Goal: Information Seeking & Learning: Learn about a topic

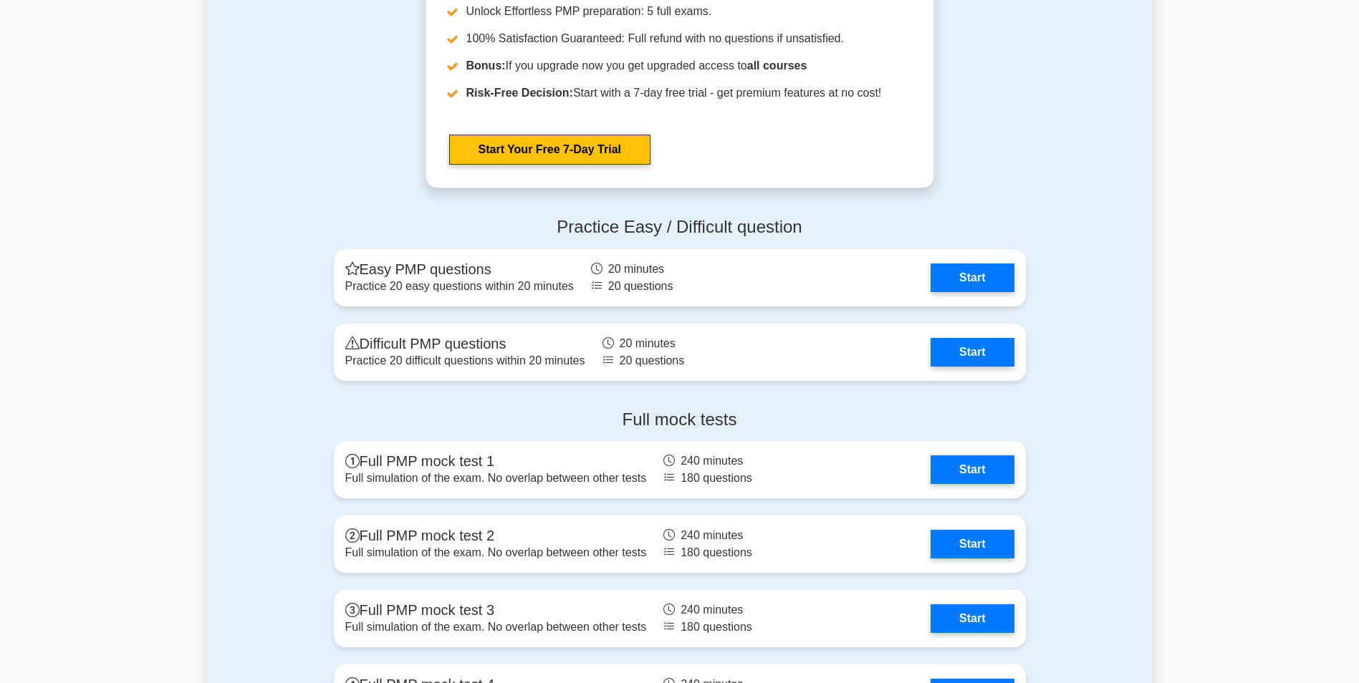
scroll to position [1719, 0]
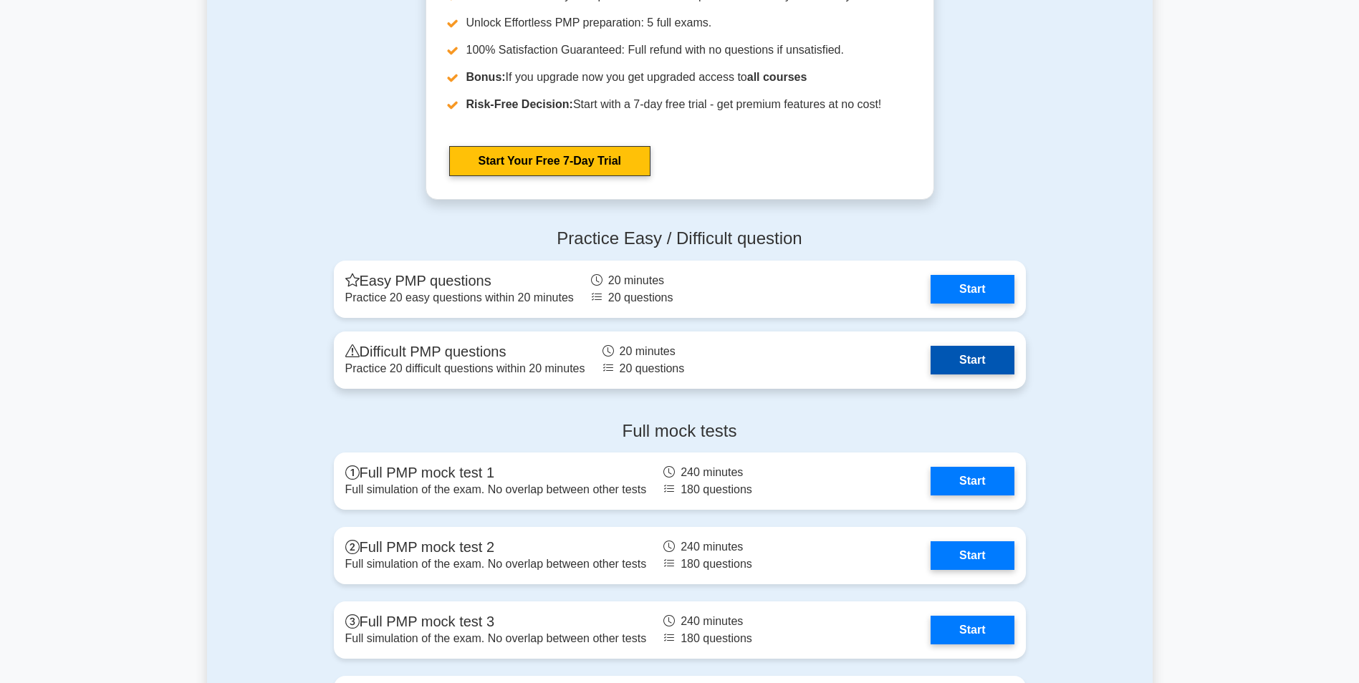
click at [931, 369] on link "Start" at bounding box center [972, 360] width 83 height 29
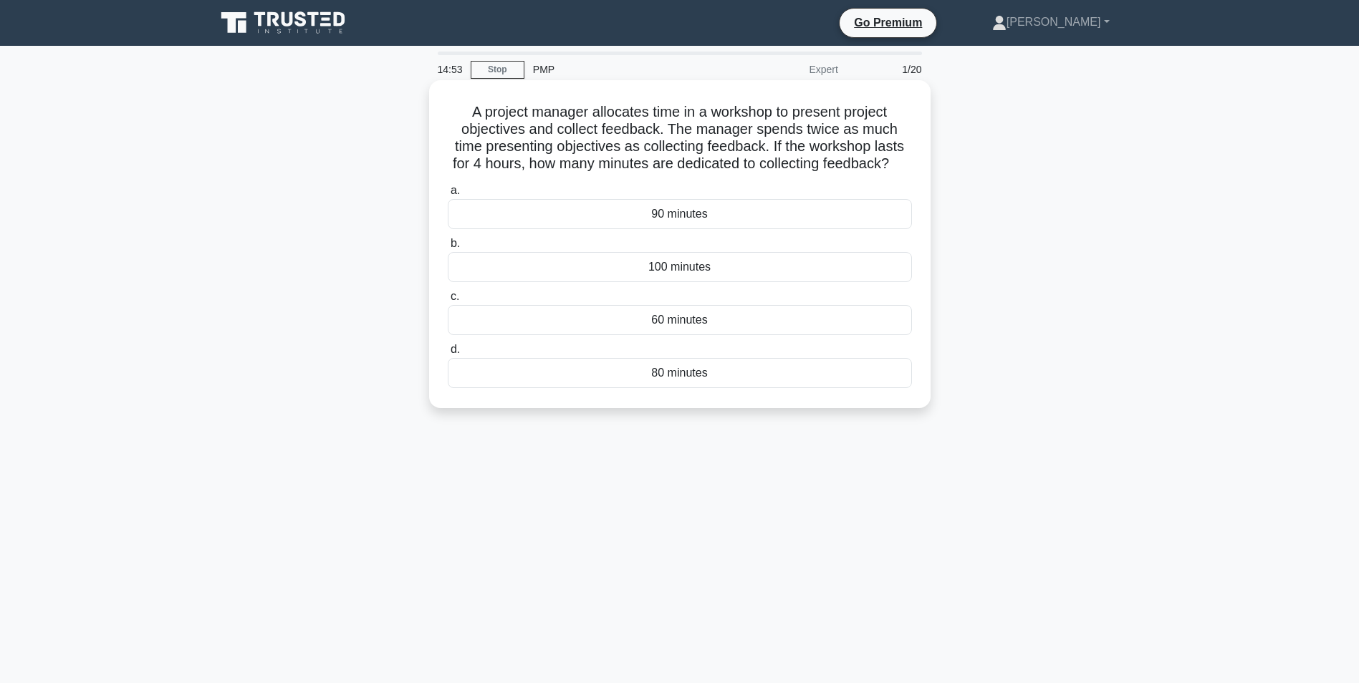
click at [671, 229] on div "90 minutes" at bounding box center [680, 214] width 464 height 30
click at [448, 196] on input "a. 90 minutes" at bounding box center [448, 190] width 0 height 9
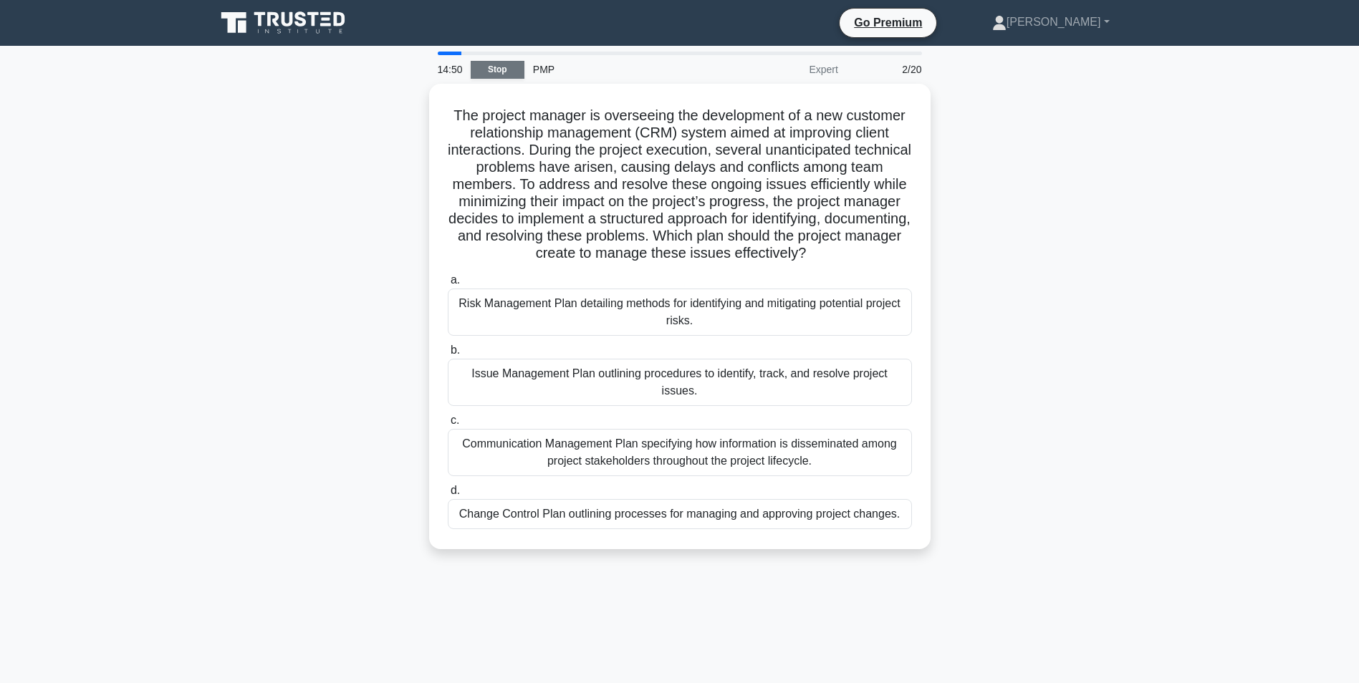
click at [496, 68] on link "Stop" at bounding box center [498, 70] width 54 height 18
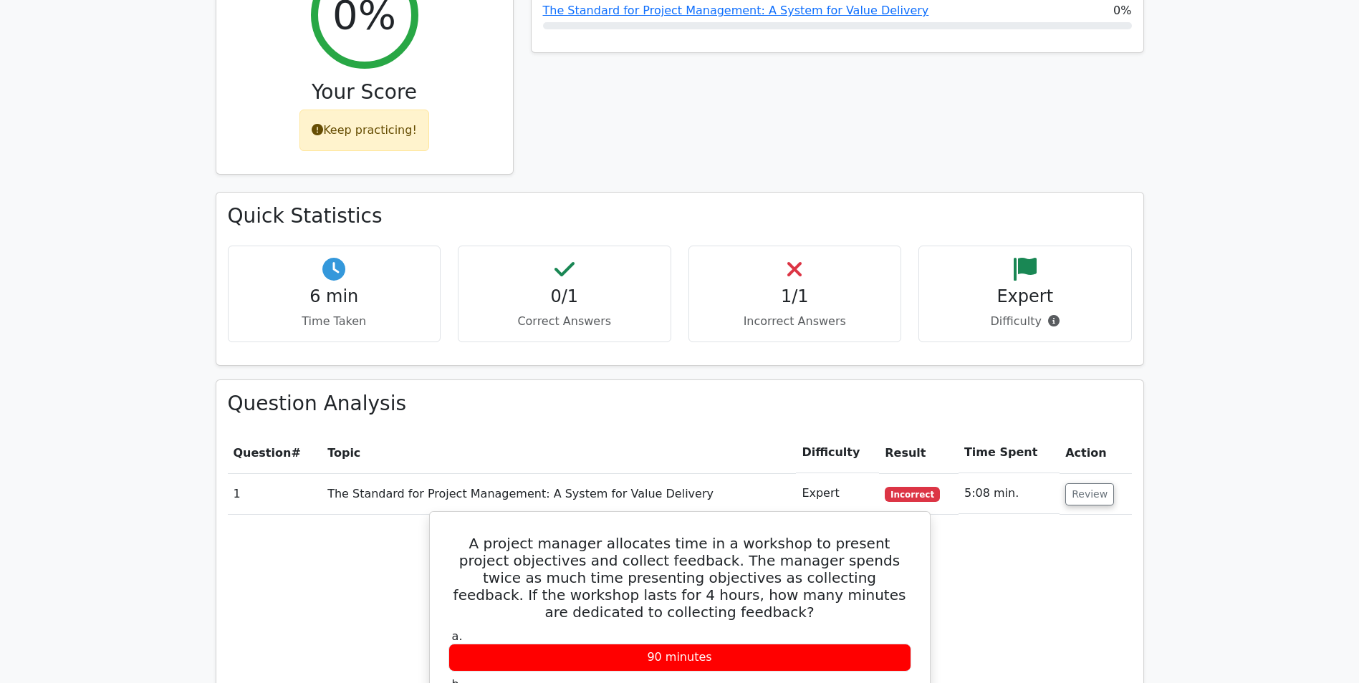
scroll to position [645, 0]
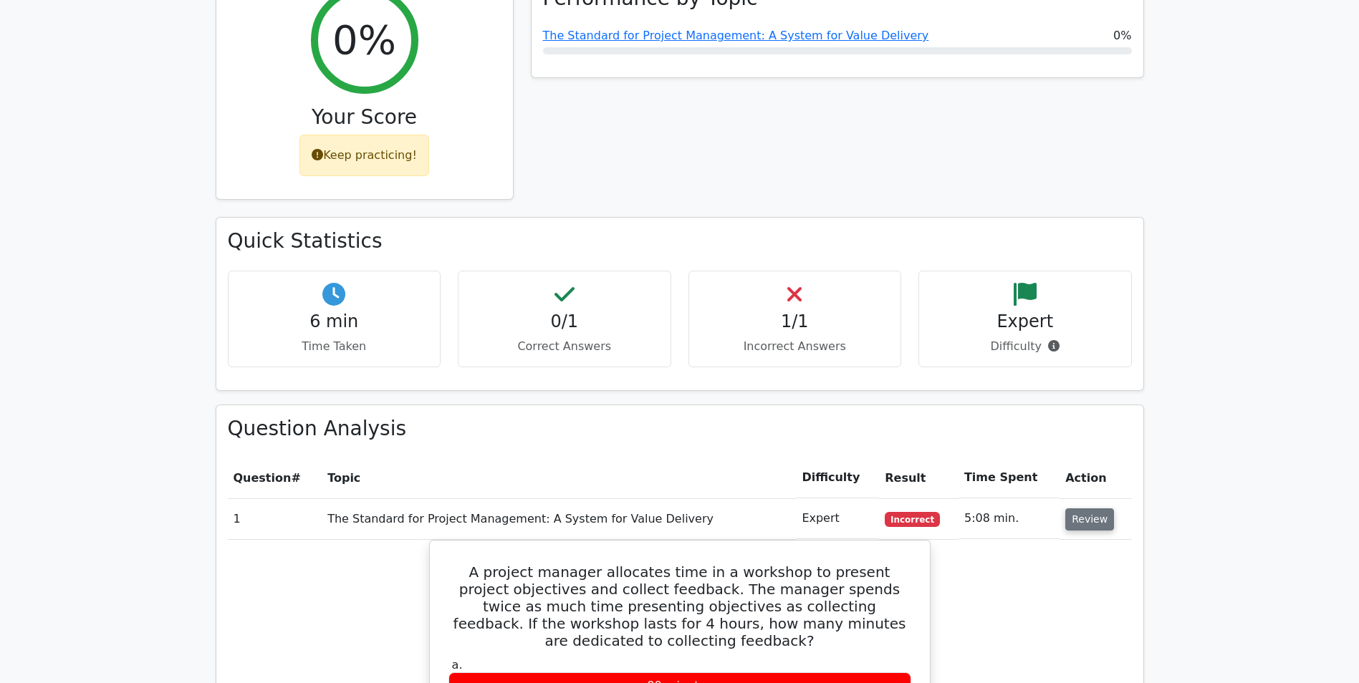
click at [1068, 509] on button "Review" at bounding box center [1089, 520] width 49 height 22
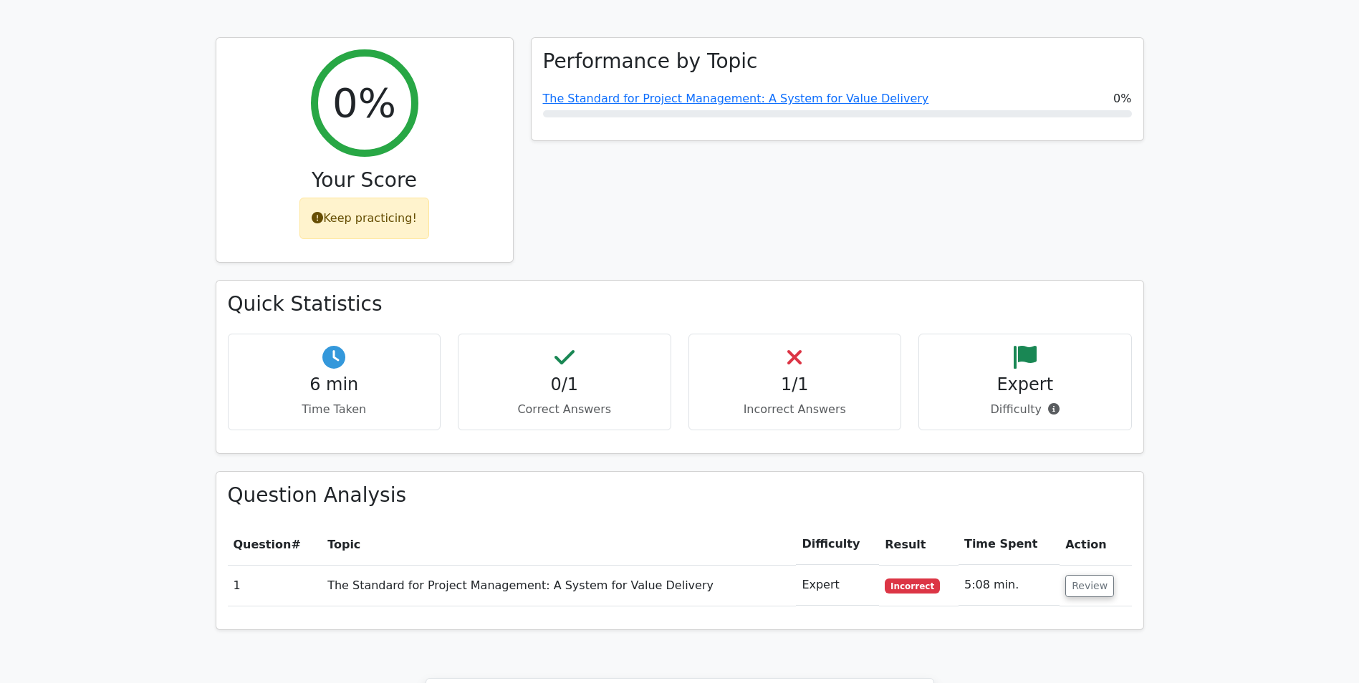
scroll to position [573, 0]
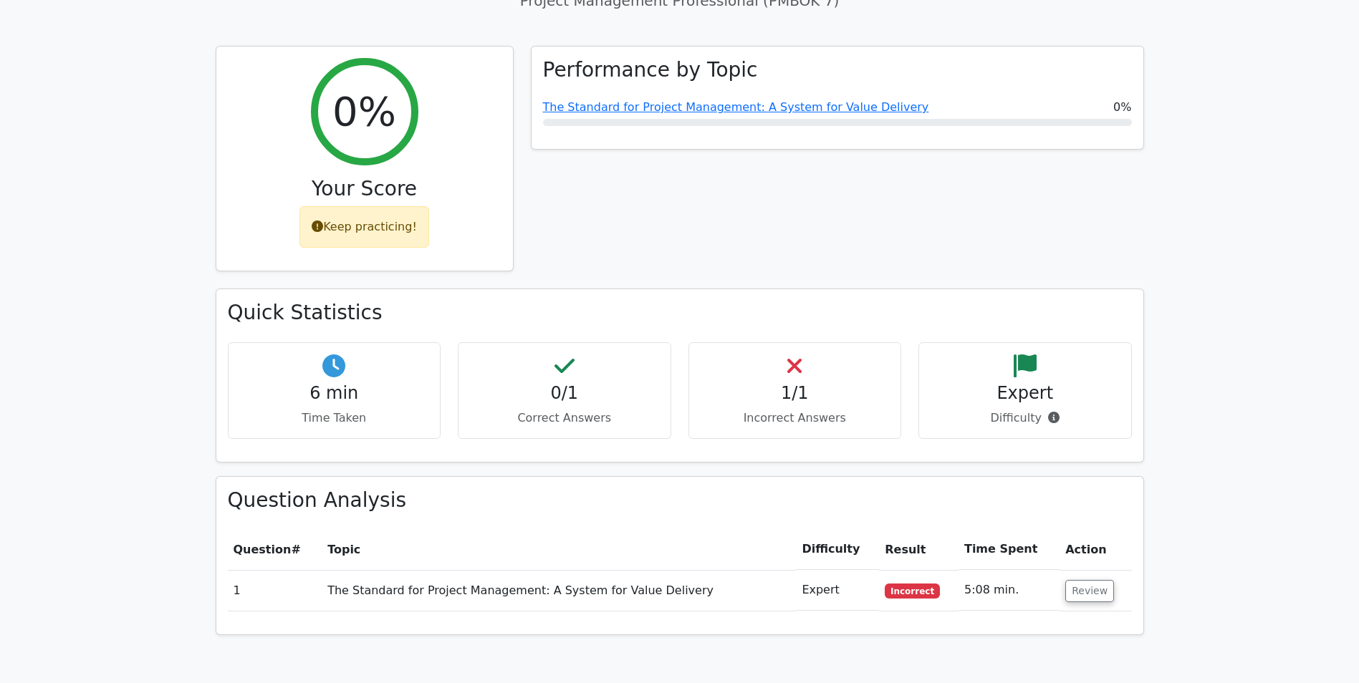
click at [587, 570] on td "The Standard for Project Management: A System for Value Delivery" at bounding box center [559, 590] width 474 height 41
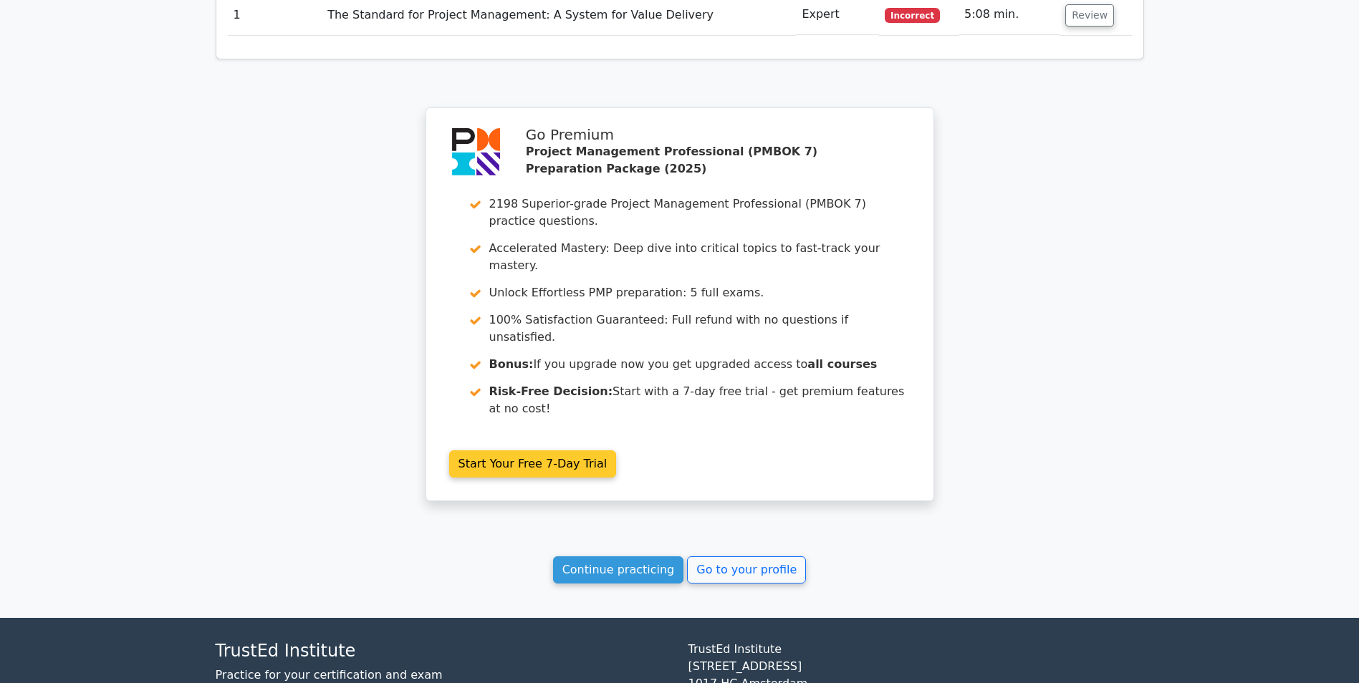
scroll to position [1153, 0]
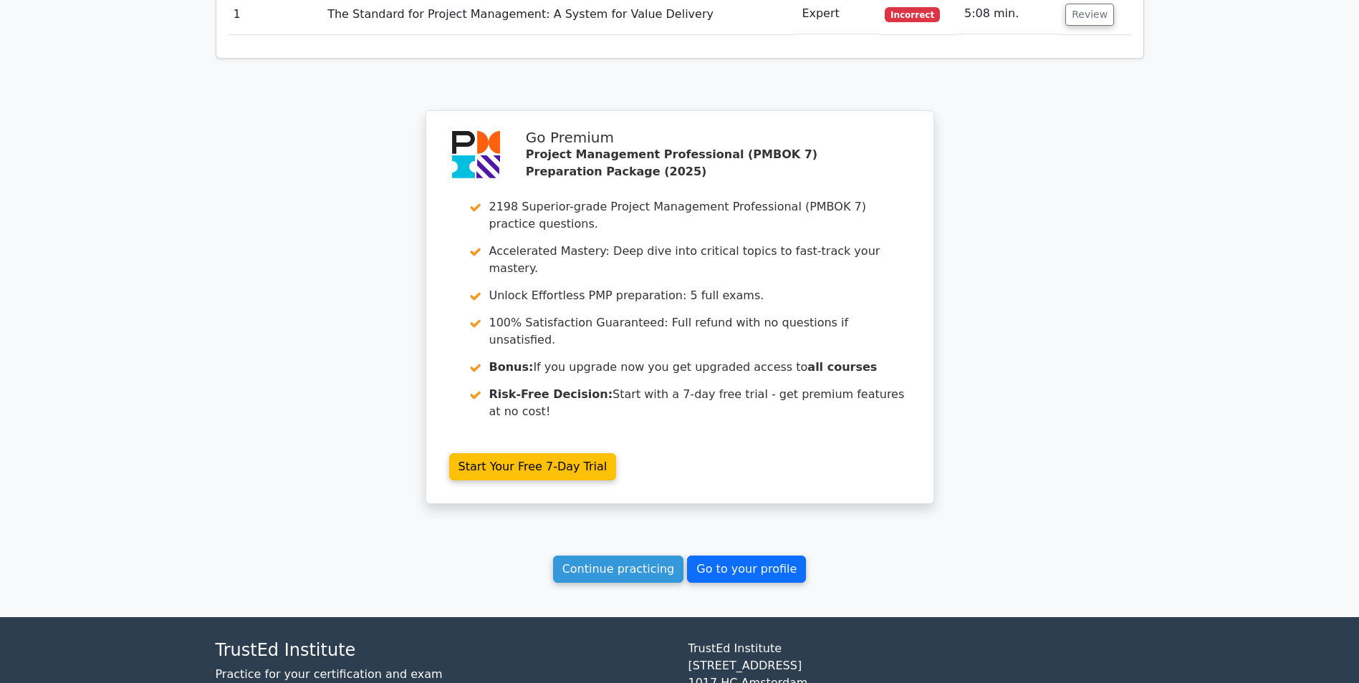
click at [719, 556] on link "Go to your profile" at bounding box center [746, 569] width 119 height 27
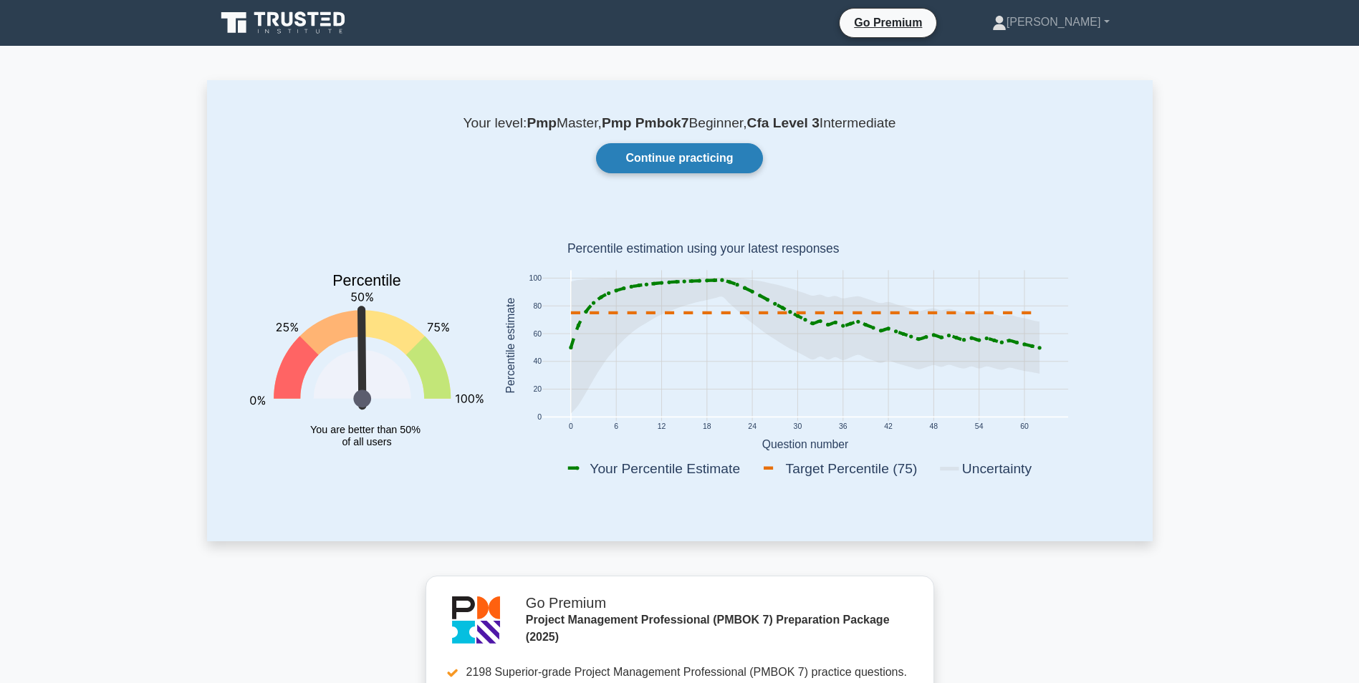
click at [671, 156] on link "Continue practicing" at bounding box center [679, 158] width 166 height 30
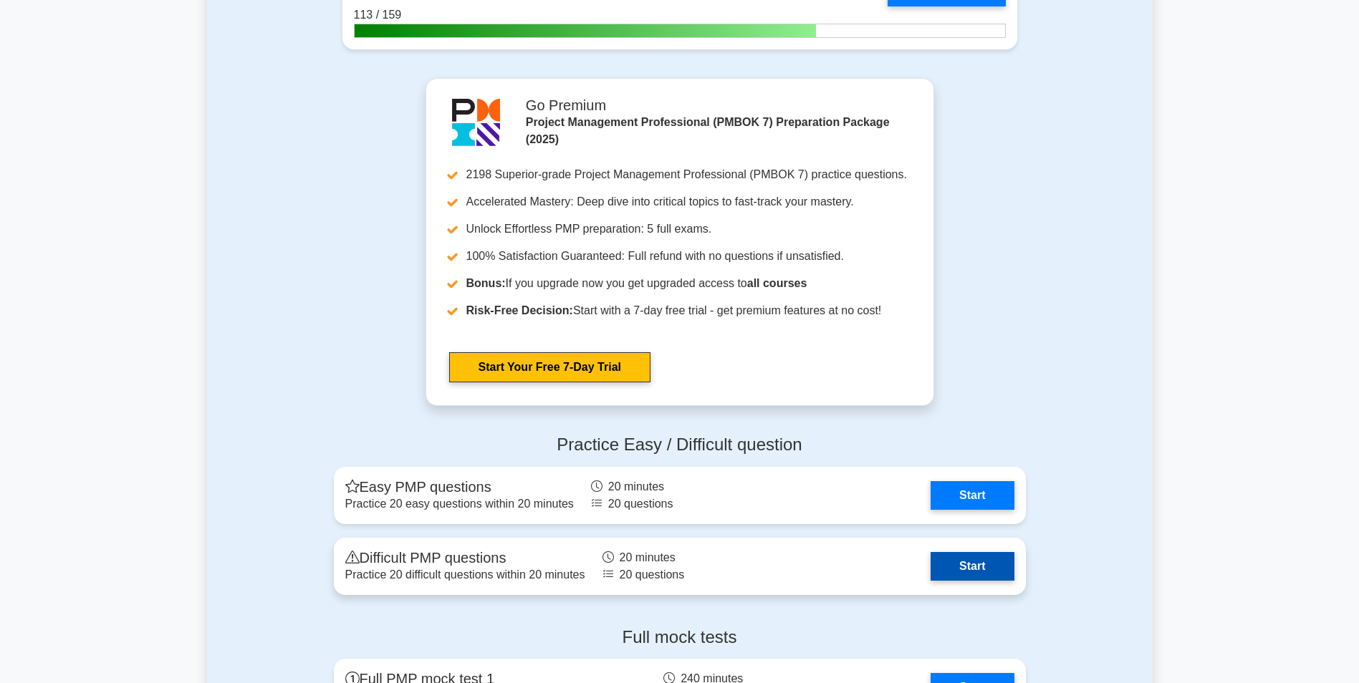
scroll to position [1576, 0]
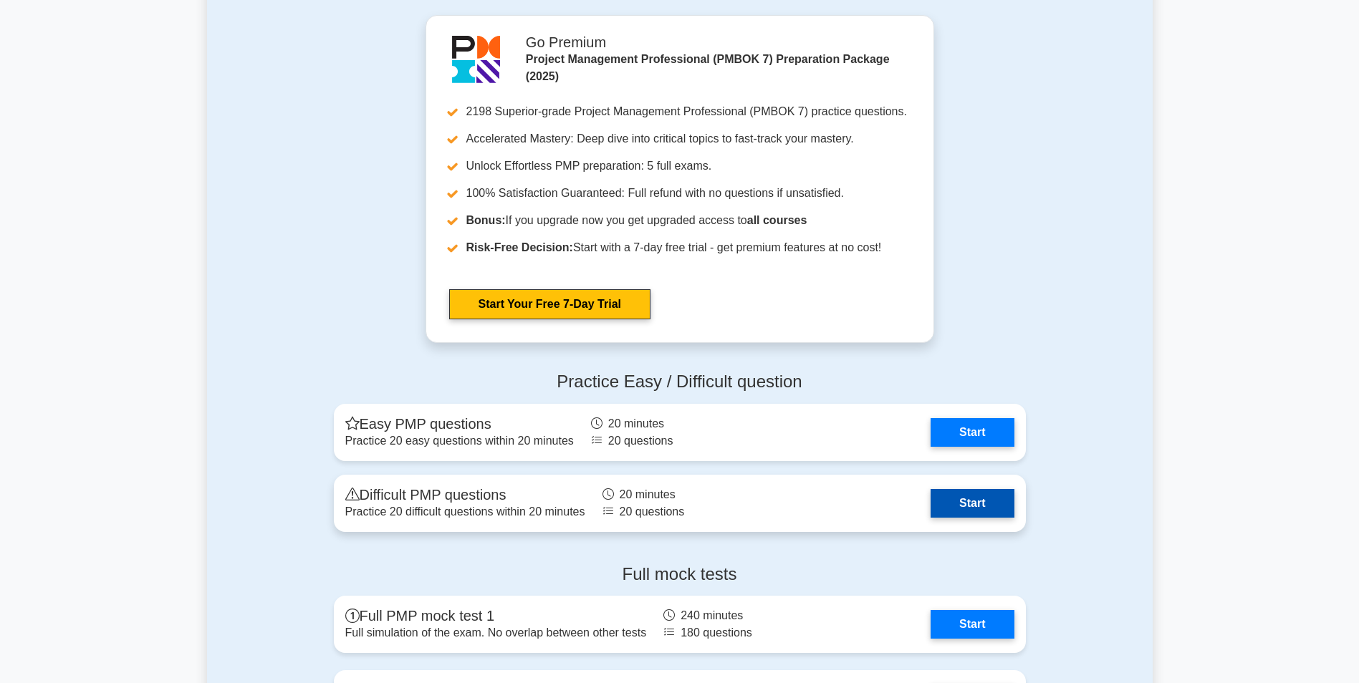
click at [931, 517] on link "Start" at bounding box center [972, 503] width 83 height 29
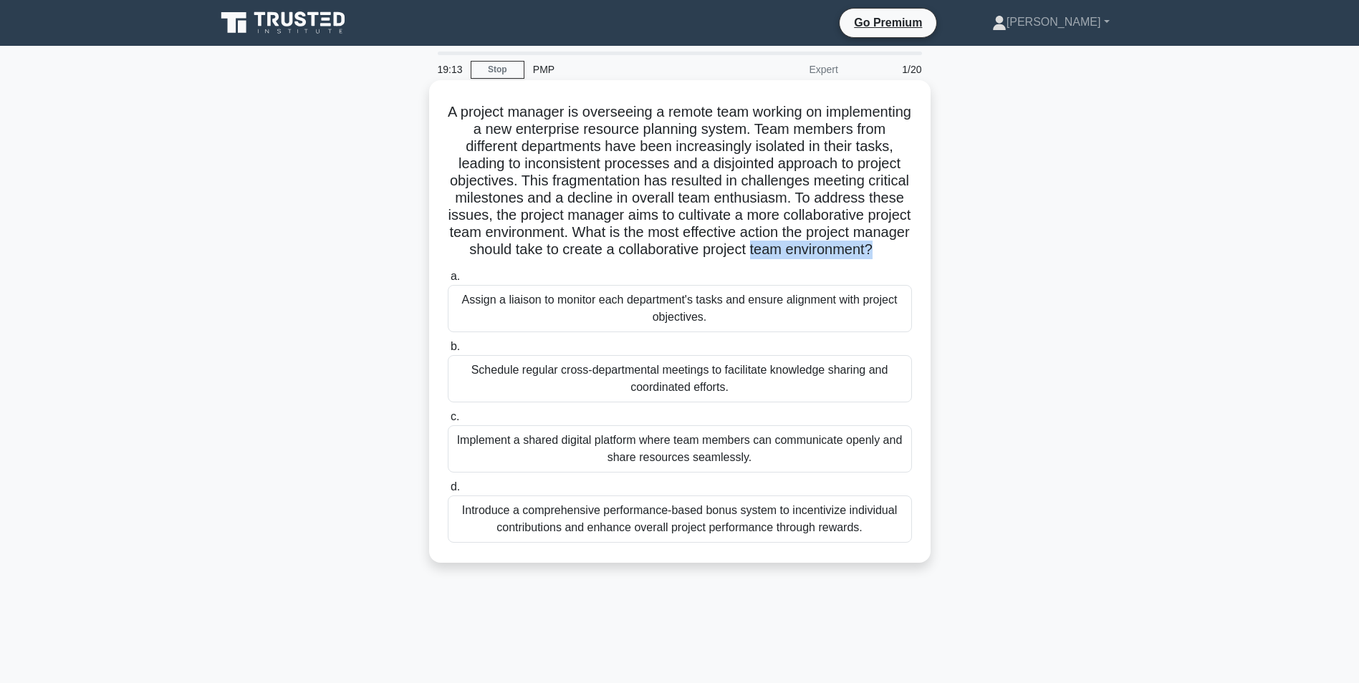
drag, startPoint x: 733, startPoint y: 269, endPoint x: 599, endPoint y: 270, distance: 134.0
click at [599, 259] on h5 "A project manager is overseeing a remote team working on implementing a new ent…" at bounding box center [679, 181] width 467 height 156
click at [618, 402] on div "Schedule regular cross-departmental meetings to facilitate knowledge sharing an…" at bounding box center [680, 378] width 464 height 47
click at [448, 352] on input "b. Schedule regular cross-departmental meetings to facilitate knowledge sharing…" at bounding box center [448, 346] width 0 height 9
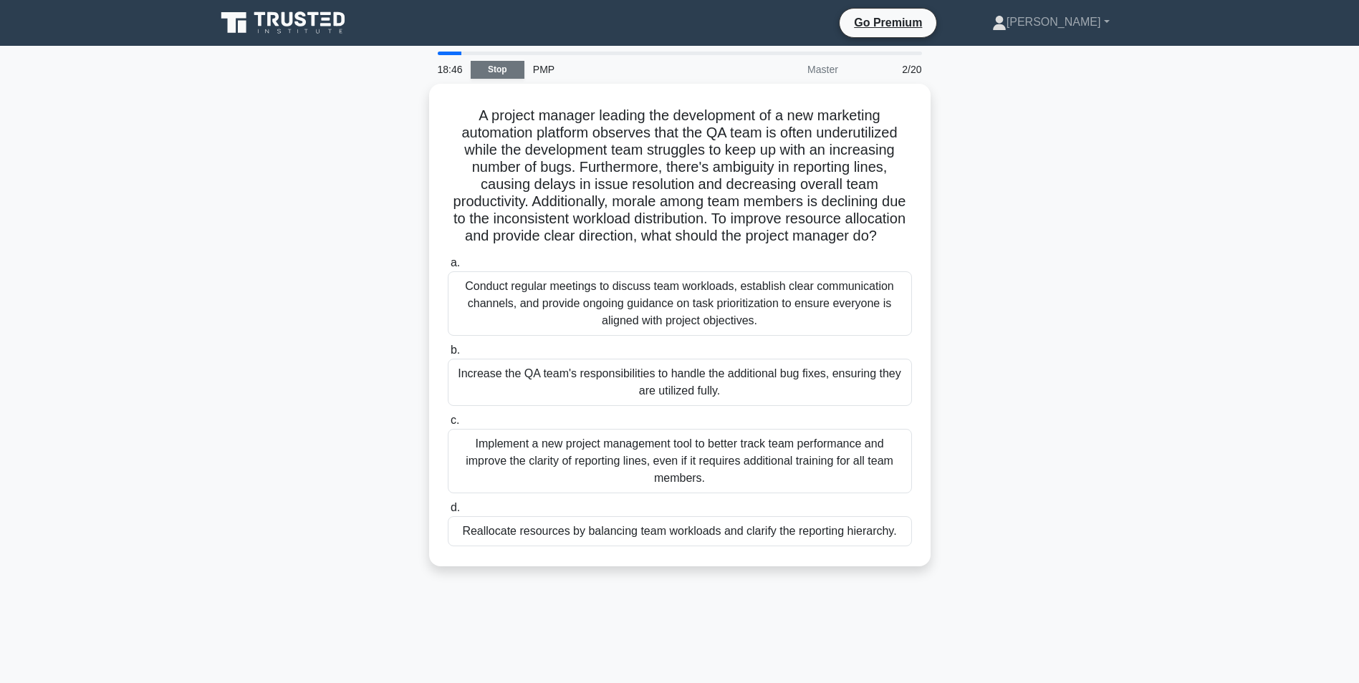
click at [489, 67] on link "Stop" at bounding box center [498, 70] width 54 height 18
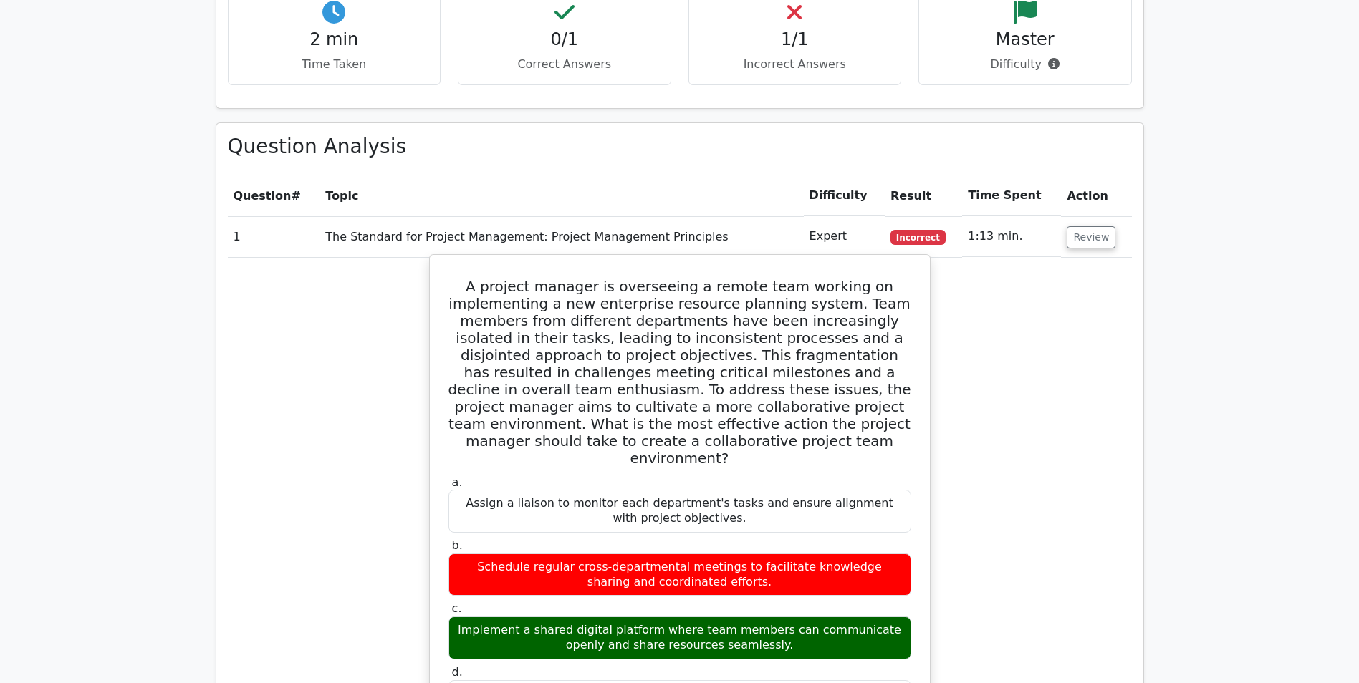
scroll to position [860, 0]
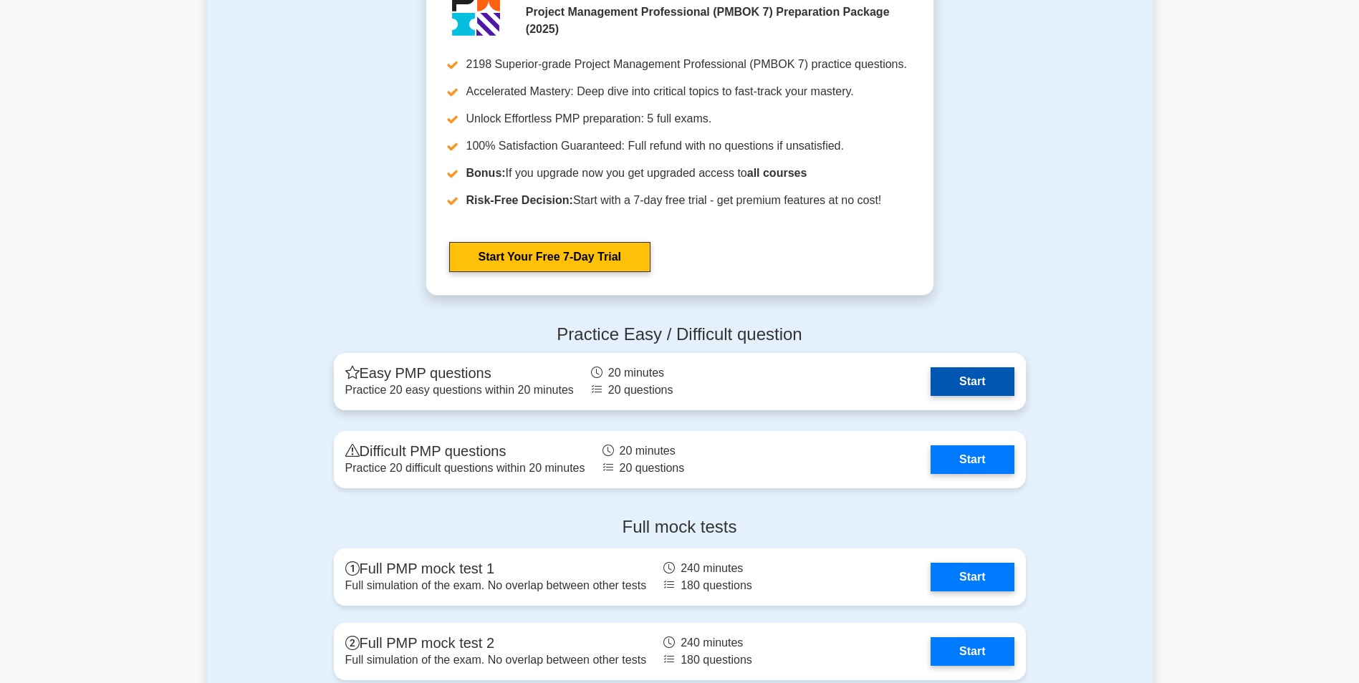
scroll to position [1648, 0]
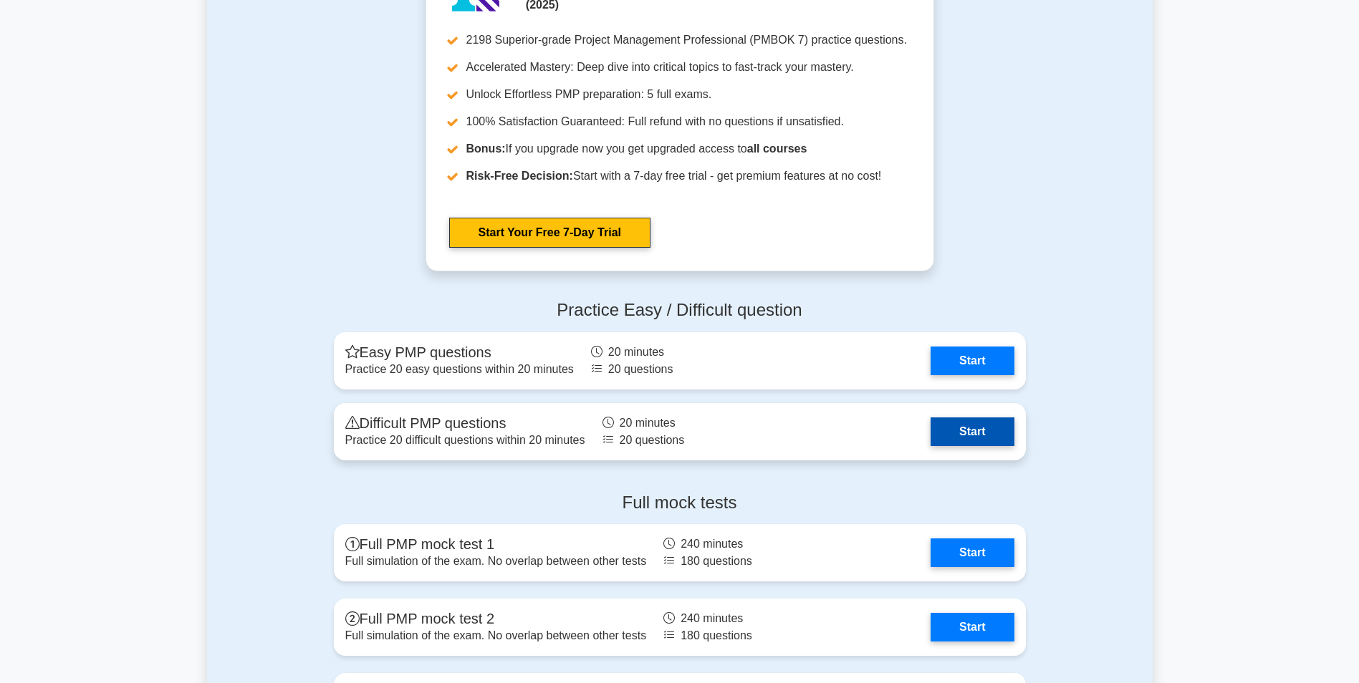
click at [931, 437] on link "Start" at bounding box center [972, 432] width 83 height 29
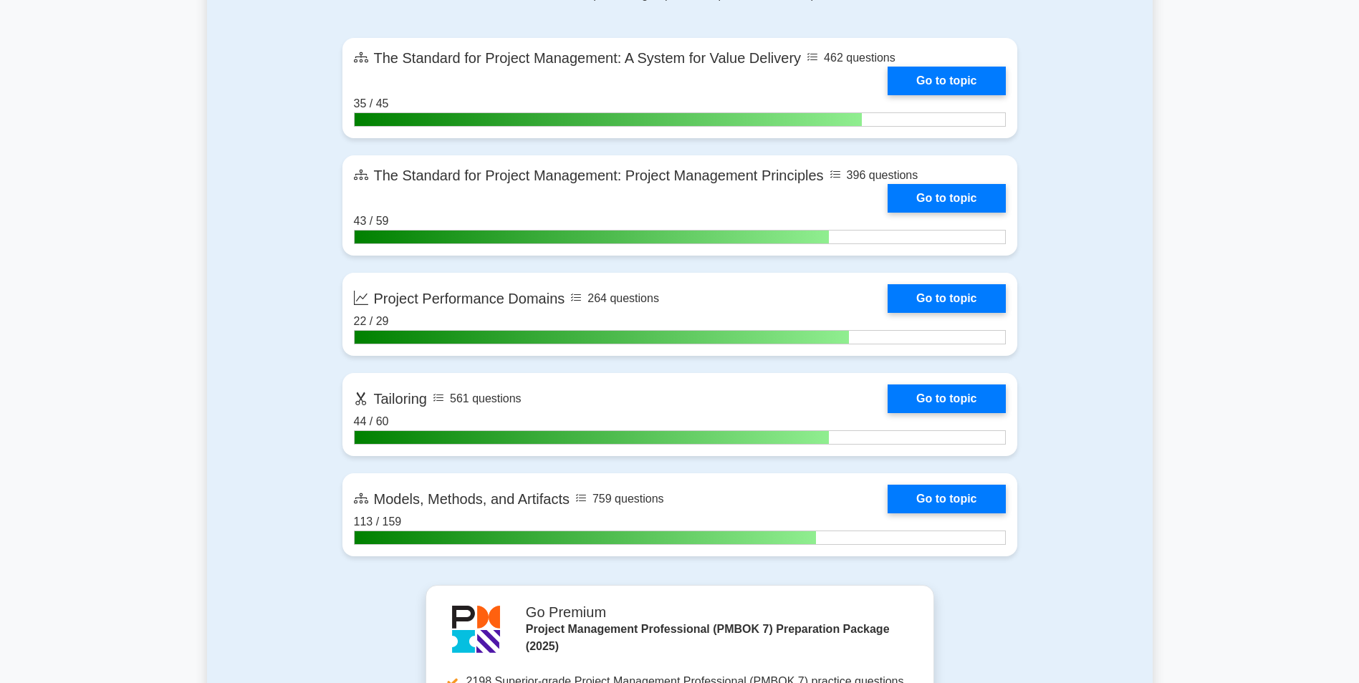
scroll to position [1040, 0]
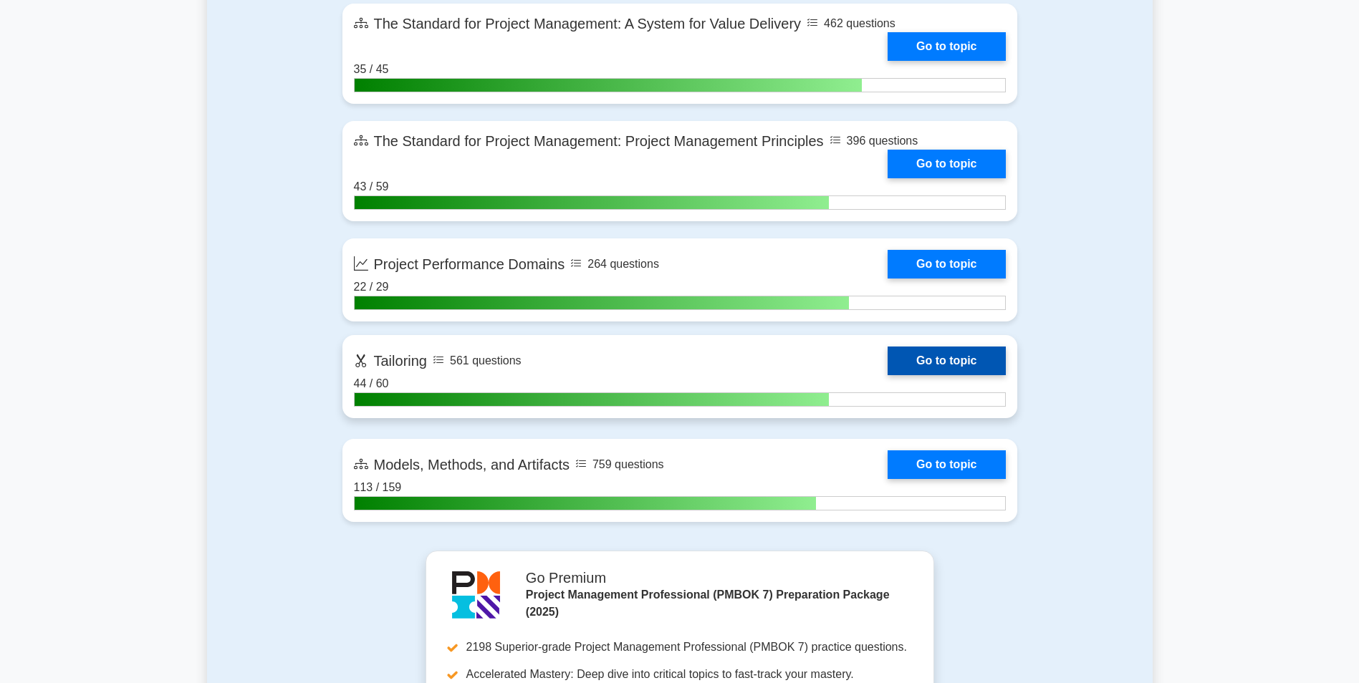
click at [915, 352] on link "Go to topic" at bounding box center [946, 361] width 117 height 29
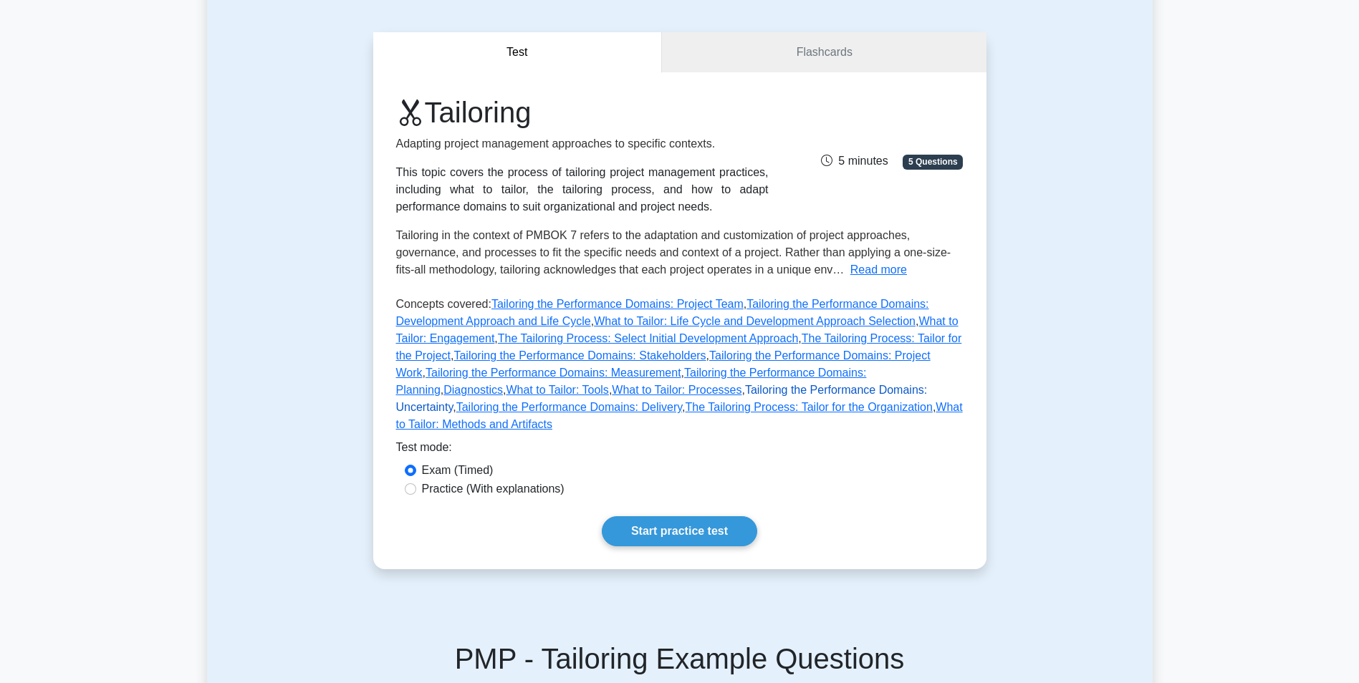
scroll to position [143, 0]
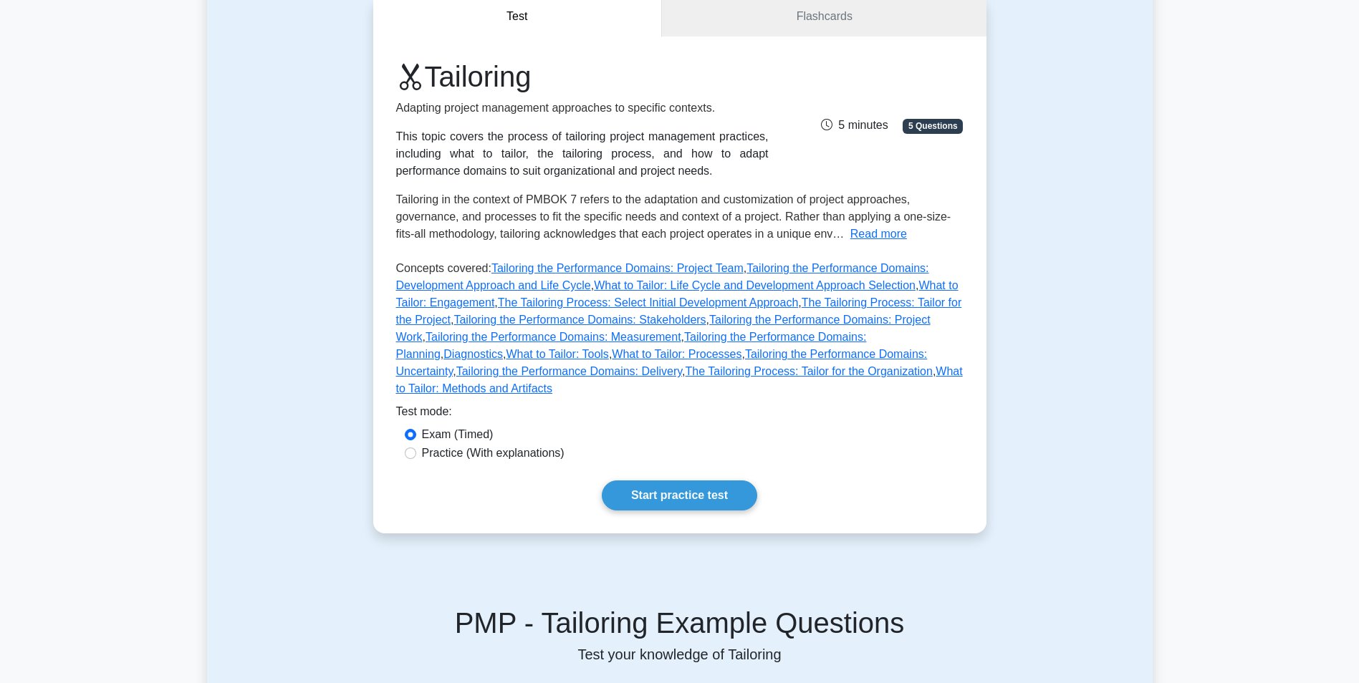
click at [441, 445] on label "Practice (With explanations)" at bounding box center [493, 453] width 143 height 17
click at [416, 448] on input "Practice (With explanations)" at bounding box center [410, 453] width 11 height 11
radio input "true"
click at [668, 481] on link "Start practice test" at bounding box center [679, 496] width 155 height 30
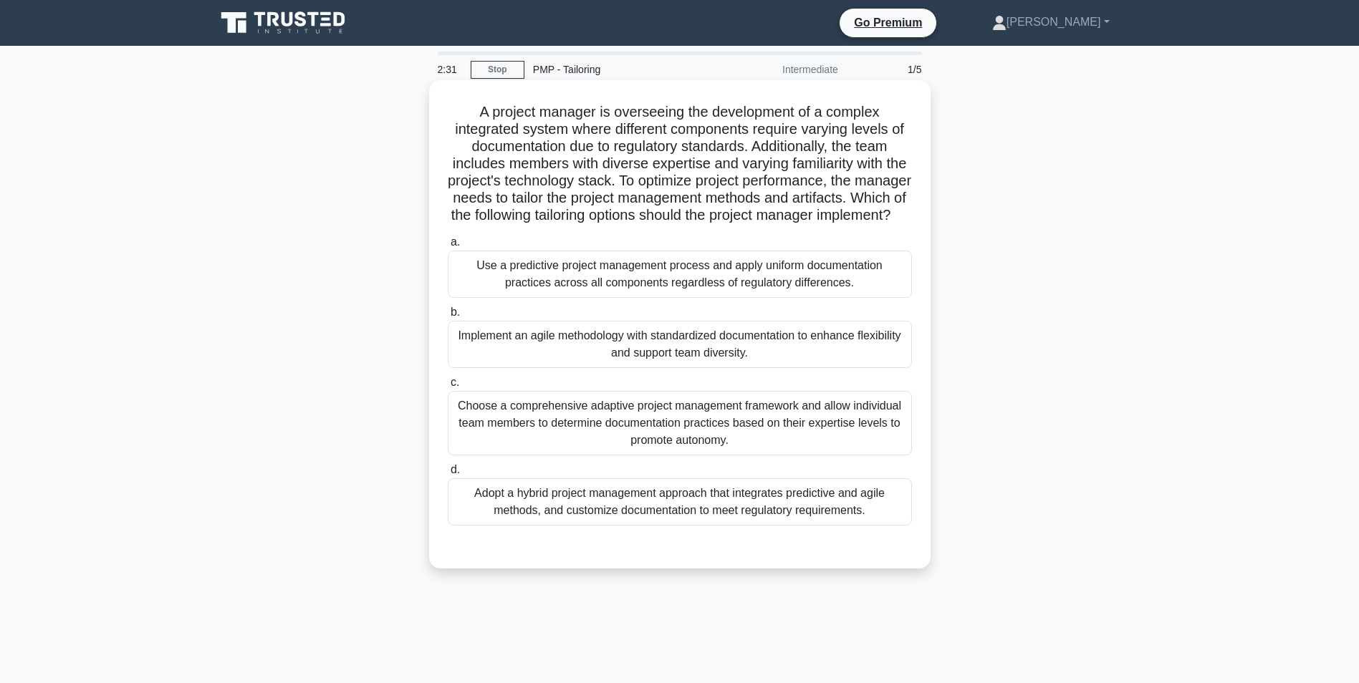
click at [716, 526] on div "Adopt a hybrid project management approach that integrates predictive and agile…" at bounding box center [680, 502] width 464 height 47
click at [448, 475] on input "d. Adopt a hybrid project management approach that integrates predictive and ag…" at bounding box center [448, 470] width 0 height 9
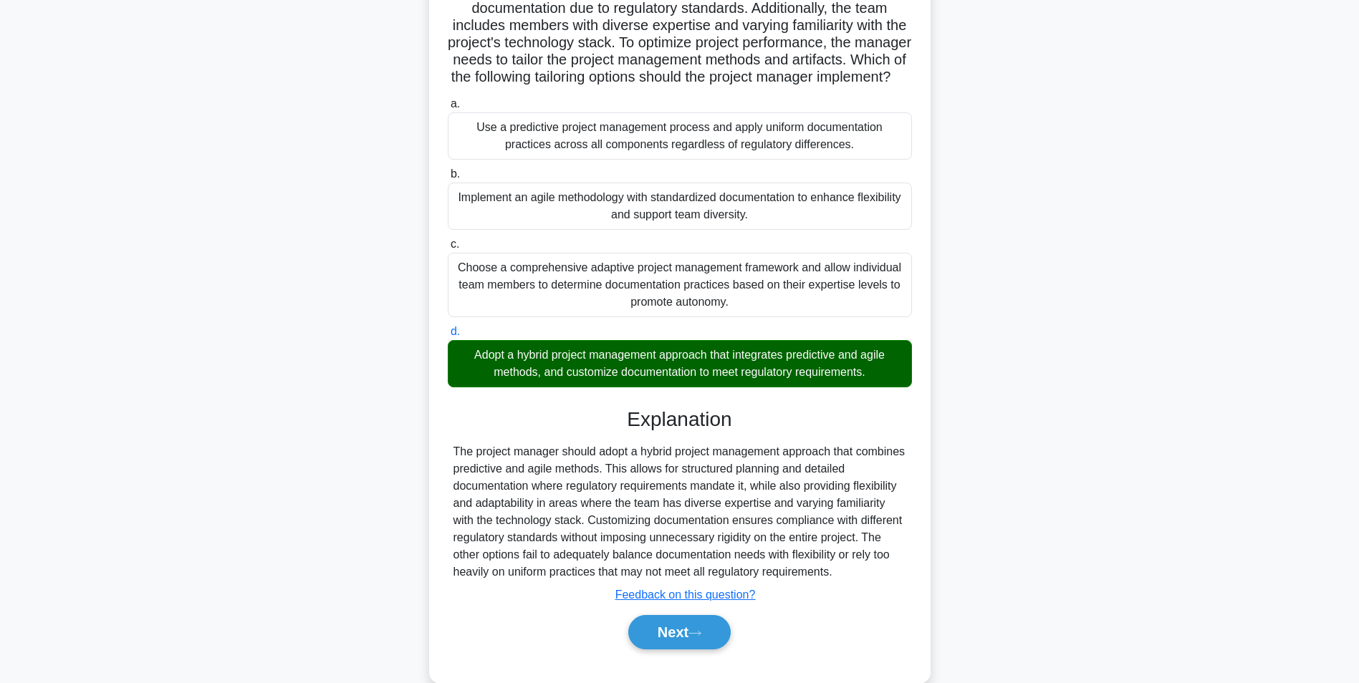
scroll to position [183, 0]
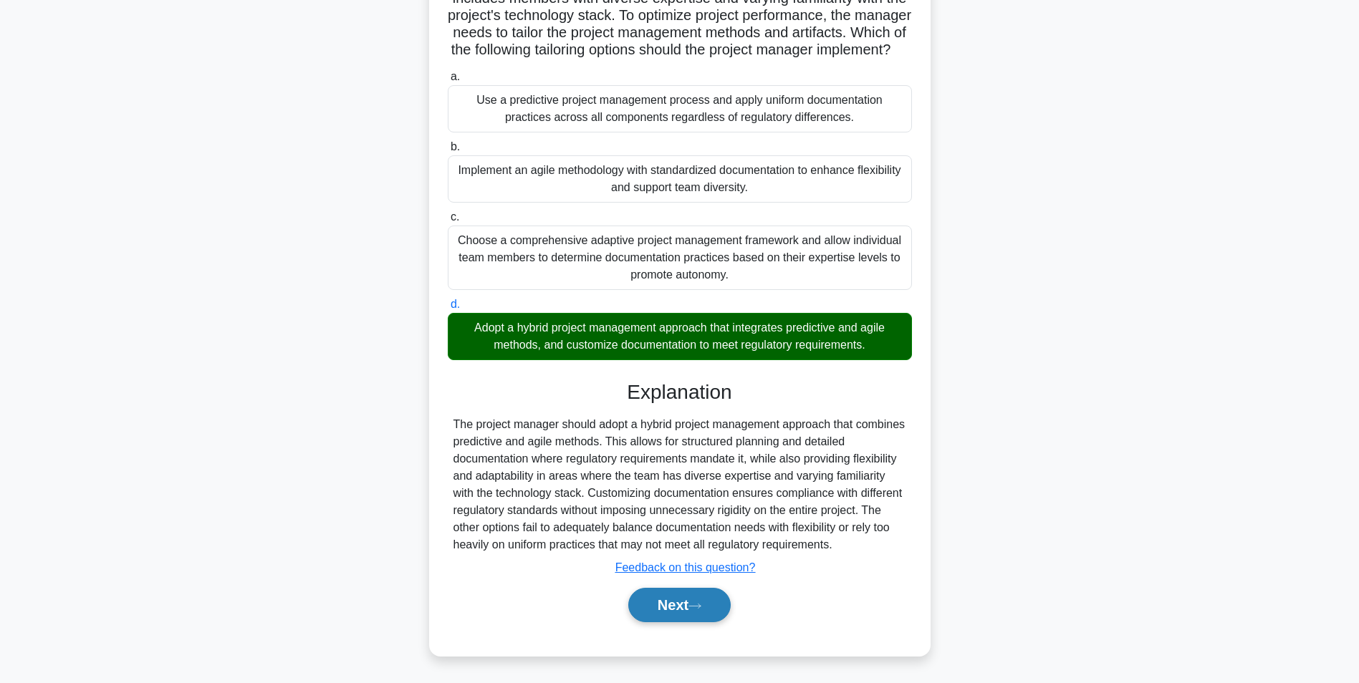
click at [708, 598] on button "Next" at bounding box center [679, 605] width 102 height 34
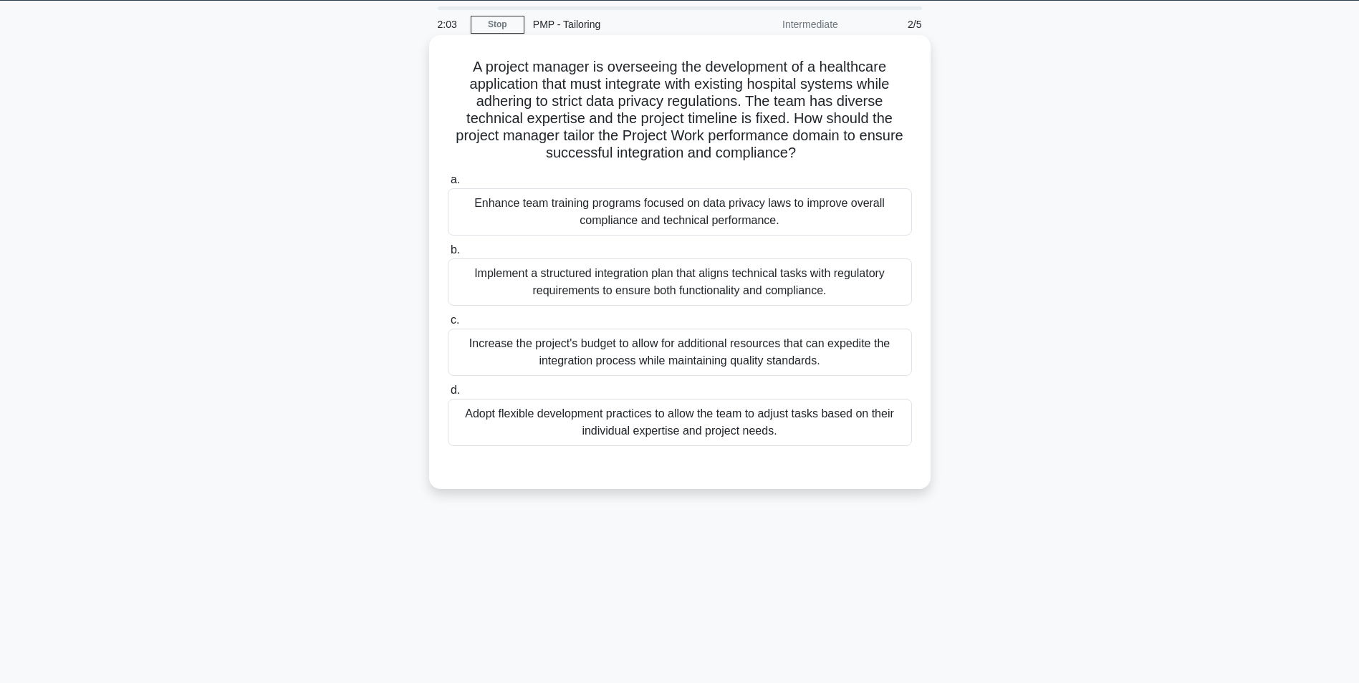
scroll to position [0, 0]
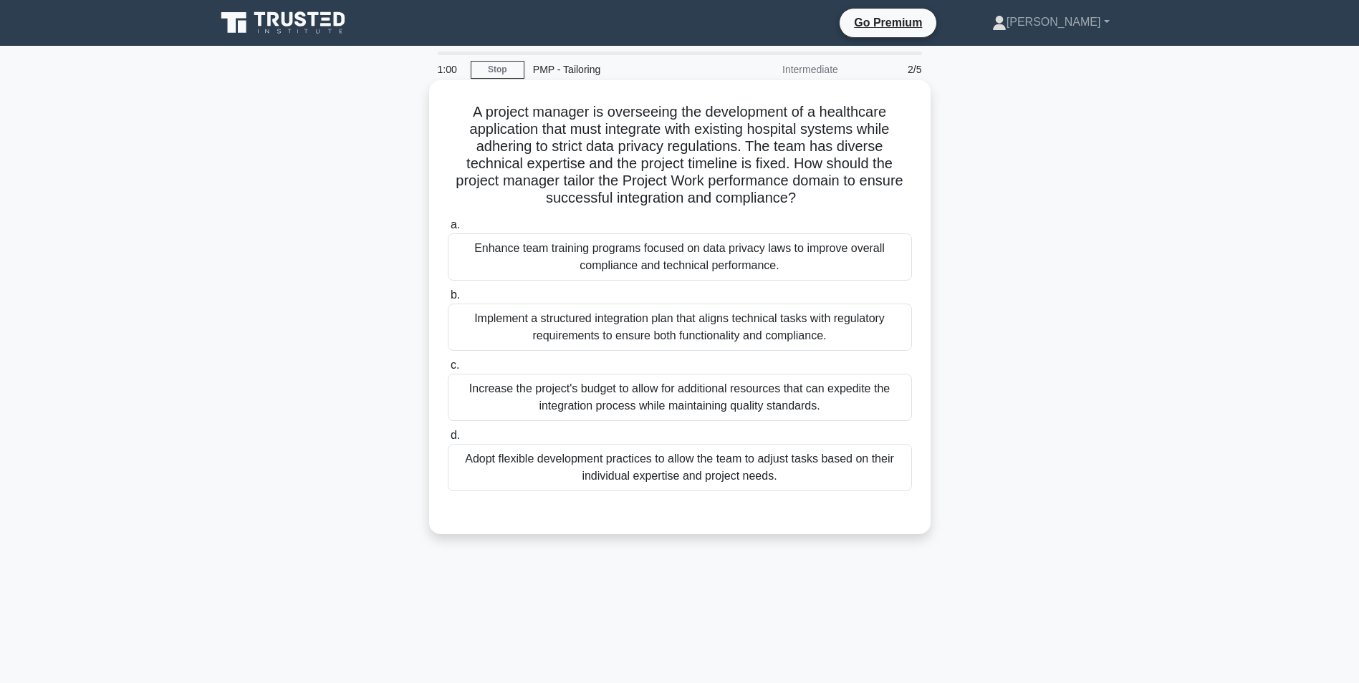
click at [586, 338] on div "Implement a structured integration plan that aligns technical tasks with regula…" at bounding box center [680, 327] width 464 height 47
click at [448, 300] on input "b. Implement a structured integration plan that aligns technical tasks with reg…" at bounding box center [448, 295] width 0 height 9
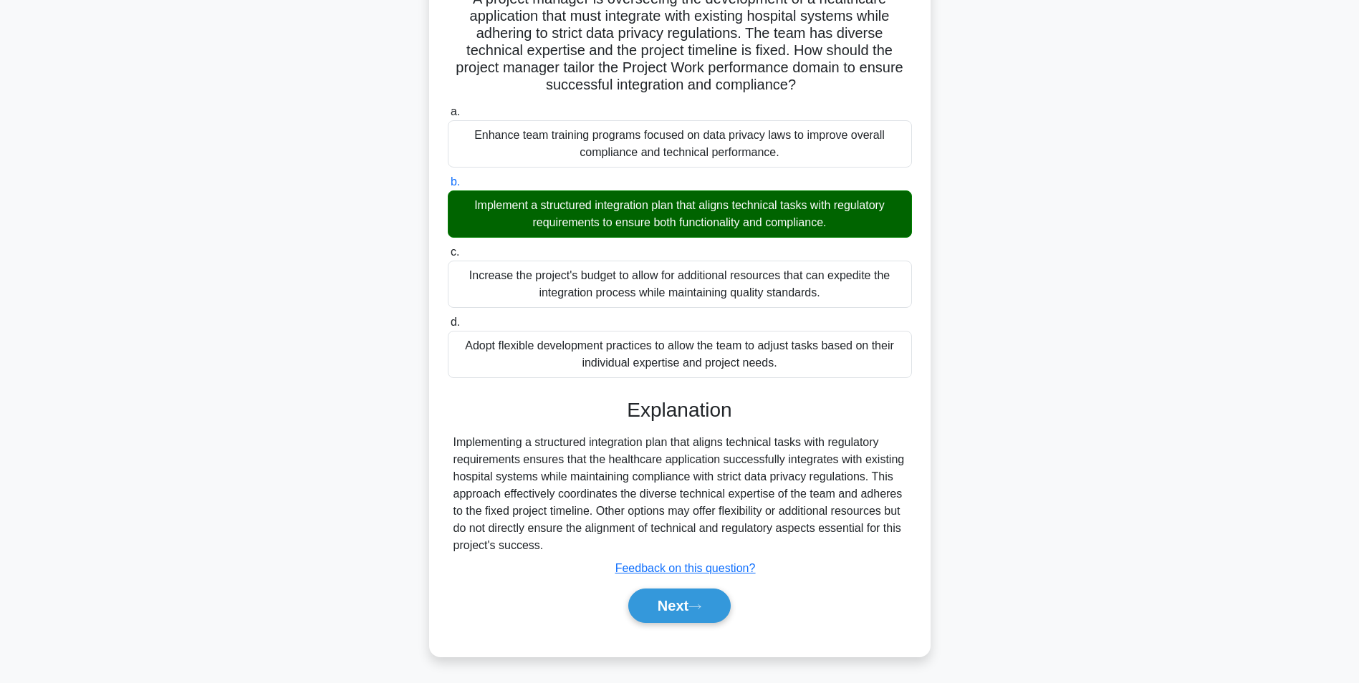
scroll to position [115, 0]
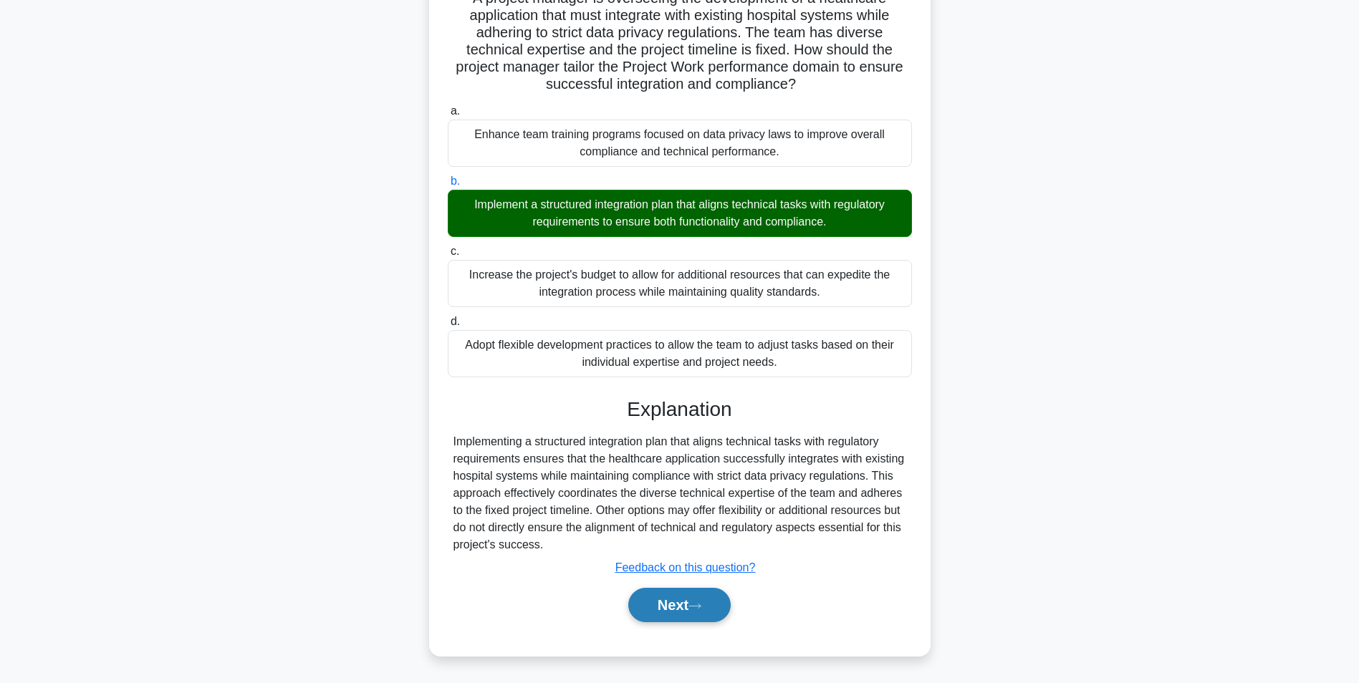
click at [709, 611] on button "Next" at bounding box center [679, 605] width 102 height 34
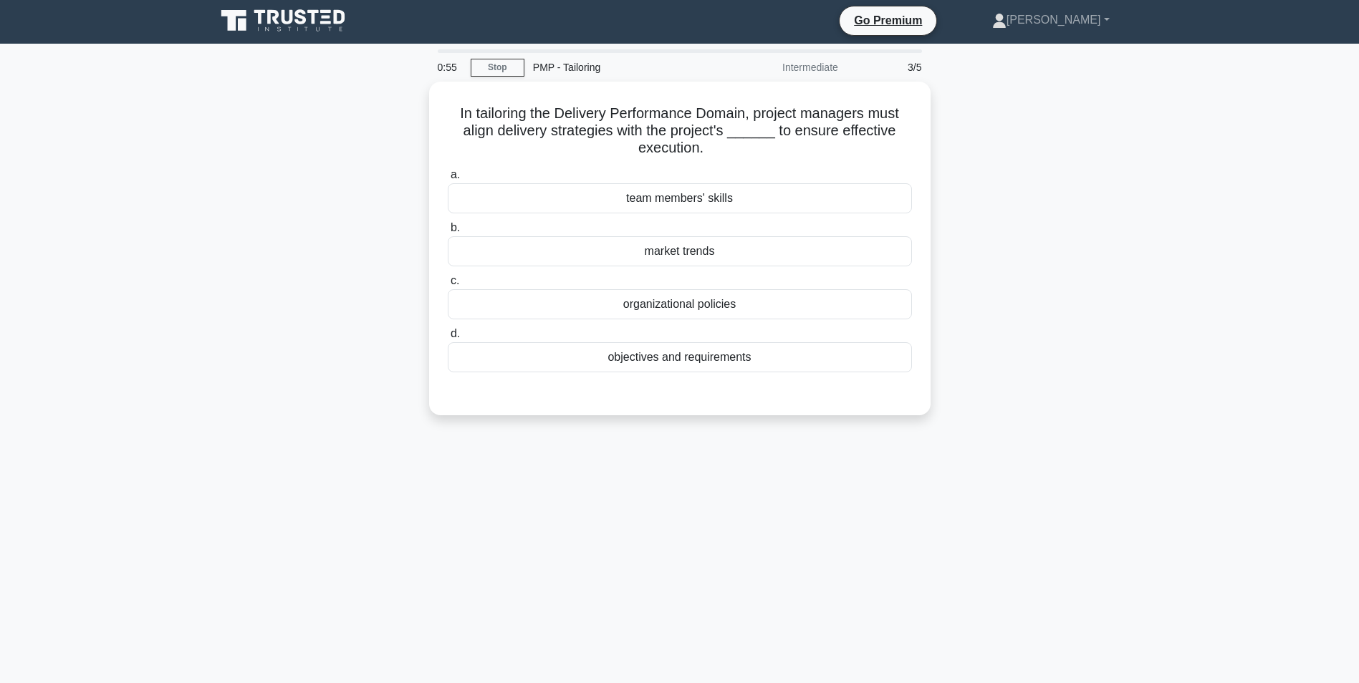
scroll to position [0, 0]
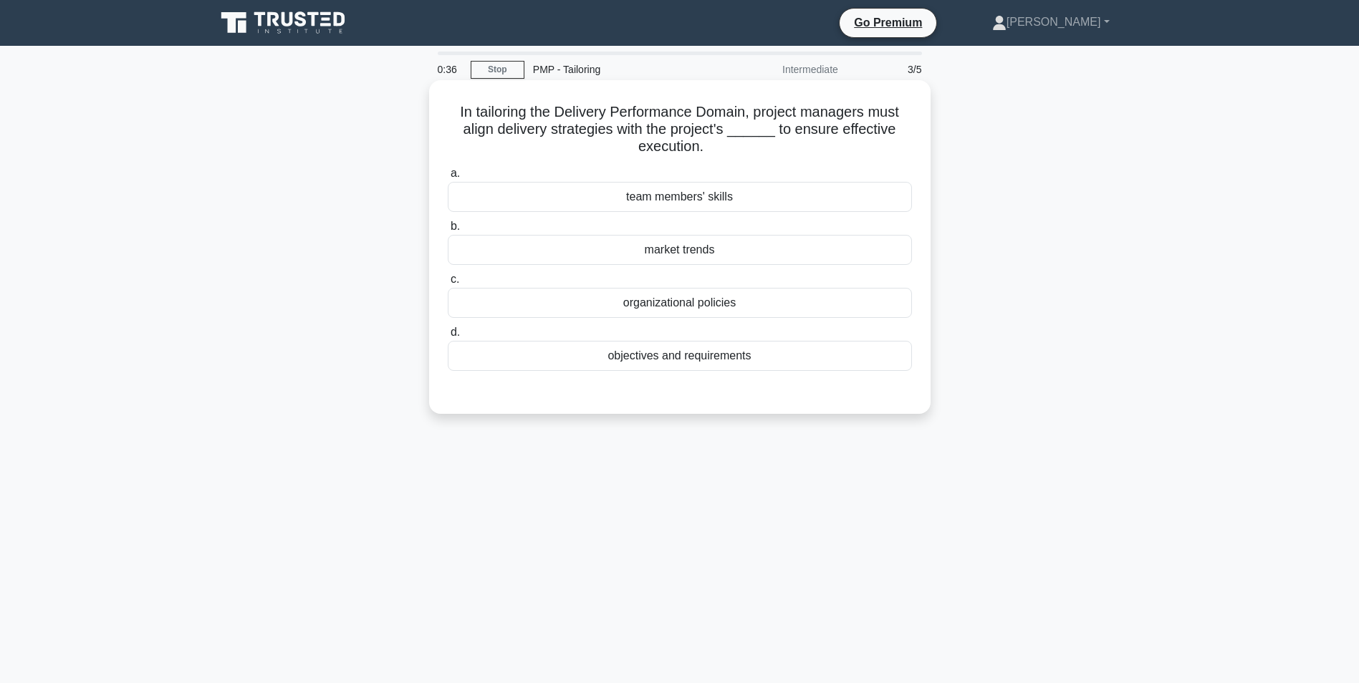
click at [704, 304] on div "organizational policies" at bounding box center [680, 303] width 464 height 30
click at [448, 284] on input "c. organizational policies" at bounding box center [448, 279] width 0 height 9
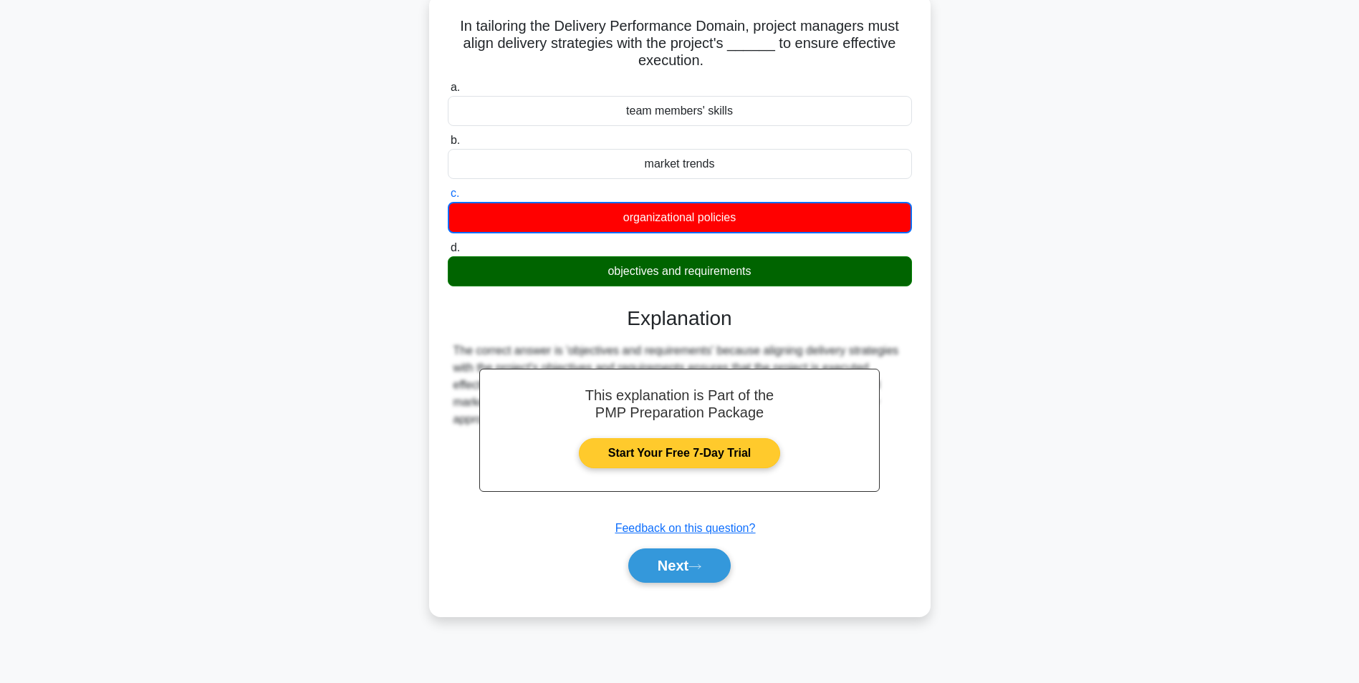
scroll to position [90, 0]
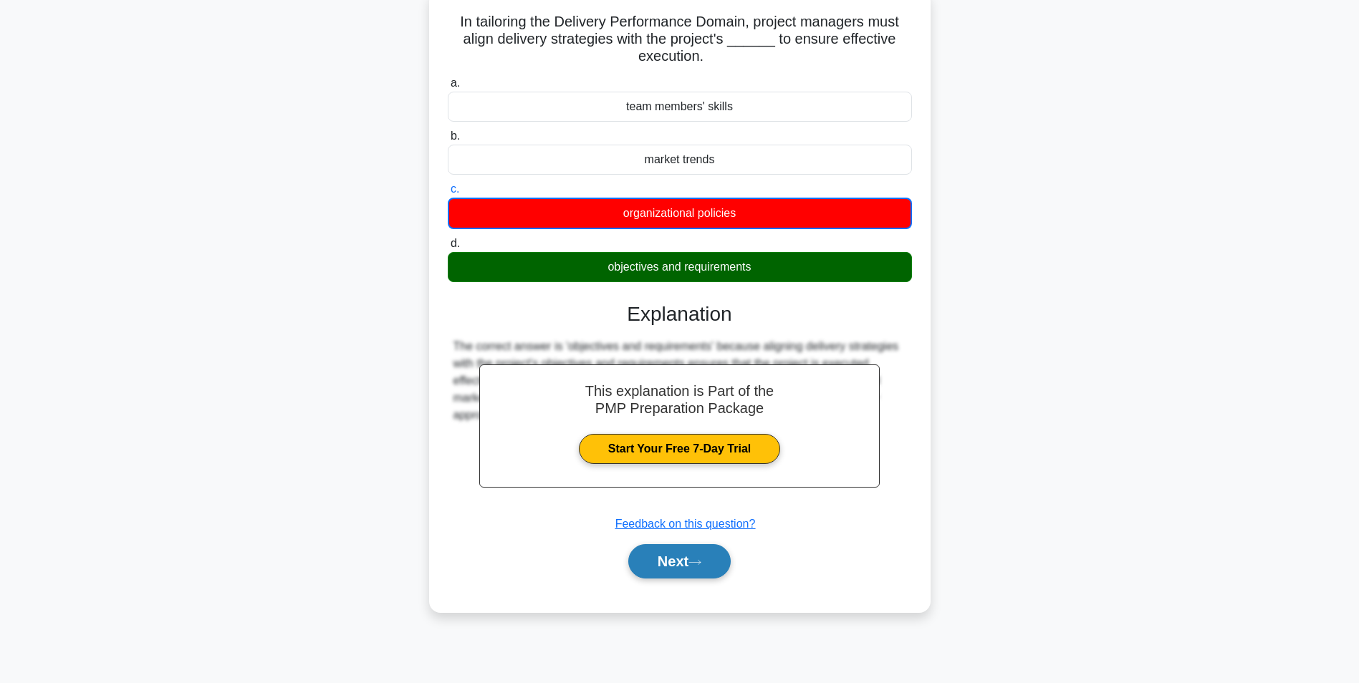
click at [702, 559] on button "Next" at bounding box center [679, 561] width 102 height 34
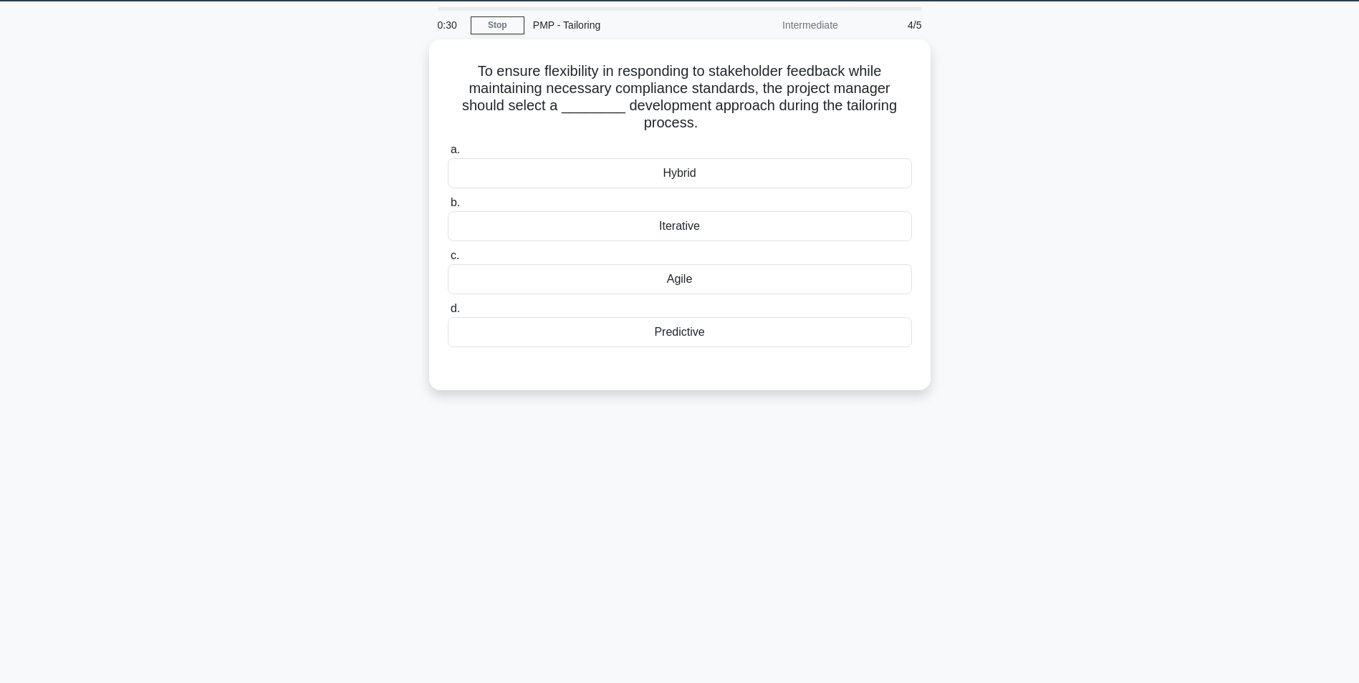
scroll to position [19, 0]
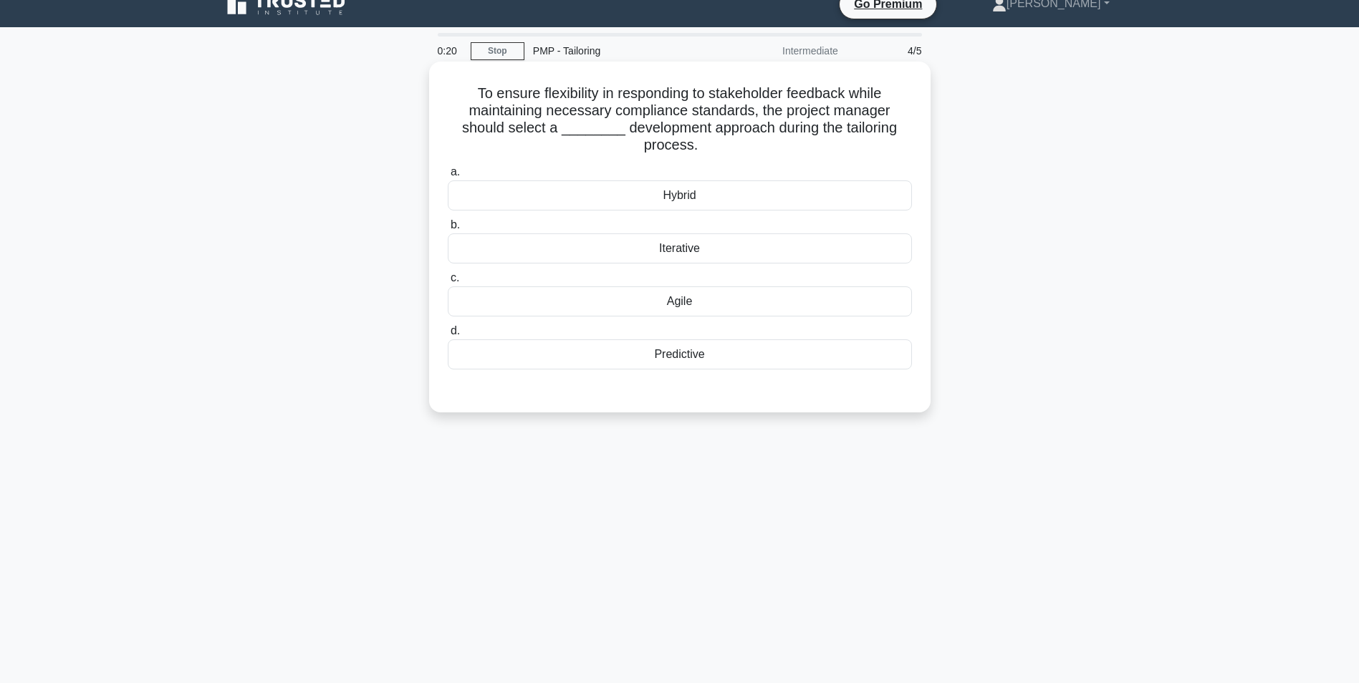
click at [690, 195] on div "Hybrid" at bounding box center [680, 196] width 464 height 30
click at [448, 177] on input "a. Hybrid" at bounding box center [448, 172] width 0 height 9
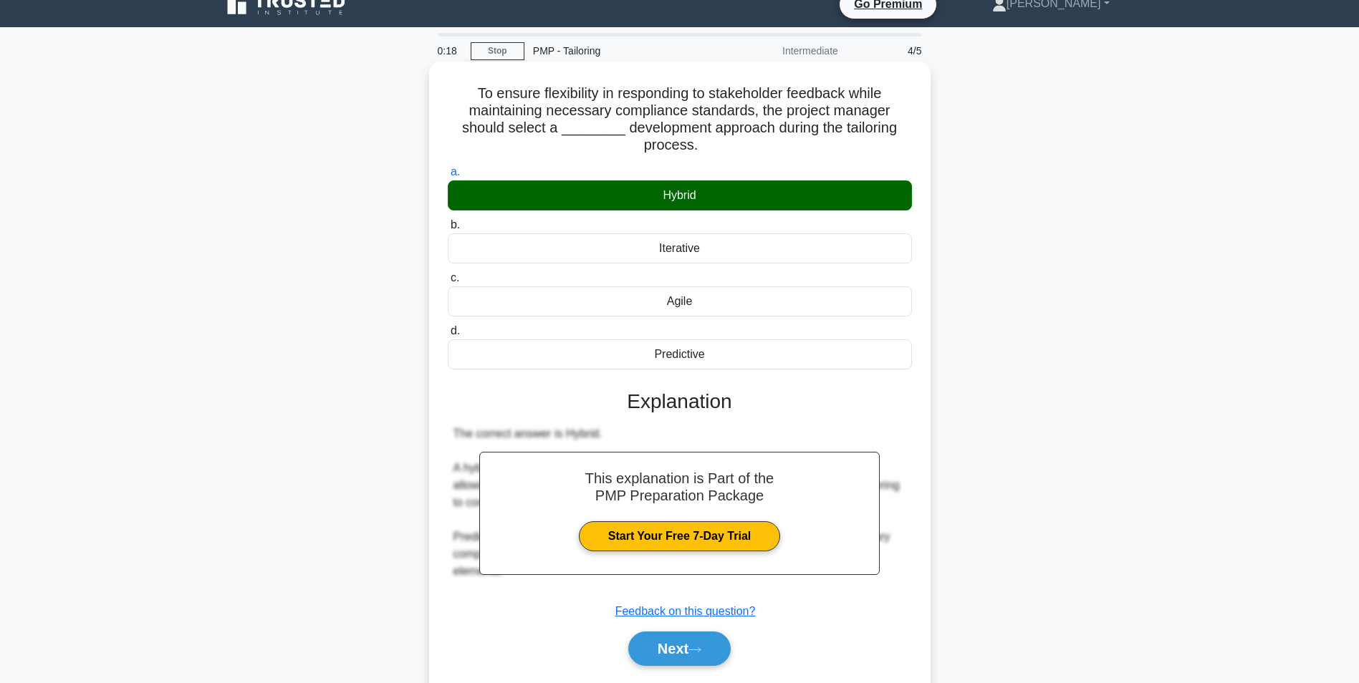
scroll to position [90, 0]
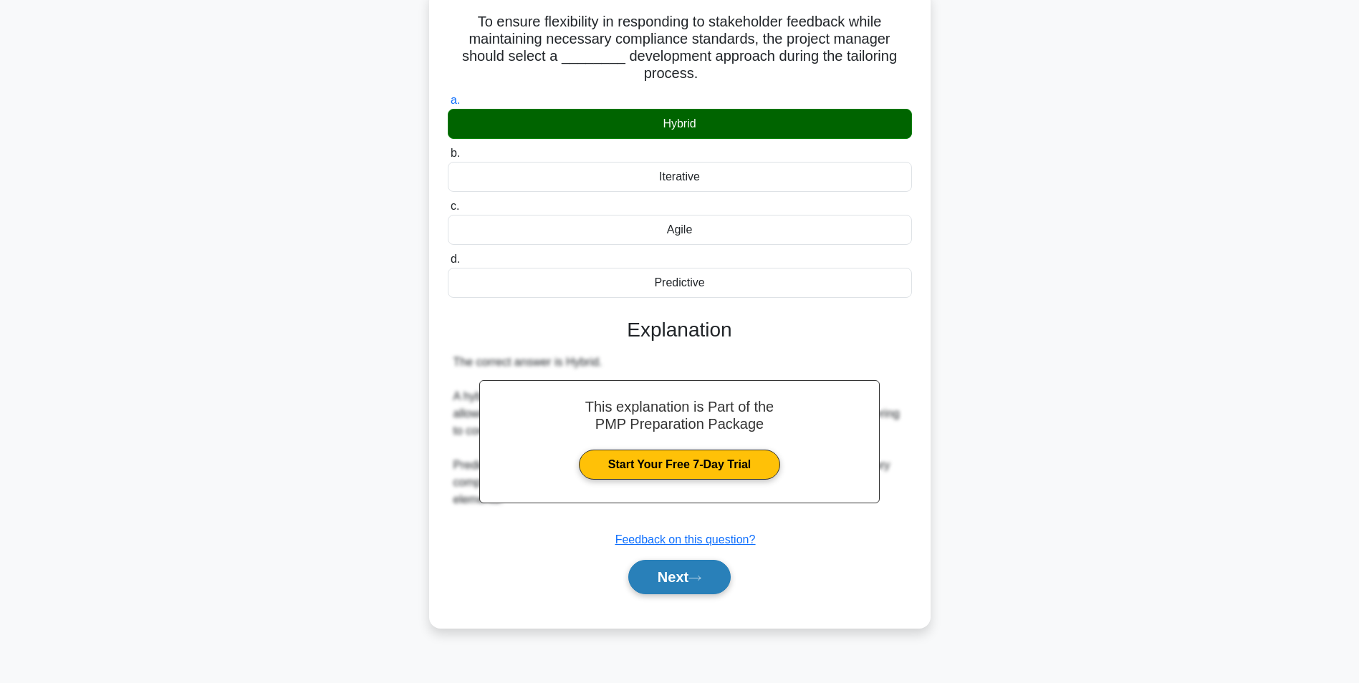
click at [671, 578] on button "Next" at bounding box center [679, 577] width 102 height 34
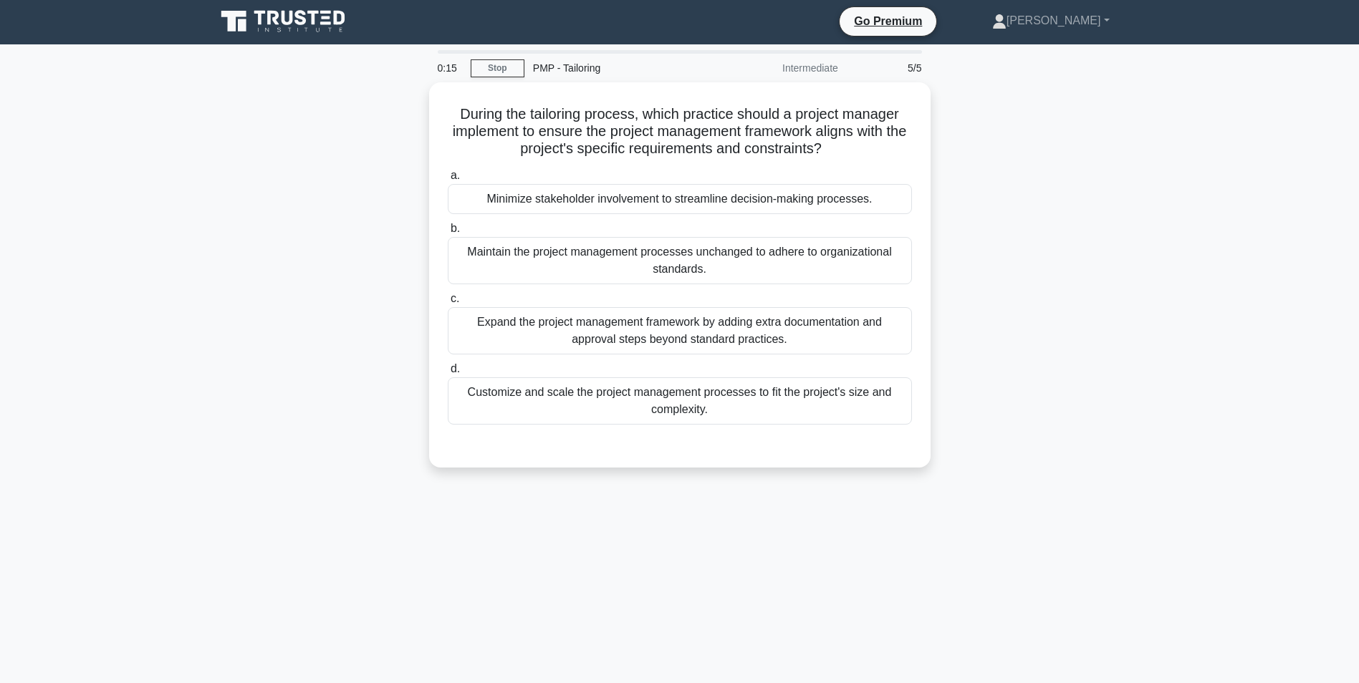
scroll to position [0, 0]
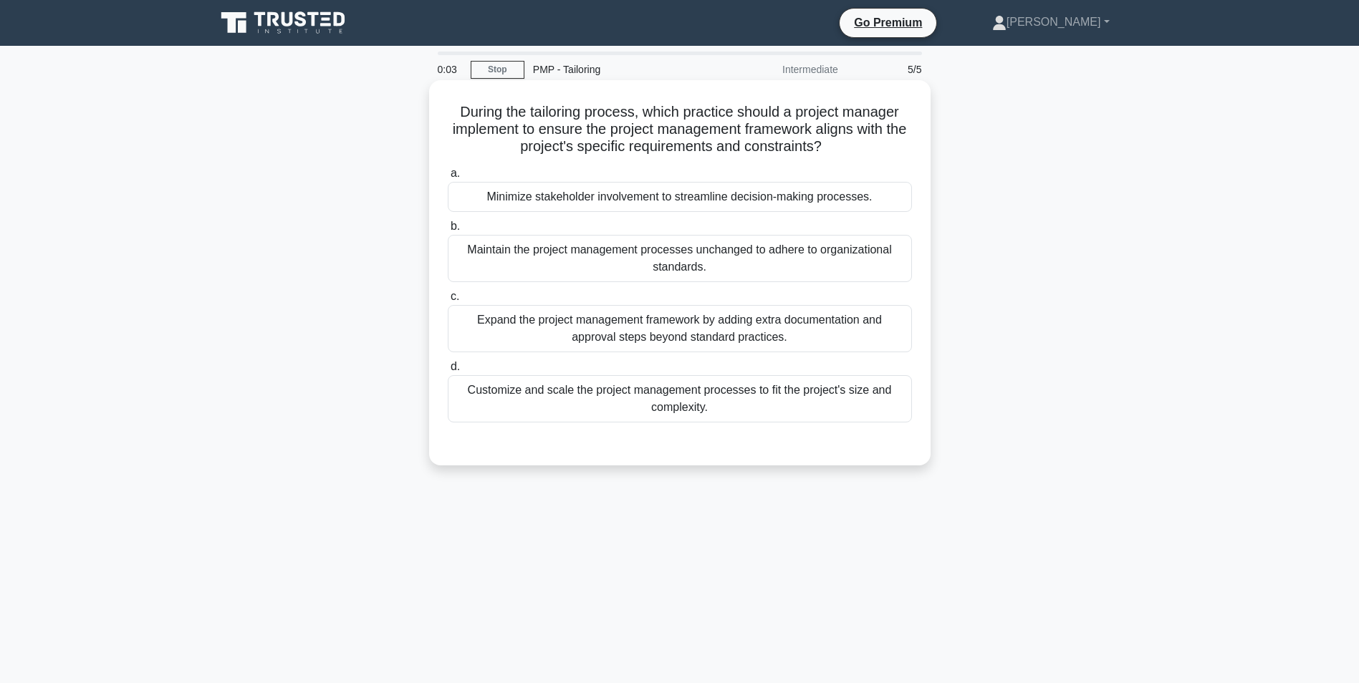
click at [639, 325] on div "Expand the project management framework by adding extra documentation and appro…" at bounding box center [680, 328] width 464 height 47
click at [448, 302] on input "c. Expand the project management framework by adding extra documentation and ap…" at bounding box center [448, 296] width 0 height 9
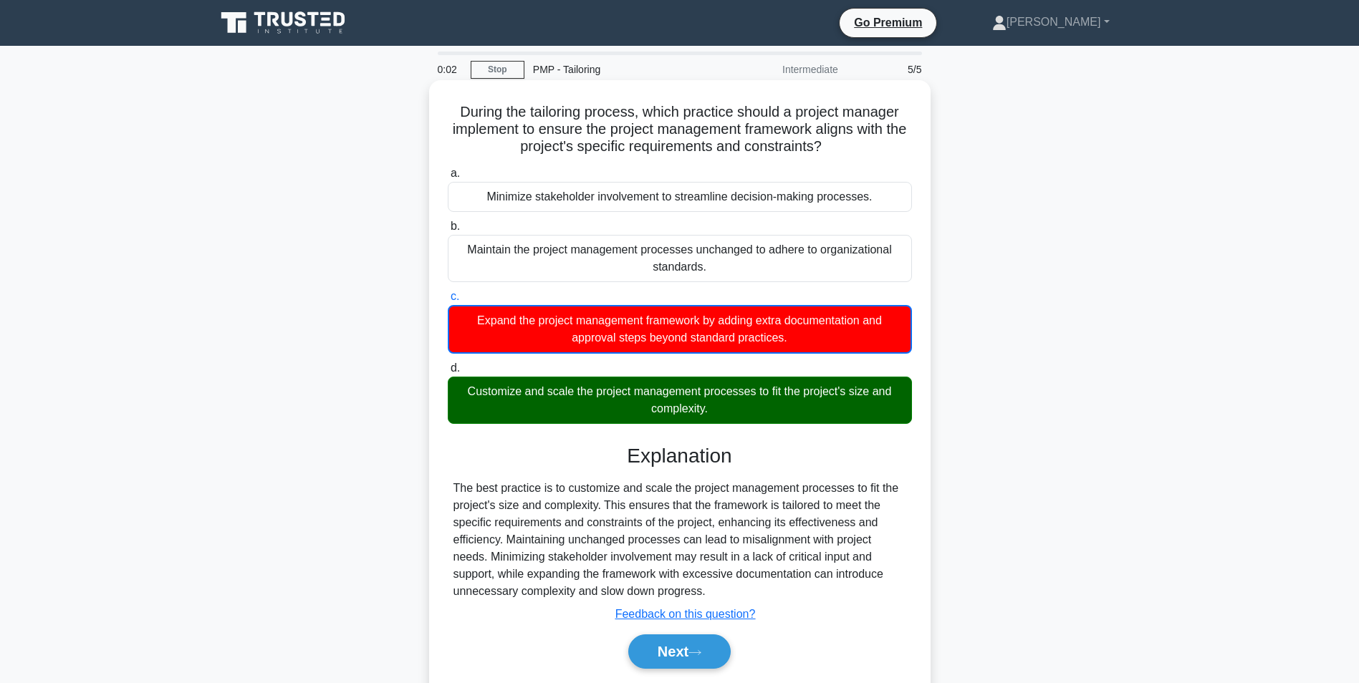
click at [661, 403] on div "Customize and scale the project management processes to fit the project's size …" at bounding box center [680, 400] width 464 height 47
click at [681, 652] on button "Next" at bounding box center [679, 652] width 102 height 34
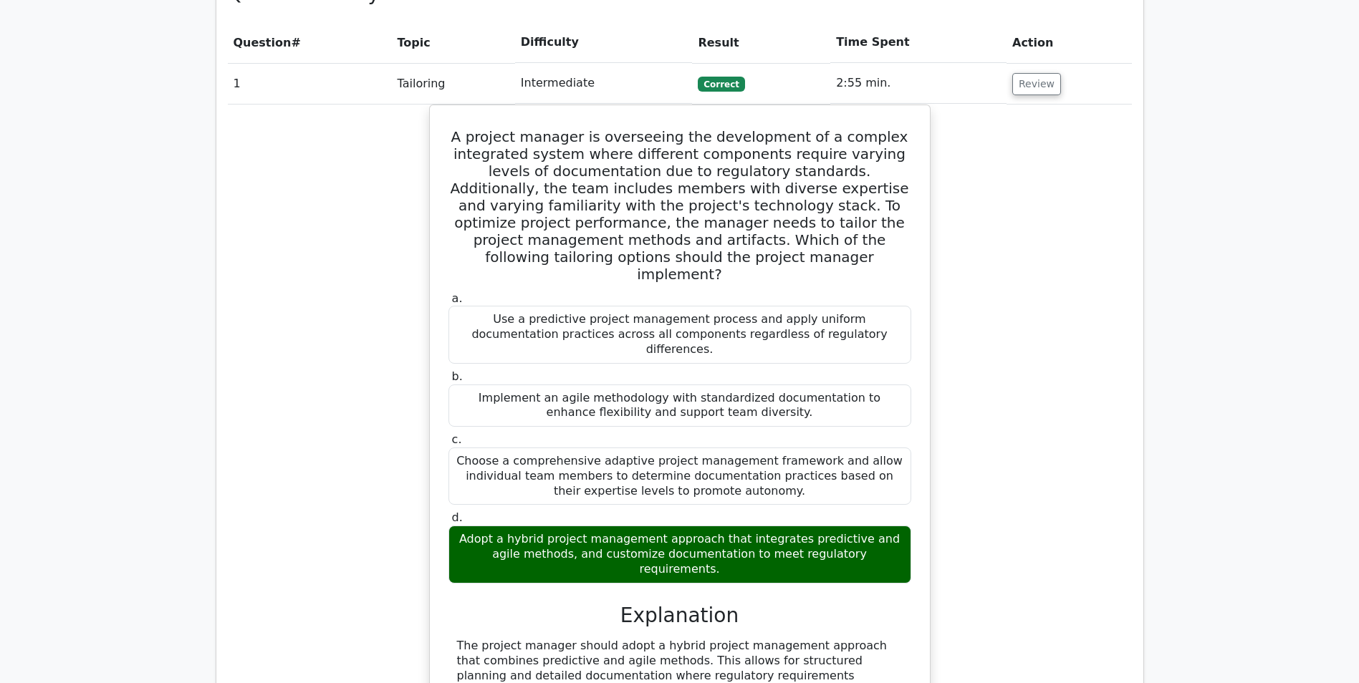
scroll to position [1057, 0]
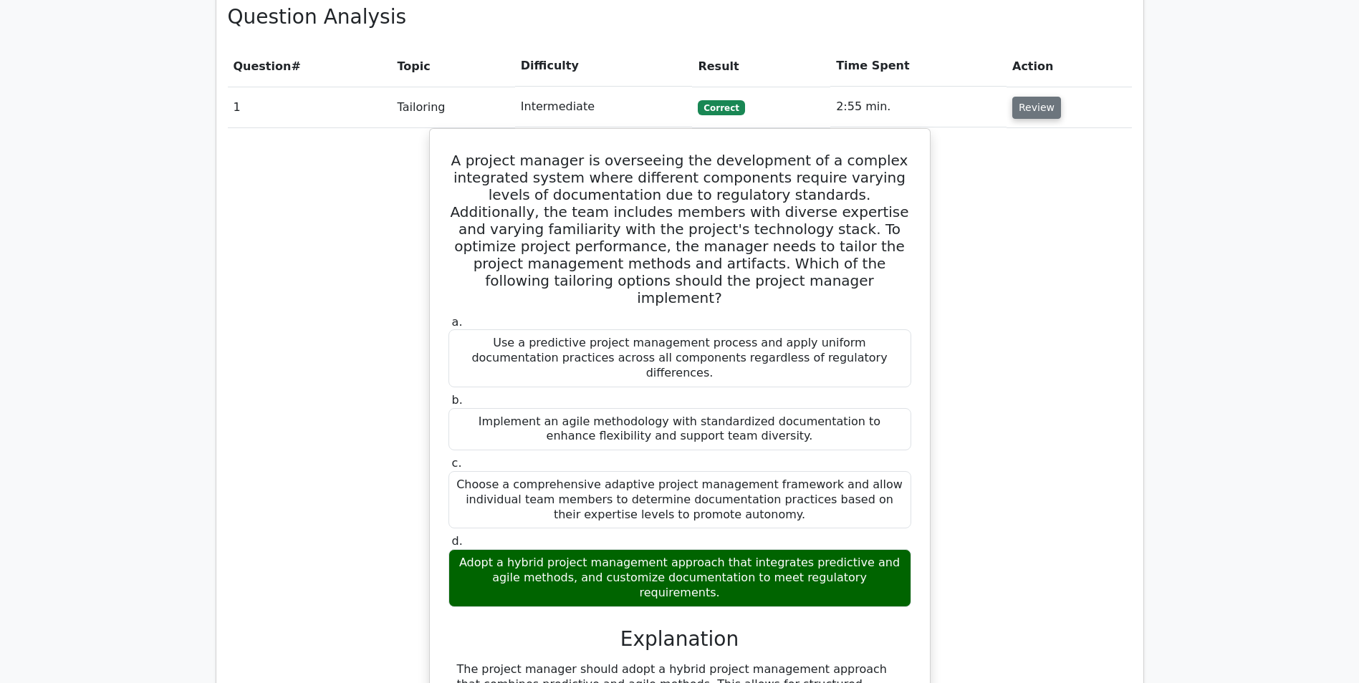
click at [1020, 97] on button "Review" at bounding box center [1036, 108] width 49 height 22
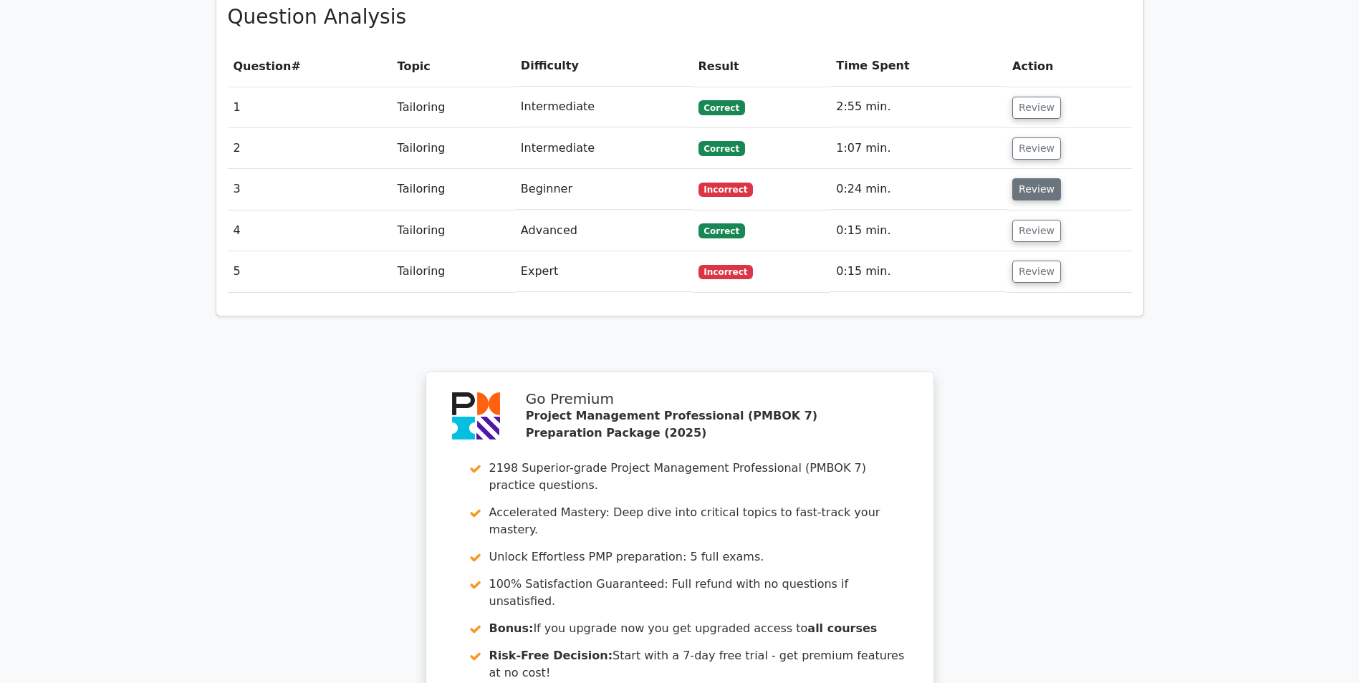
click at [1042, 178] on button "Review" at bounding box center [1036, 189] width 49 height 22
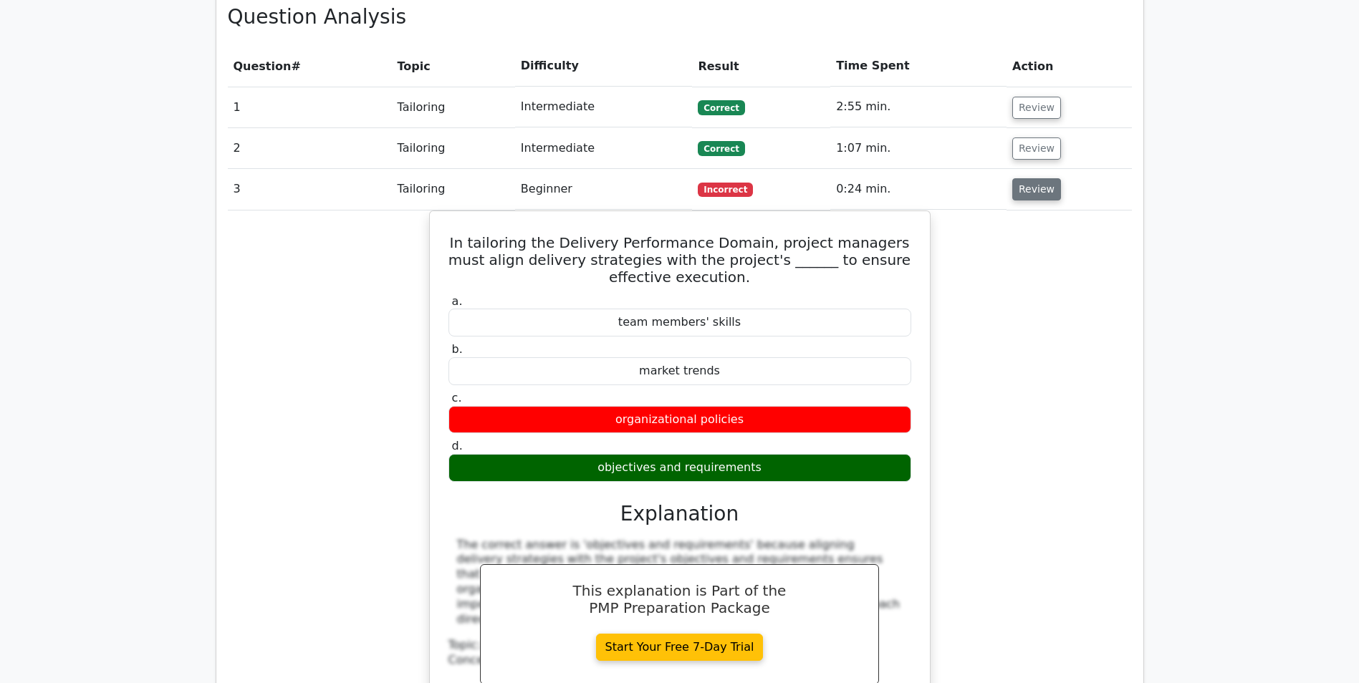
click at [1012, 178] on button "Review" at bounding box center [1036, 189] width 49 height 22
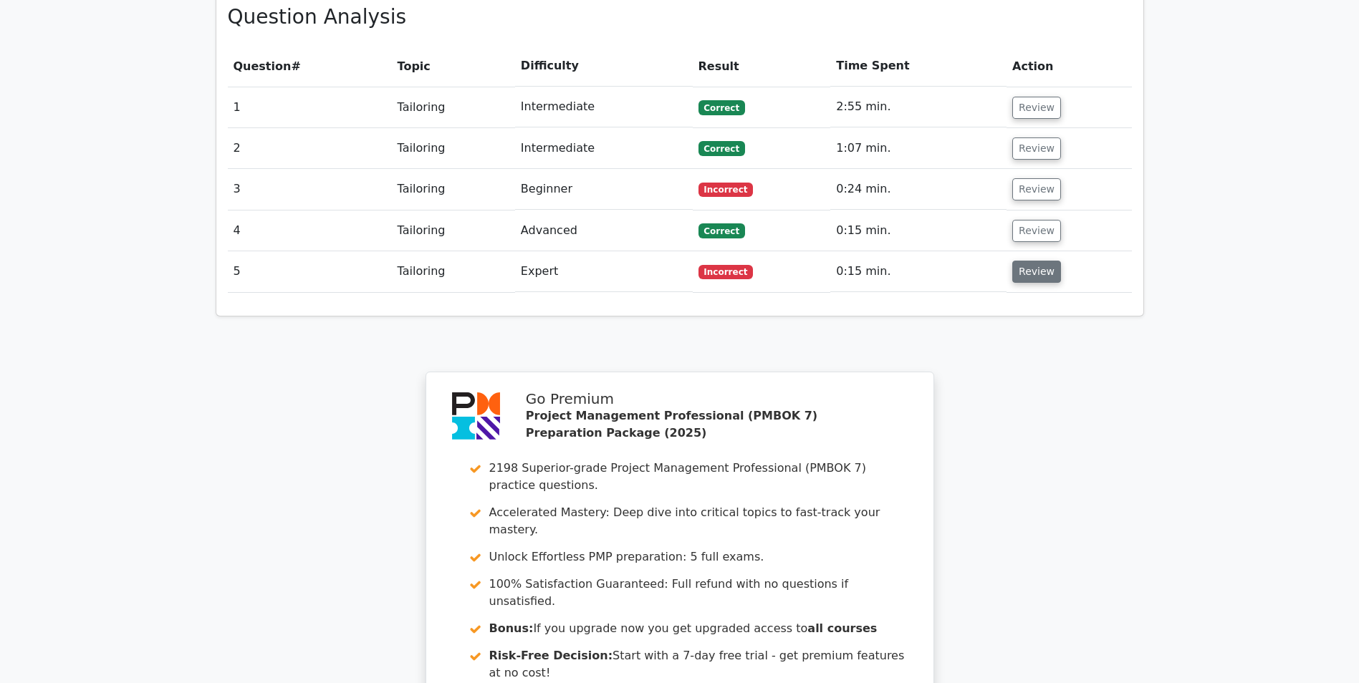
click at [1012, 261] on button "Review" at bounding box center [1036, 272] width 49 height 22
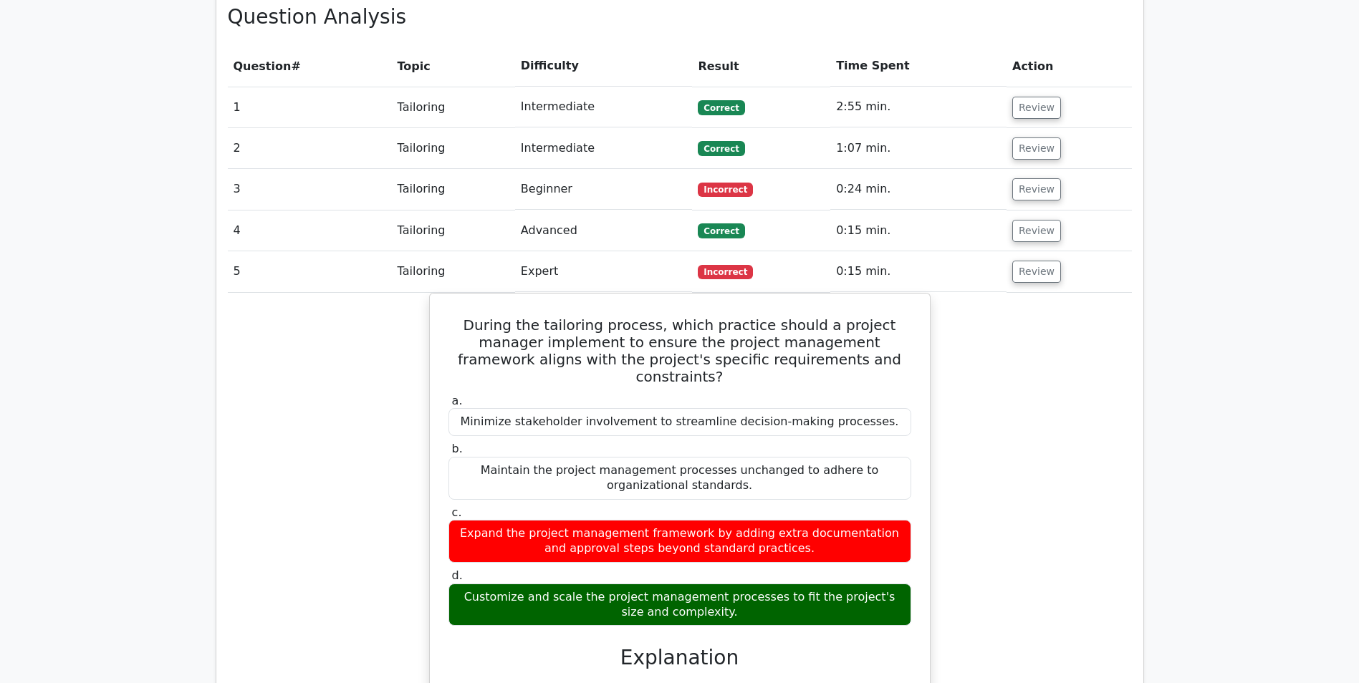
drag, startPoint x: 1038, startPoint y: 219, endPoint x: 1033, endPoint y: 337, distance: 118.3
click at [1033, 337] on tbody "1 Tailoring Intermediate Correct 2:55 min. Review" at bounding box center [680, 498] width 904 height 823
click at [1032, 261] on button "Review" at bounding box center [1036, 272] width 49 height 22
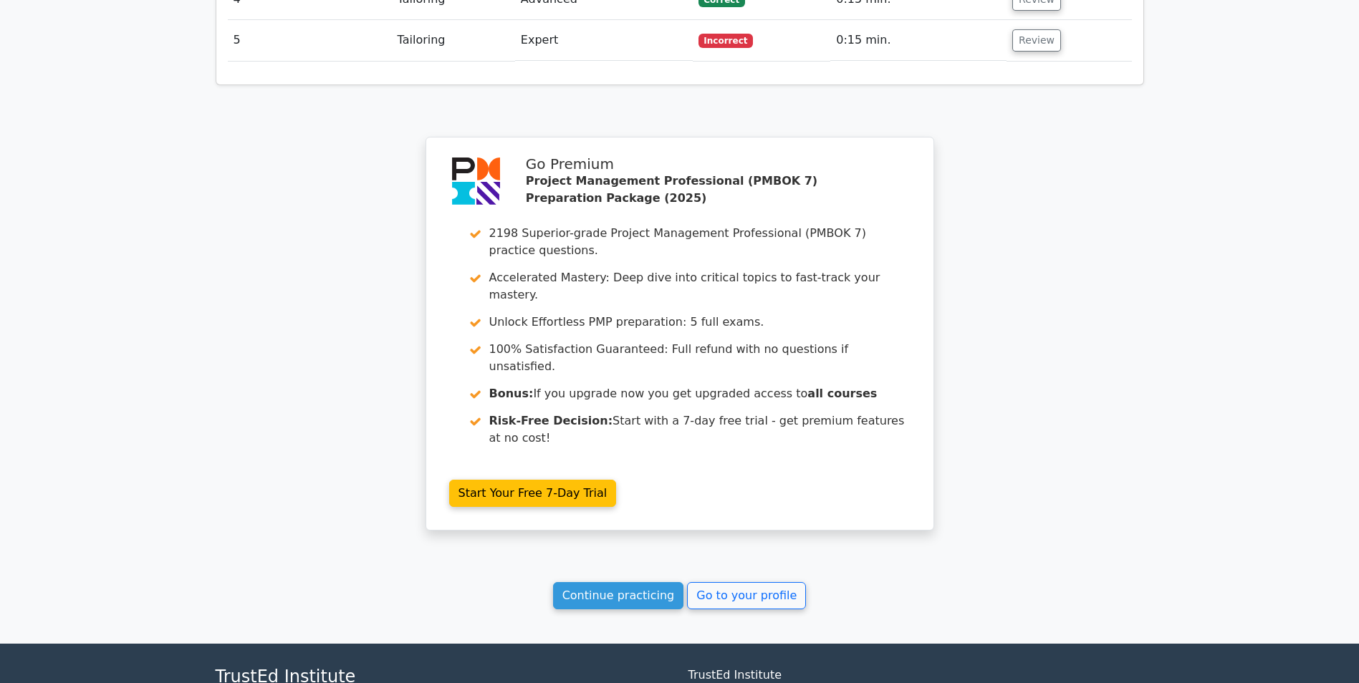
scroll to position [1318, 0]
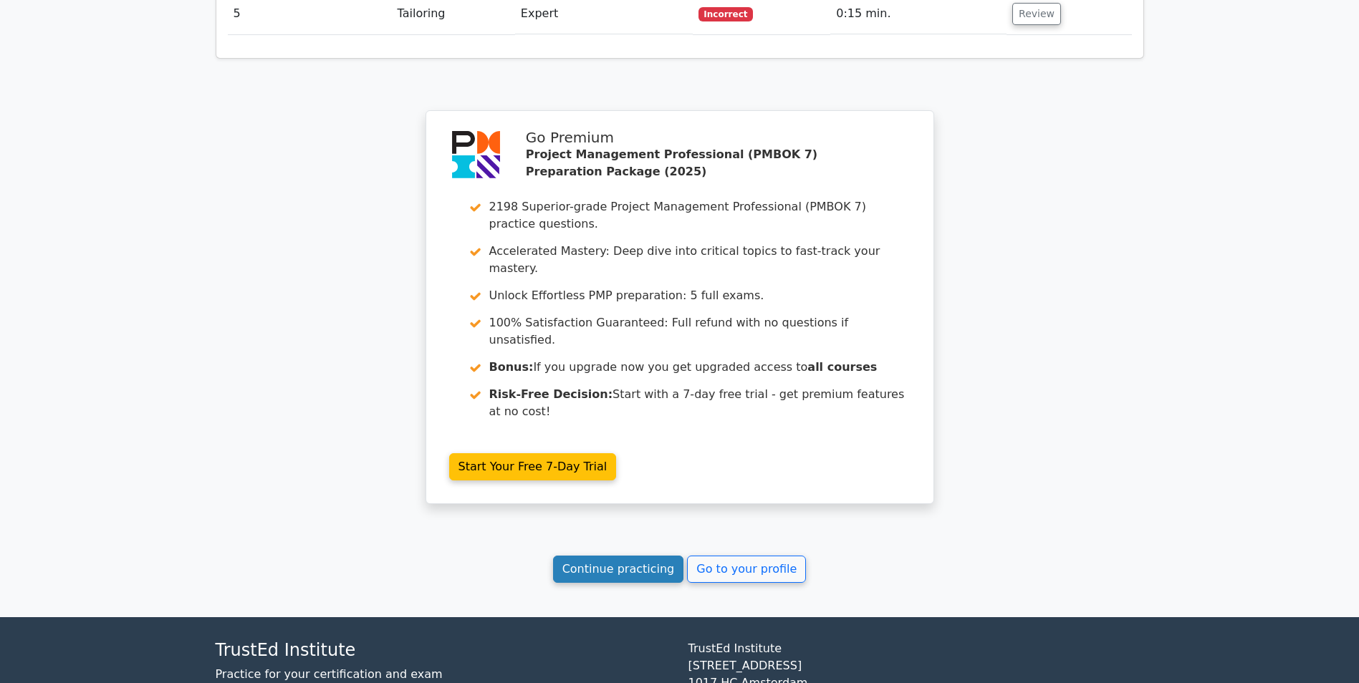
click at [638, 556] on link "Continue practicing" at bounding box center [618, 569] width 131 height 27
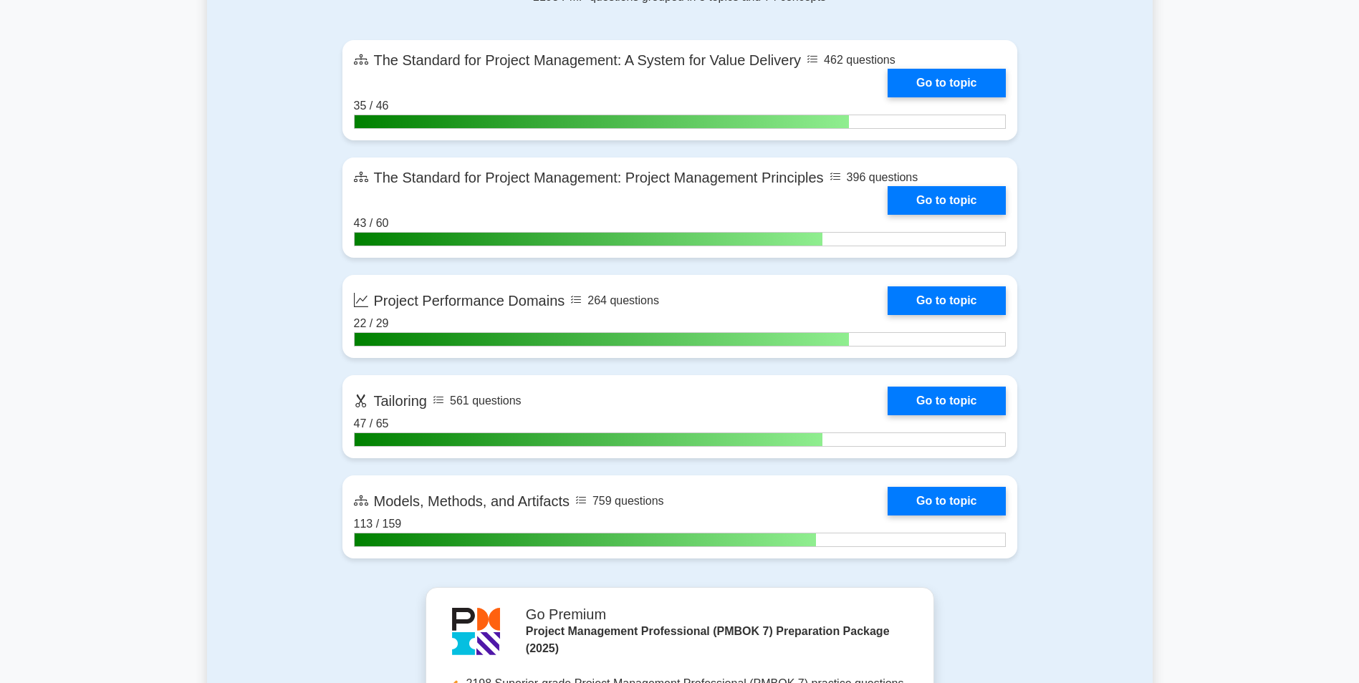
scroll to position [1075, 0]
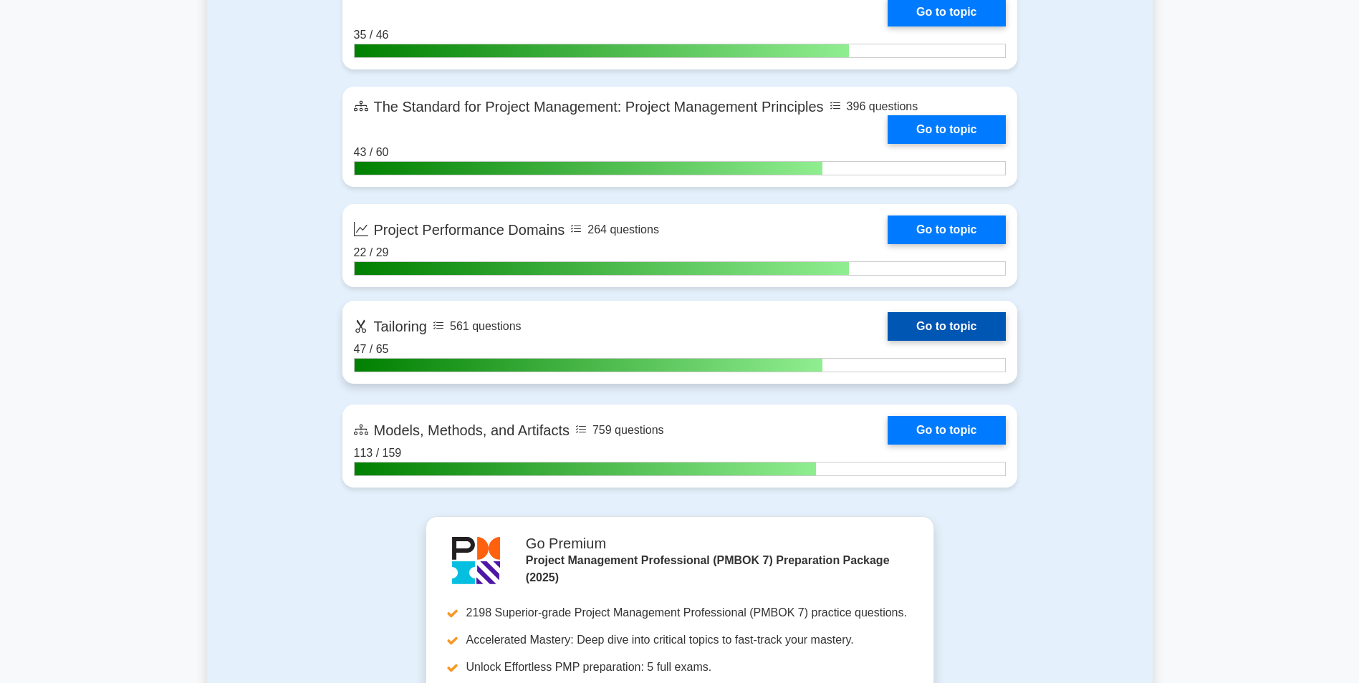
click at [936, 332] on link "Go to topic" at bounding box center [946, 326] width 117 height 29
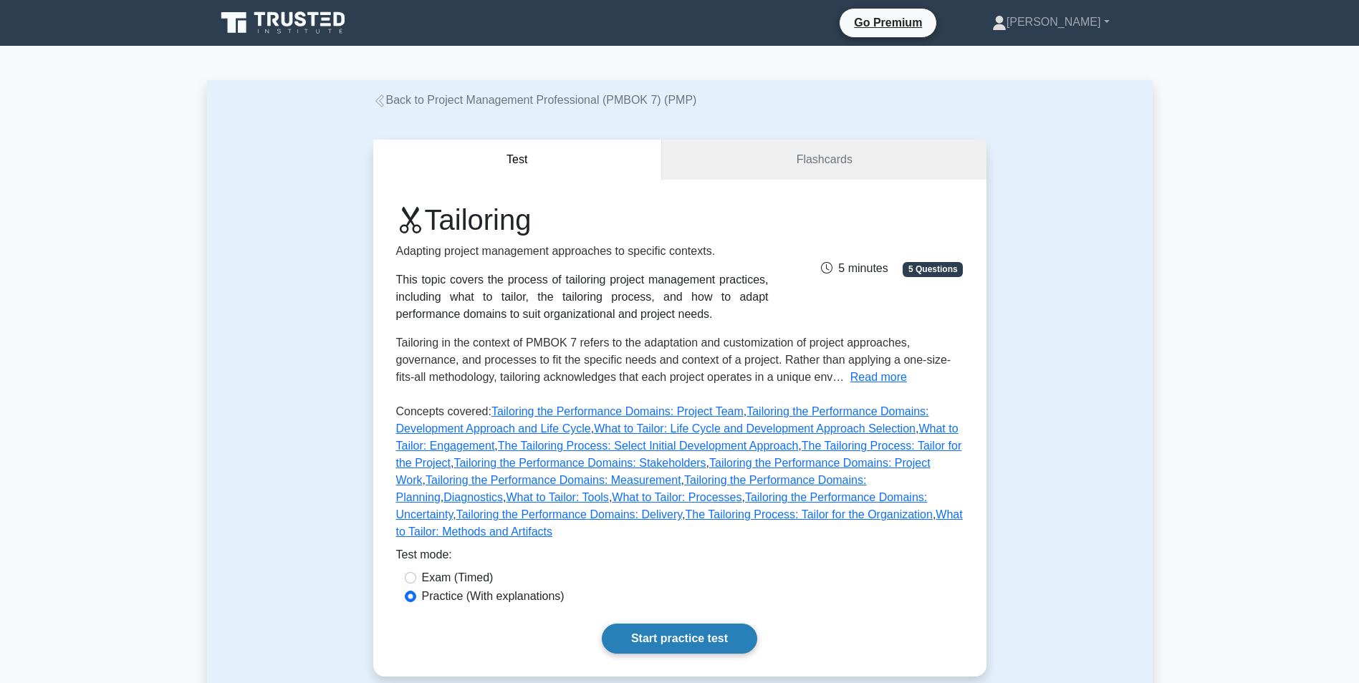
click at [645, 624] on link "Start practice test" at bounding box center [679, 639] width 155 height 30
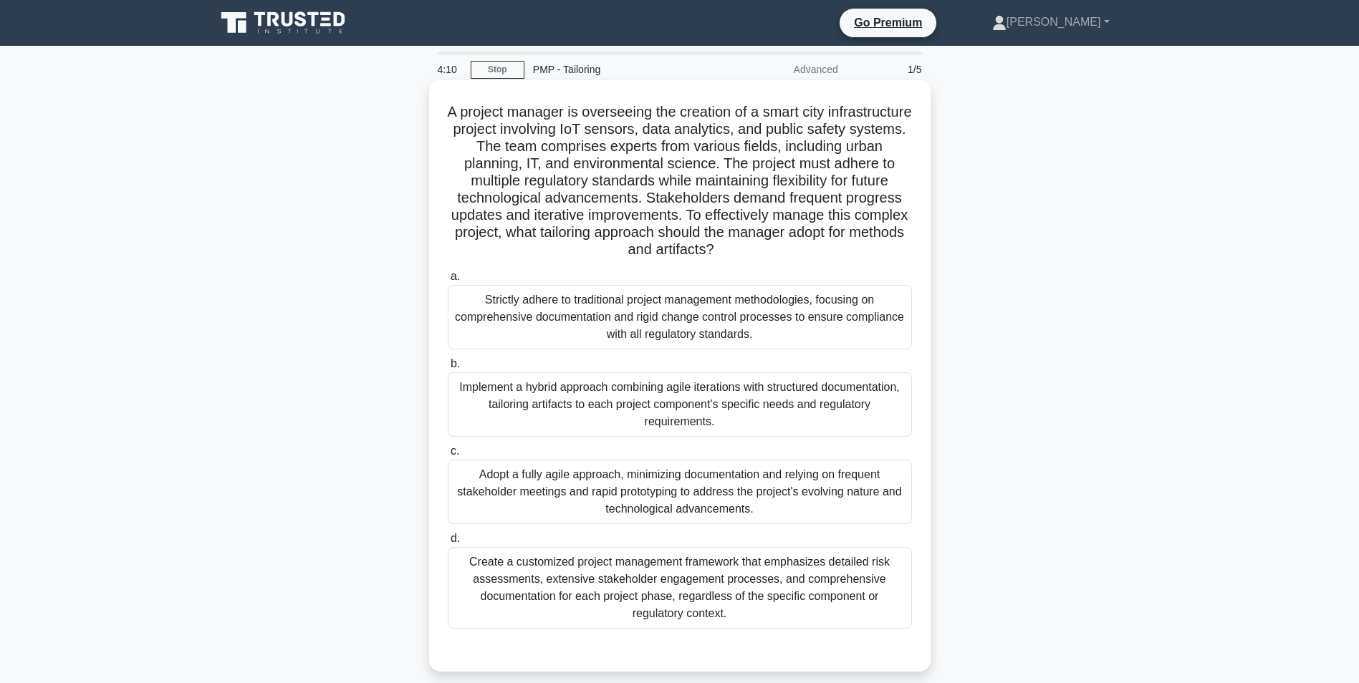
click at [661, 406] on div "Implement a hybrid approach combining agile iterations with structured document…" at bounding box center [680, 405] width 464 height 64
click at [448, 369] on input "b. Implement a hybrid approach combining agile iterations with structured docum…" at bounding box center [448, 364] width 0 height 9
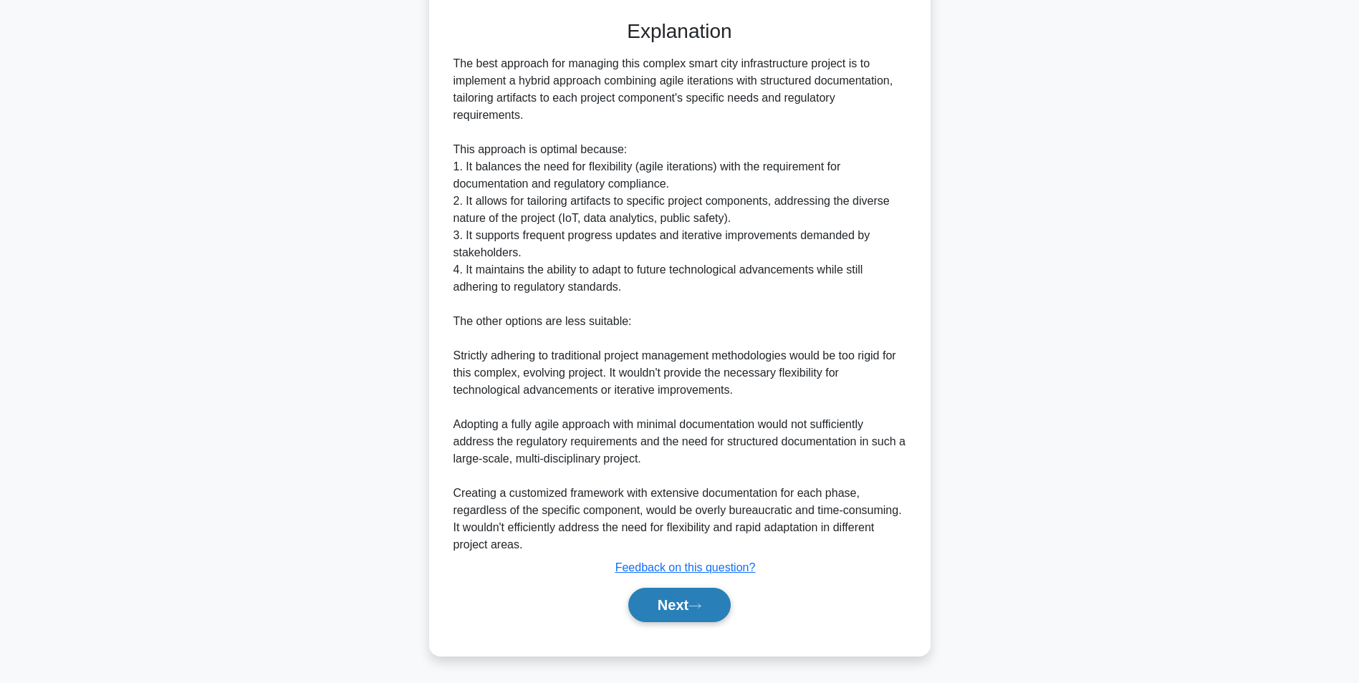
click at [653, 597] on button "Next" at bounding box center [679, 605] width 102 height 34
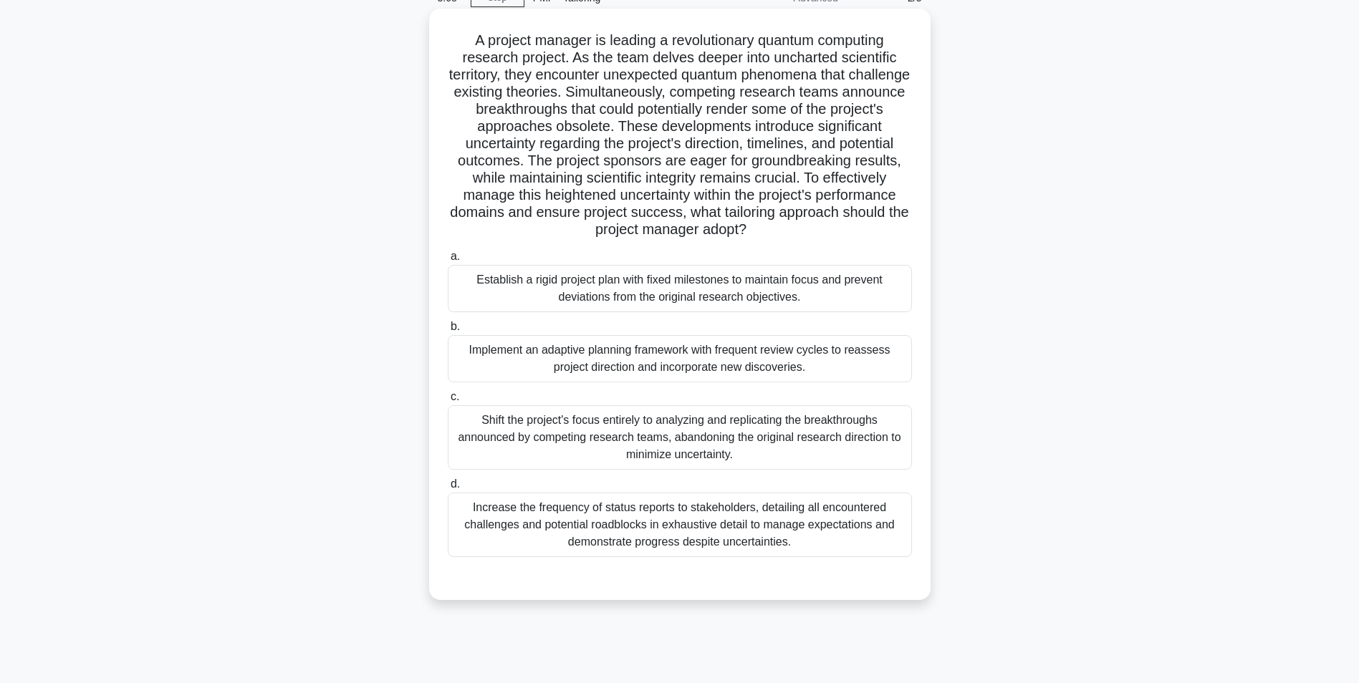
scroll to position [90, 0]
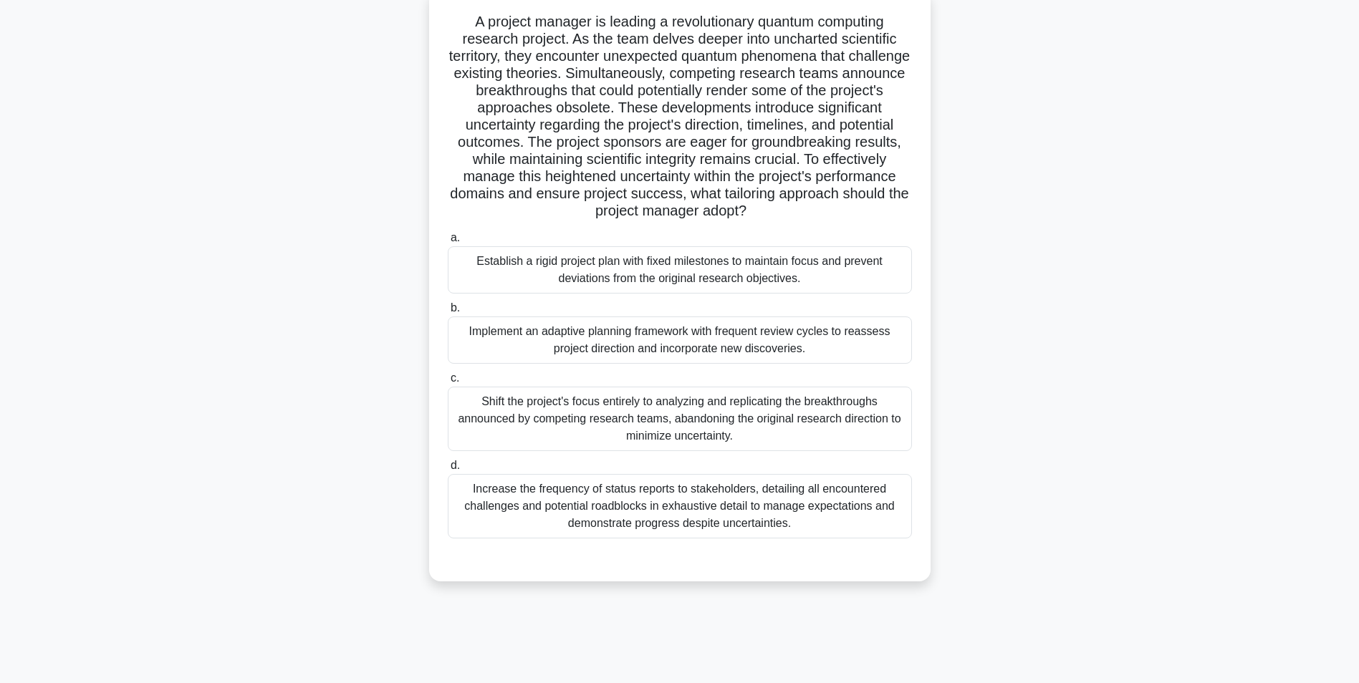
click at [635, 352] on div "Implement an adaptive planning framework with frequent review cycles to reasses…" at bounding box center [680, 340] width 464 height 47
click at [448, 313] on input "b. Implement an adaptive planning framework with frequent review cycles to reas…" at bounding box center [448, 308] width 0 height 9
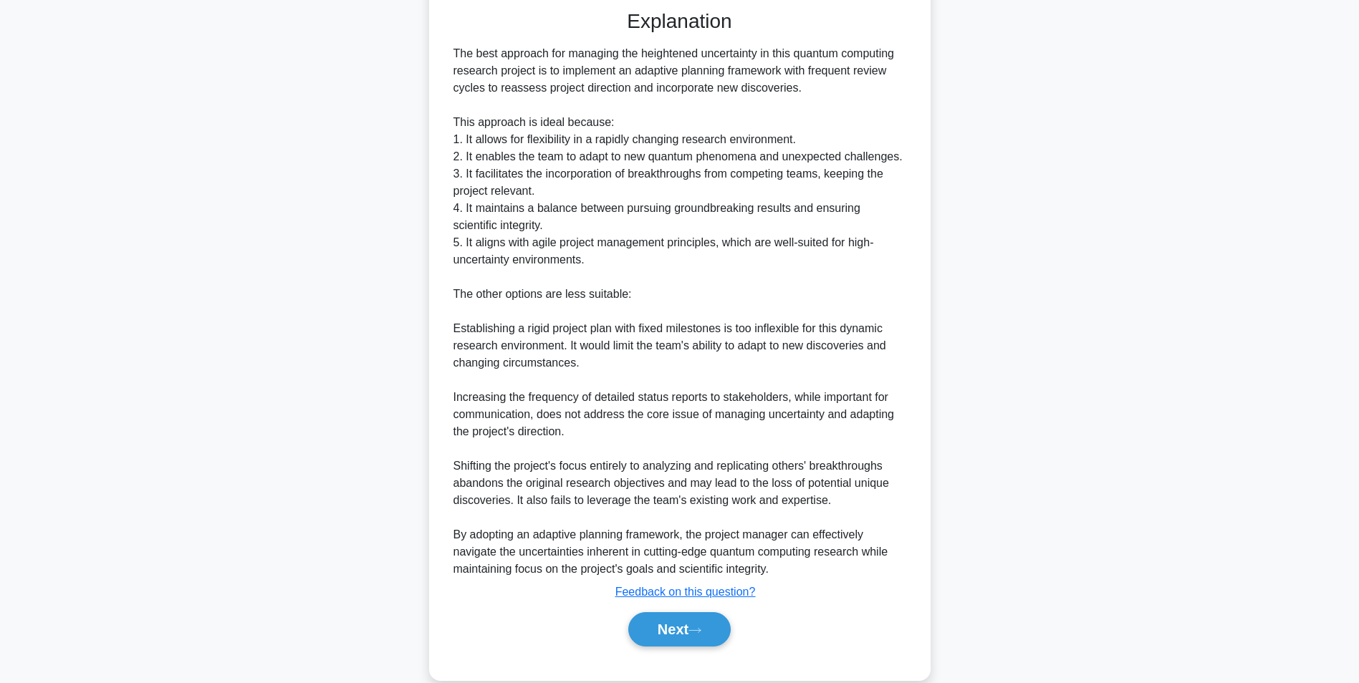
scroll to position [665, 0]
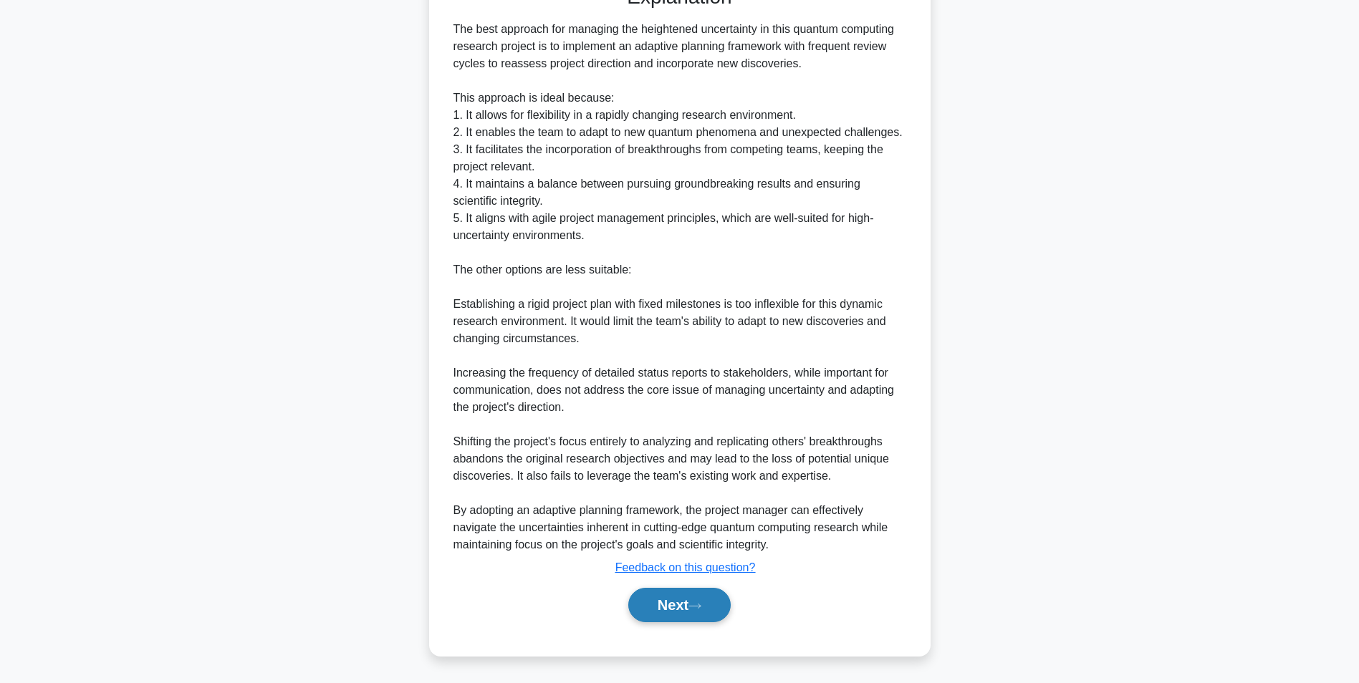
click at [681, 607] on button "Next" at bounding box center [679, 605] width 102 height 34
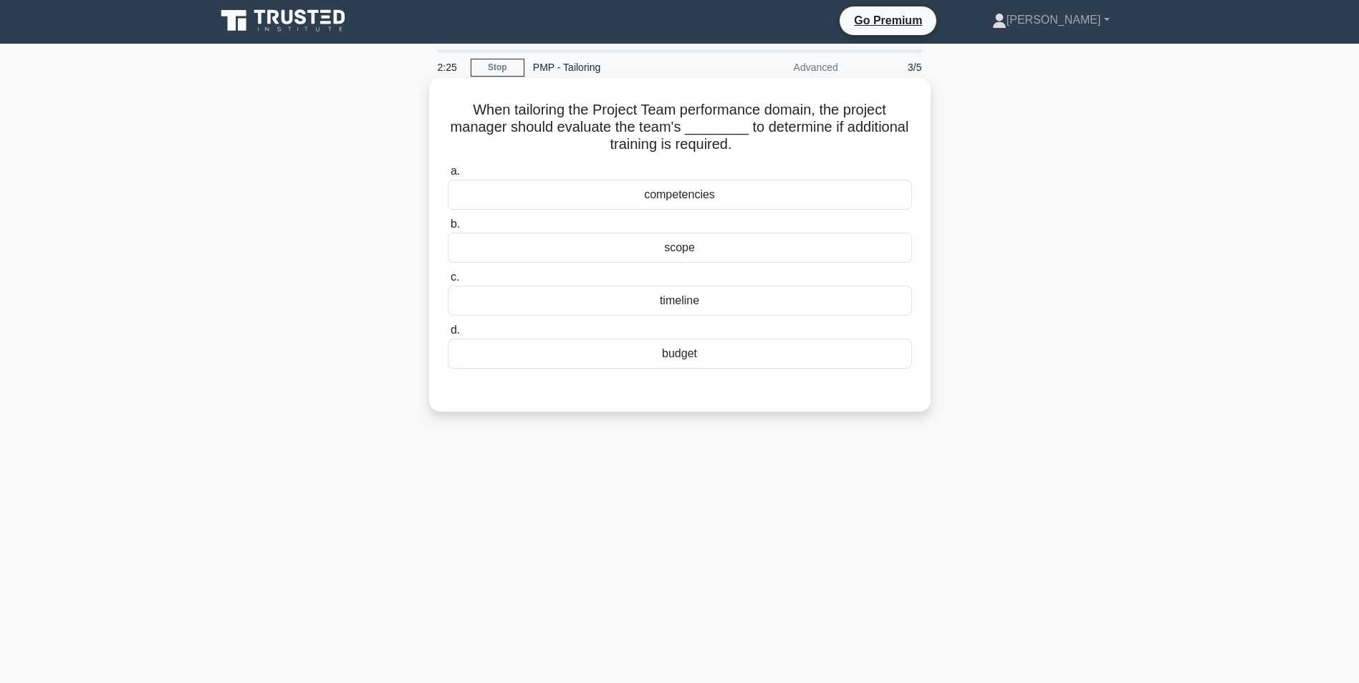
scroll to position [0, 0]
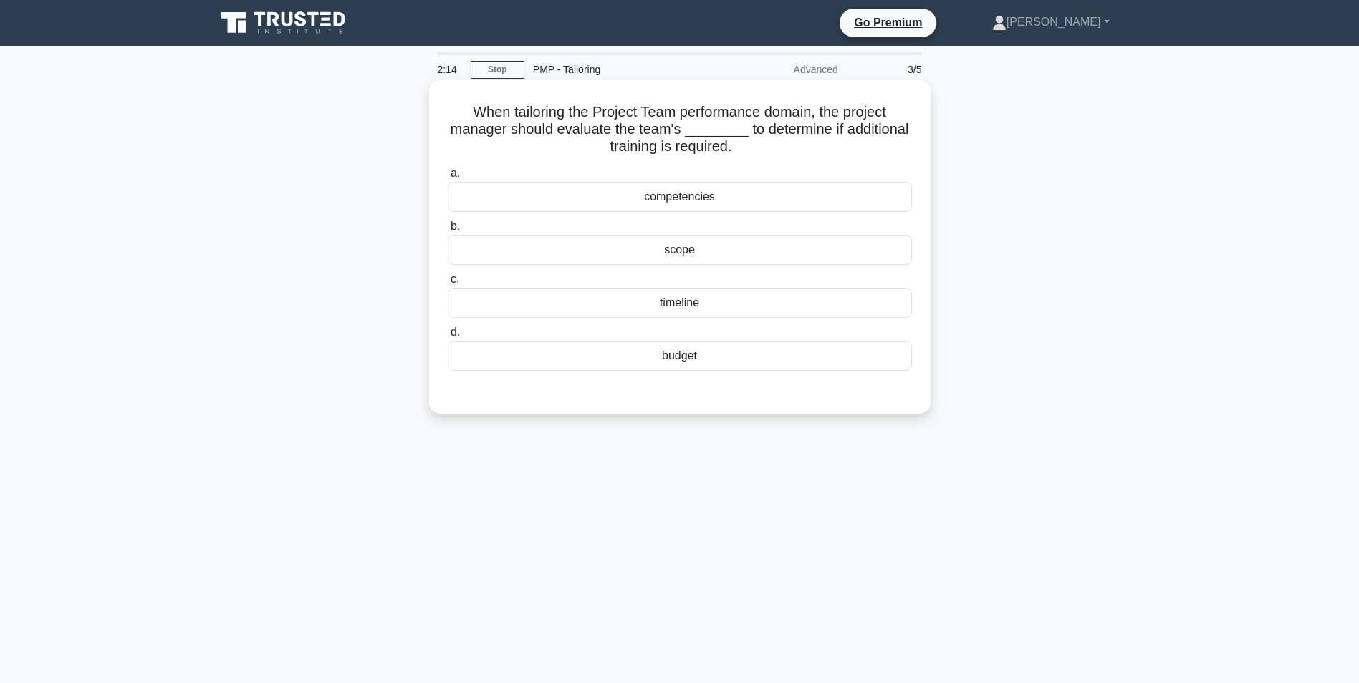
click at [667, 200] on div "competencies" at bounding box center [680, 197] width 464 height 30
click at [448, 178] on input "a. competencies" at bounding box center [448, 173] width 0 height 9
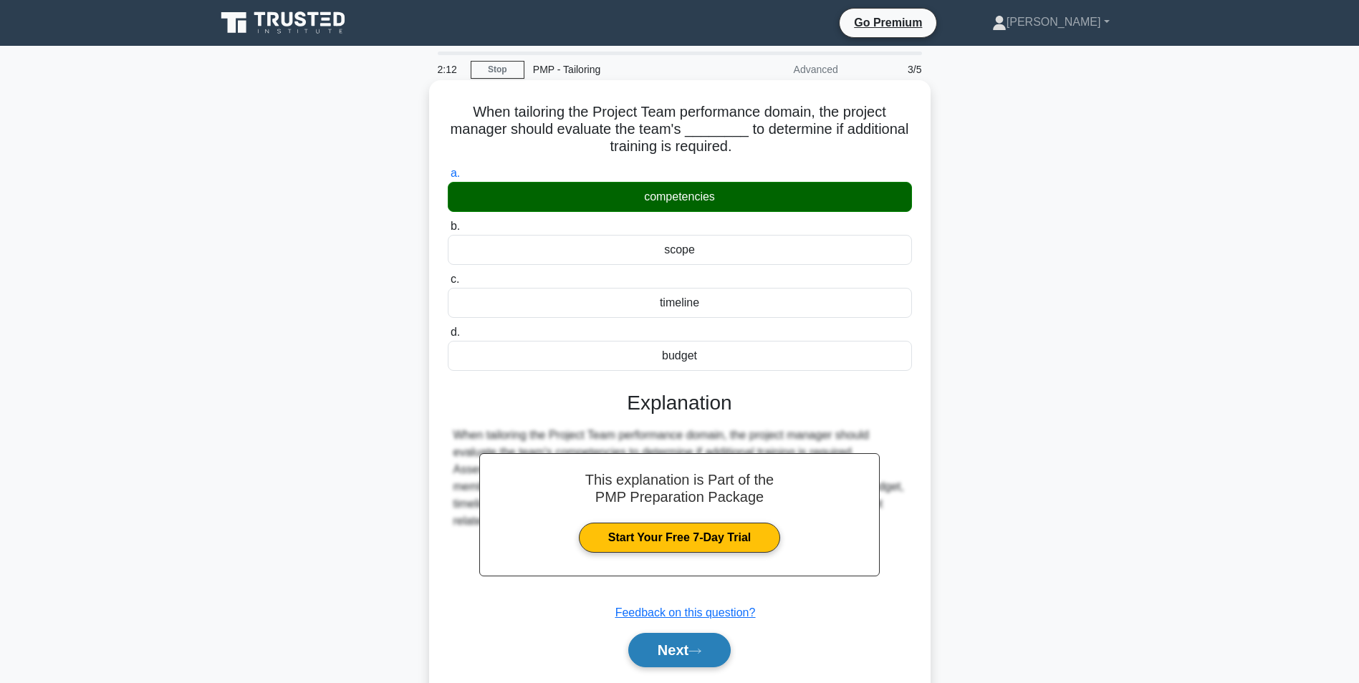
click at [686, 657] on button "Next" at bounding box center [679, 650] width 102 height 34
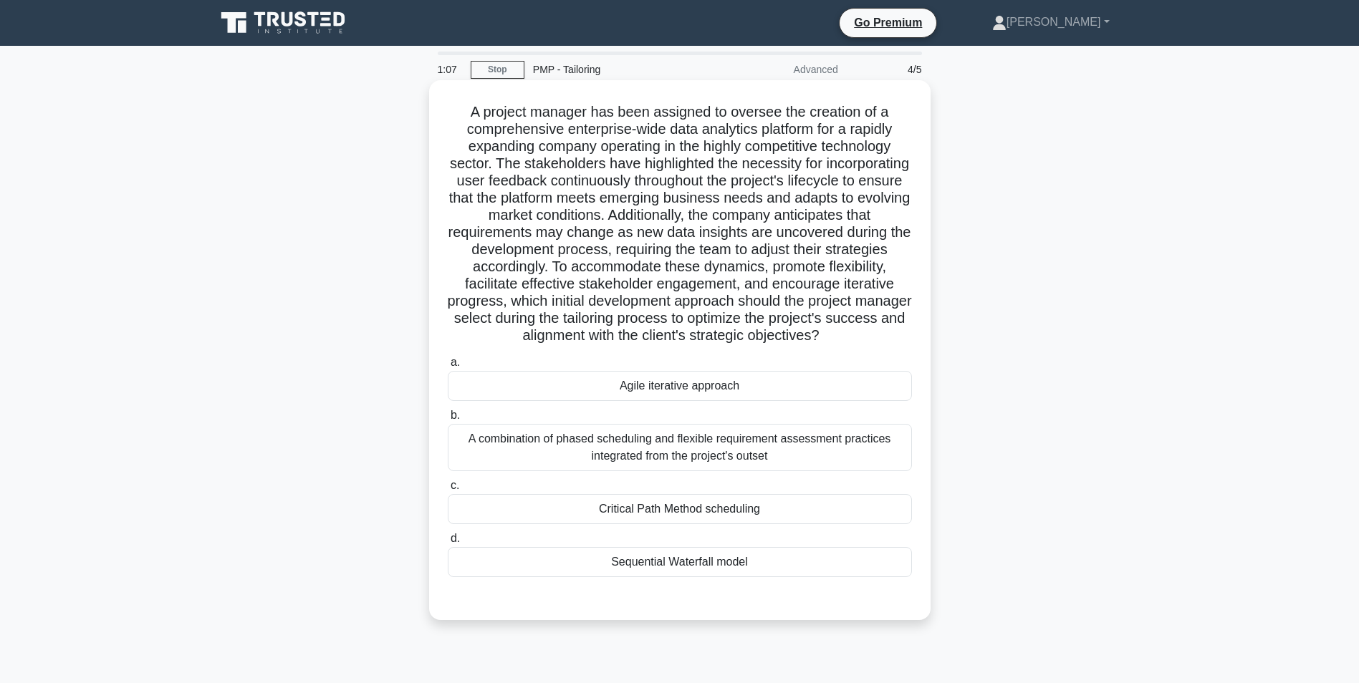
click at [659, 401] on div "Agile iterative approach" at bounding box center [680, 386] width 464 height 30
click at [448, 368] on input "a. Agile iterative approach" at bounding box center [448, 362] width 0 height 9
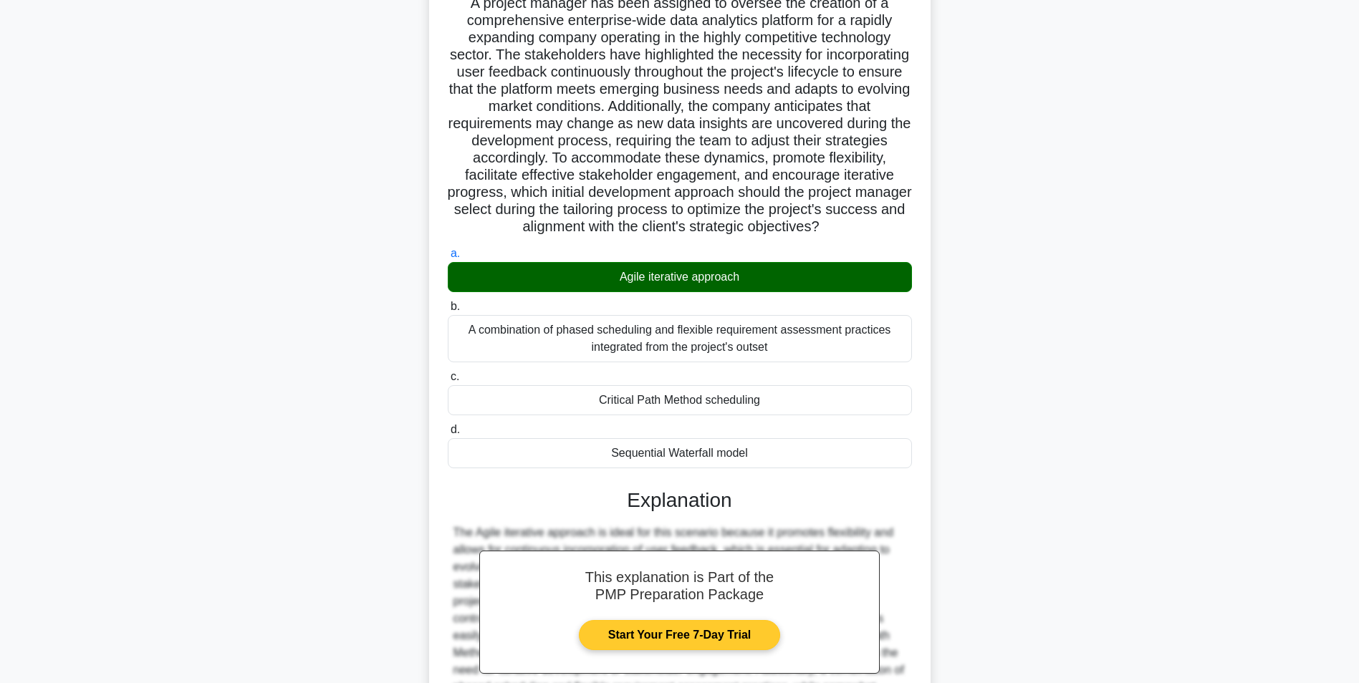
scroll to position [304, 0]
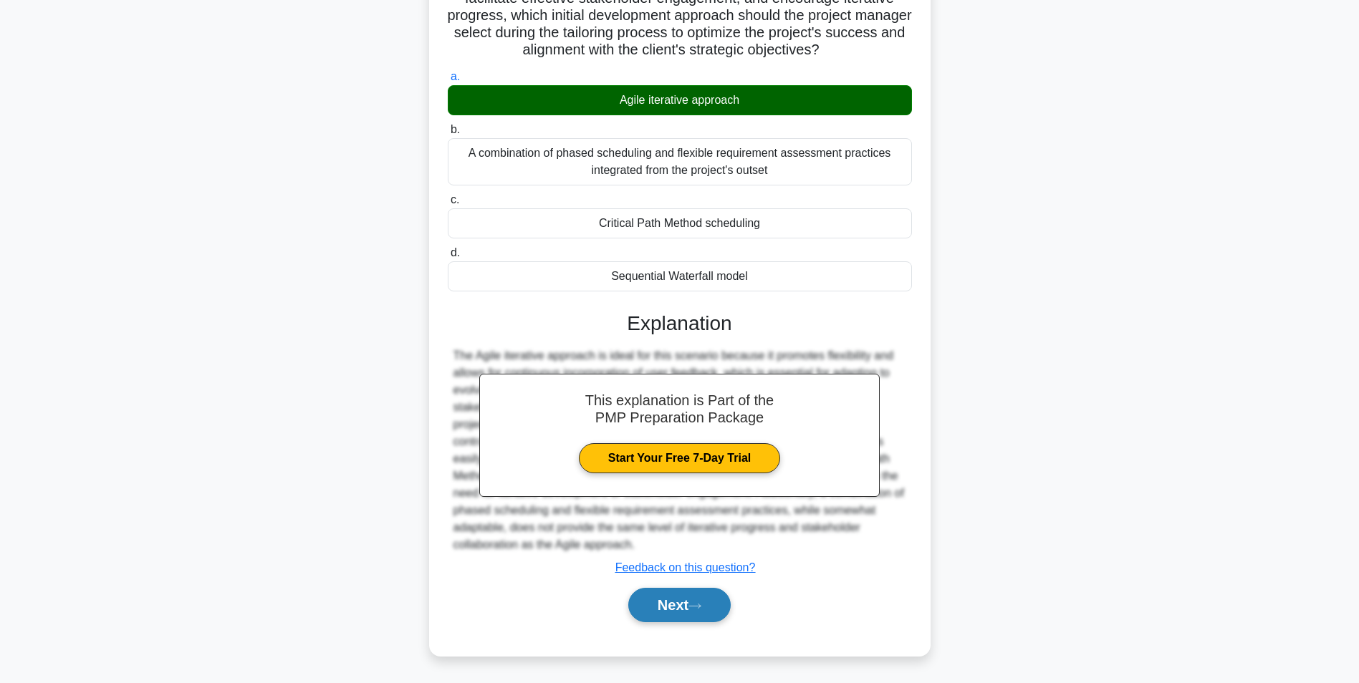
click at [715, 614] on button "Next" at bounding box center [679, 605] width 102 height 34
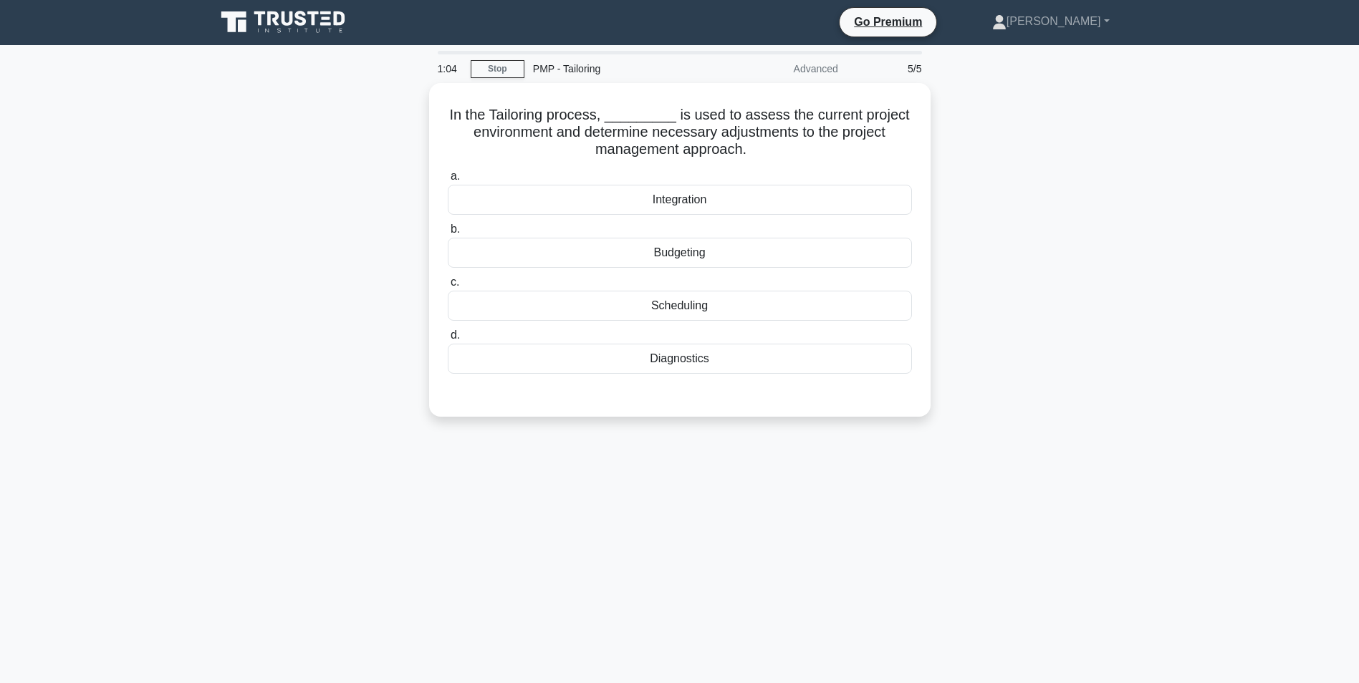
scroll to position [0, 0]
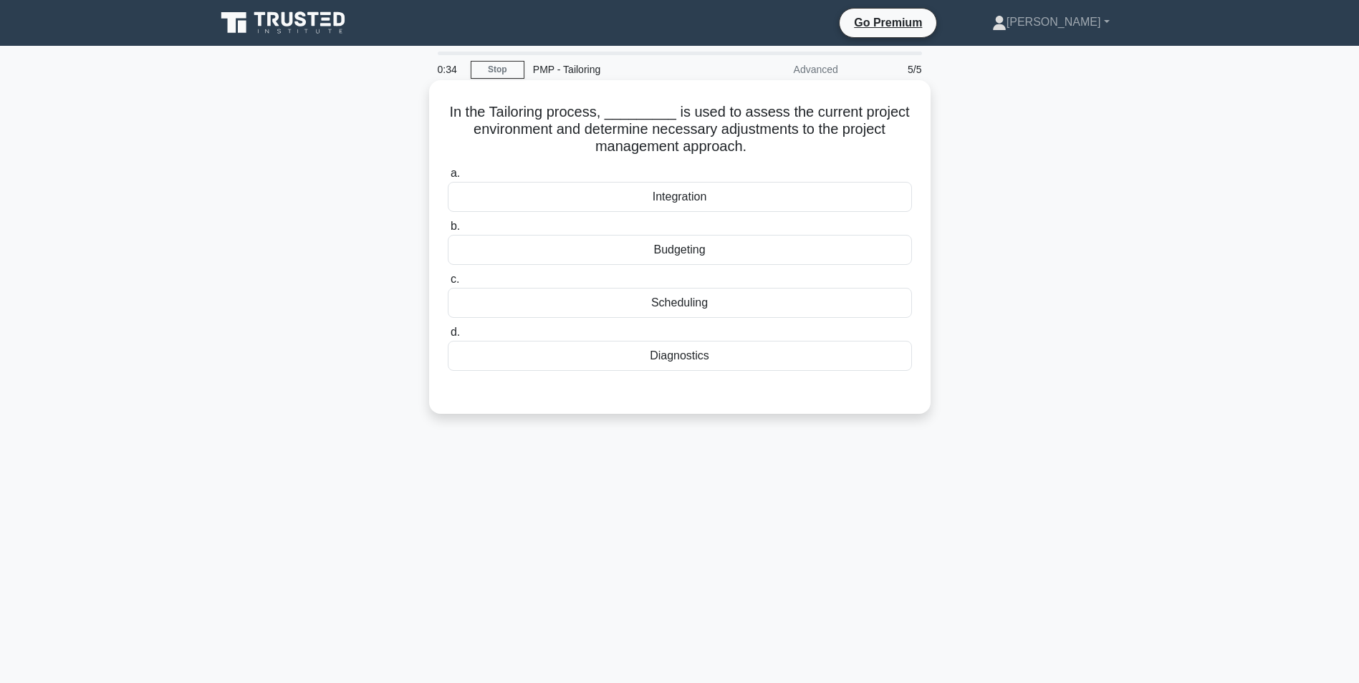
click at [716, 356] on div "Diagnostics" at bounding box center [680, 356] width 464 height 30
click at [448, 337] on input "d. Diagnostics" at bounding box center [448, 332] width 0 height 9
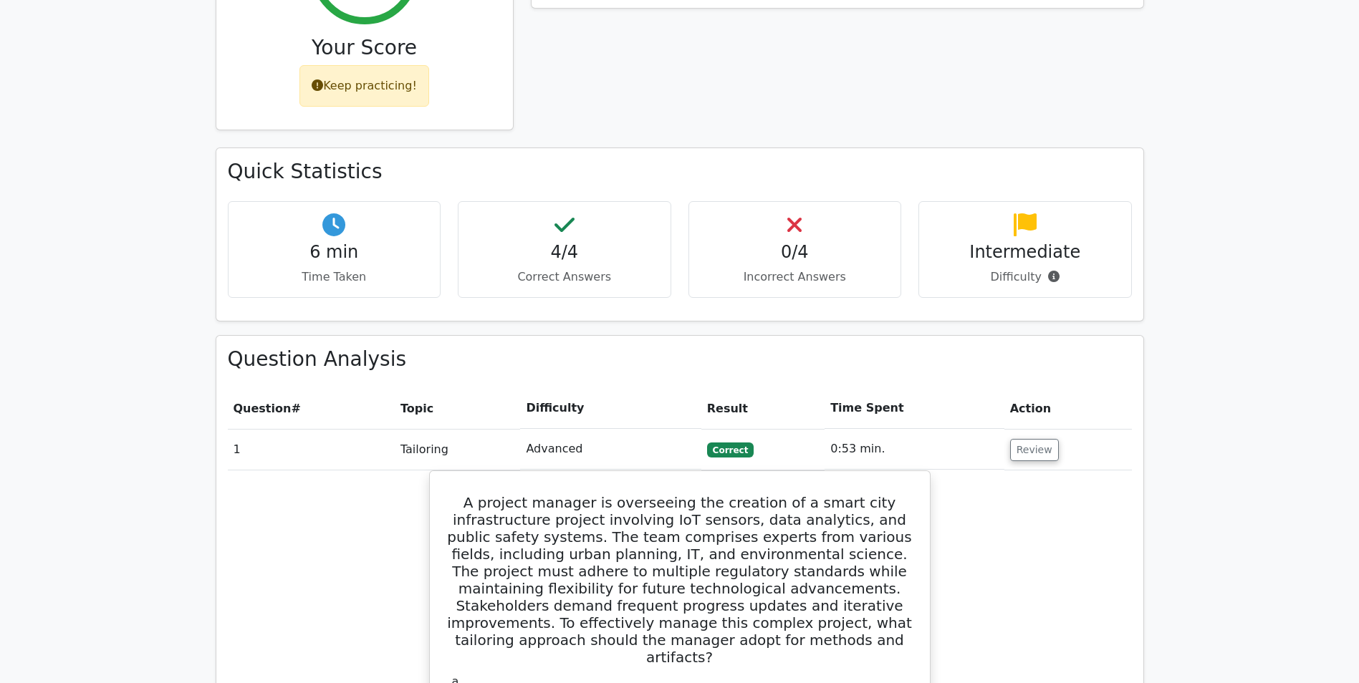
scroll to position [716, 0]
click at [1030, 437] on button "Review" at bounding box center [1034, 448] width 49 height 22
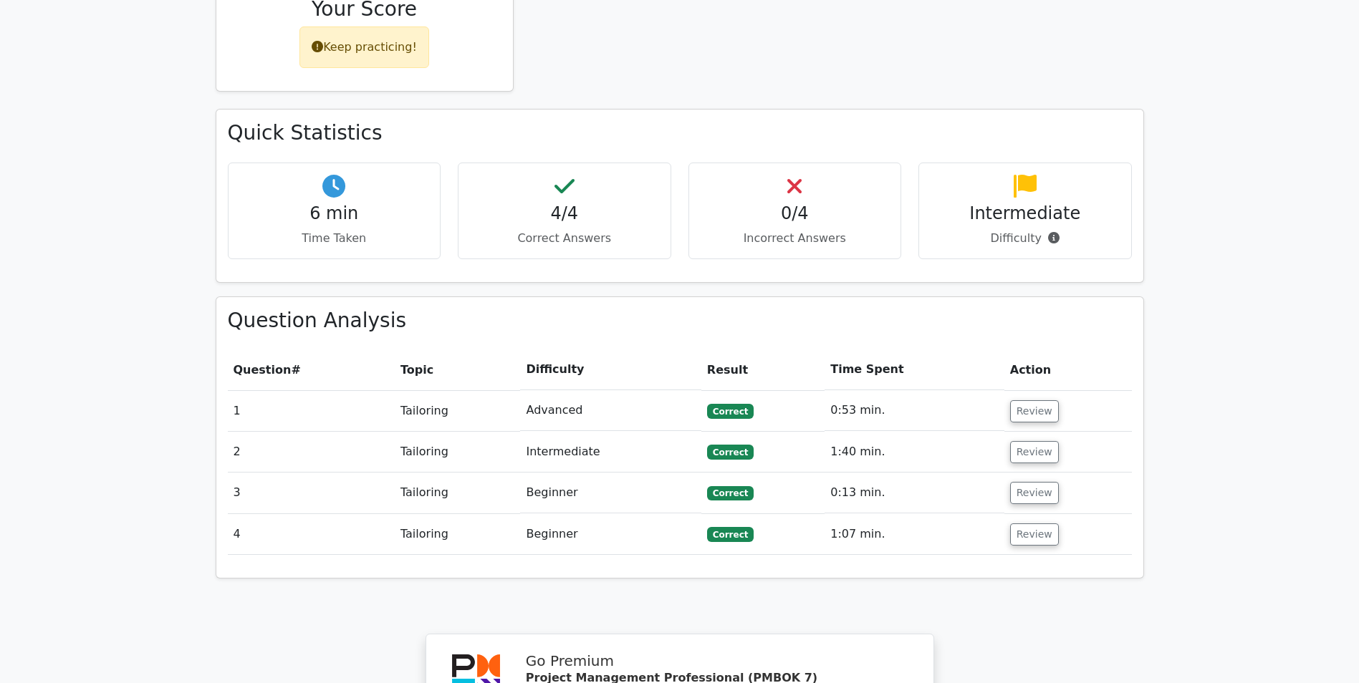
scroll to position [860, 0]
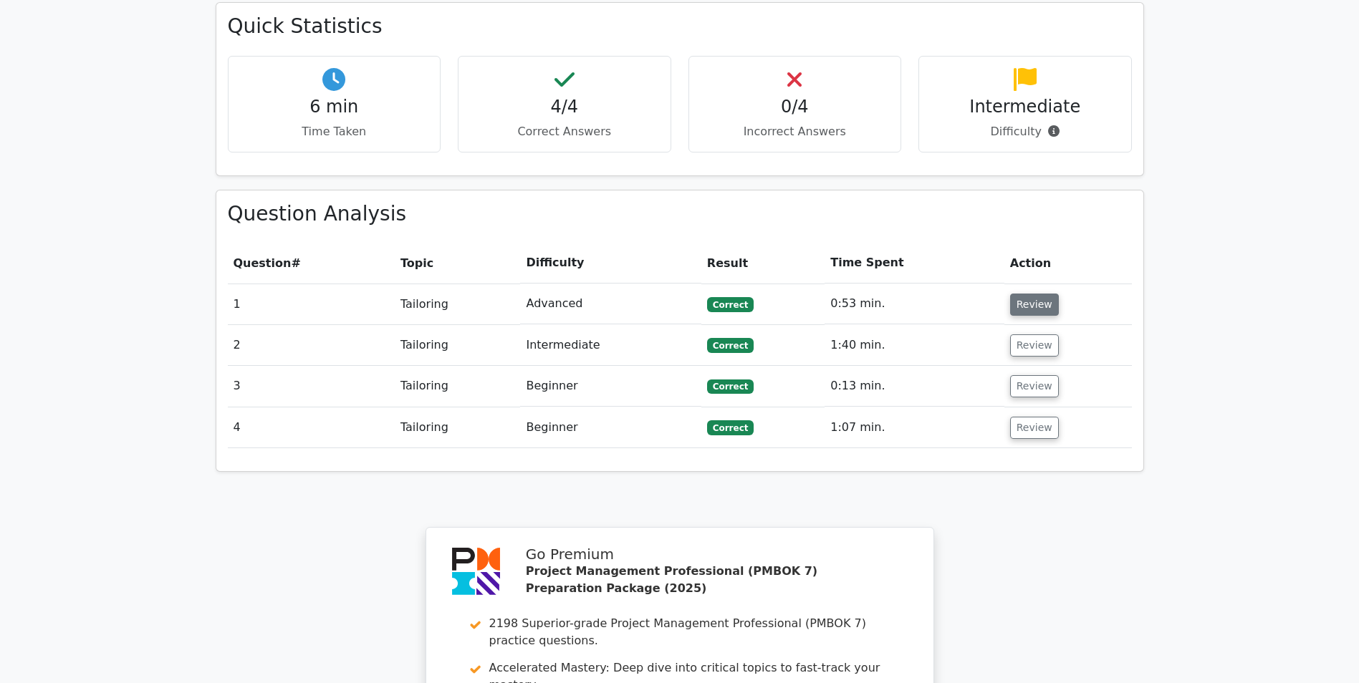
click at [1012, 294] on button "Review" at bounding box center [1034, 305] width 49 height 22
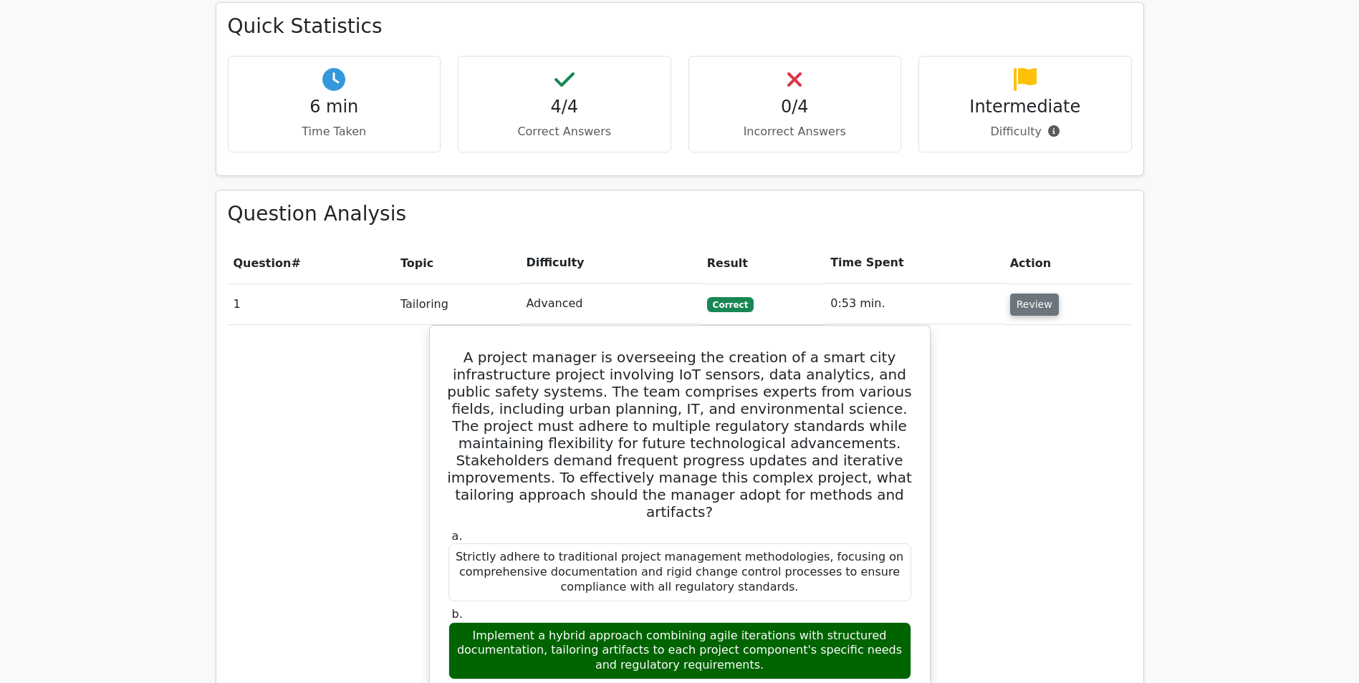
click at [1033, 294] on button "Review" at bounding box center [1034, 305] width 49 height 22
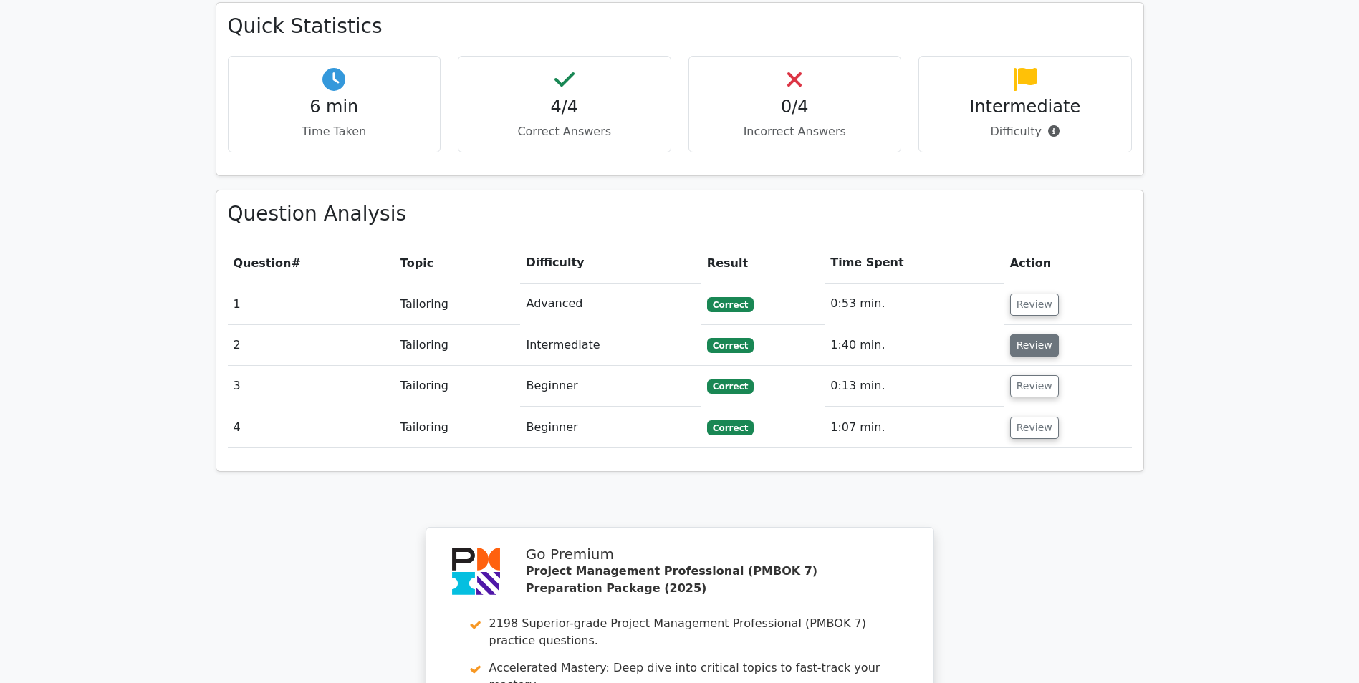
click at [1038, 335] on button "Review" at bounding box center [1034, 346] width 49 height 22
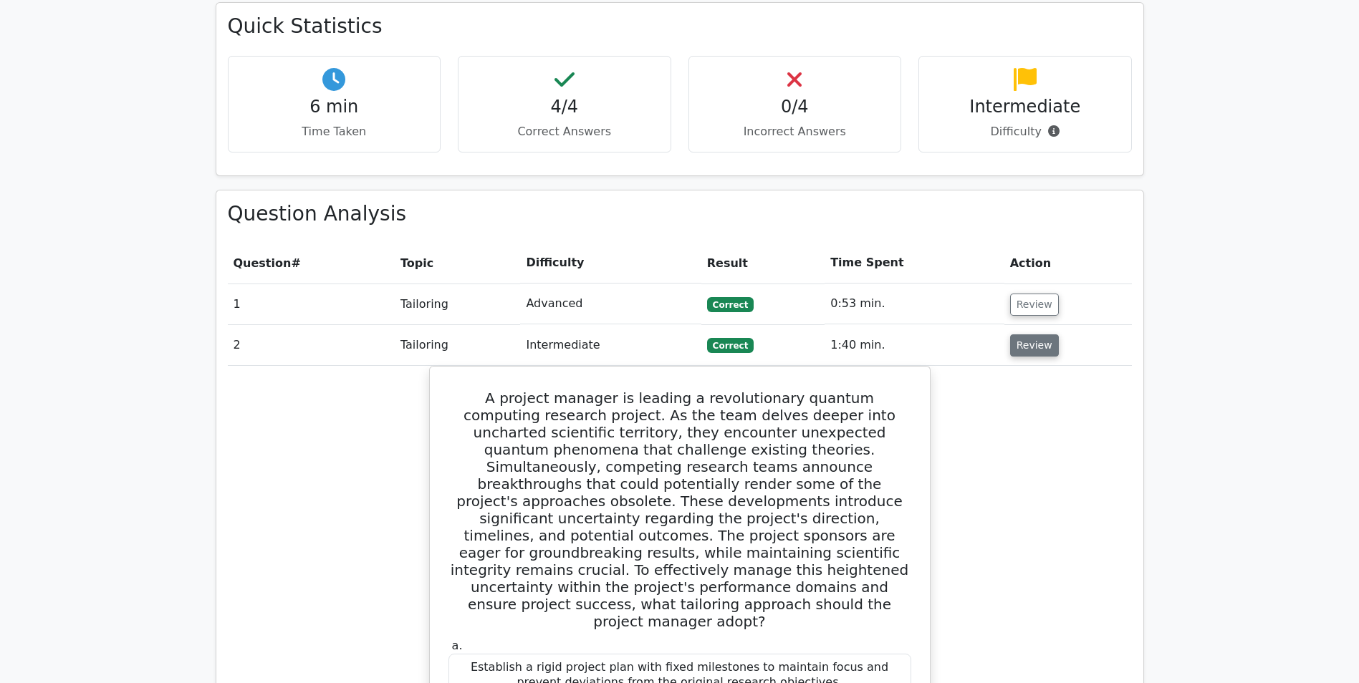
click at [1035, 335] on button "Review" at bounding box center [1034, 346] width 49 height 22
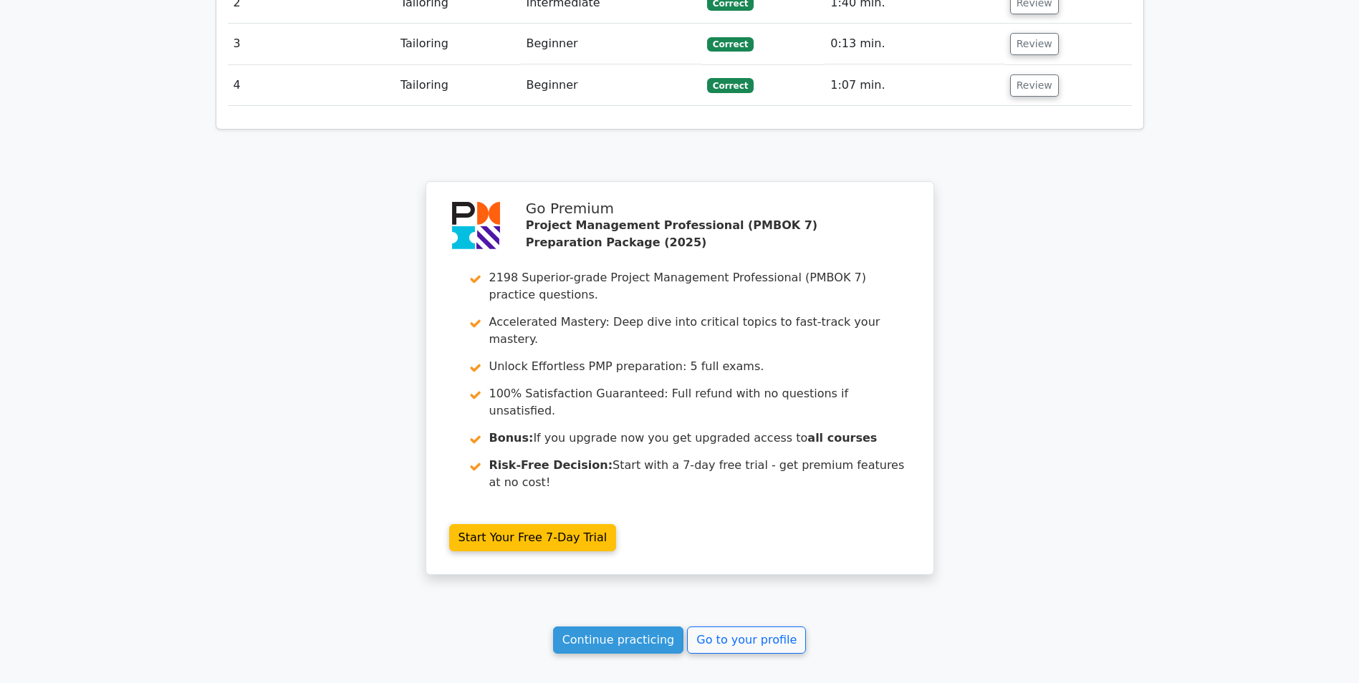
scroll to position [1277, 0]
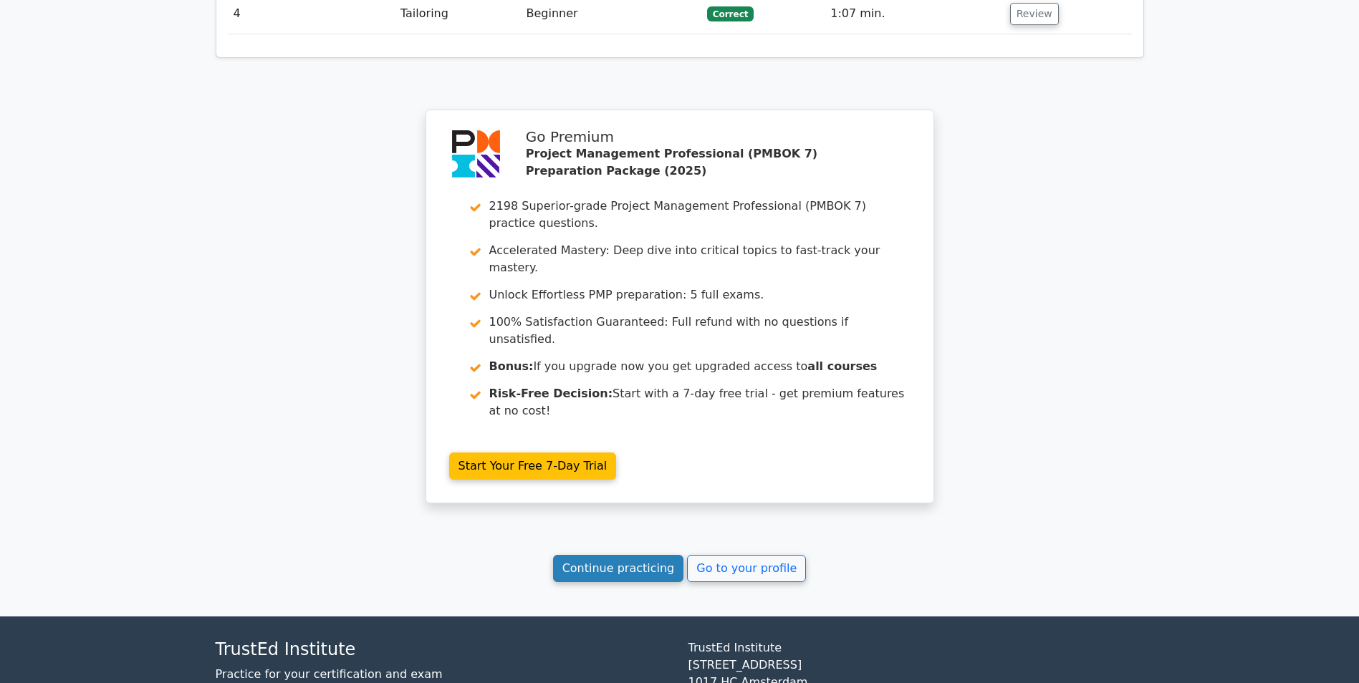
click at [627, 555] on link "Continue practicing" at bounding box center [618, 568] width 131 height 27
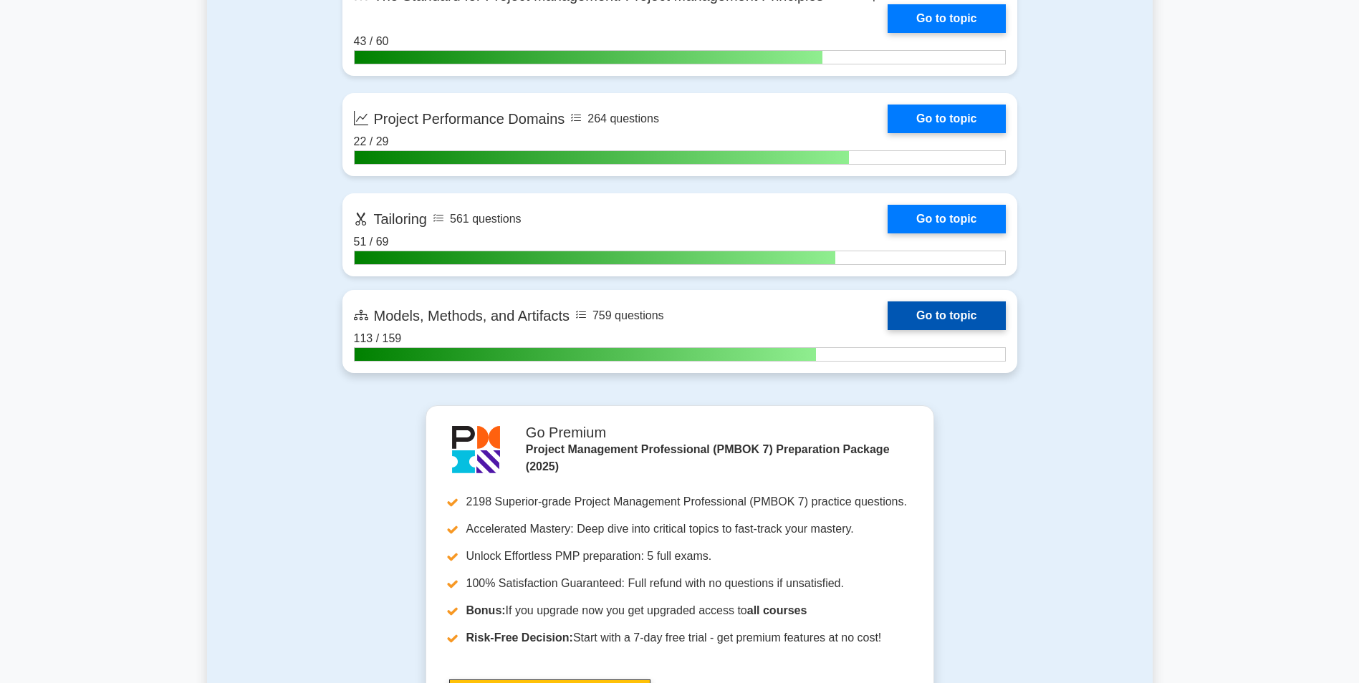
scroll to position [1146, 0]
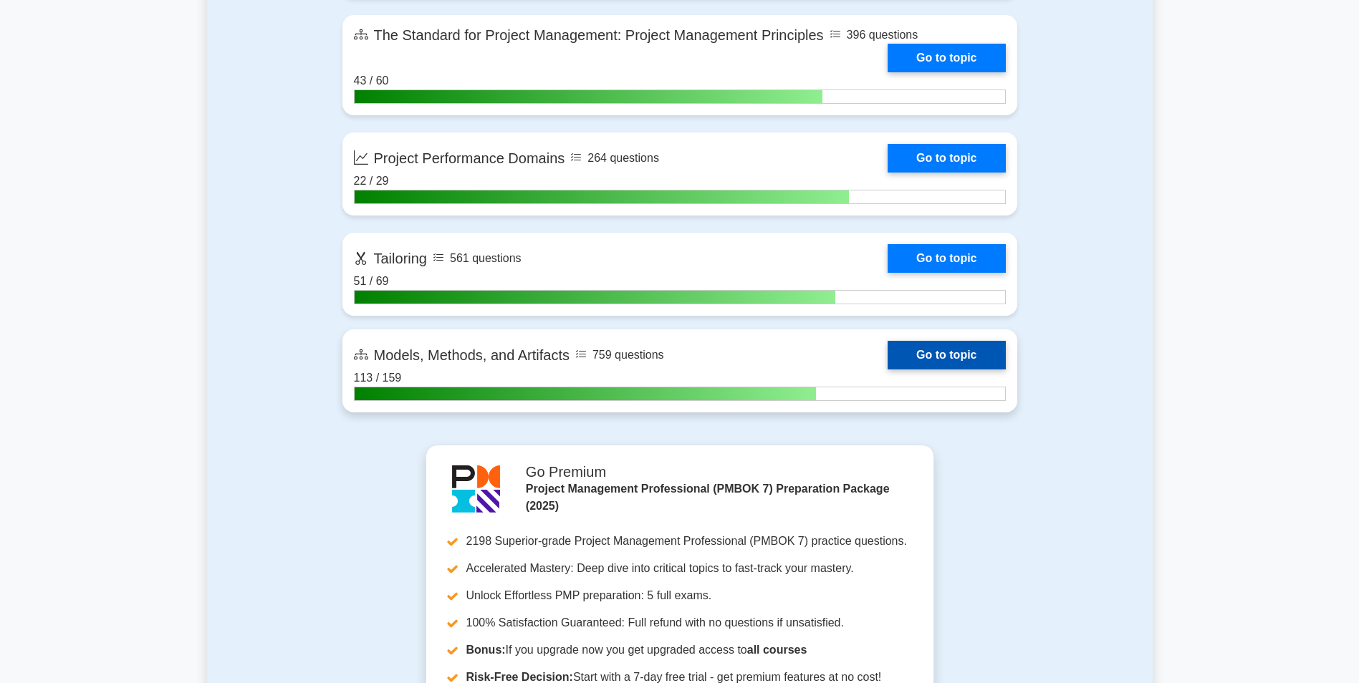
click at [923, 350] on link "Go to topic" at bounding box center [946, 355] width 117 height 29
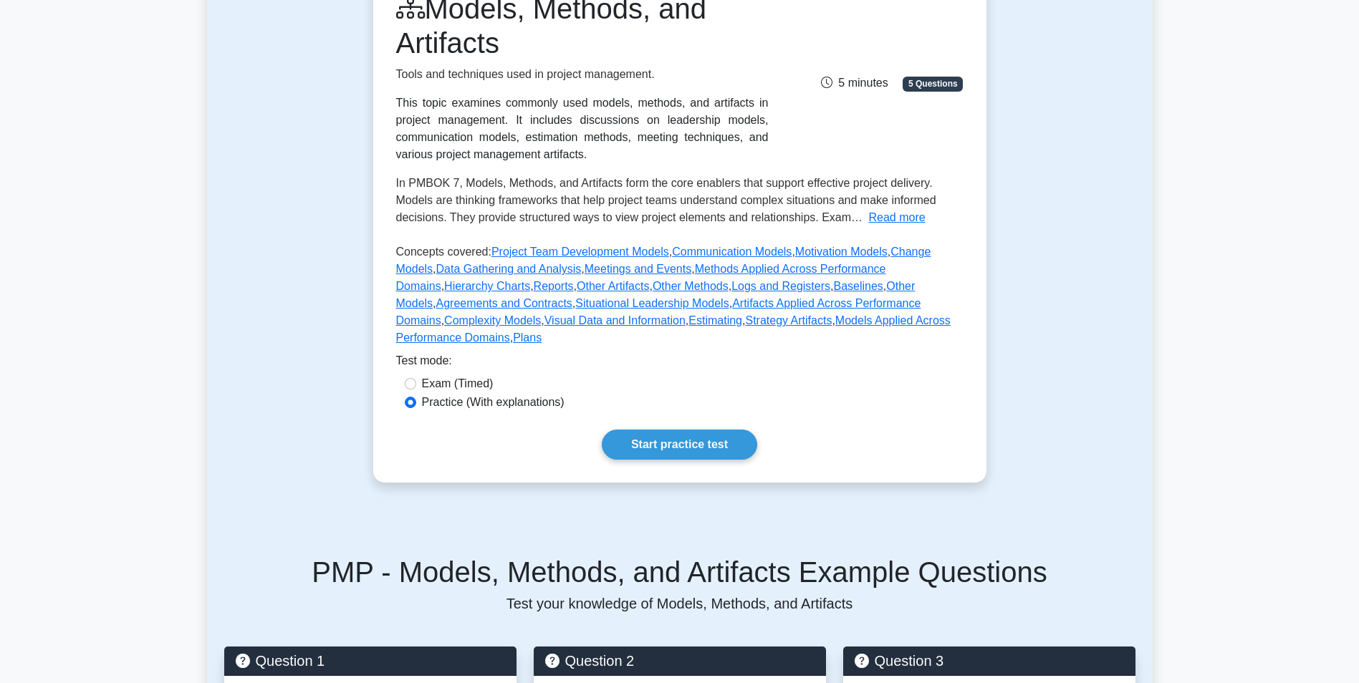
scroll to position [287, 0]
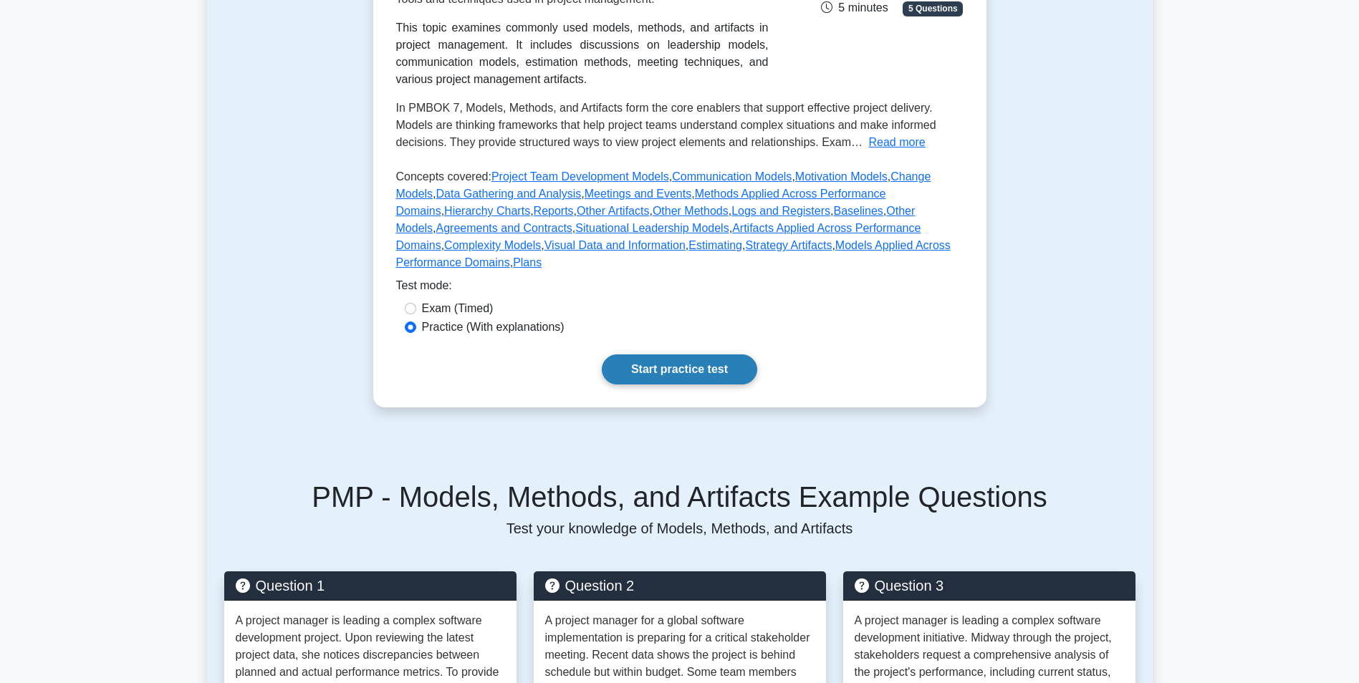
click at [651, 355] on link "Start practice test" at bounding box center [679, 370] width 155 height 30
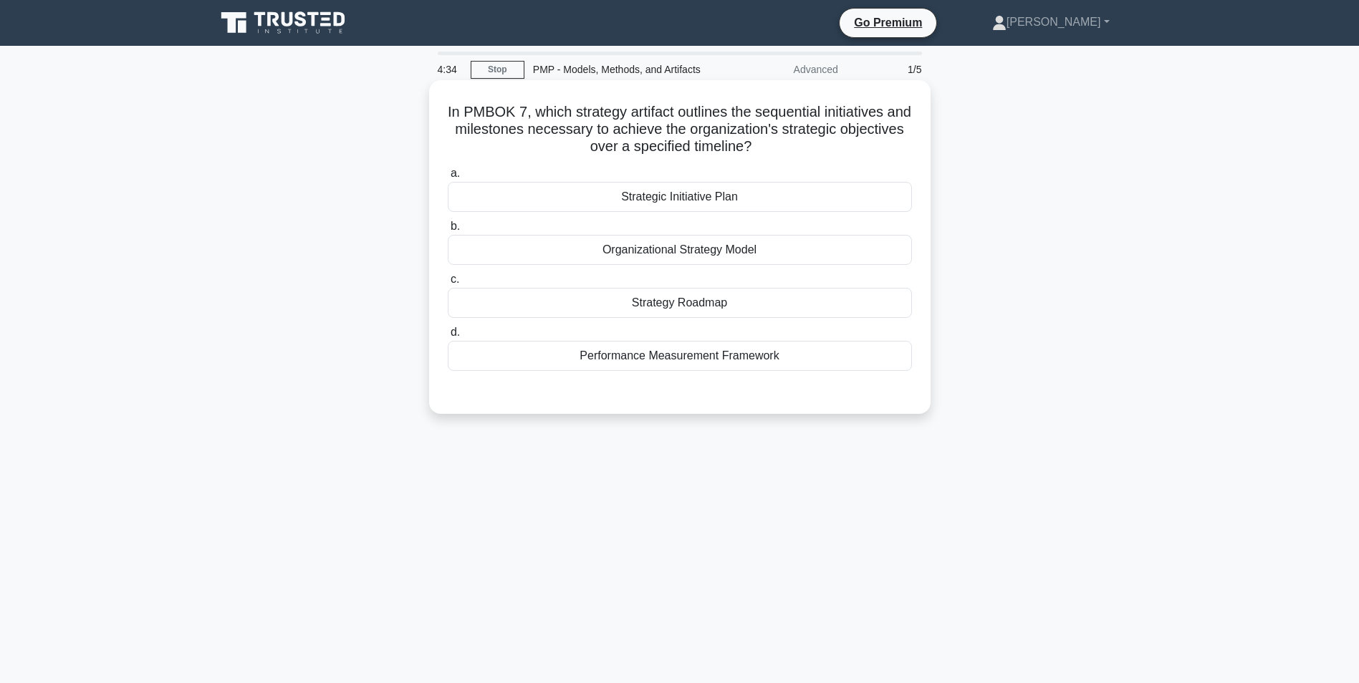
click at [685, 304] on div "Strategy Roadmap" at bounding box center [680, 303] width 464 height 30
click at [448, 284] on input "c. Strategy Roadmap" at bounding box center [448, 279] width 0 height 9
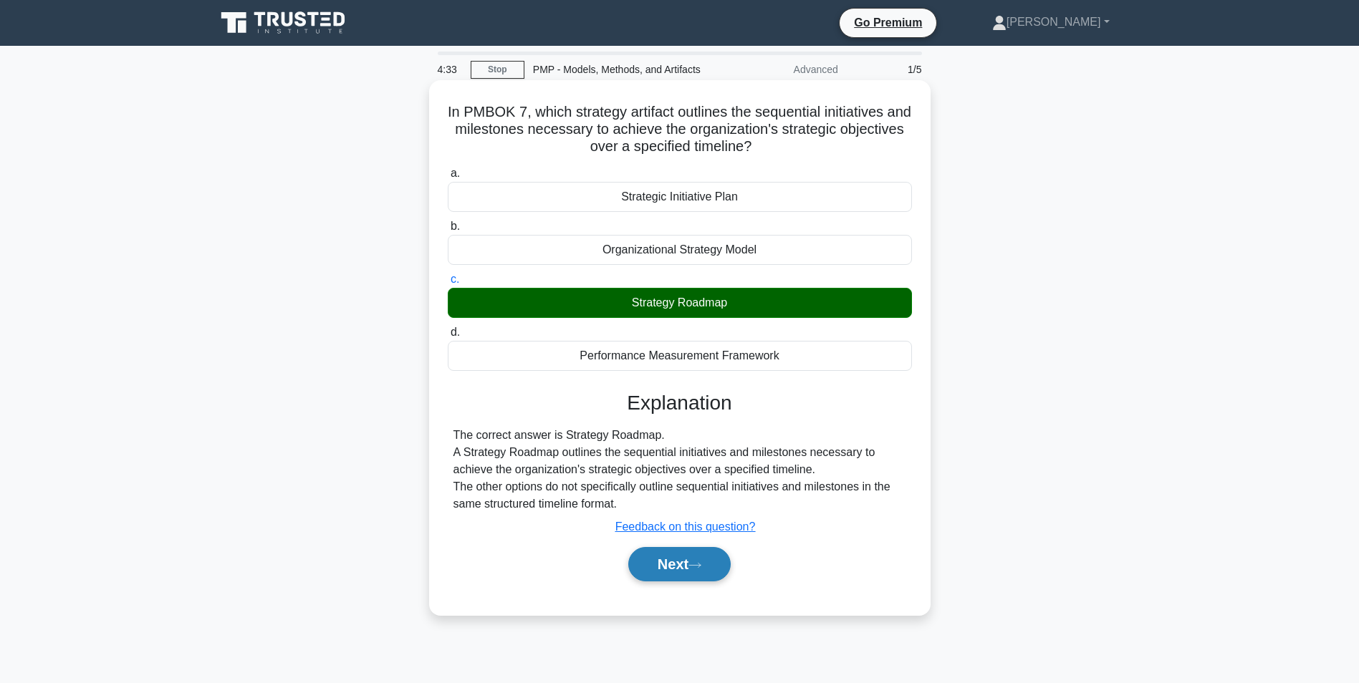
click at [689, 574] on button "Next" at bounding box center [679, 564] width 102 height 34
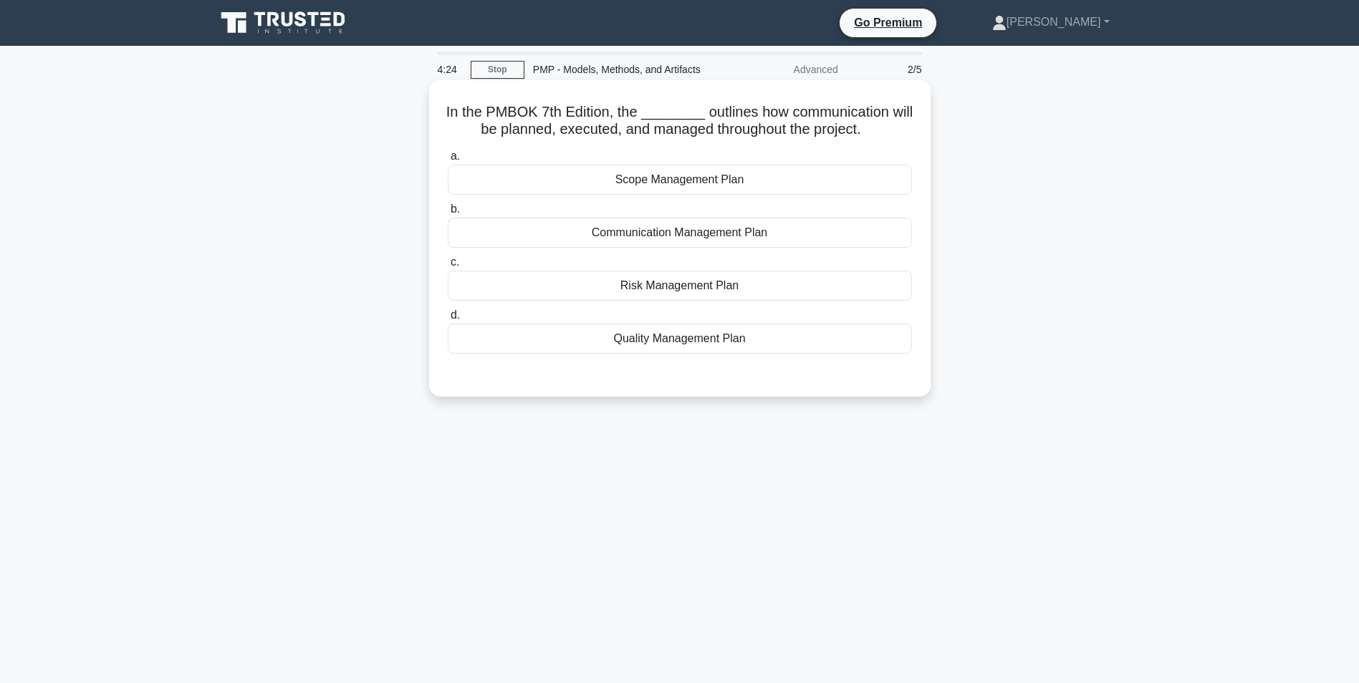
click at [667, 230] on div "Communication Management Plan" at bounding box center [680, 233] width 464 height 30
click at [448, 214] on input "b. Communication Management Plan" at bounding box center [448, 209] width 0 height 9
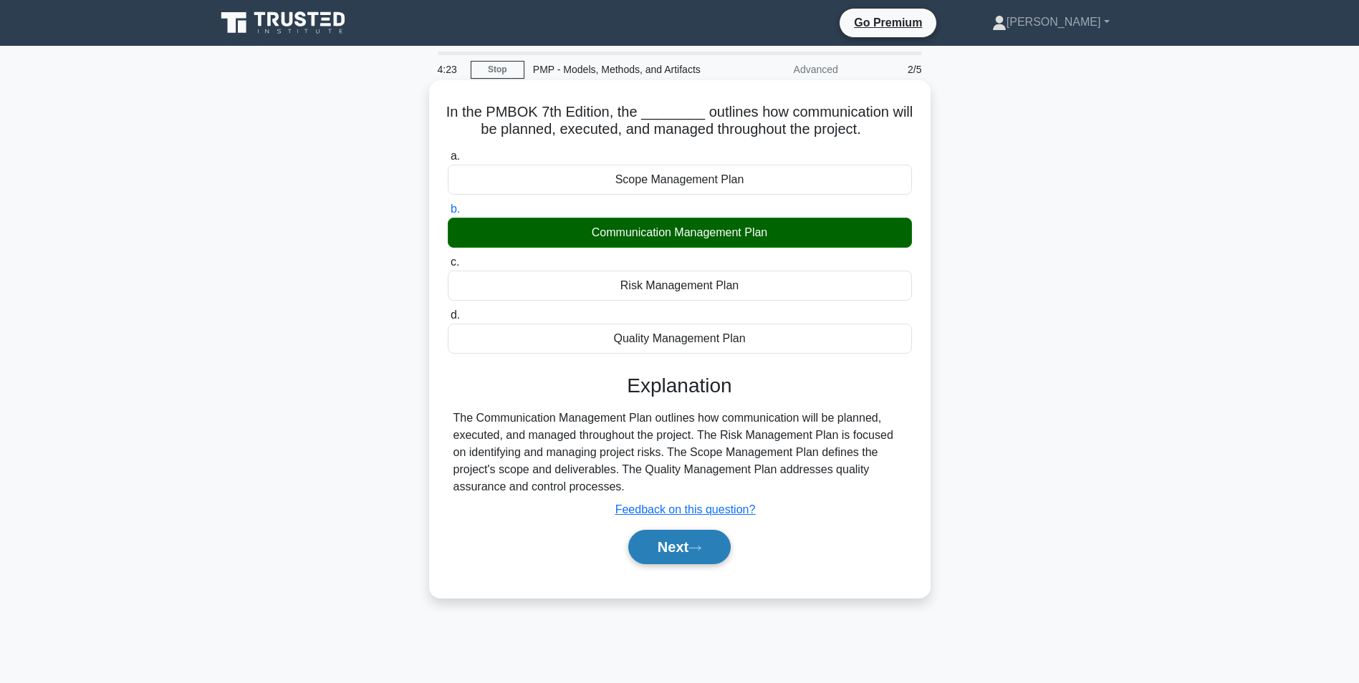
click at [699, 557] on button "Next" at bounding box center [679, 547] width 102 height 34
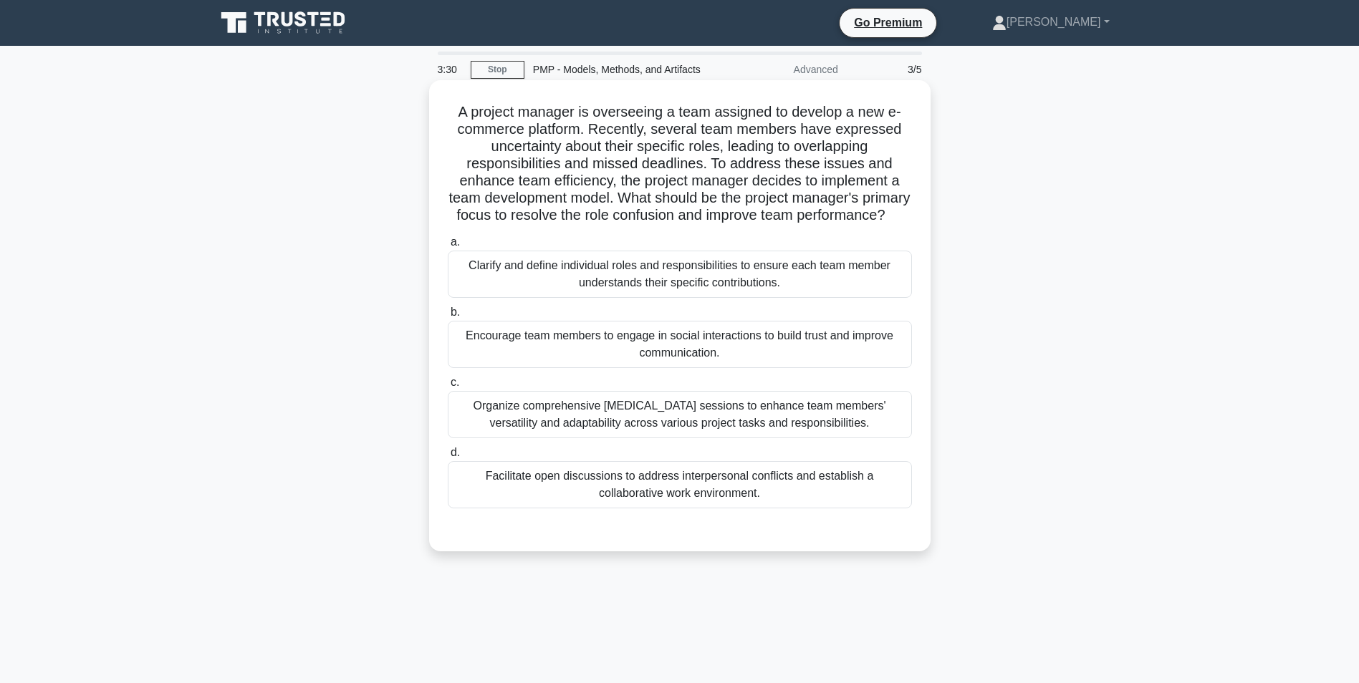
click at [534, 286] on div "Clarify and define individual roles and responsibilities to ensure each team me…" at bounding box center [680, 274] width 464 height 47
click at [448, 247] on input "a. Clarify and define individual roles and responsibilities to ensure each team…" at bounding box center [448, 242] width 0 height 9
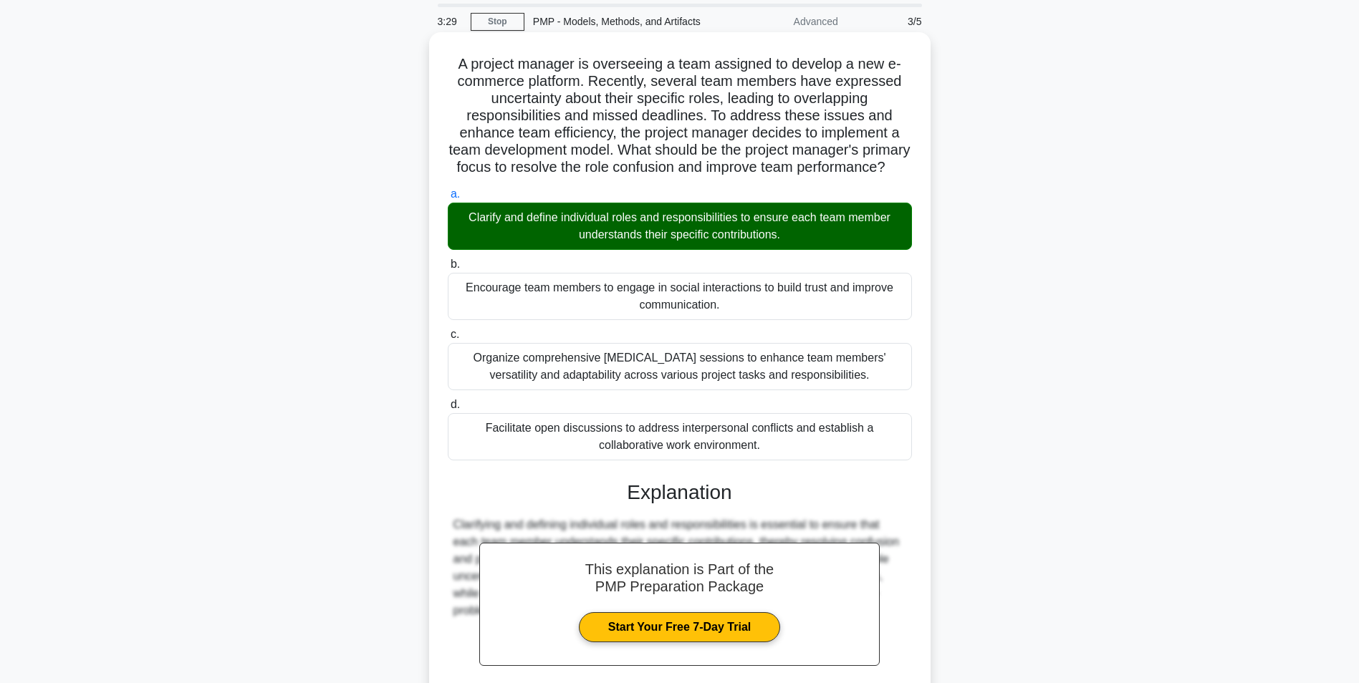
scroll to position [201, 0]
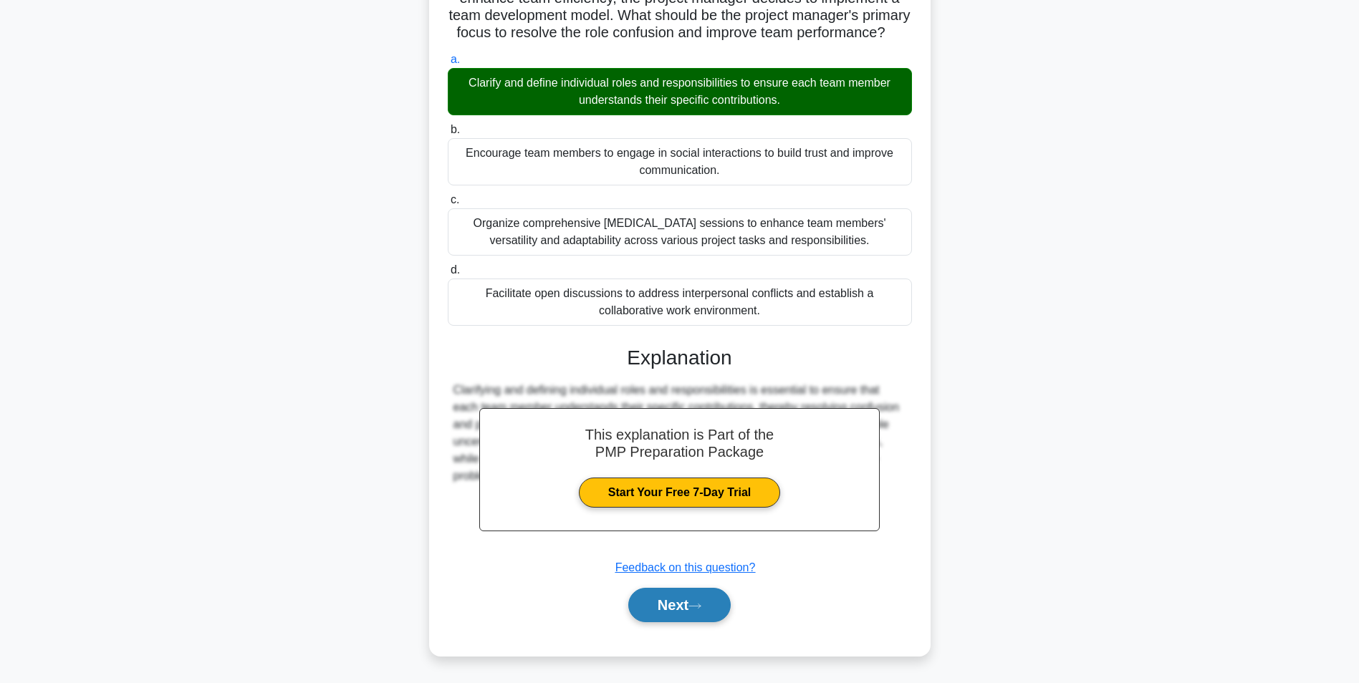
click at [719, 613] on button "Next" at bounding box center [679, 605] width 102 height 34
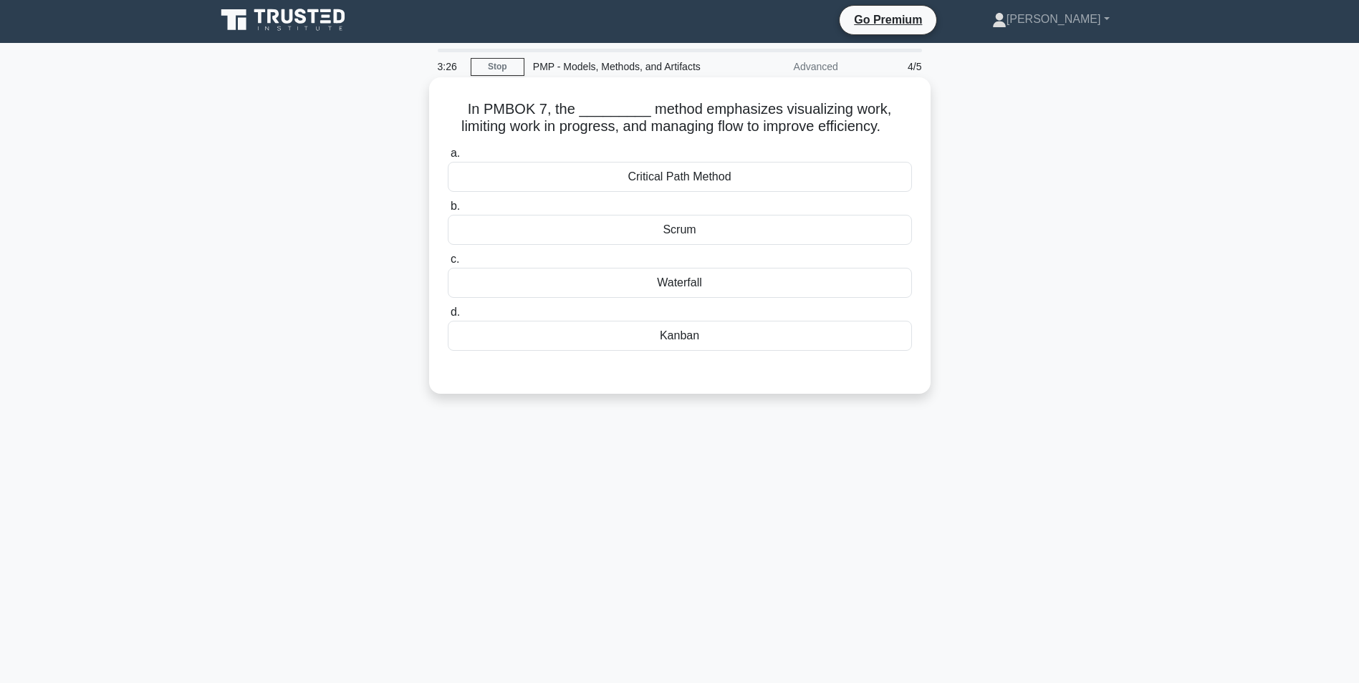
scroll to position [0, 0]
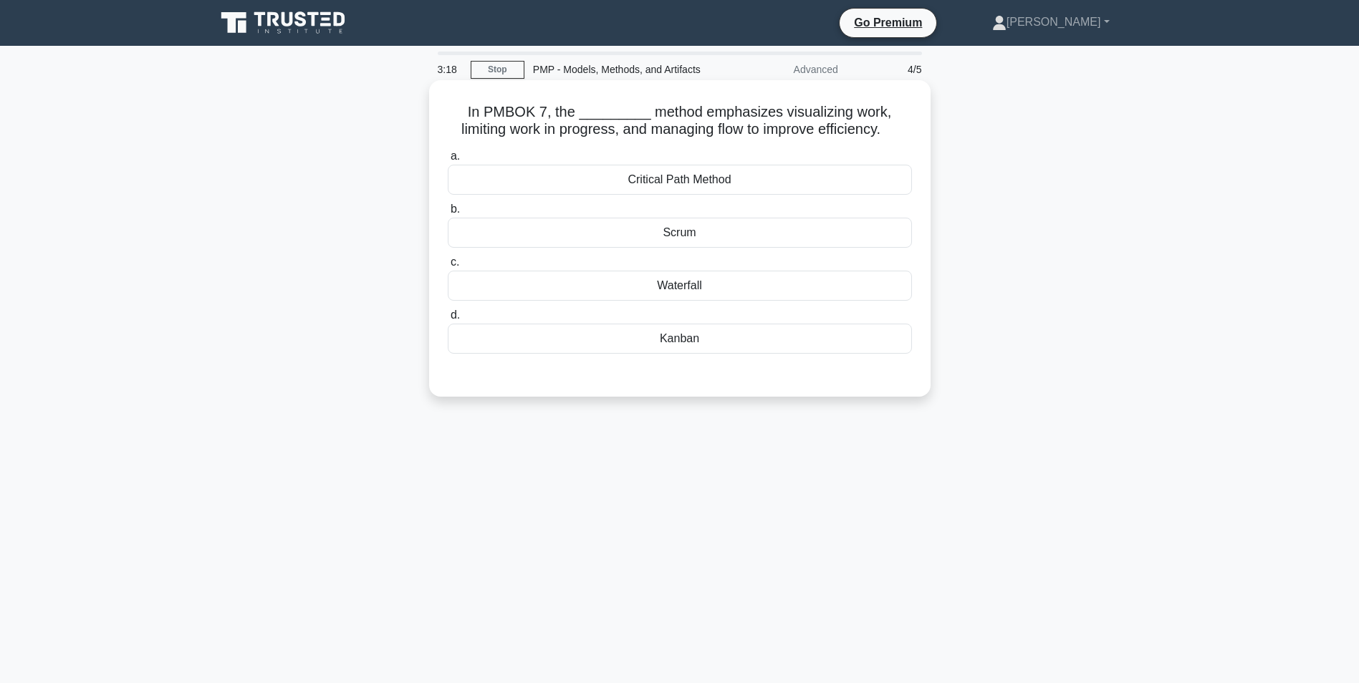
click at [628, 357] on div "a. Critical Path Method b. Scrum c. d." at bounding box center [679, 251] width 481 height 212
click at [632, 350] on div "Kanban" at bounding box center [680, 339] width 464 height 30
click at [448, 320] on input "d. Kanban" at bounding box center [448, 315] width 0 height 9
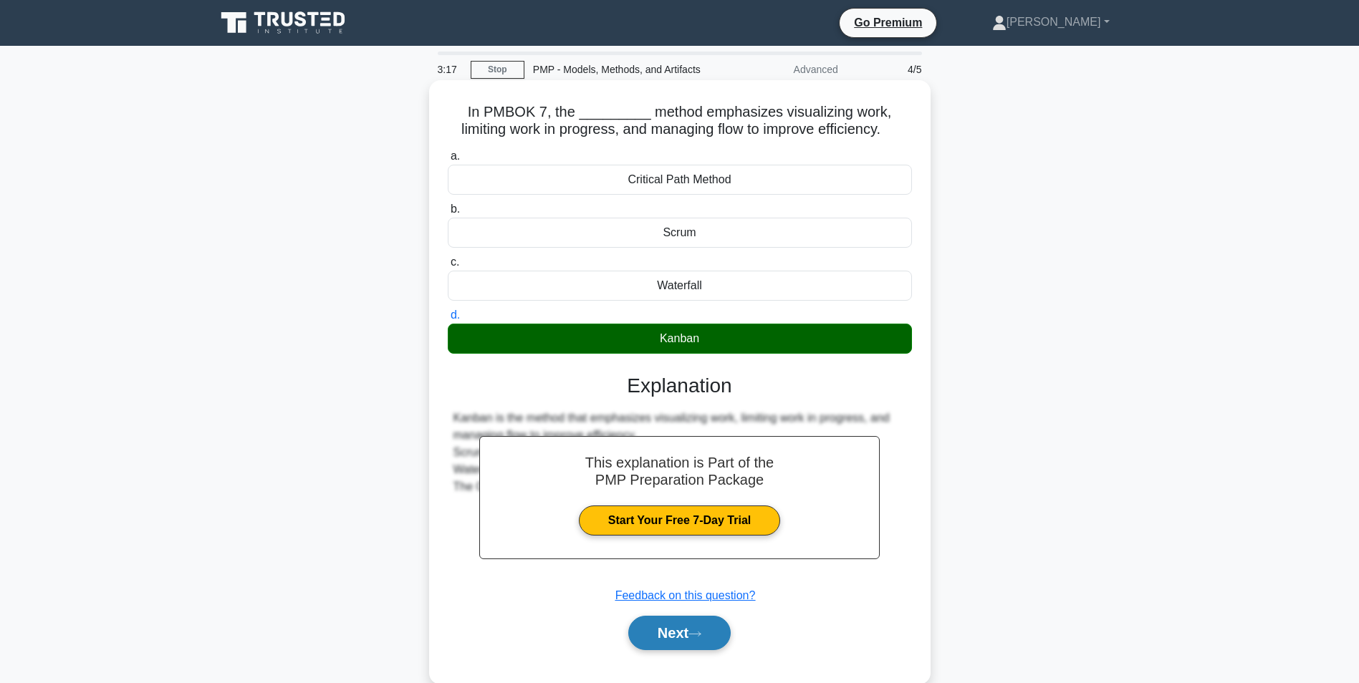
click at [701, 632] on icon at bounding box center [695, 634] width 13 height 8
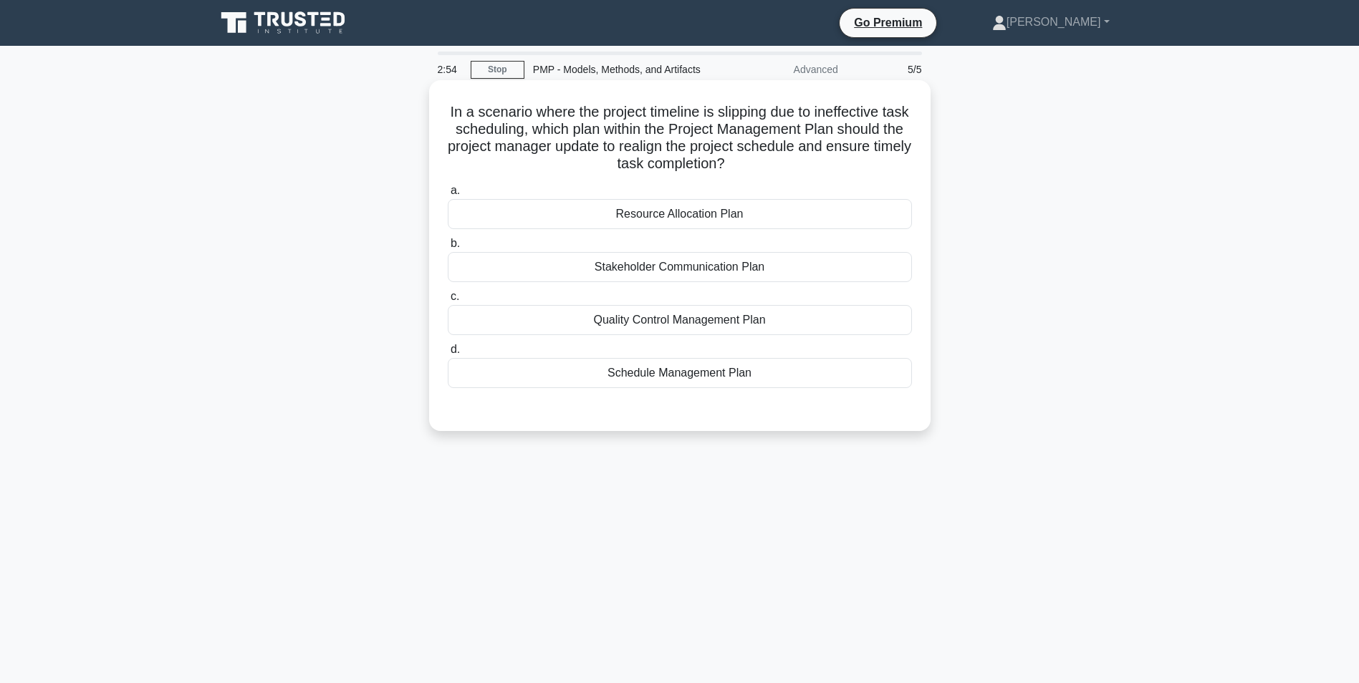
click at [671, 375] on div "Schedule Management Plan" at bounding box center [680, 373] width 464 height 30
click at [448, 355] on input "d. Schedule Management Plan" at bounding box center [448, 349] width 0 height 9
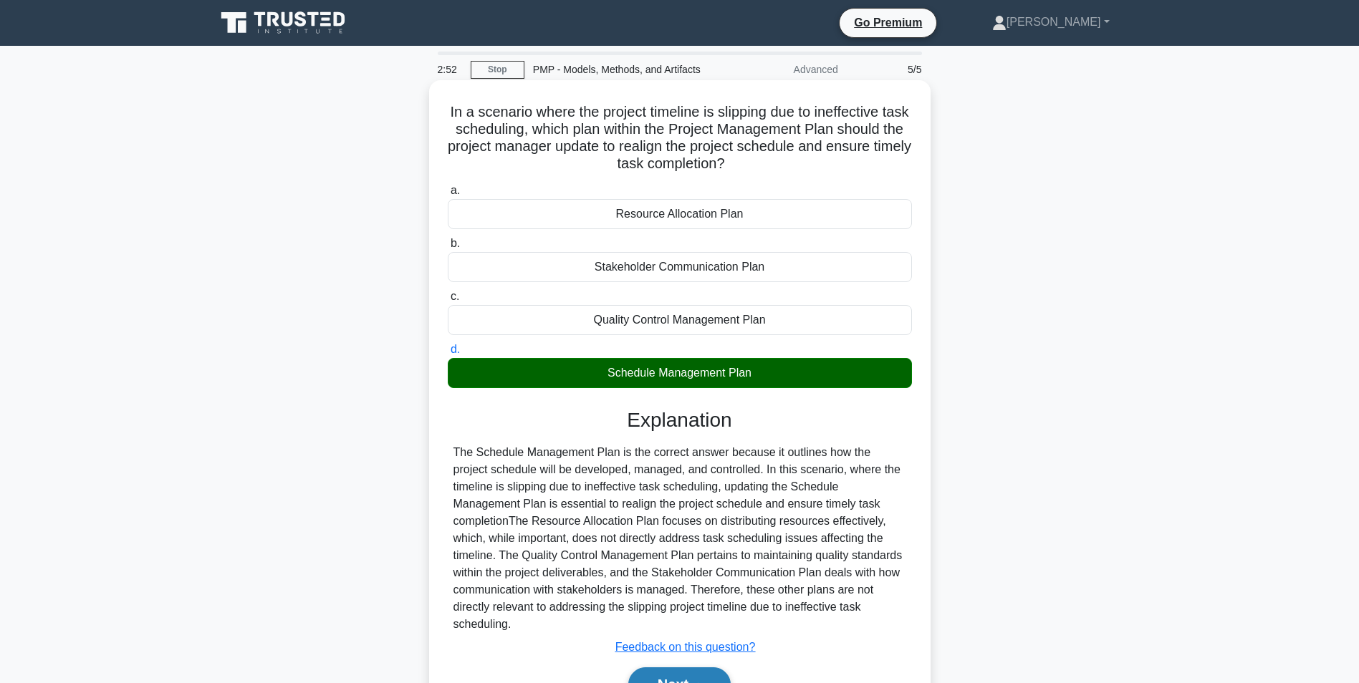
click at [678, 674] on button "Next" at bounding box center [679, 685] width 102 height 34
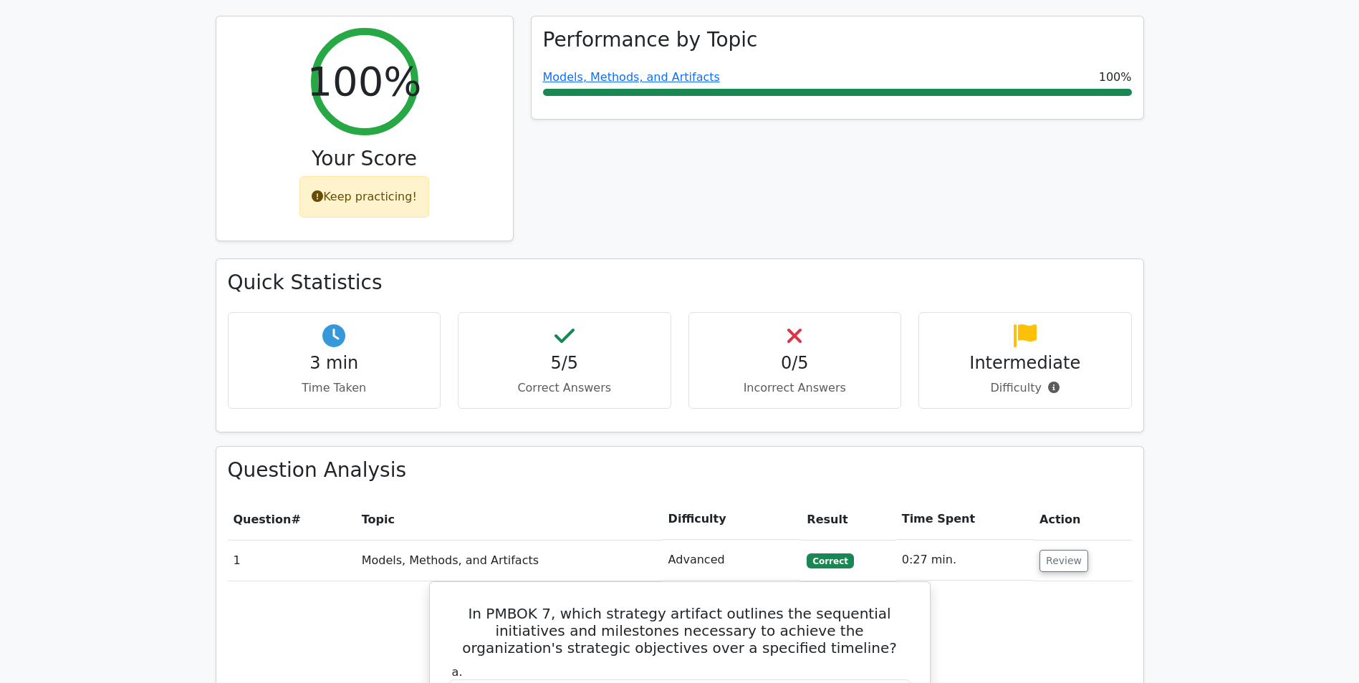
scroll to position [716, 0]
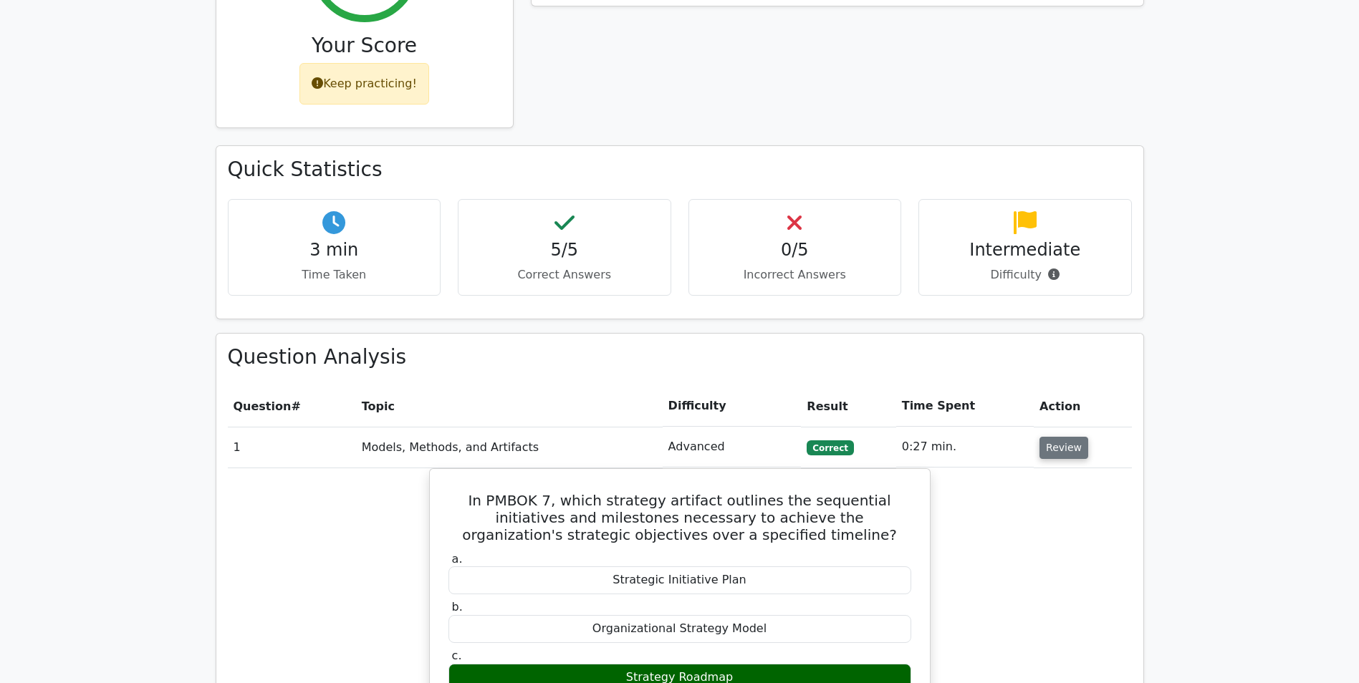
click at [1054, 437] on button "Review" at bounding box center [1064, 448] width 49 height 22
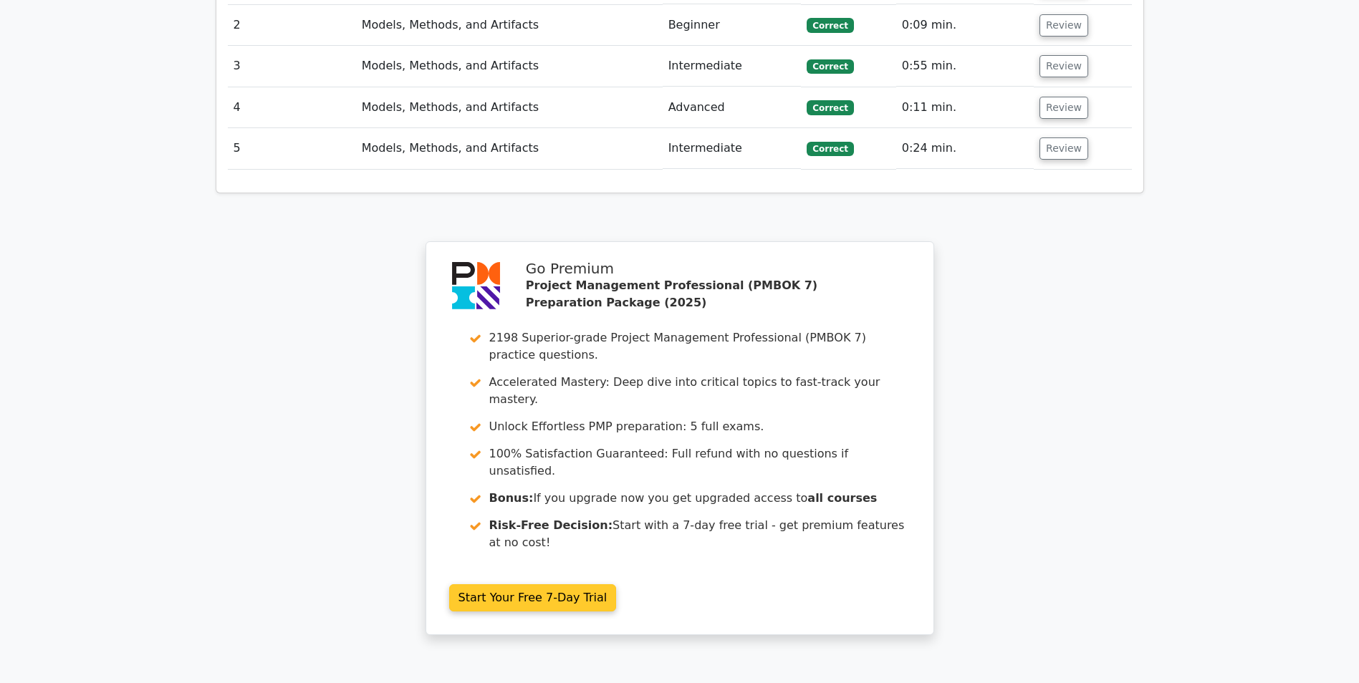
scroll to position [1318, 0]
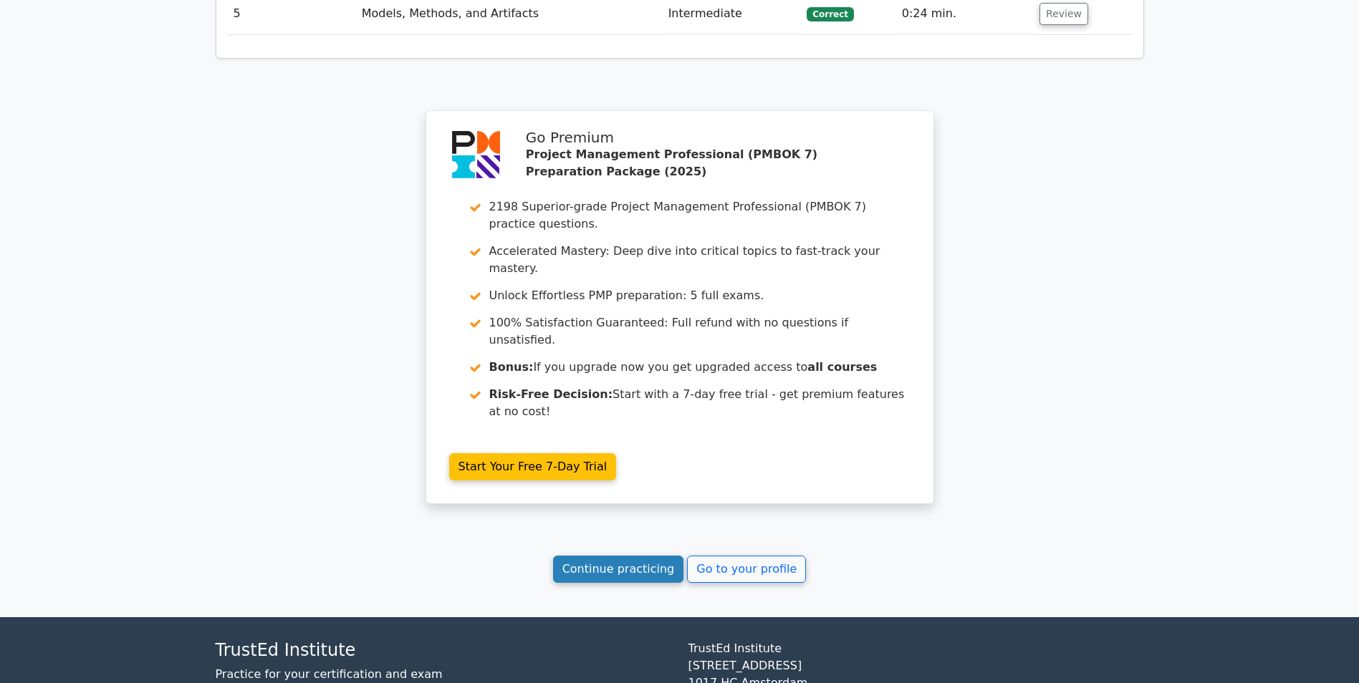
click at [645, 556] on link "Continue practicing" at bounding box center [618, 569] width 131 height 27
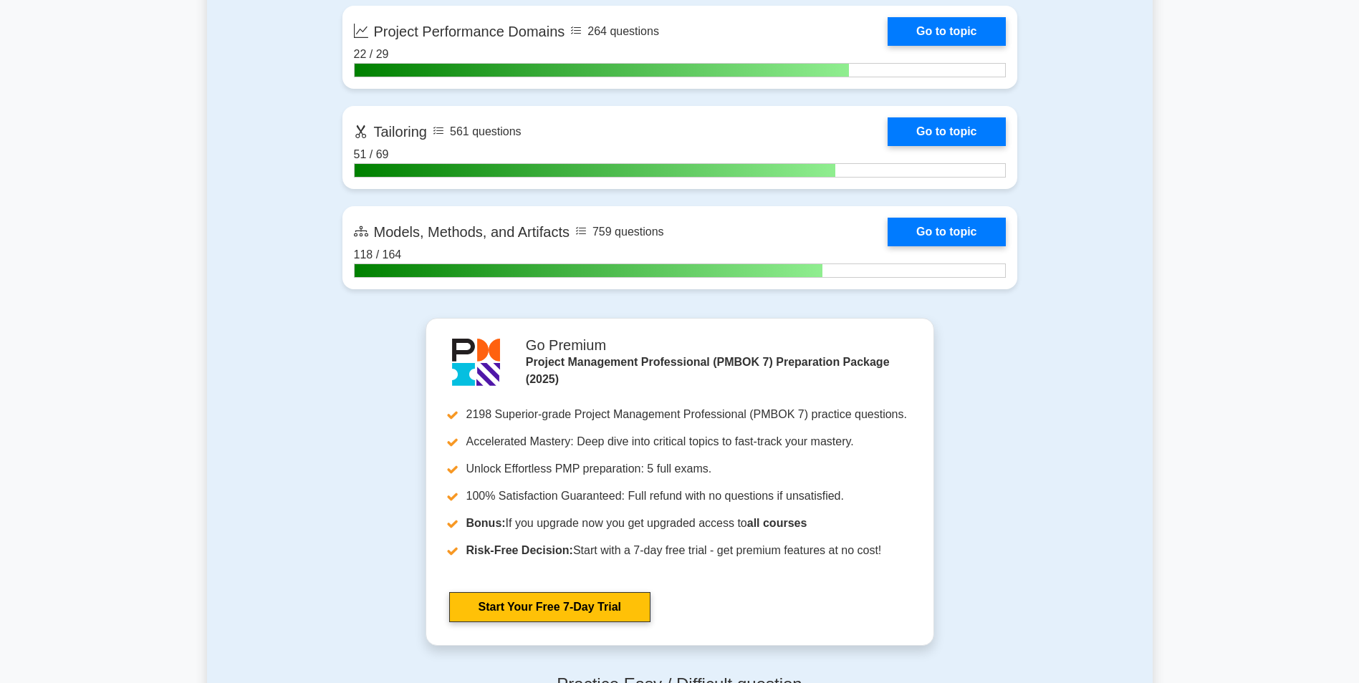
scroll to position [1290, 0]
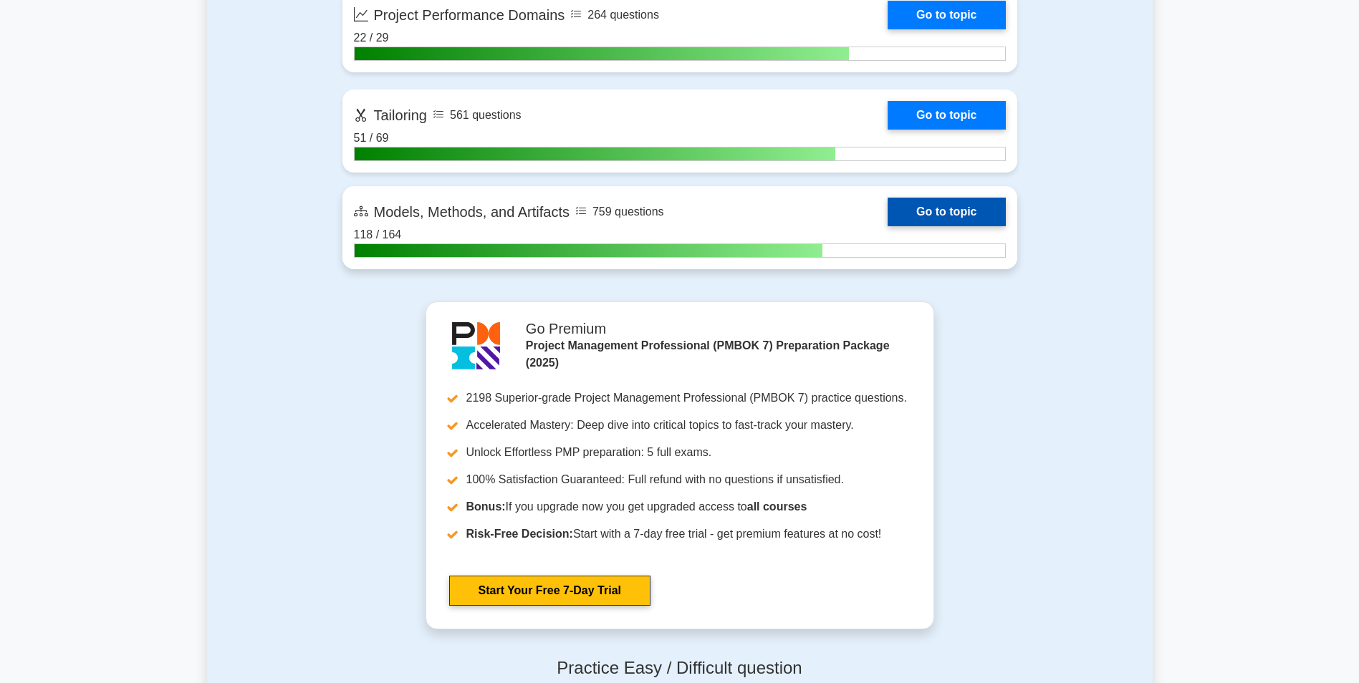
click at [893, 214] on link "Go to topic" at bounding box center [946, 212] width 117 height 29
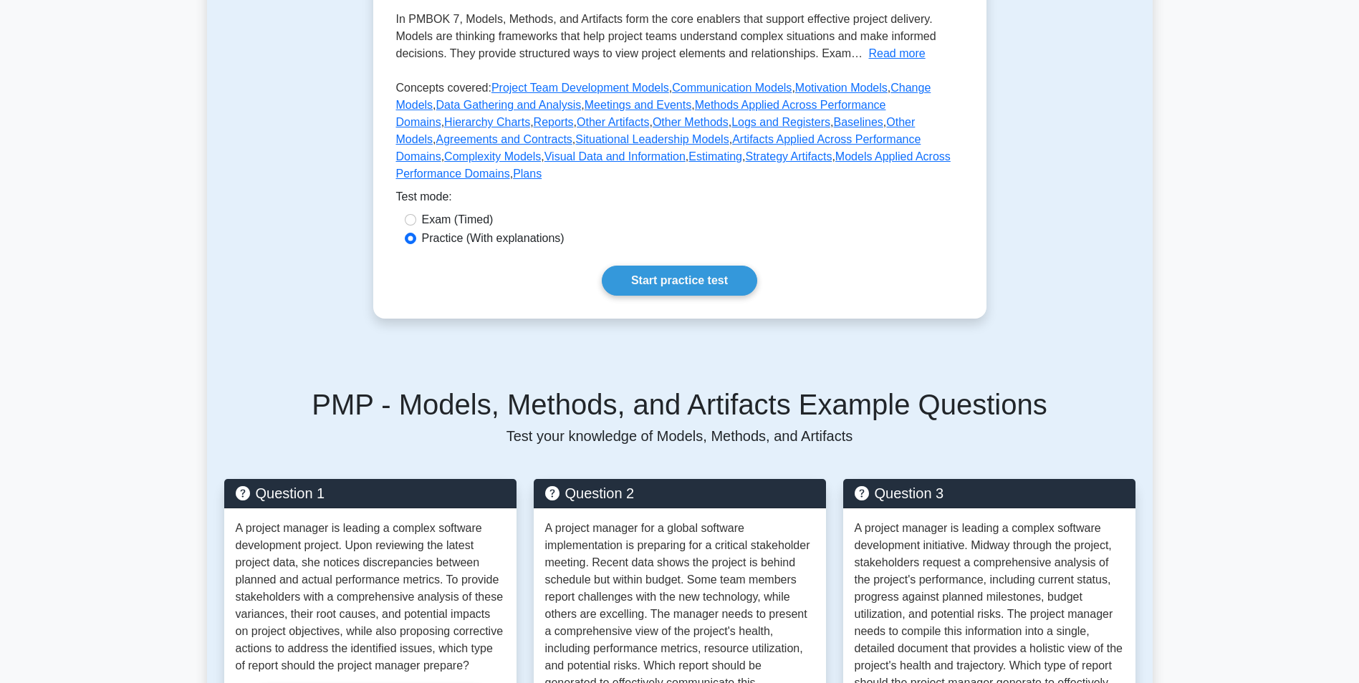
scroll to position [430, 0]
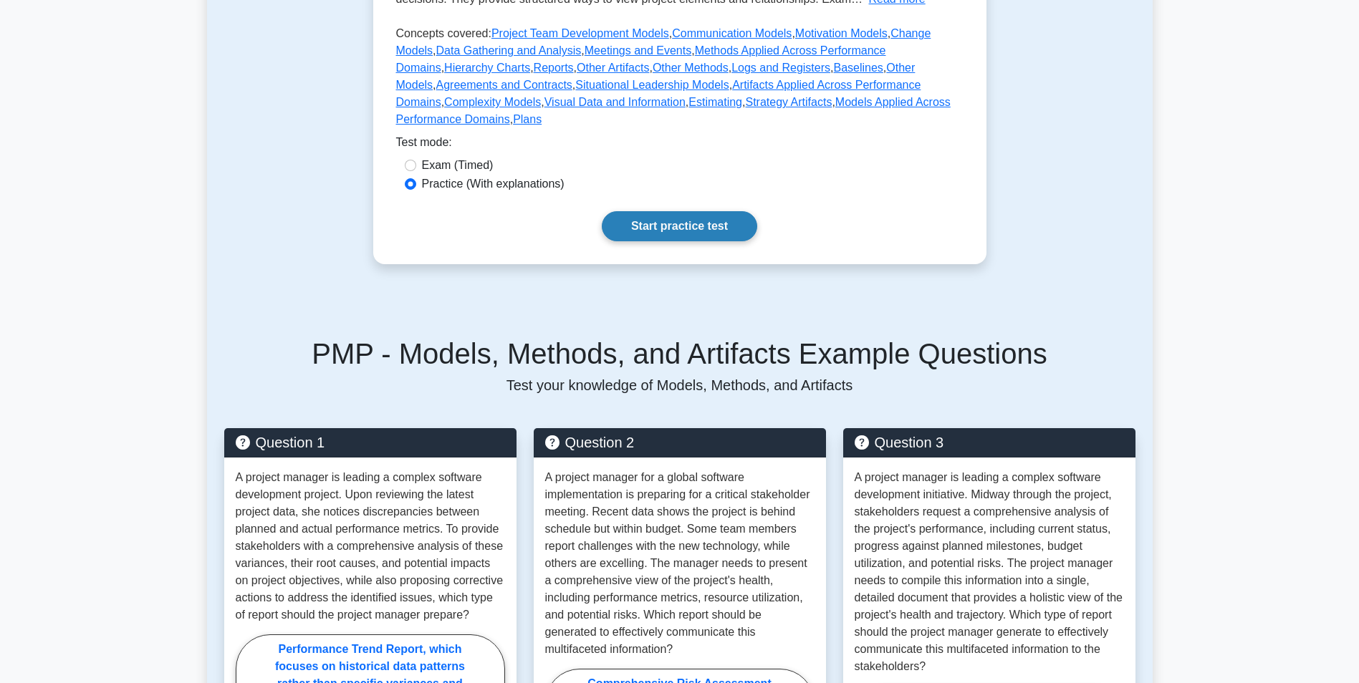
click at [701, 211] on link "Start practice test" at bounding box center [679, 226] width 155 height 30
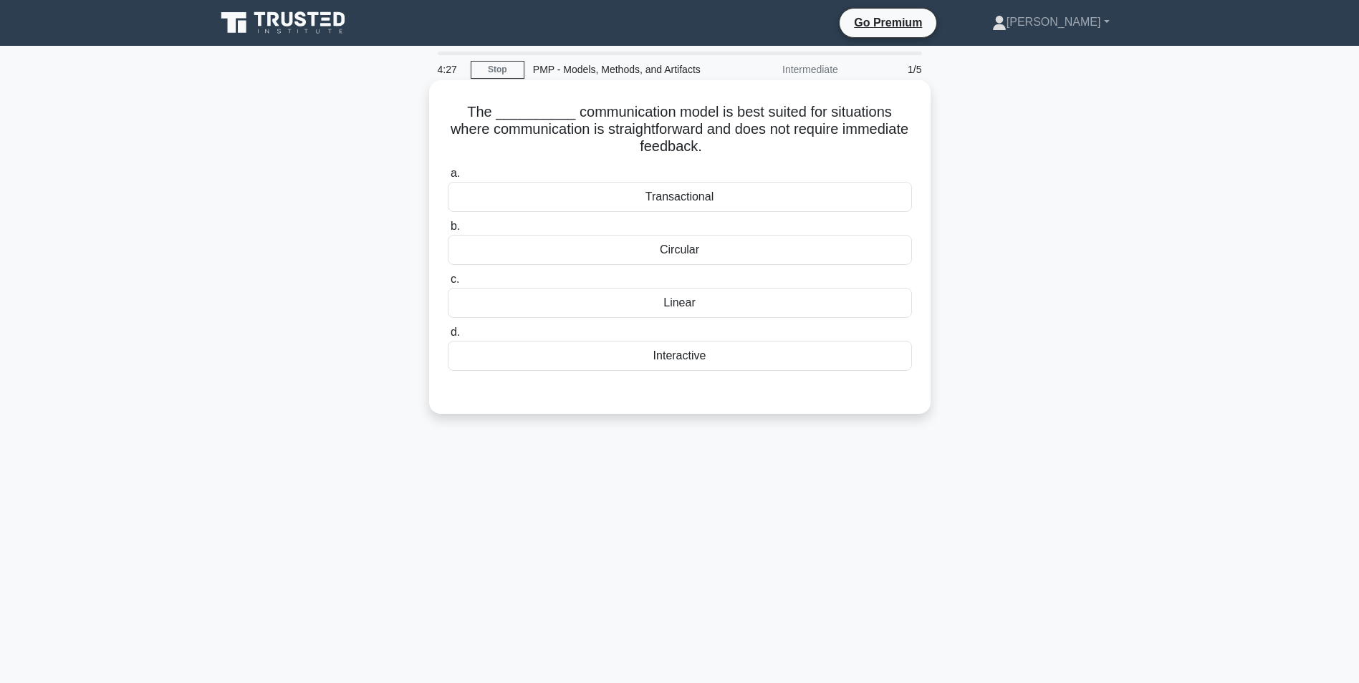
click at [747, 244] on div "Circular" at bounding box center [680, 250] width 464 height 30
click at [448, 231] on input "b. Circular" at bounding box center [448, 226] width 0 height 9
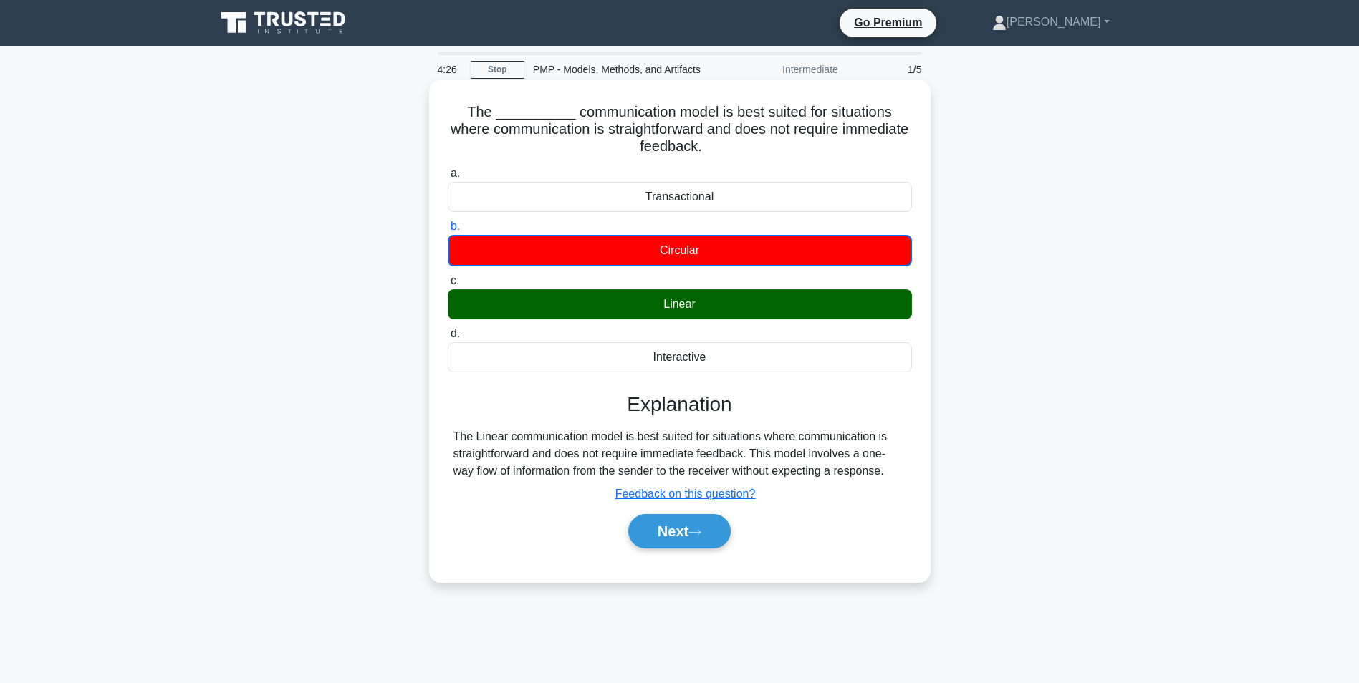
click at [726, 305] on div "Linear" at bounding box center [680, 304] width 464 height 30
click at [448, 286] on input "c. Linear" at bounding box center [448, 281] width 0 height 9
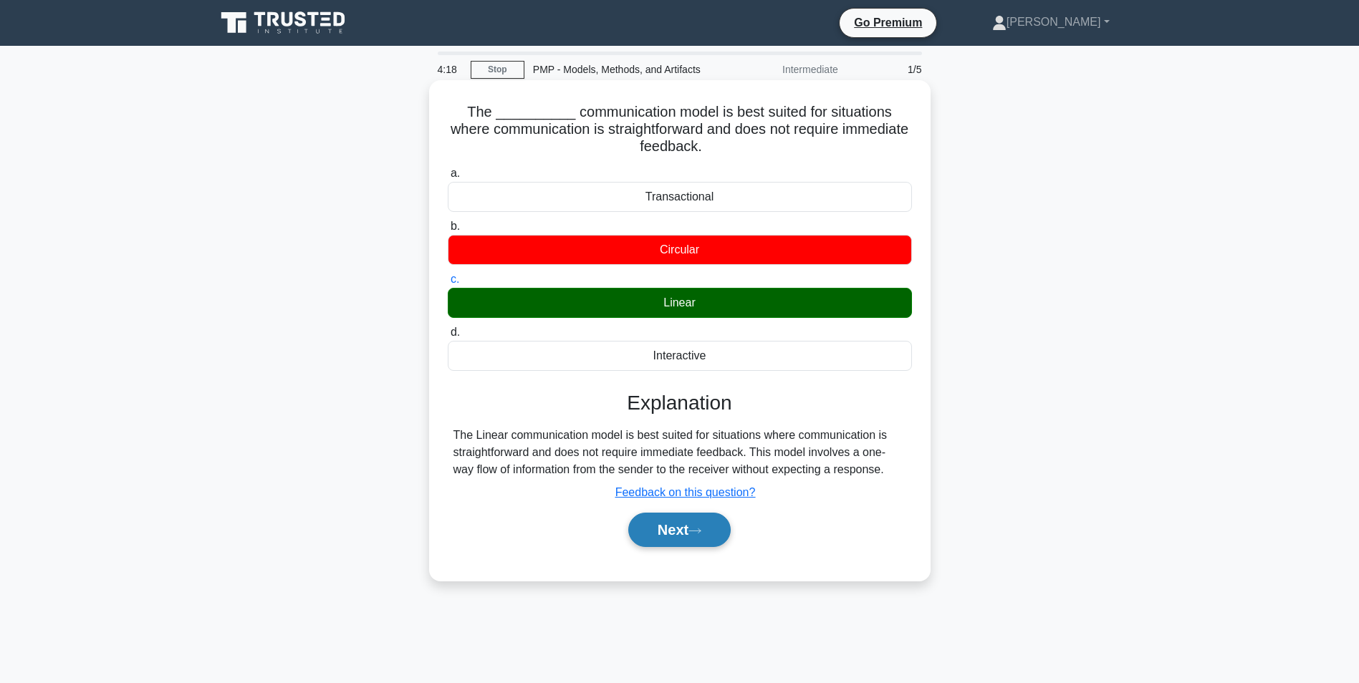
click at [731, 521] on button "Next" at bounding box center [679, 530] width 102 height 34
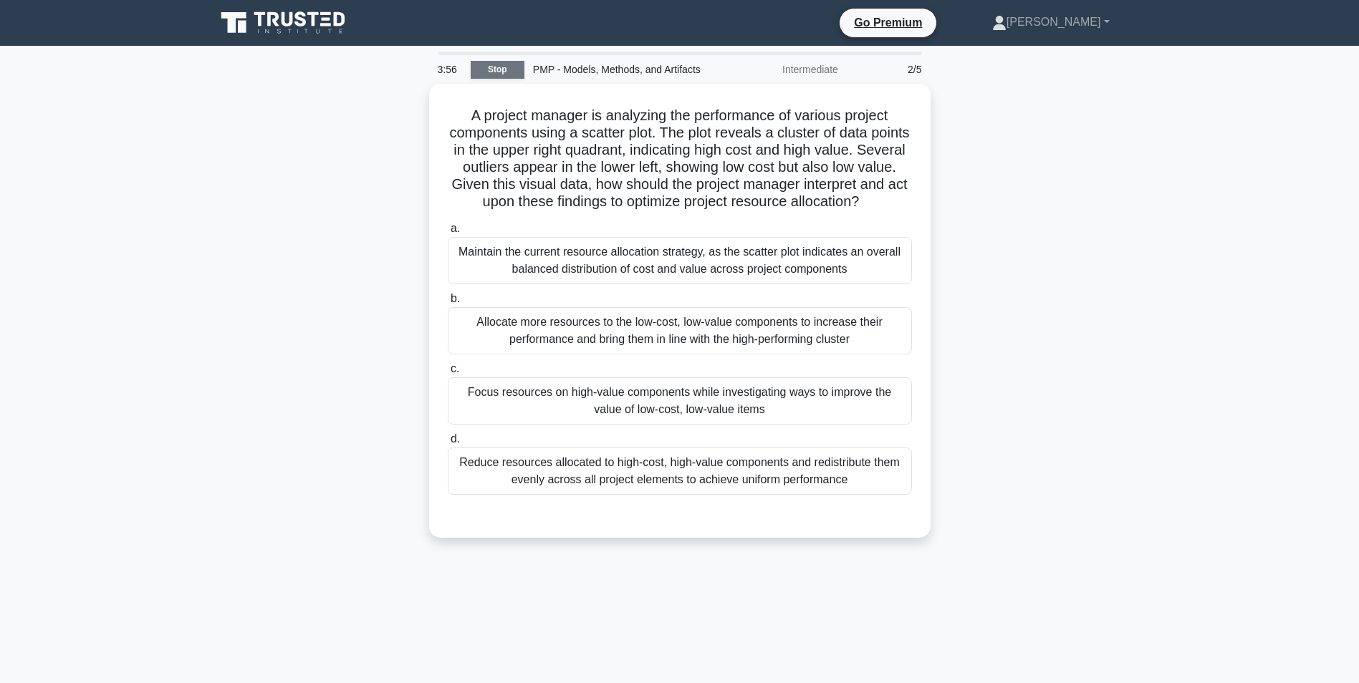
click at [486, 63] on link "Stop" at bounding box center [498, 70] width 54 height 18
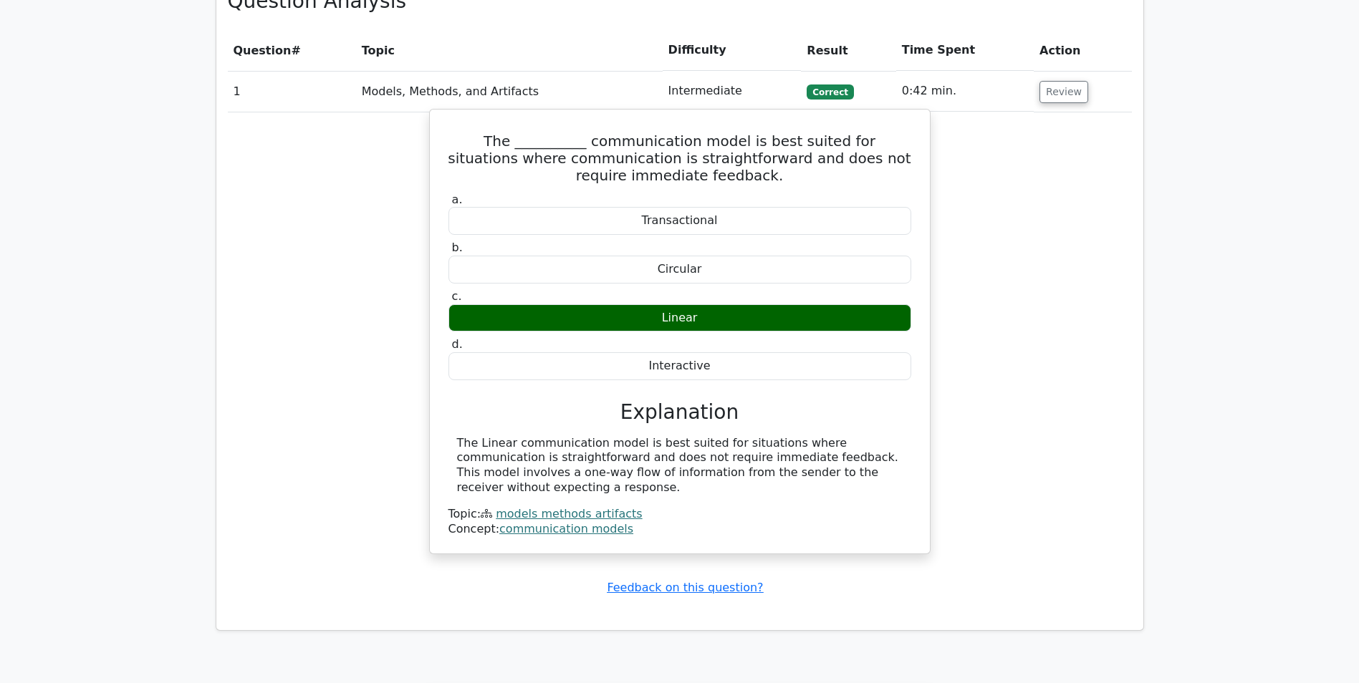
scroll to position [1075, 0]
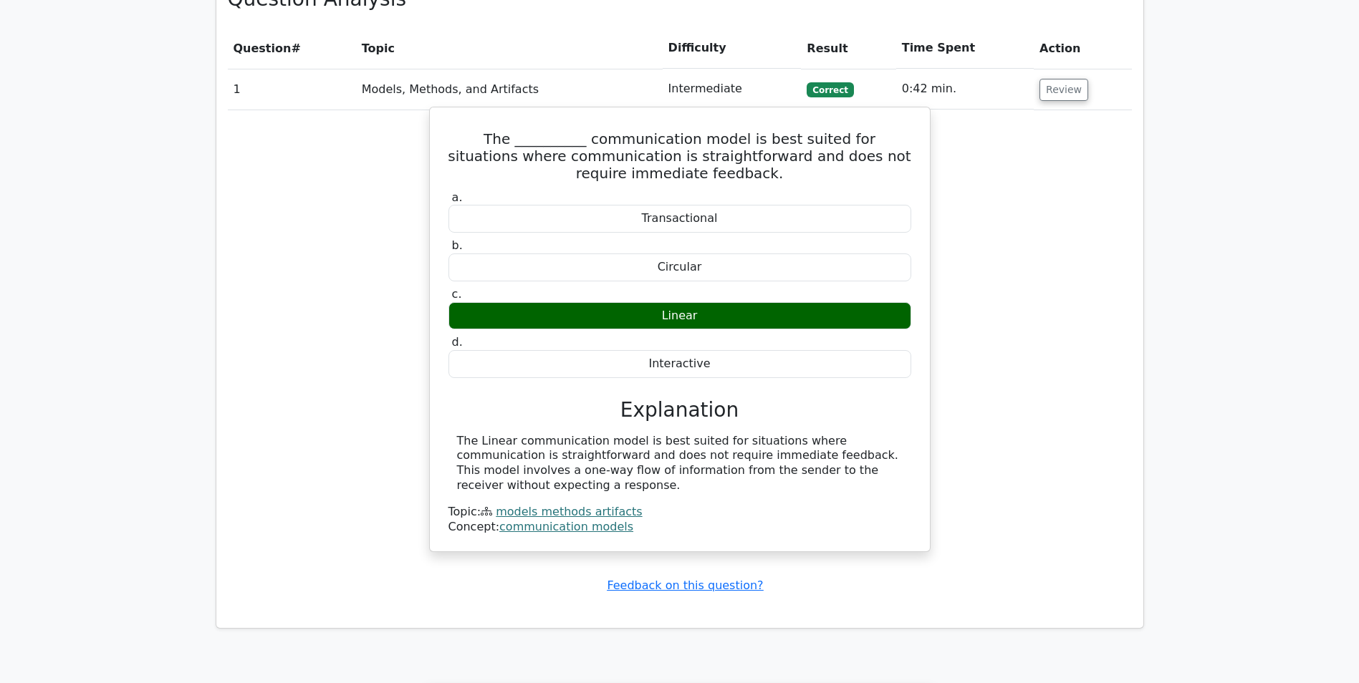
click at [634, 302] on div "Linear" at bounding box center [679, 316] width 463 height 28
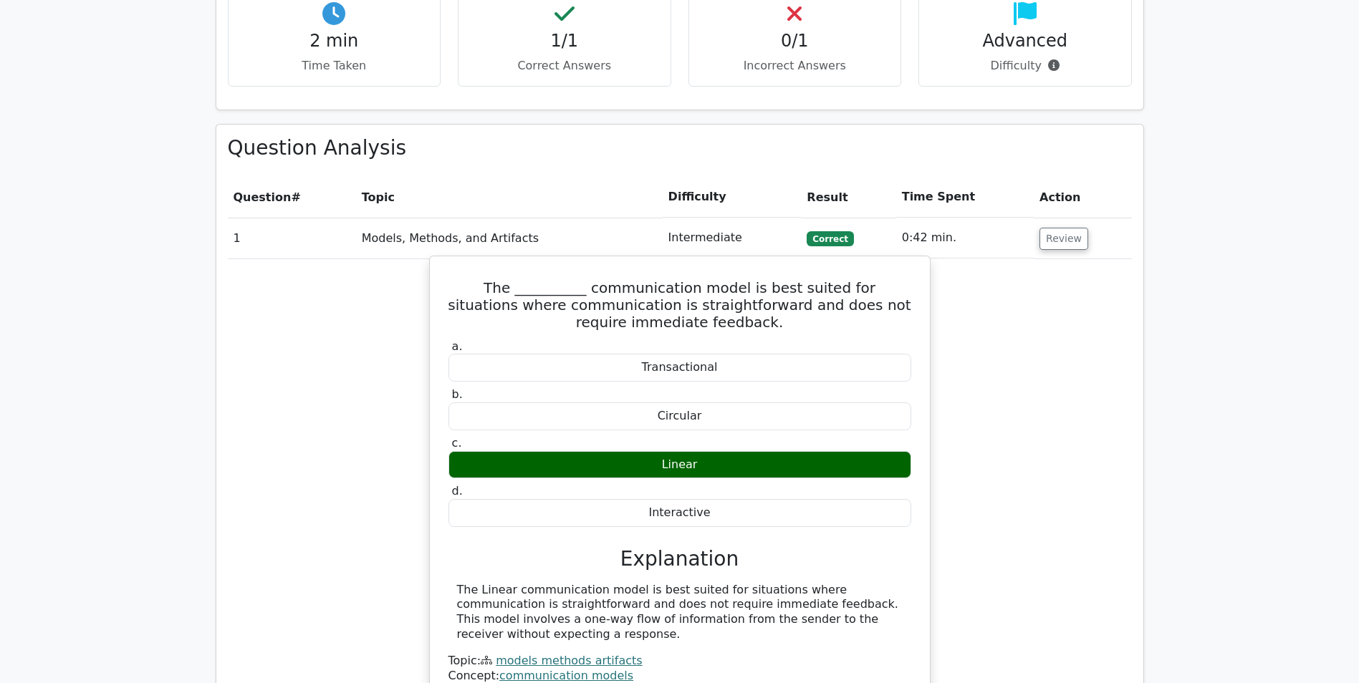
scroll to position [931, 0]
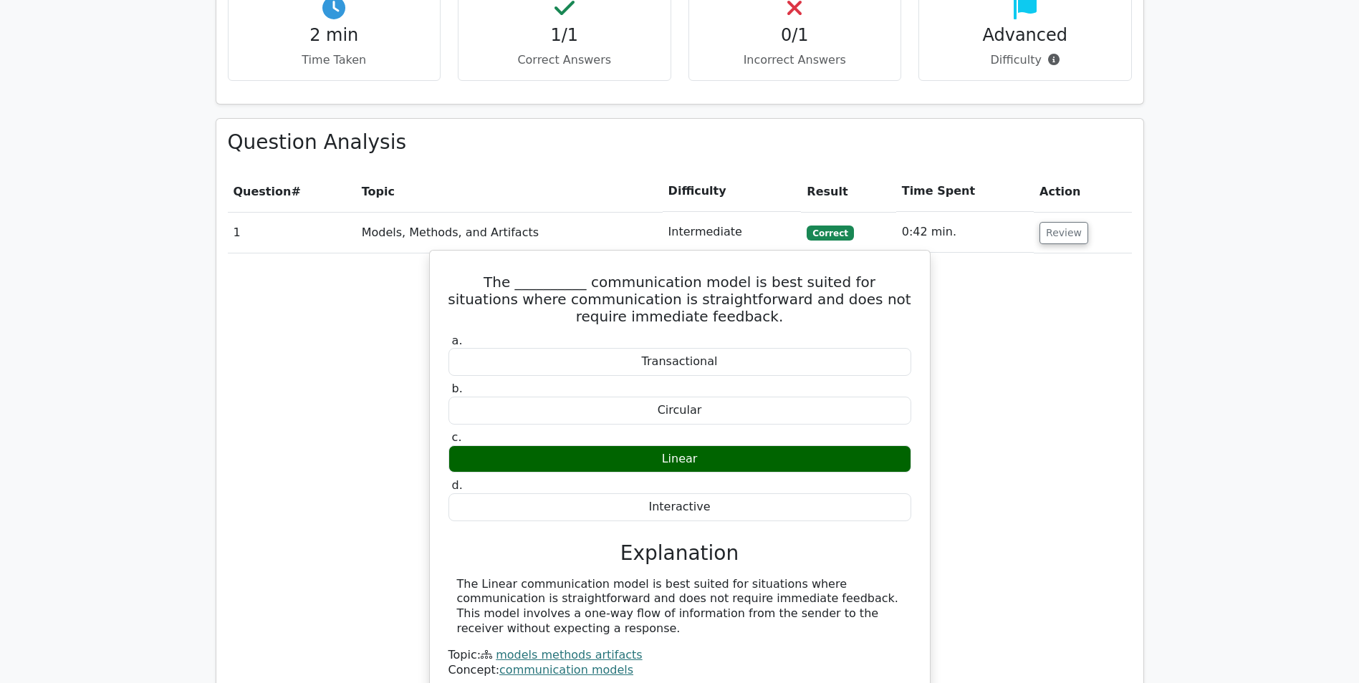
click at [573, 663] on link "communication models" at bounding box center [566, 670] width 134 height 14
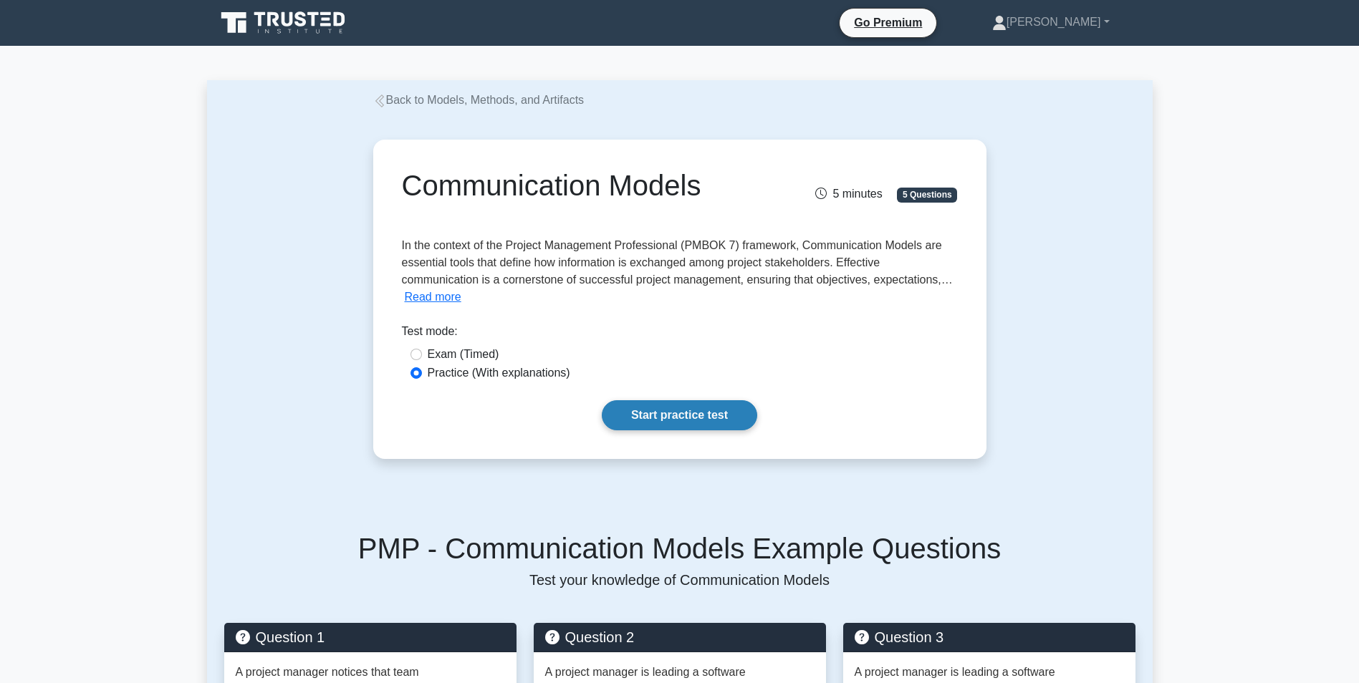
click at [701, 414] on link "Start practice test" at bounding box center [679, 415] width 155 height 30
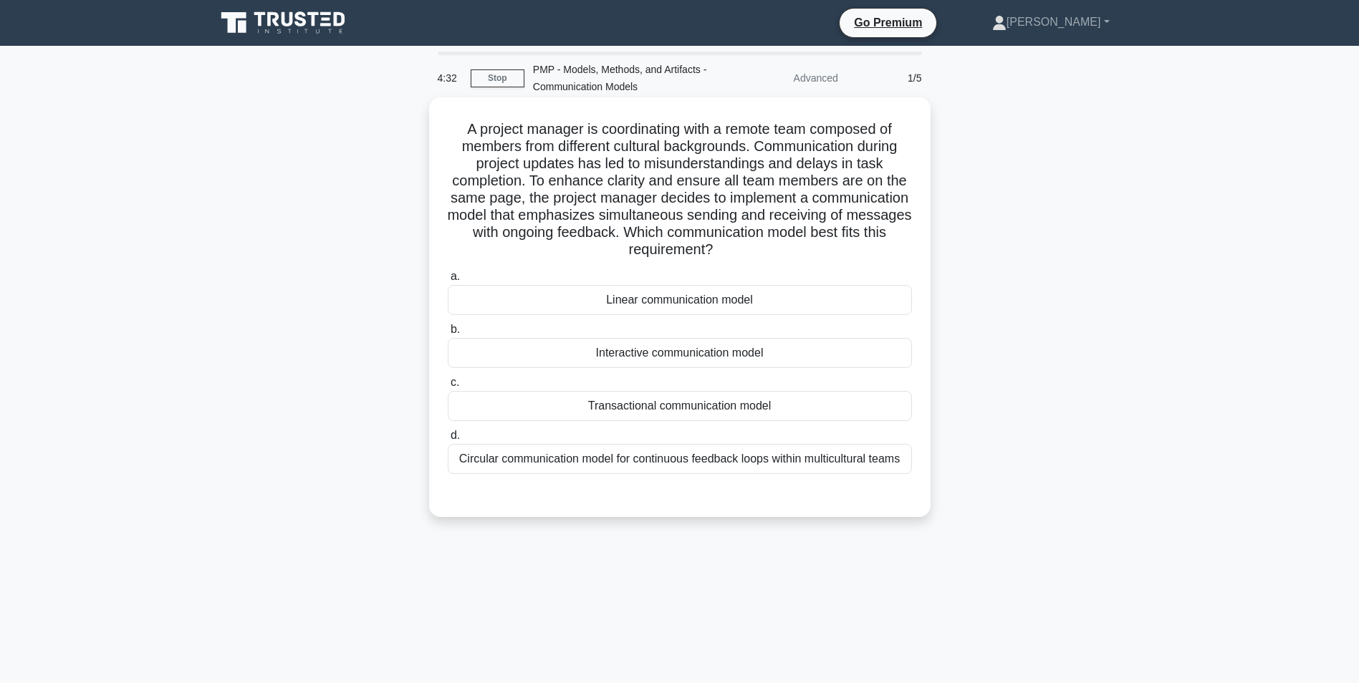
drag, startPoint x: 687, startPoint y: 406, endPoint x: 691, endPoint y: 413, distance: 8.0
click at [688, 407] on div "Transactional communication model" at bounding box center [680, 406] width 464 height 30
click at [448, 388] on input "c. Transactional communication model" at bounding box center [448, 382] width 0 height 9
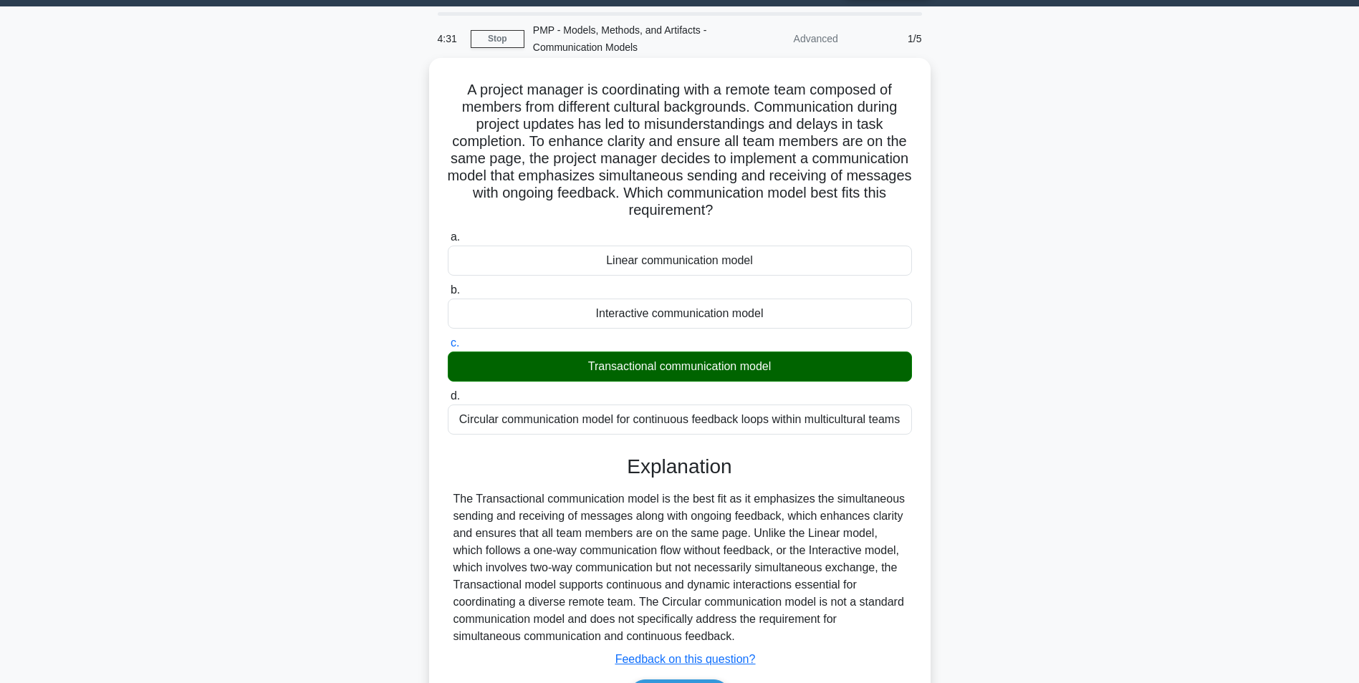
scroll to position [132, 0]
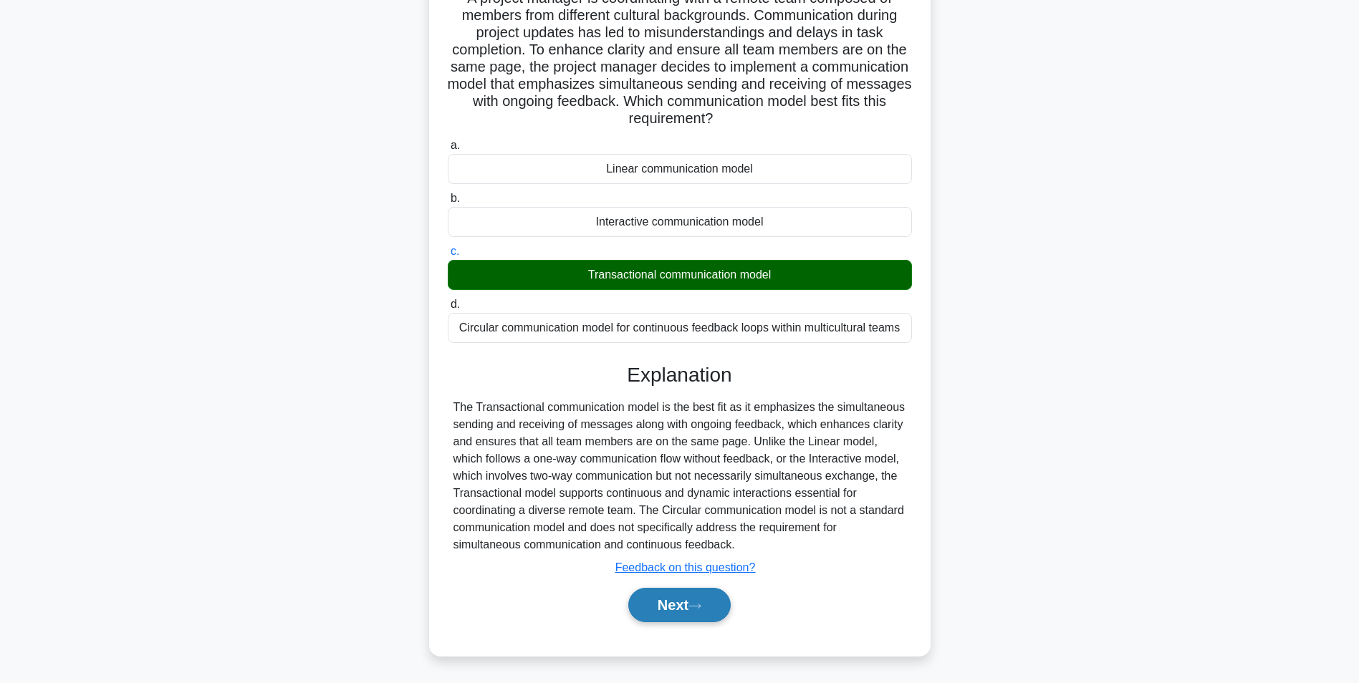
click at [727, 601] on button "Next" at bounding box center [679, 605] width 102 height 34
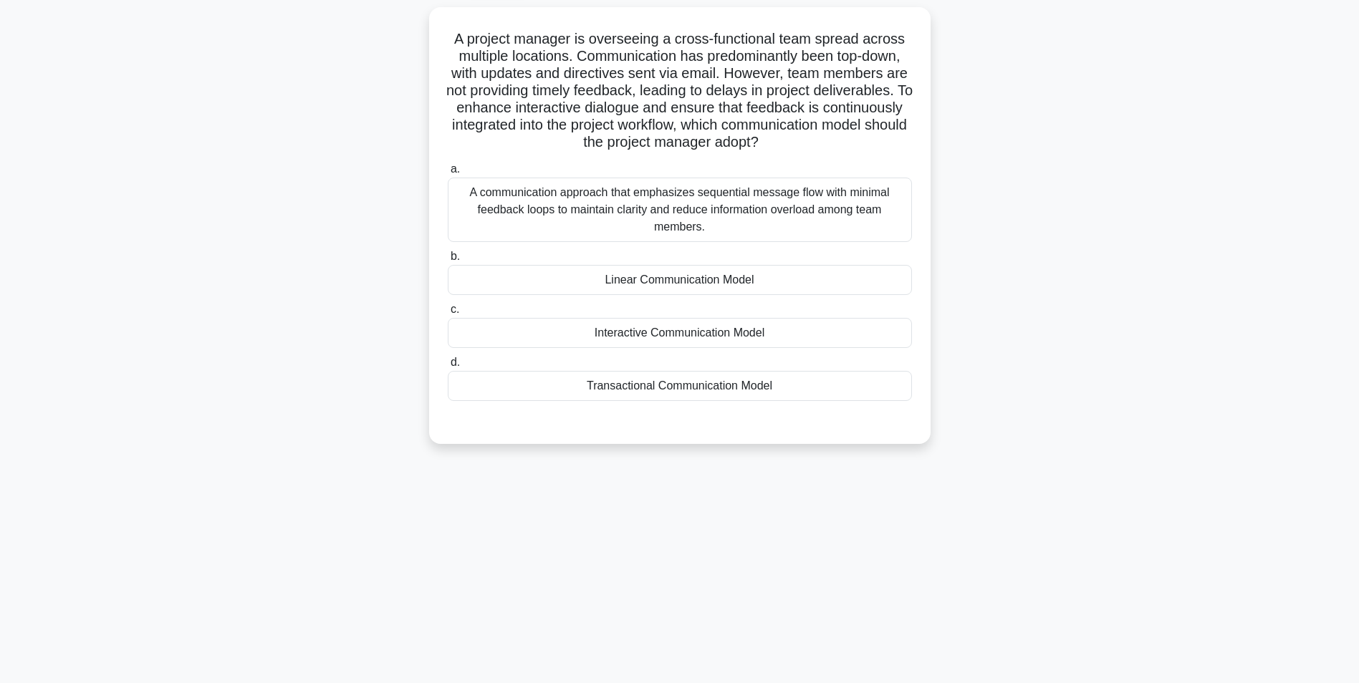
scroll to position [90, 0]
click at [781, 337] on div "Interactive Communication Model" at bounding box center [680, 333] width 464 height 30
click at [448, 315] on input "c. Interactive Communication Model" at bounding box center [448, 309] width 0 height 9
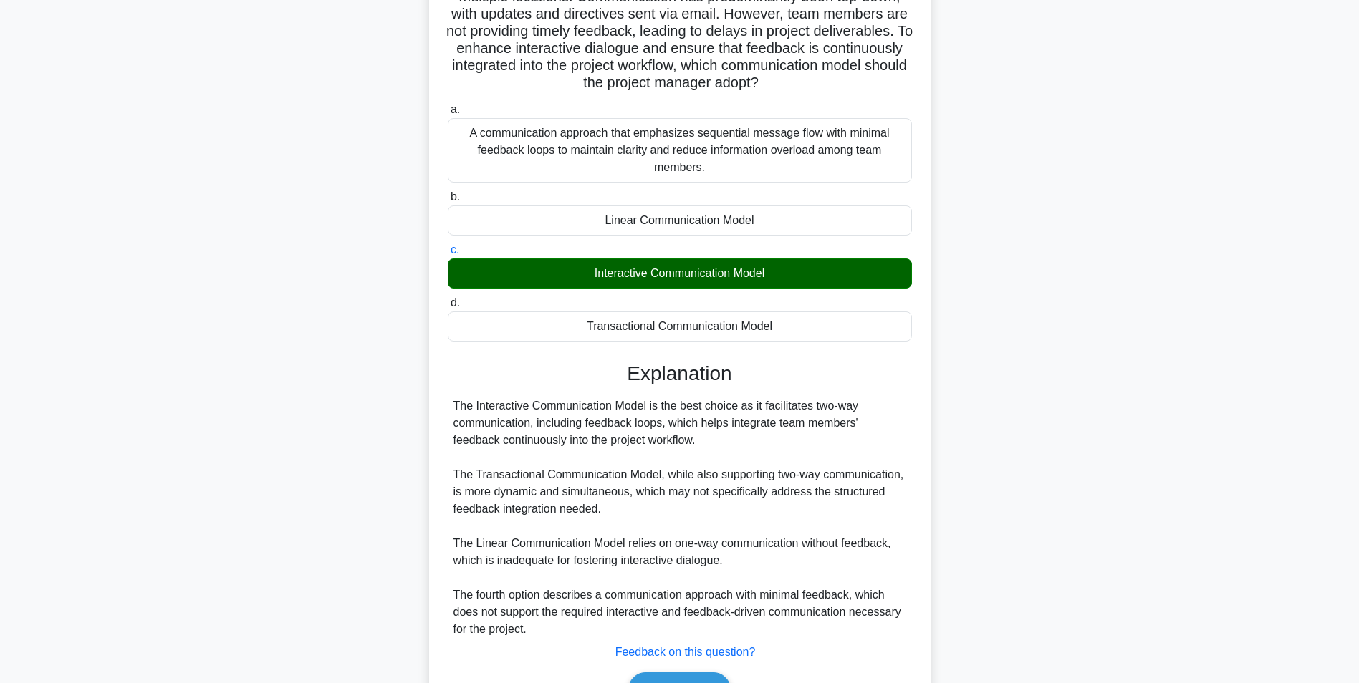
scroll to position [235, 0]
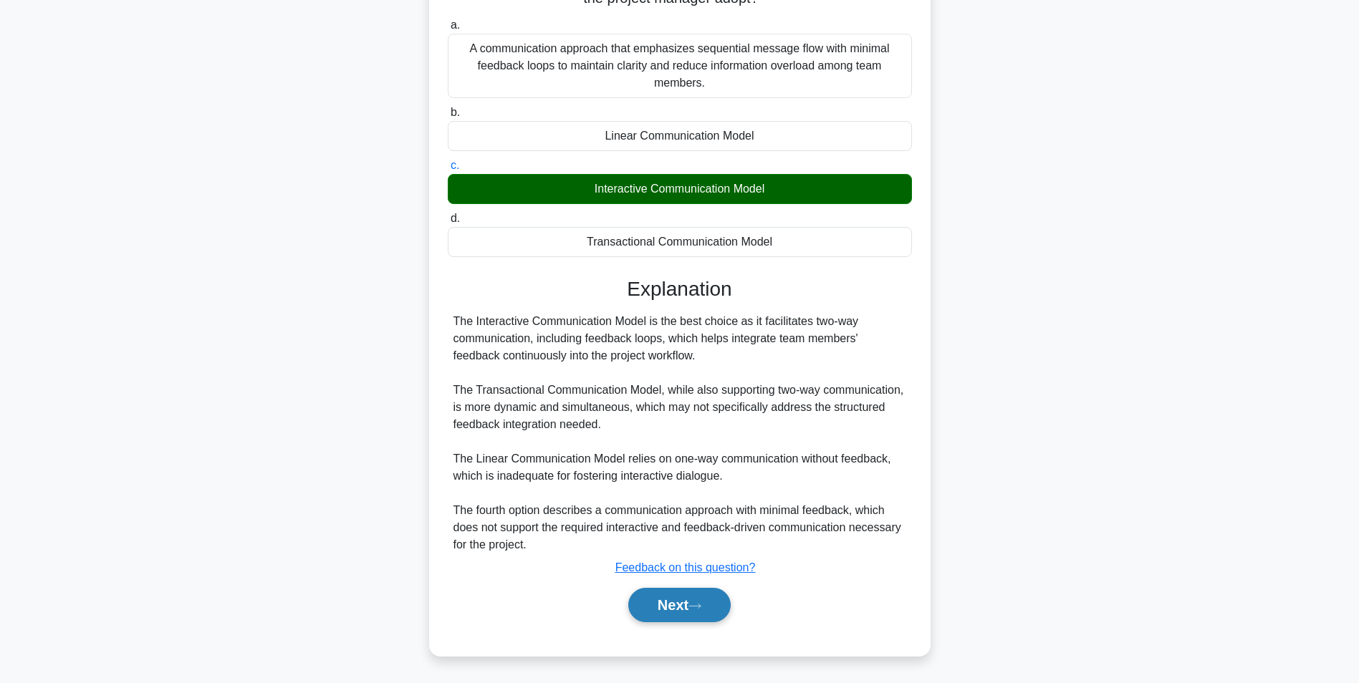
click at [715, 608] on button "Next" at bounding box center [679, 605] width 102 height 34
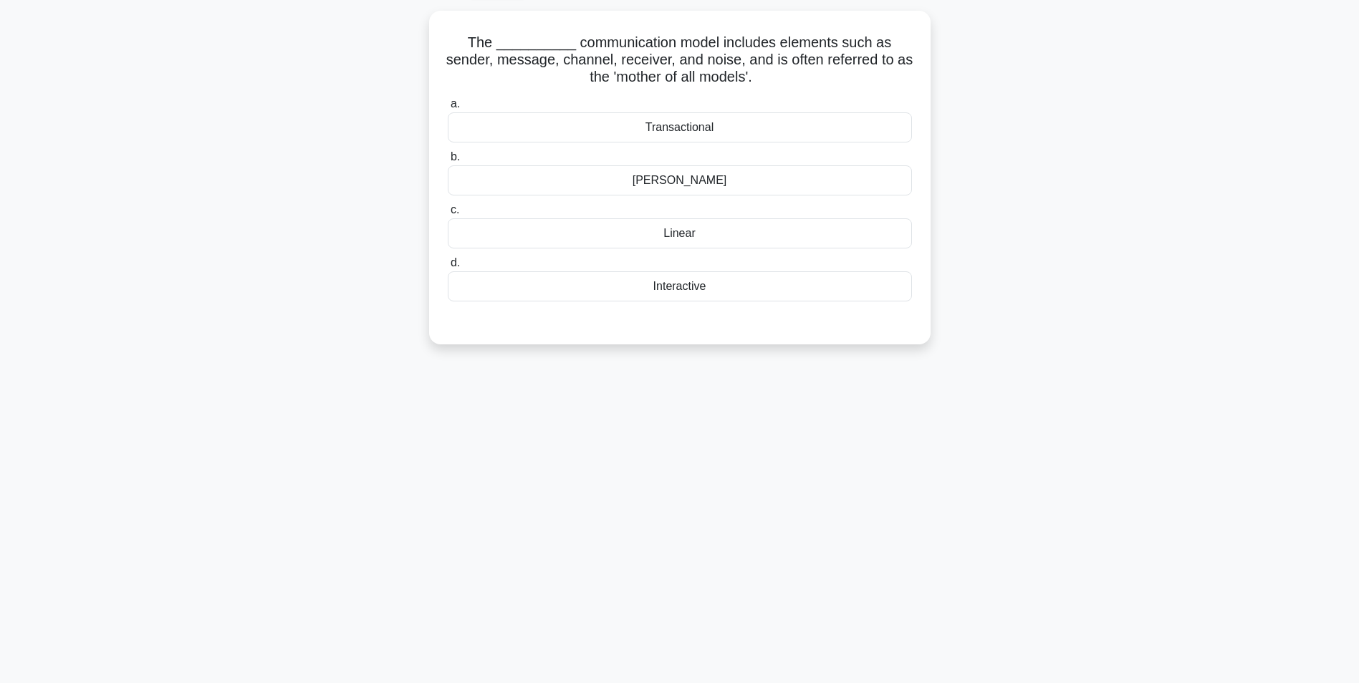
scroll to position [90, 0]
click at [708, 178] on div "Shannon-Weaver" at bounding box center [680, 177] width 464 height 30
click at [448, 158] on input "b. Shannon-Weaver" at bounding box center [448, 153] width 0 height 9
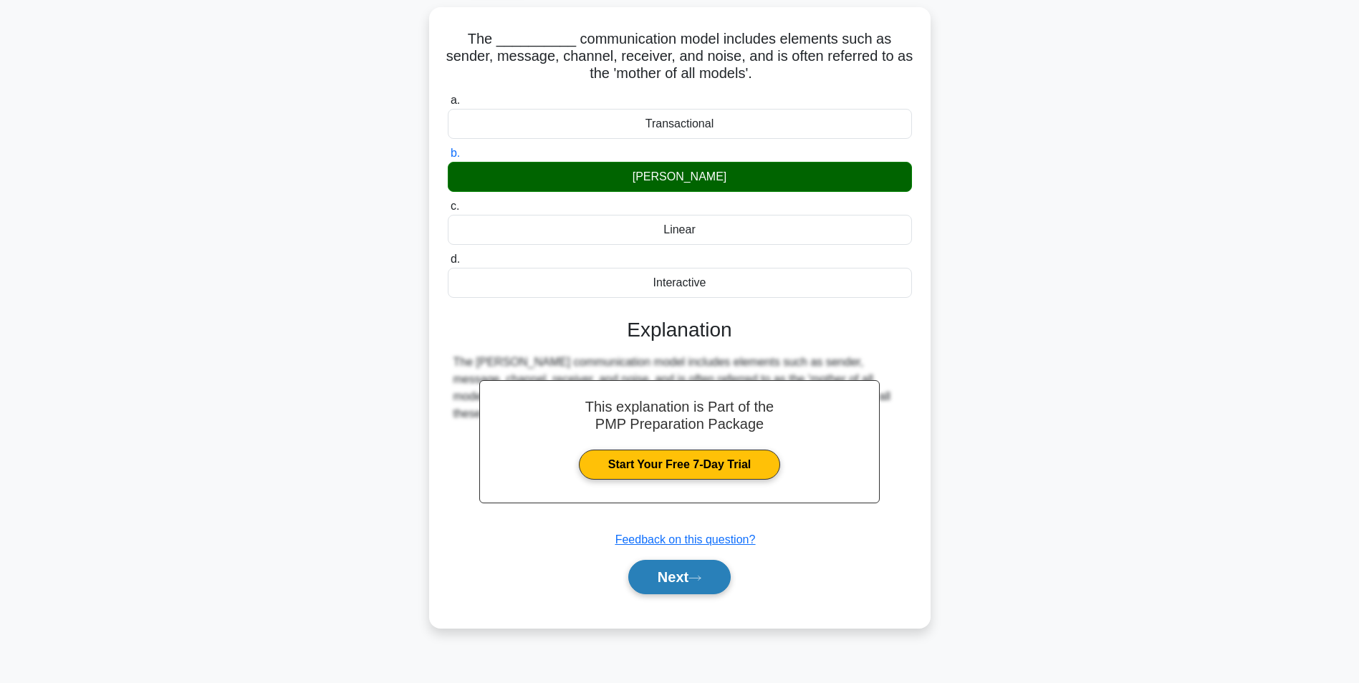
click at [725, 586] on button "Next" at bounding box center [679, 577] width 102 height 34
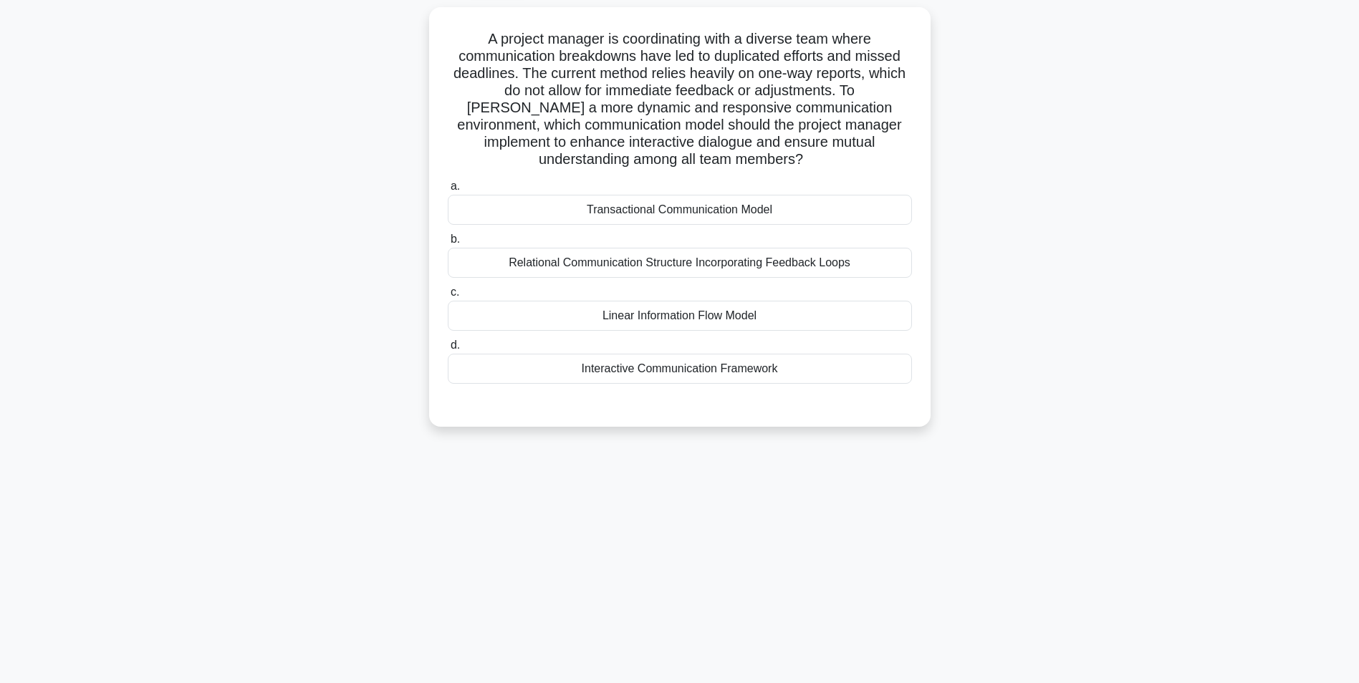
click at [805, 369] on div "Interactive Communication Framework" at bounding box center [680, 369] width 464 height 30
click at [448, 350] on input "d. Interactive Communication Framework" at bounding box center [448, 345] width 0 height 9
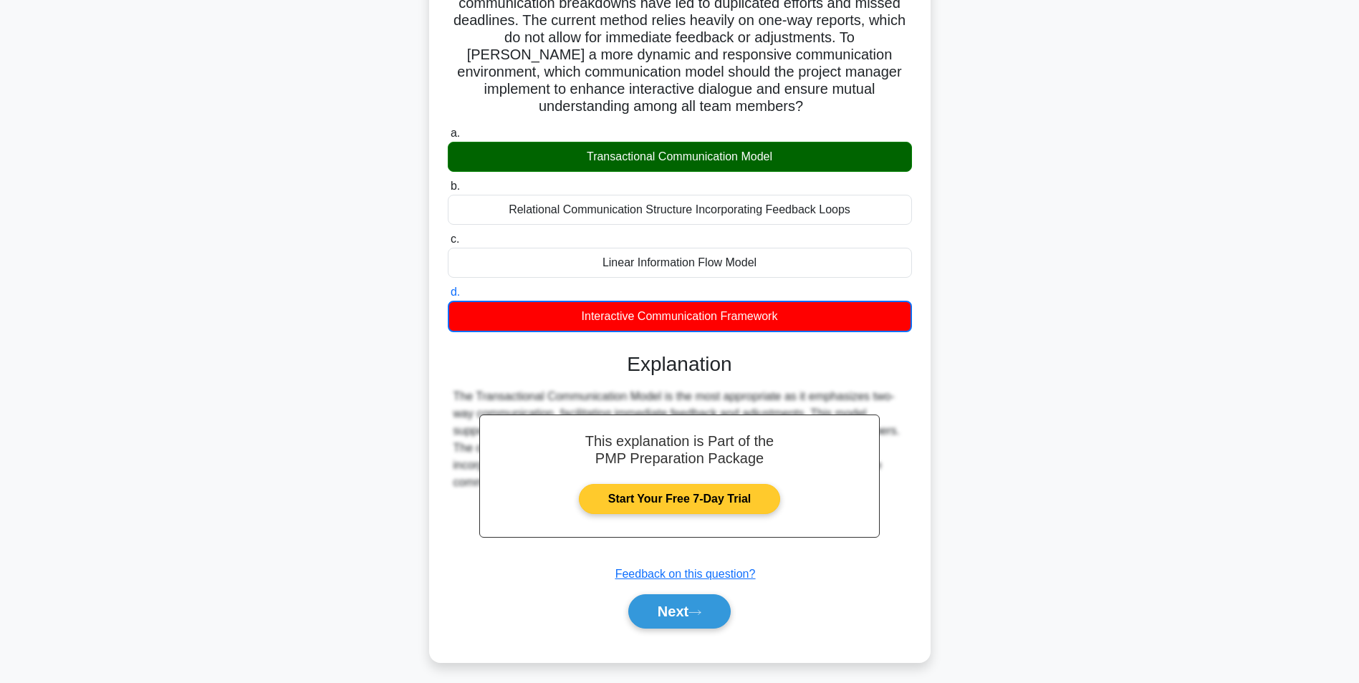
scroll to position [150, 0]
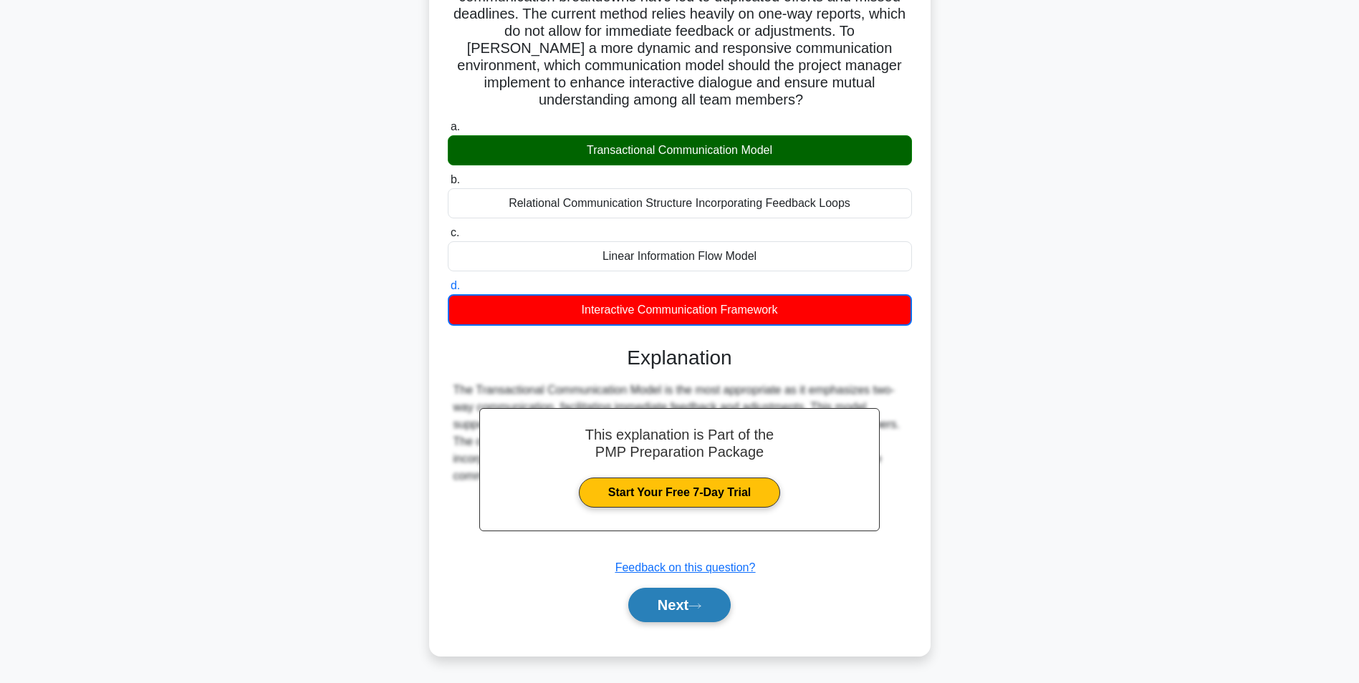
click at [701, 609] on icon at bounding box center [695, 607] width 13 height 8
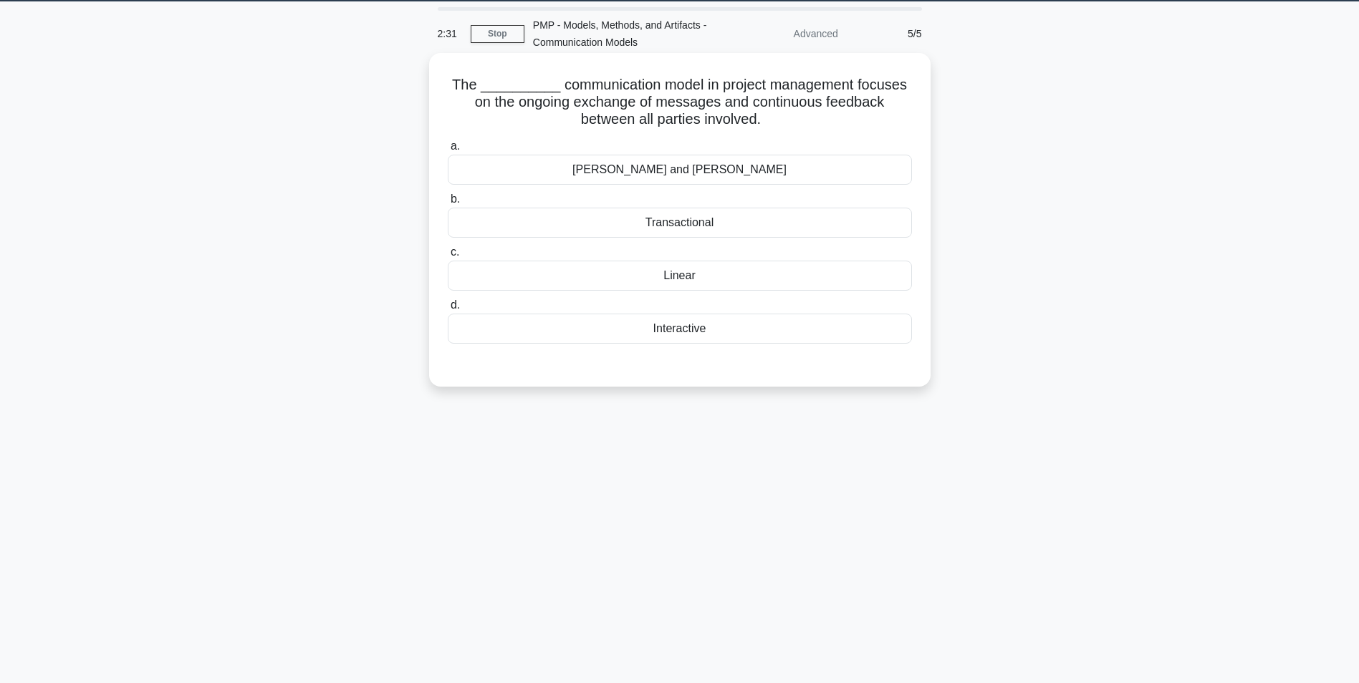
scroll to position [0, 0]
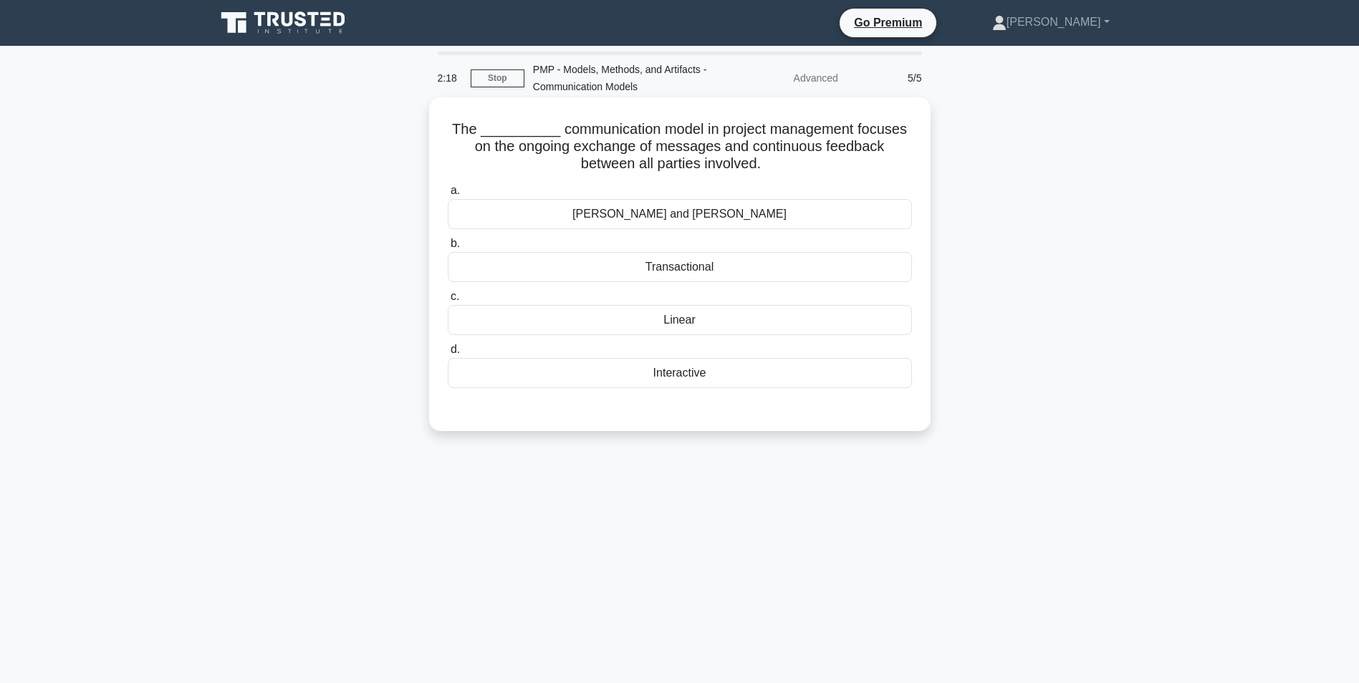
click at [699, 373] on div "Interactive" at bounding box center [680, 373] width 464 height 30
click at [448, 355] on input "d. Interactive" at bounding box center [448, 349] width 0 height 9
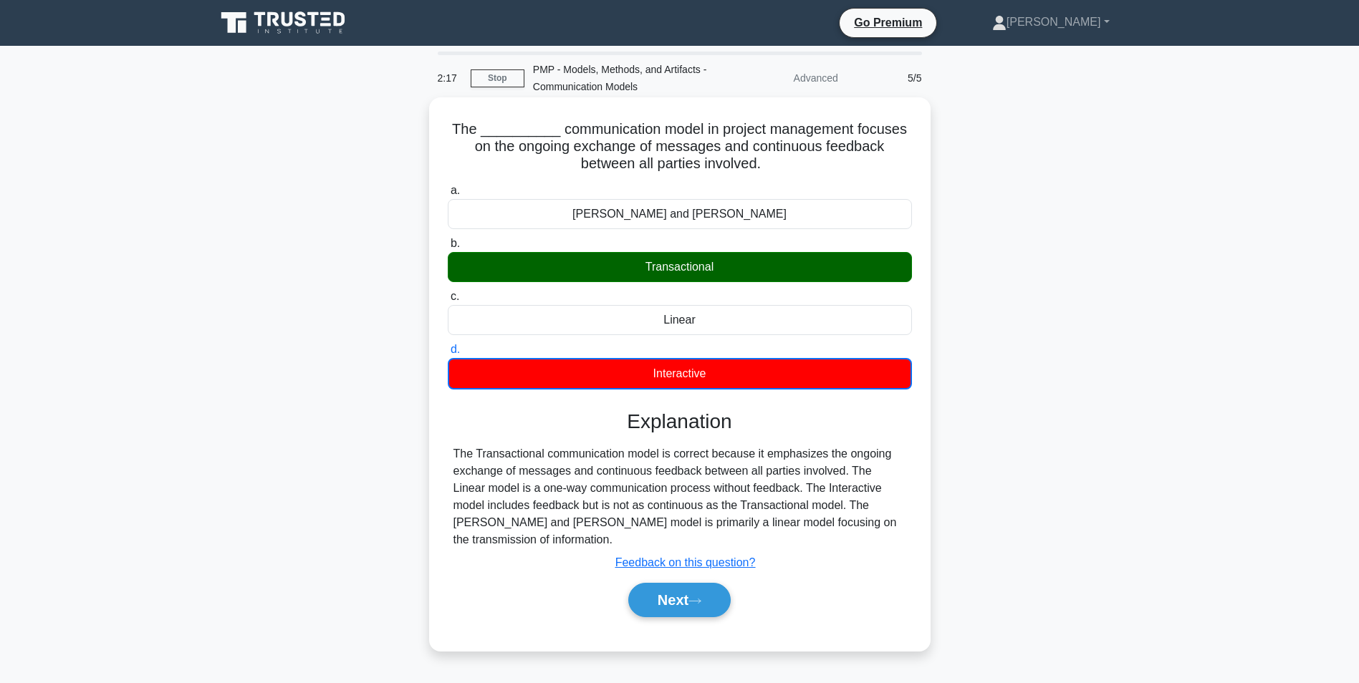
click at [695, 275] on div "Transactional" at bounding box center [680, 267] width 464 height 30
click at [448, 249] on input "b. Transactional" at bounding box center [448, 243] width 0 height 9
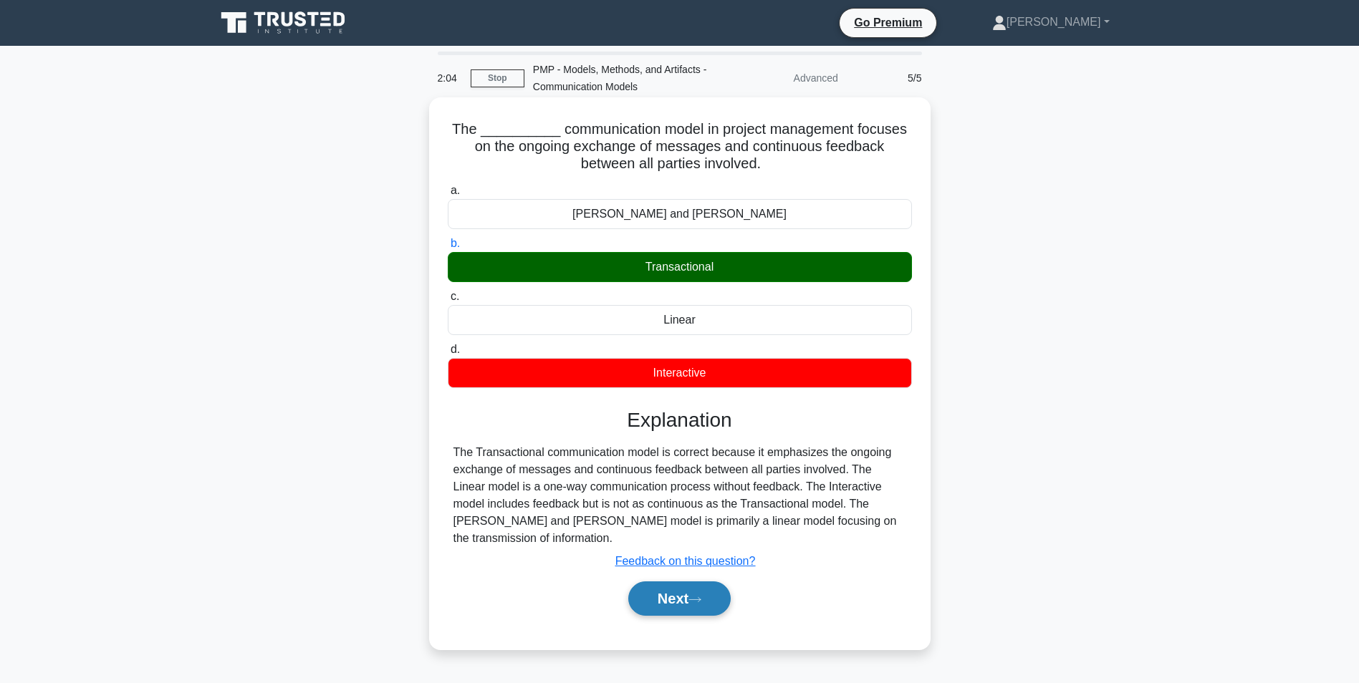
click at [699, 596] on icon at bounding box center [695, 600] width 13 height 8
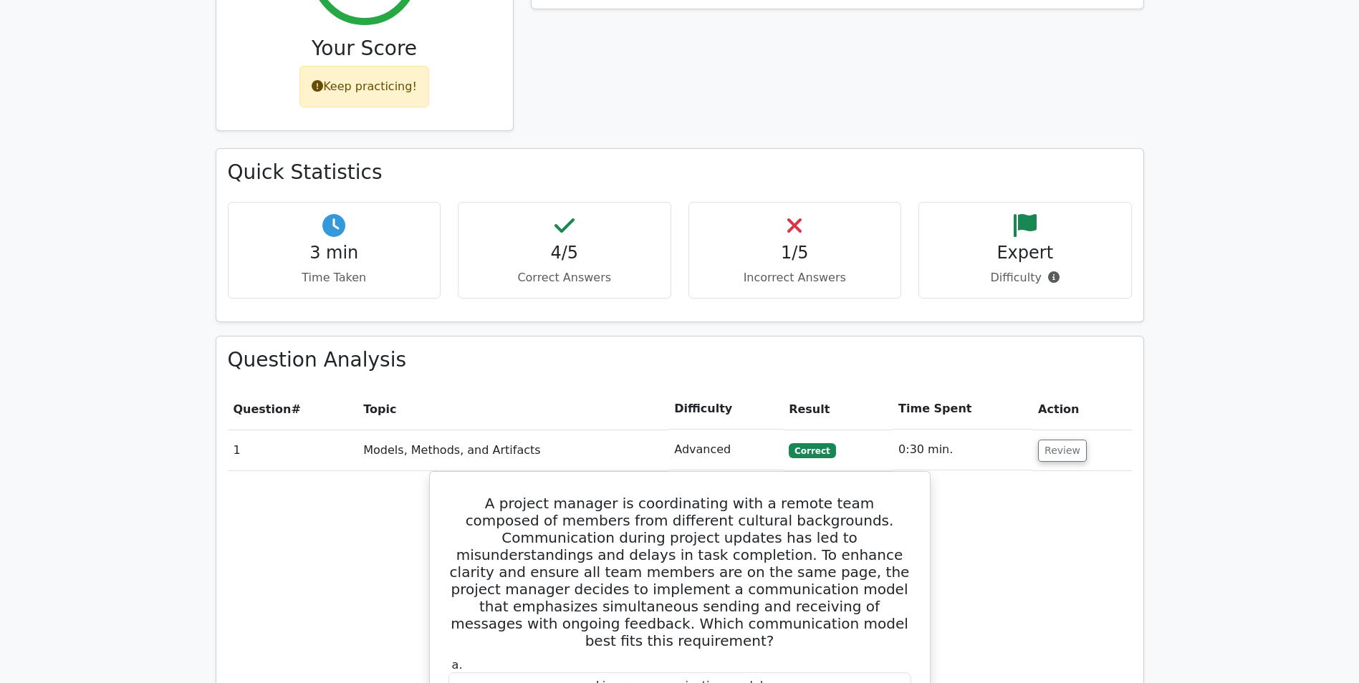
scroll to position [716, 0]
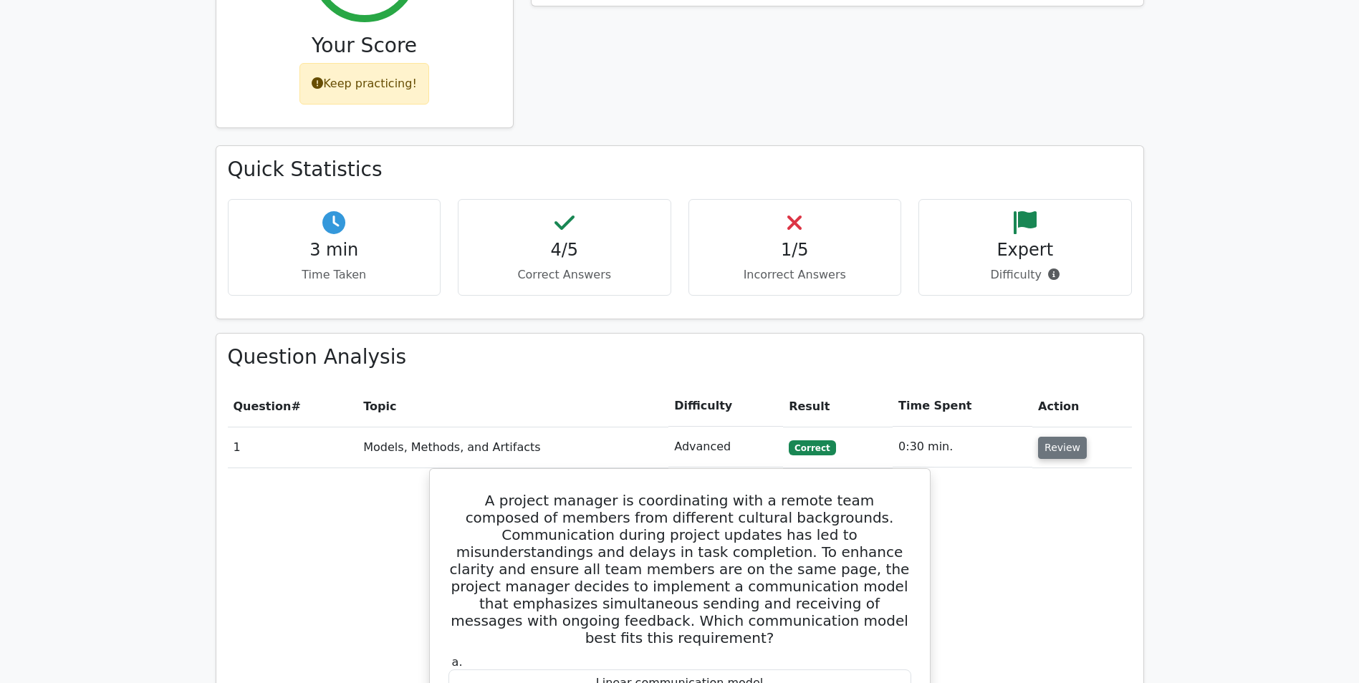
click at [1065, 437] on button "Review" at bounding box center [1062, 448] width 49 height 22
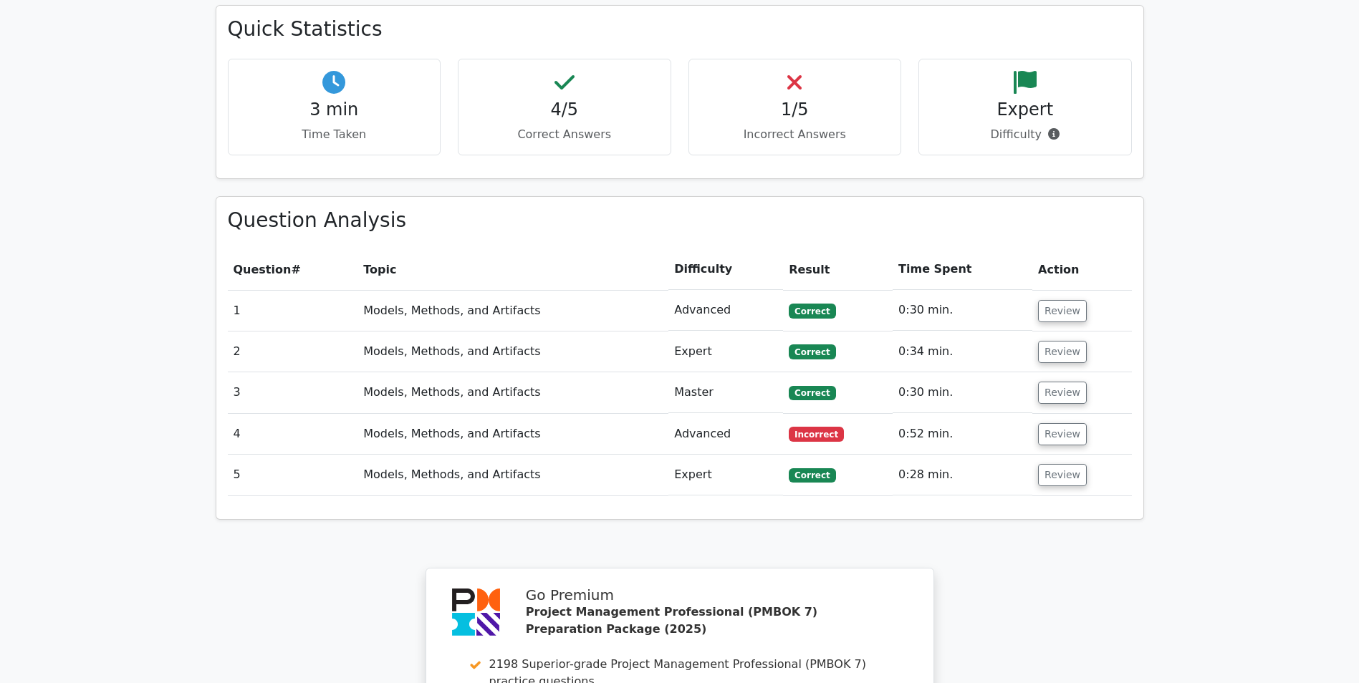
scroll to position [860, 0]
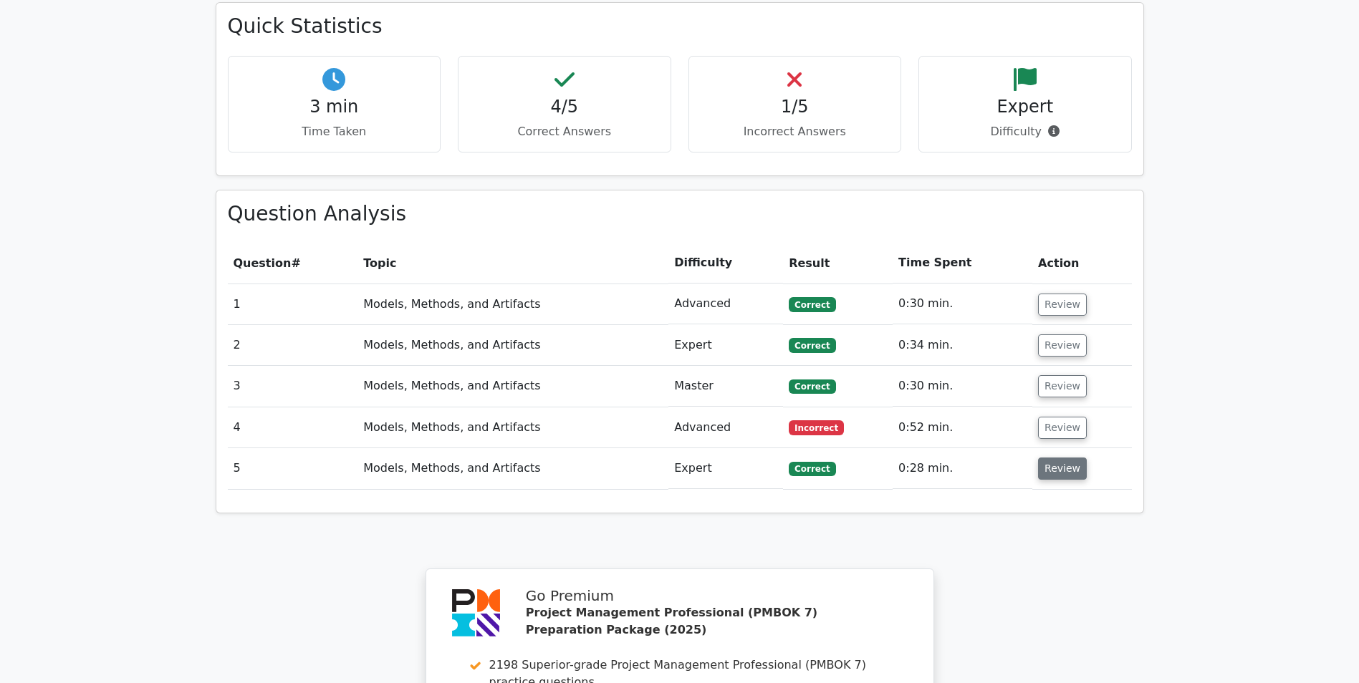
click at [1064, 458] on button "Review" at bounding box center [1062, 469] width 49 height 22
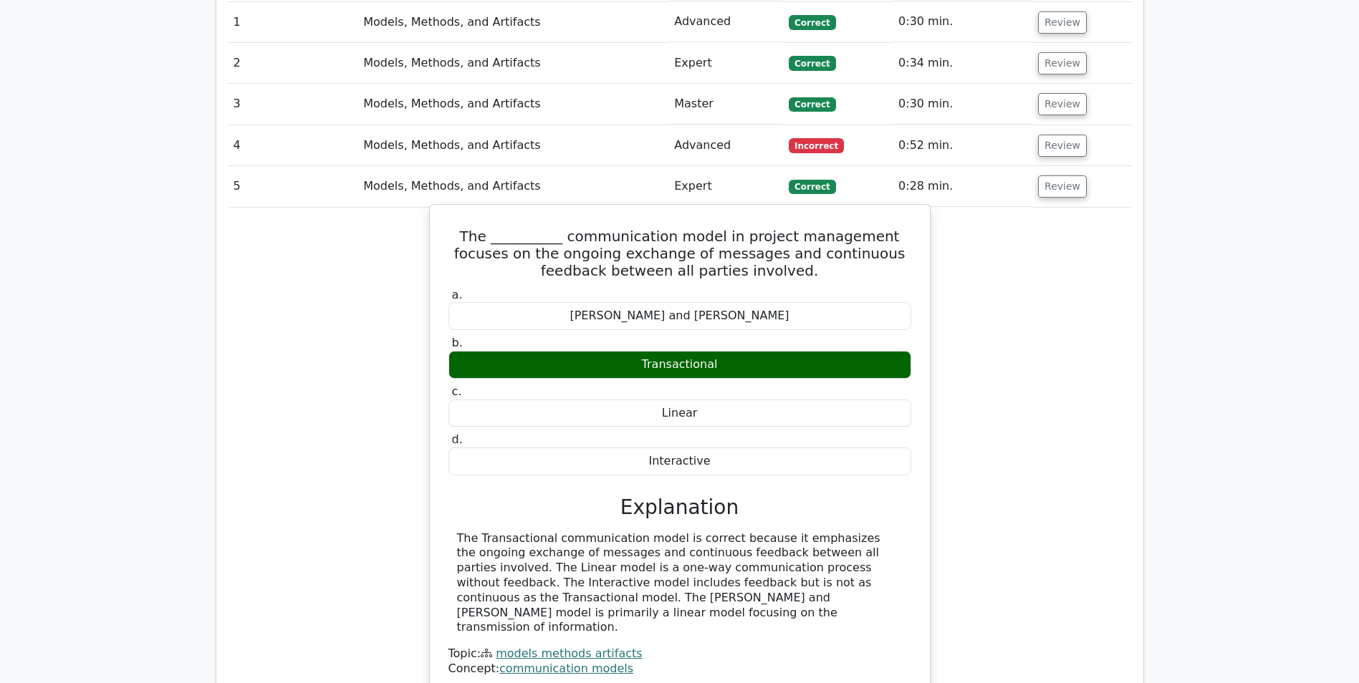
scroll to position [1146, 0]
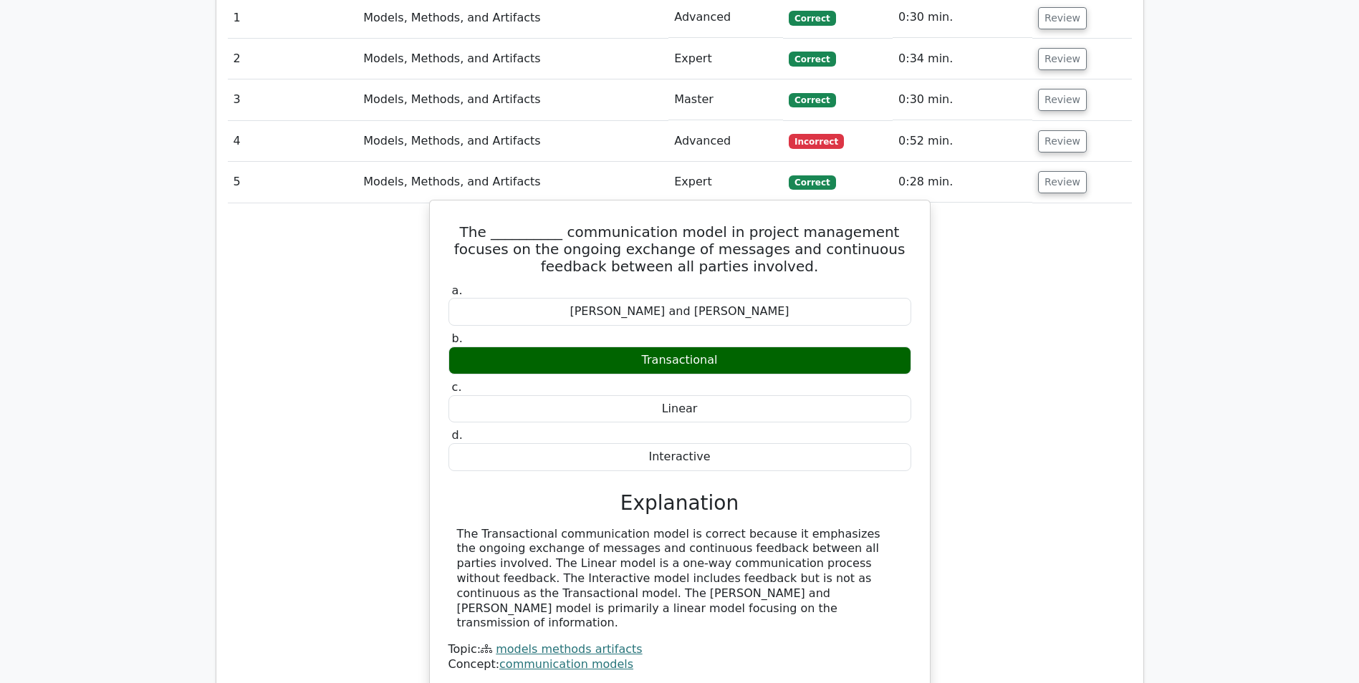
click at [714, 443] on div "Interactive" at bounding box center [679, 457] width 463 height 28
click at [699, 347] on div "Transactional" at bounding box center [679, 361] width 463 height 28
click at [695, 347] on div "Transactional" at bounding box center [679, 361] width 463 height 28
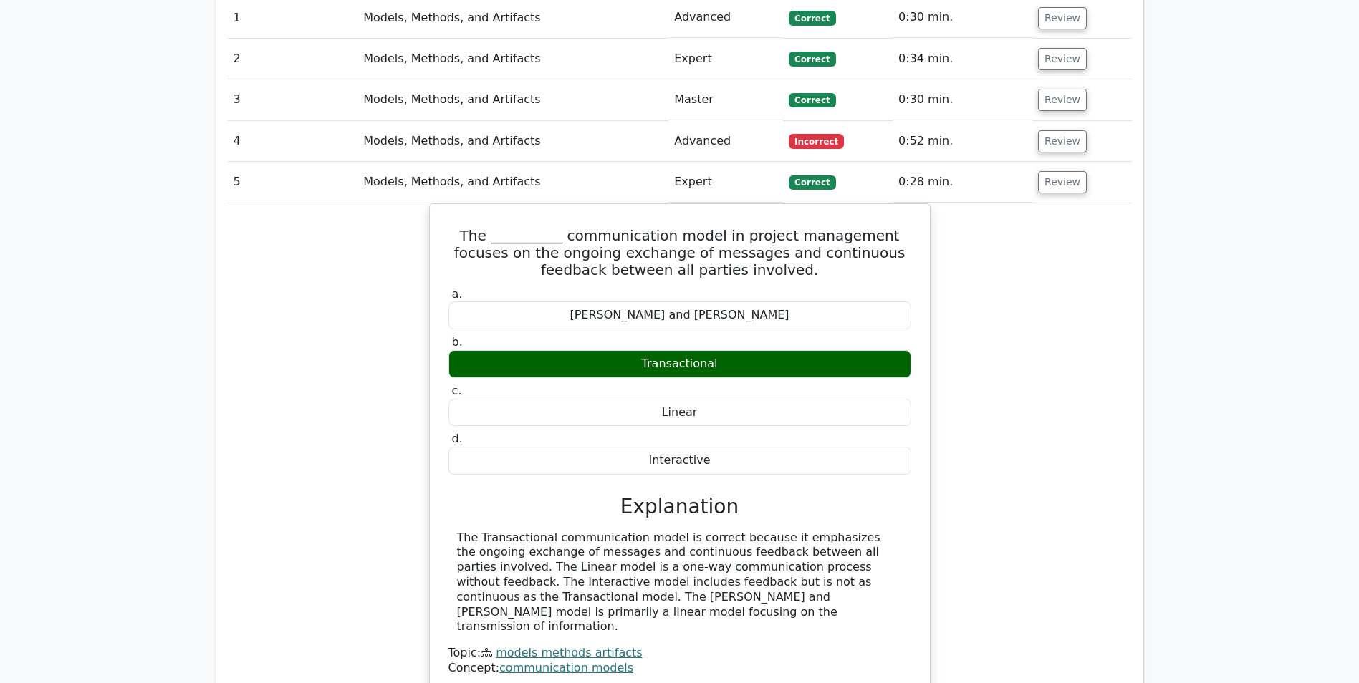
click at [1049, 206] on div "The __________ communication model in project management focuses on the ongoing…" at bounding box center [680, 457] width 904 height 508
click at [1039, 171] on button "Review" at bounding box center [1062, 182] width 49 height 22
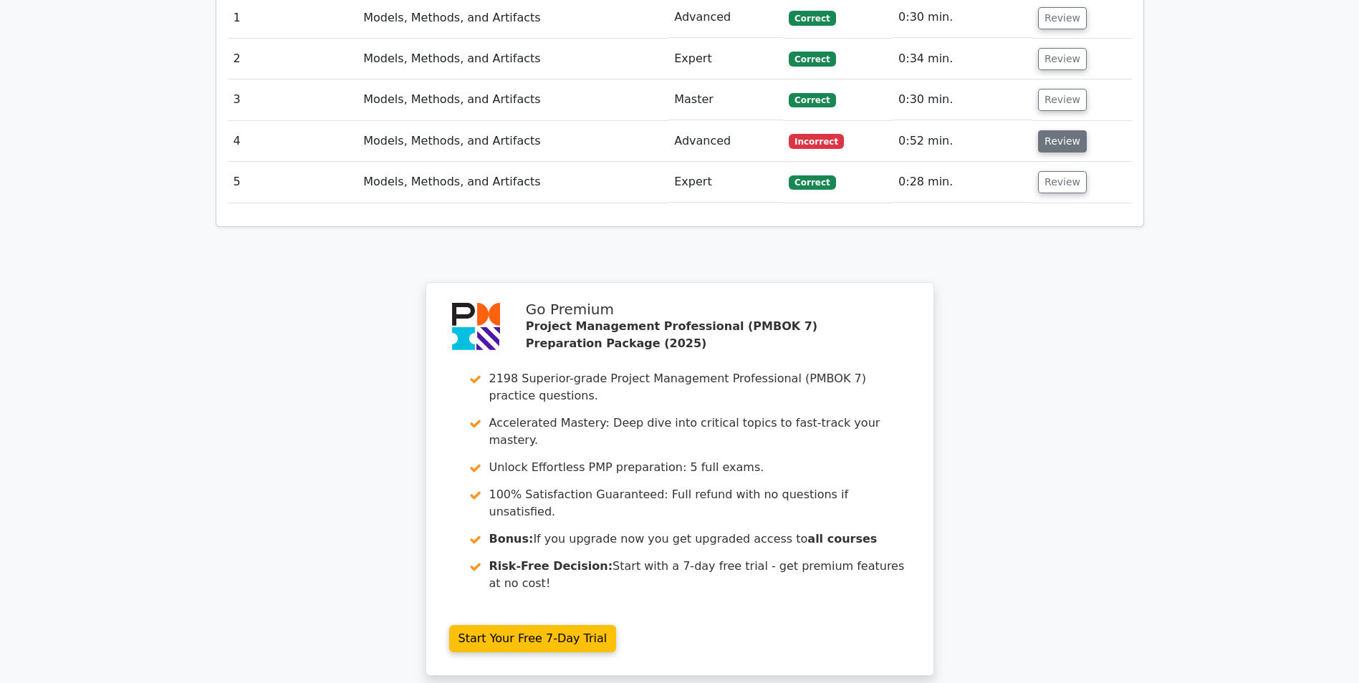
click at [1055, 130] on button "Review" at bounding box center [1062, 141] width 49 height 22
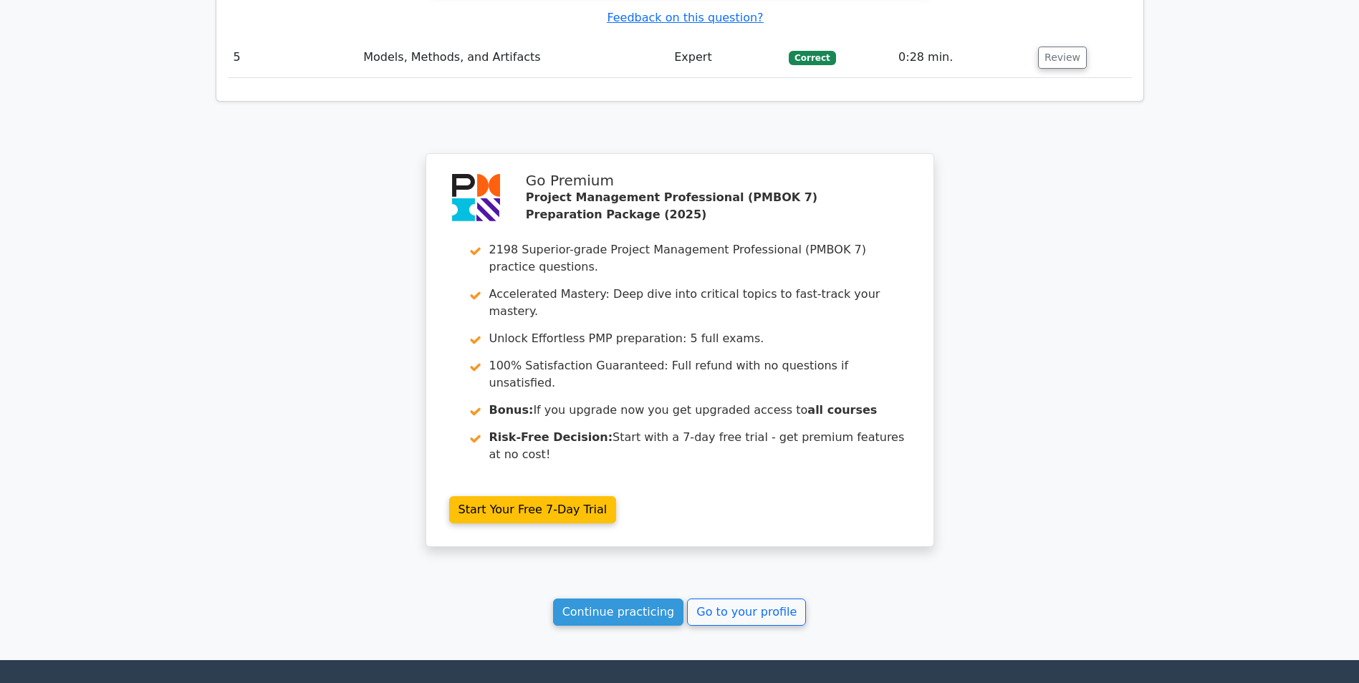
scroll to position [2010, 0]
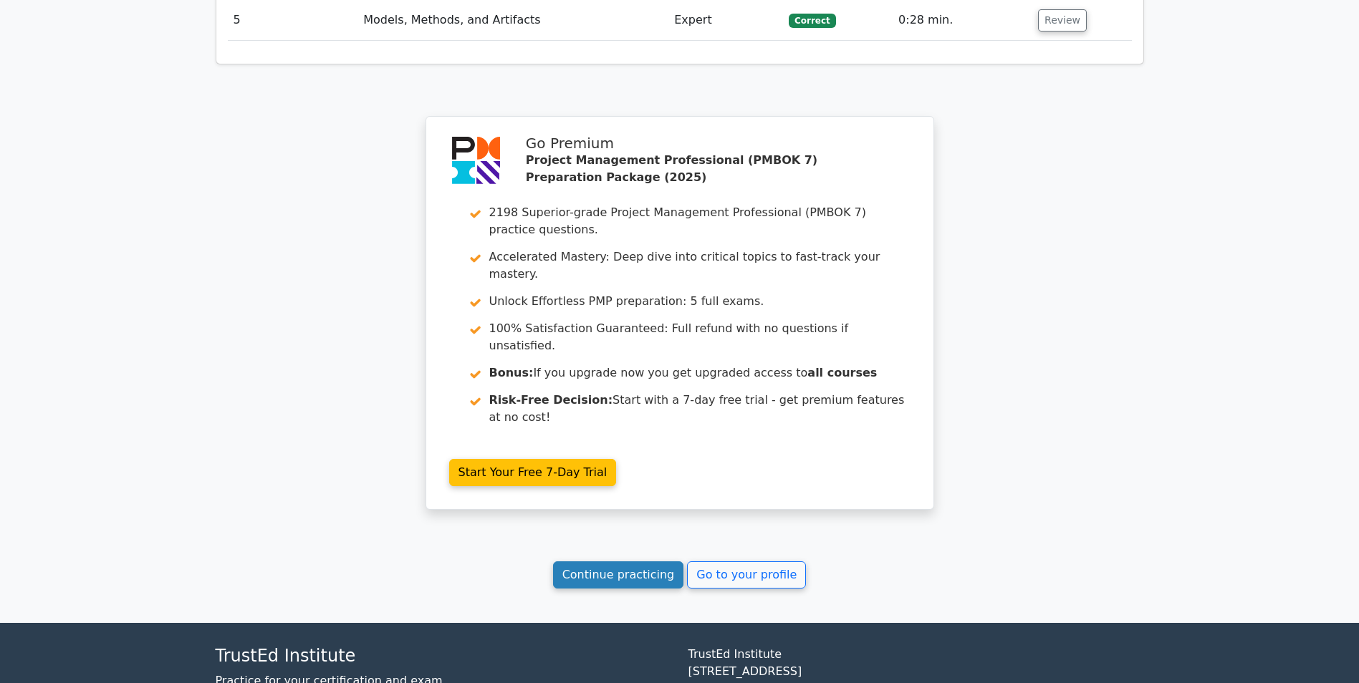
click at [623, 562] on link "Continue practicing" at bounding box center [618, 575] width 131 height 27
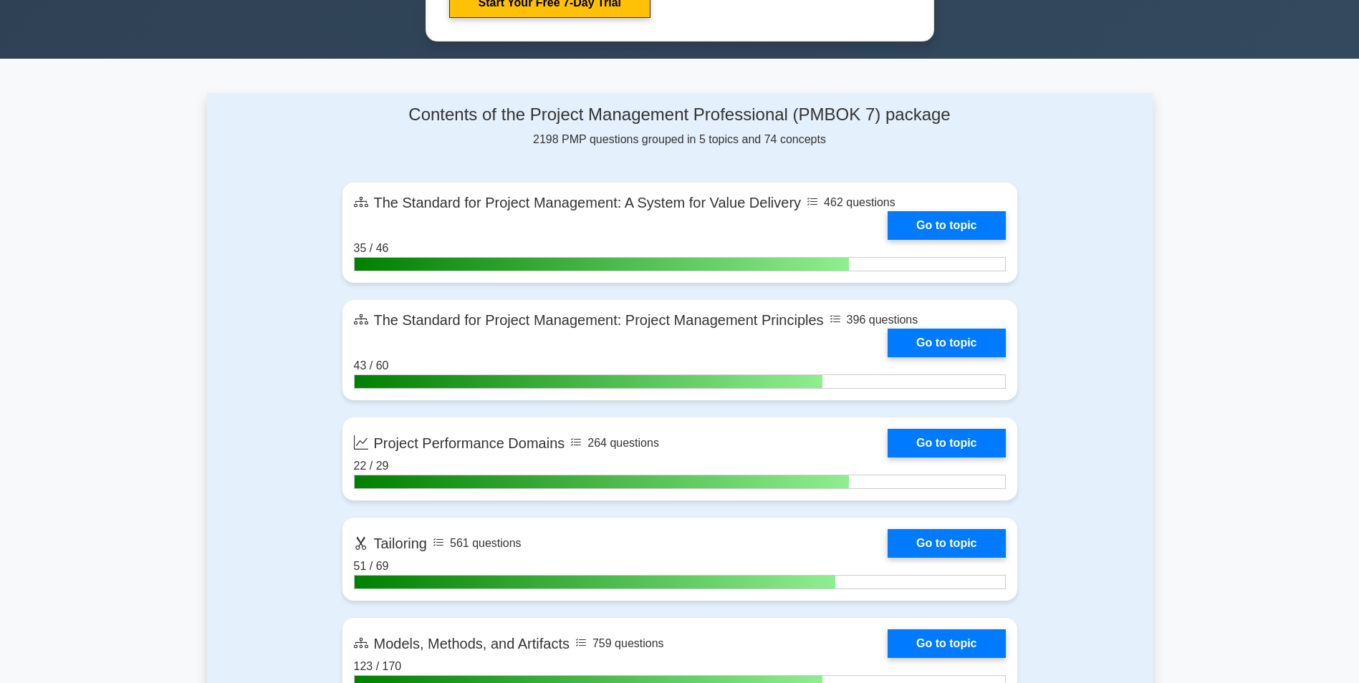
scroll to position [860, 0]
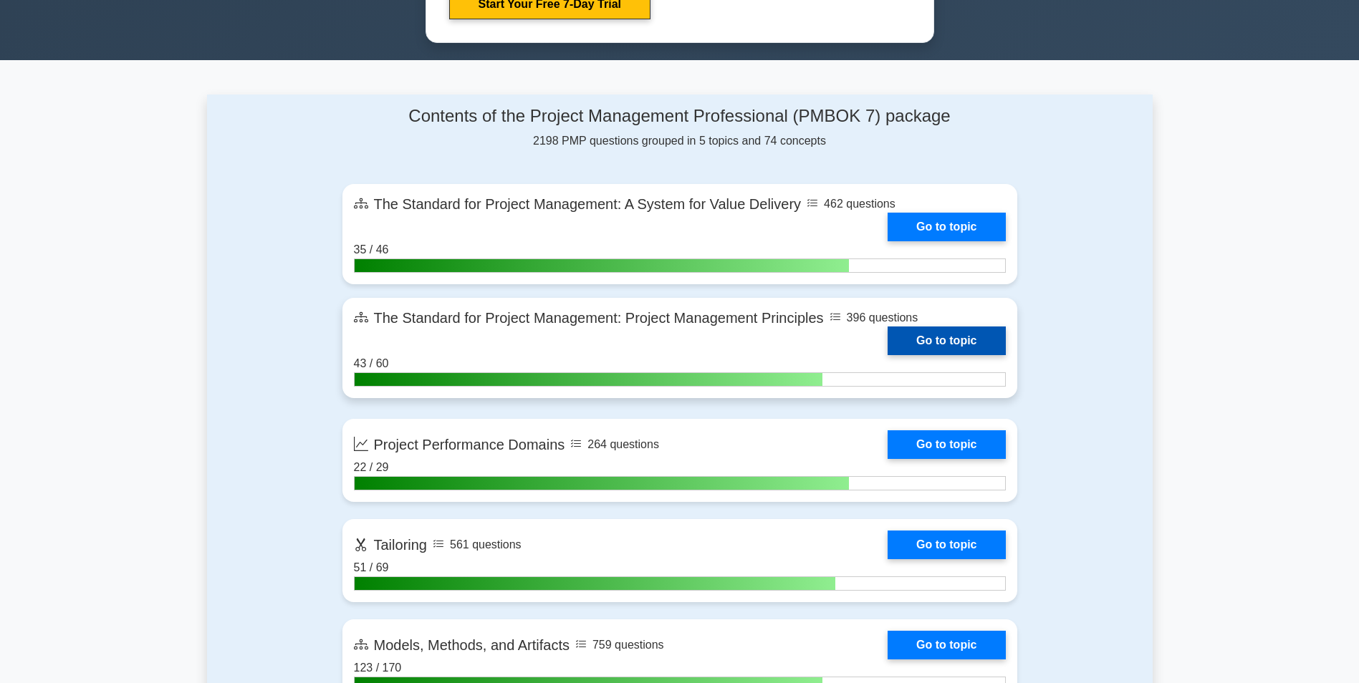
click at [925, 347] on link "Go to topic" at bounding box center [946, 341] width 117 height 29
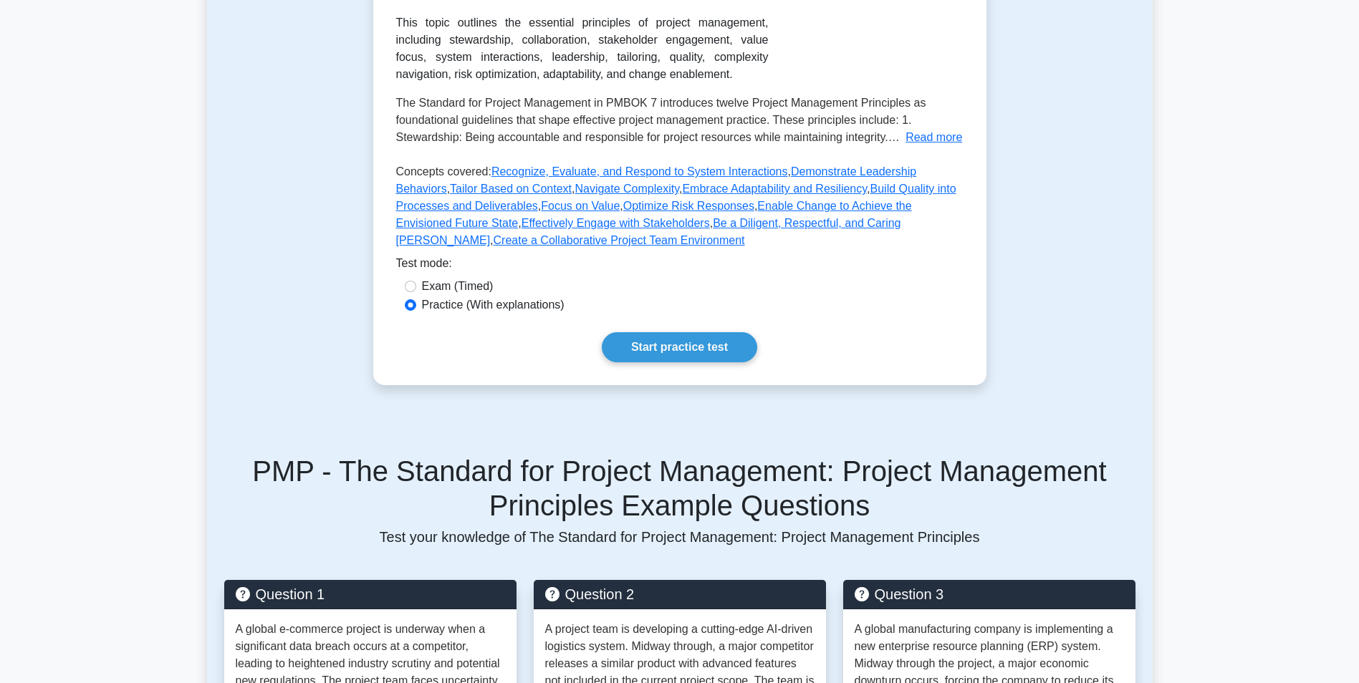
scroll to position [358, 0]
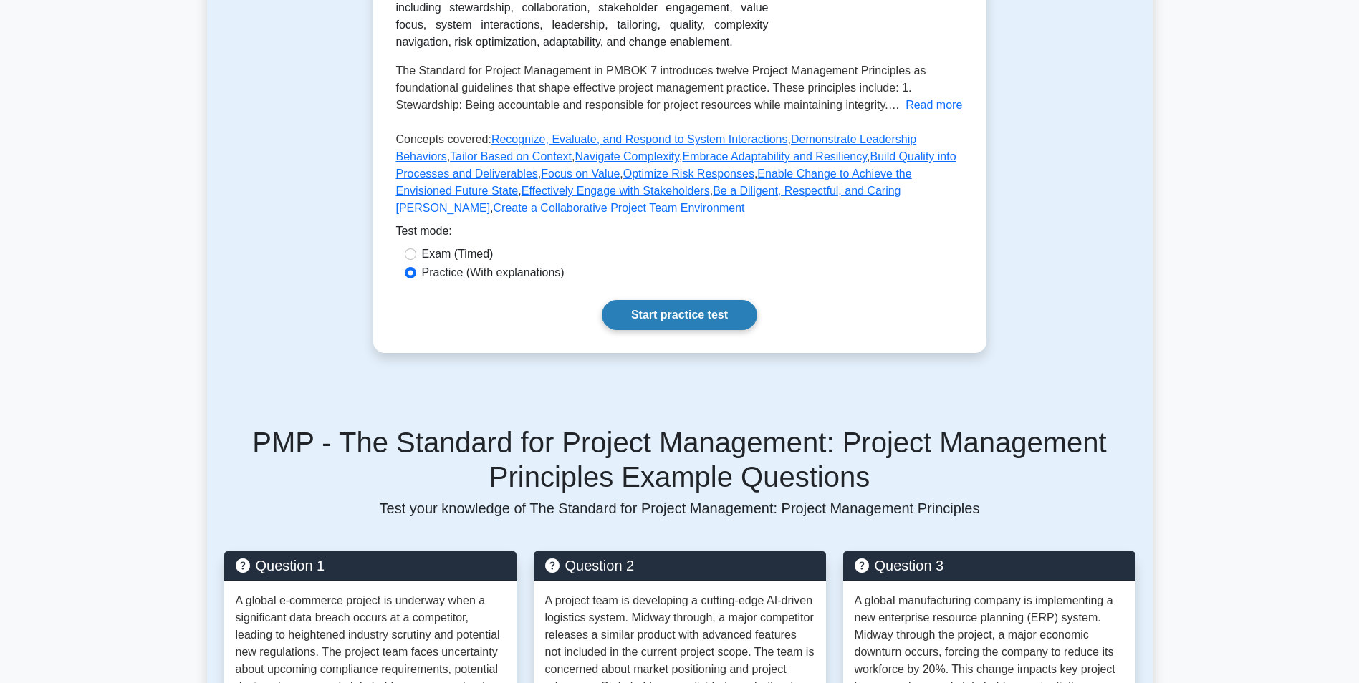
click at [668, 327] on link "Start practice test" at bounding box center [679, 315] width 155 height 30
click at [662, 307] on link "Start practice test" at bounding box center [679, 315] width 155 height 30
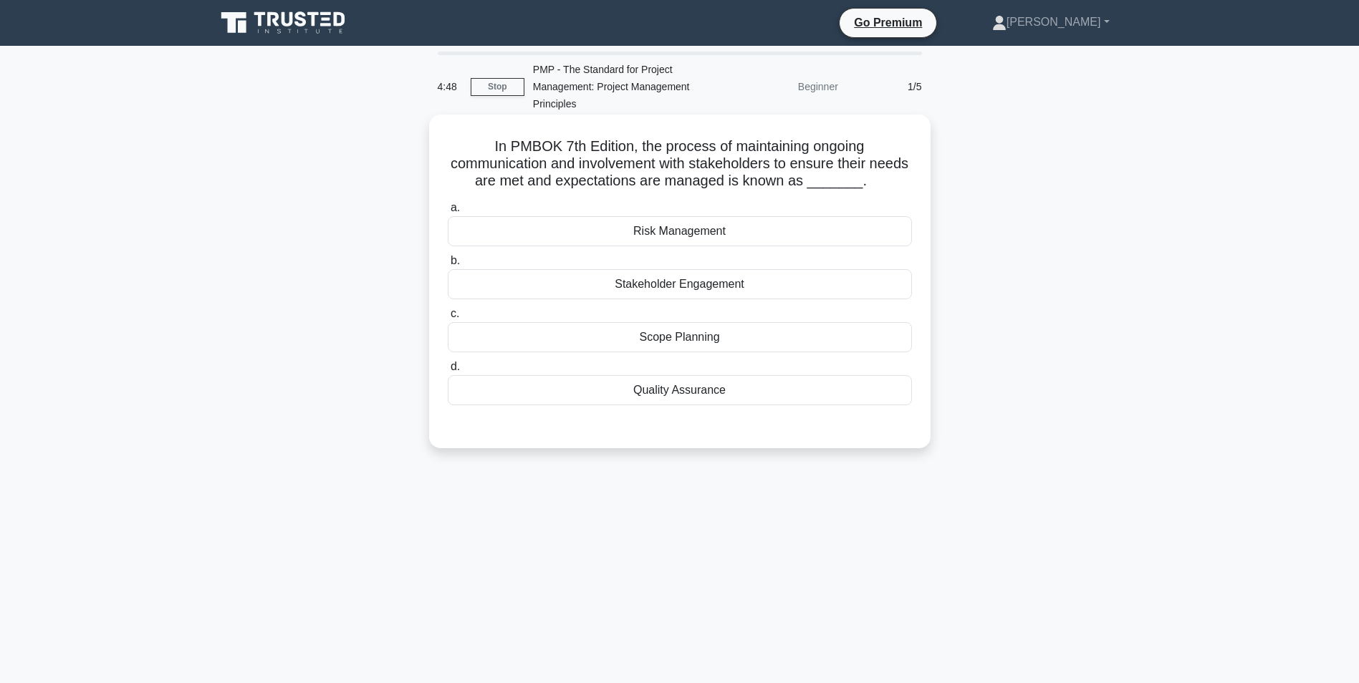
click at [683, 287] on div "Stakeholder Engagement" at bounding box center [680, 284] width 464 height 30
click at [448, 266] on input "b. Stakeholder Engagement" at bounding box center [448, 260] width 0 height 9
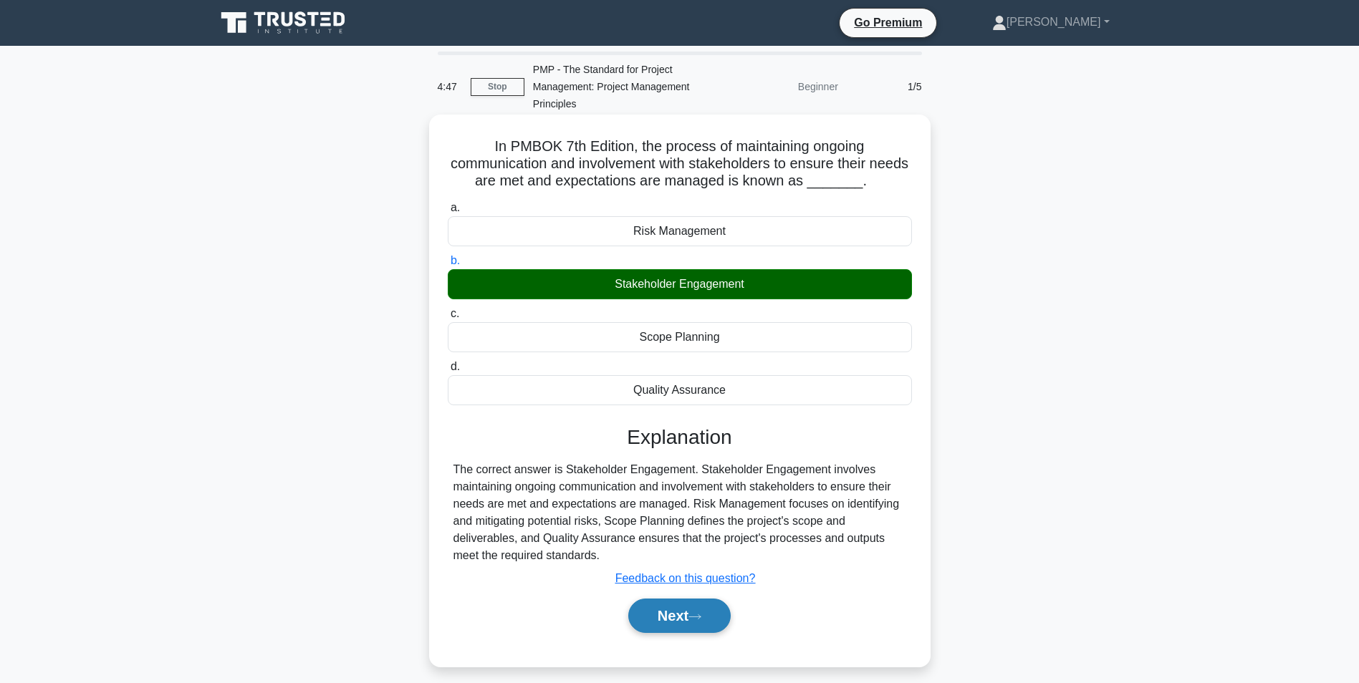
click at [701, 621] on icon at bounding box center [695, 617] width 13 height 8
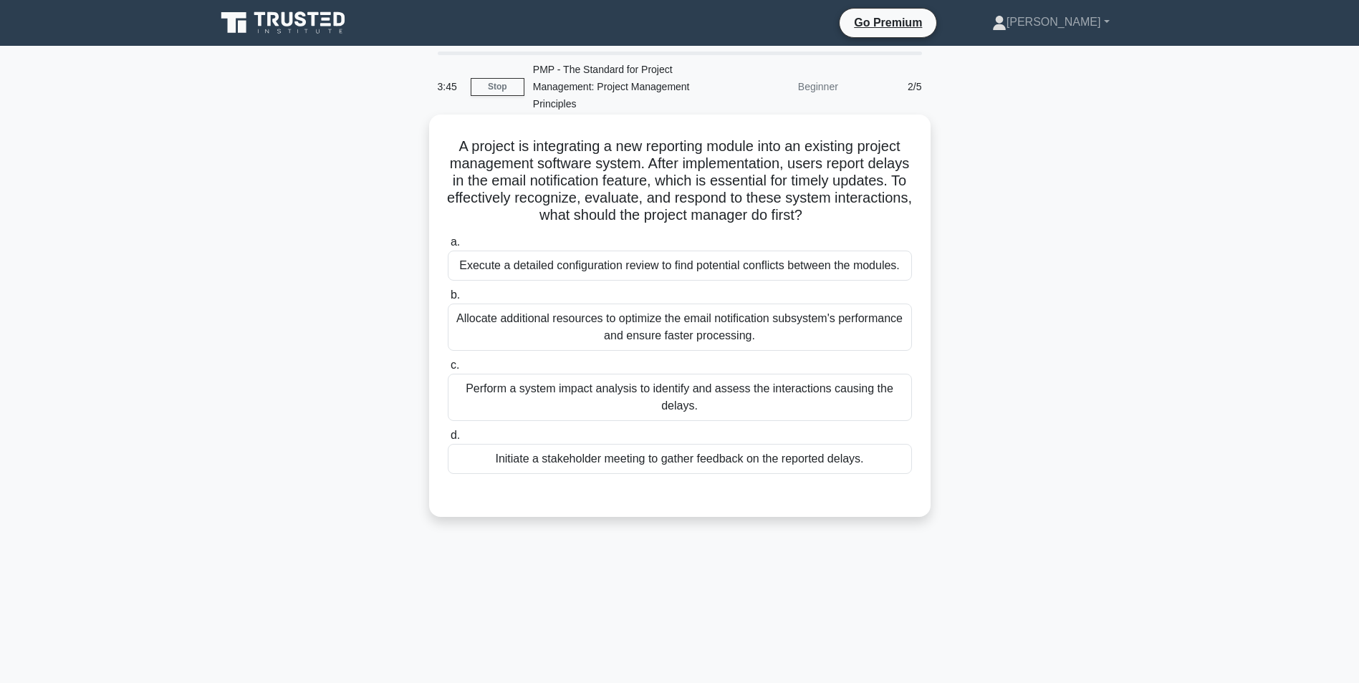
click at [683, 403] on div "Perform a system impact analysis to identify and assess the interactions causin…" at bounding box center [680, 397] width 464 height 47
click at [448, 370] on input "c. Perform a system impact analysis to identify and assess the interactions cau…" at bounding box center [448, 365] width 0 height 9
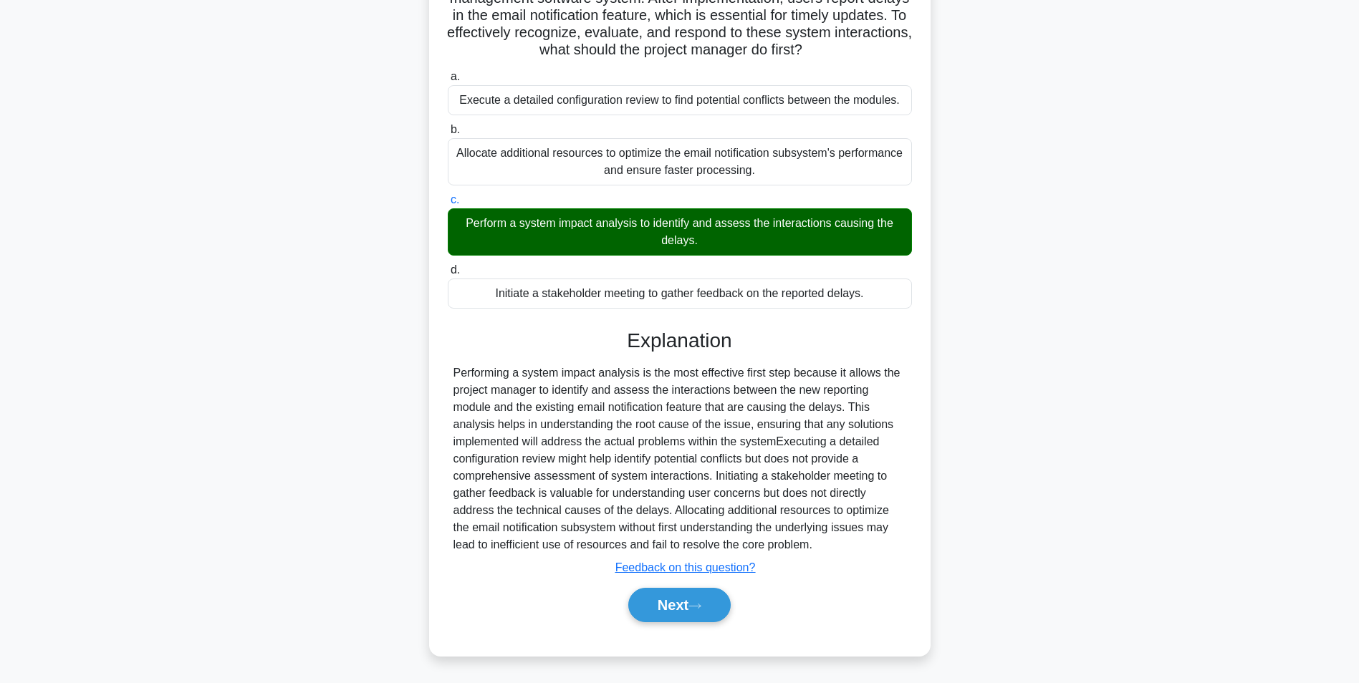
scroll to position [166, 0]
click at [701, 606] on icon at bounding box center [695, 607] width 13 height 8
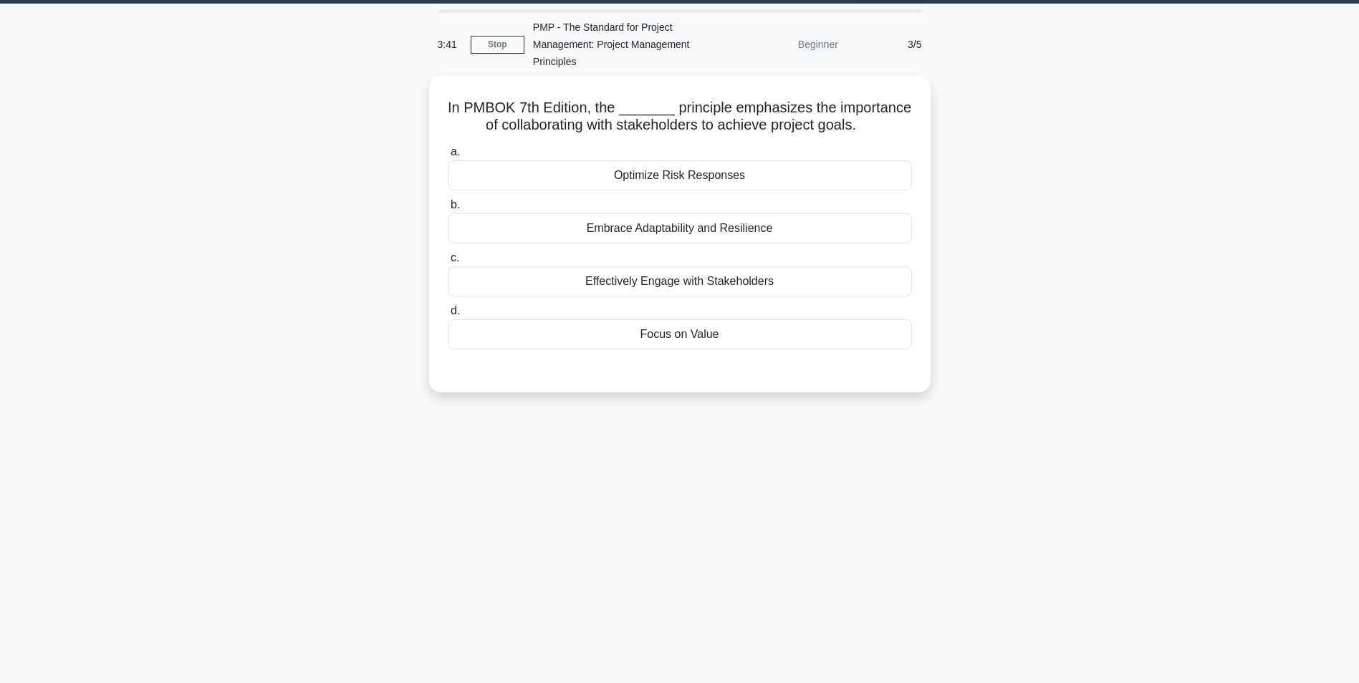
scroll to position [0, 0]
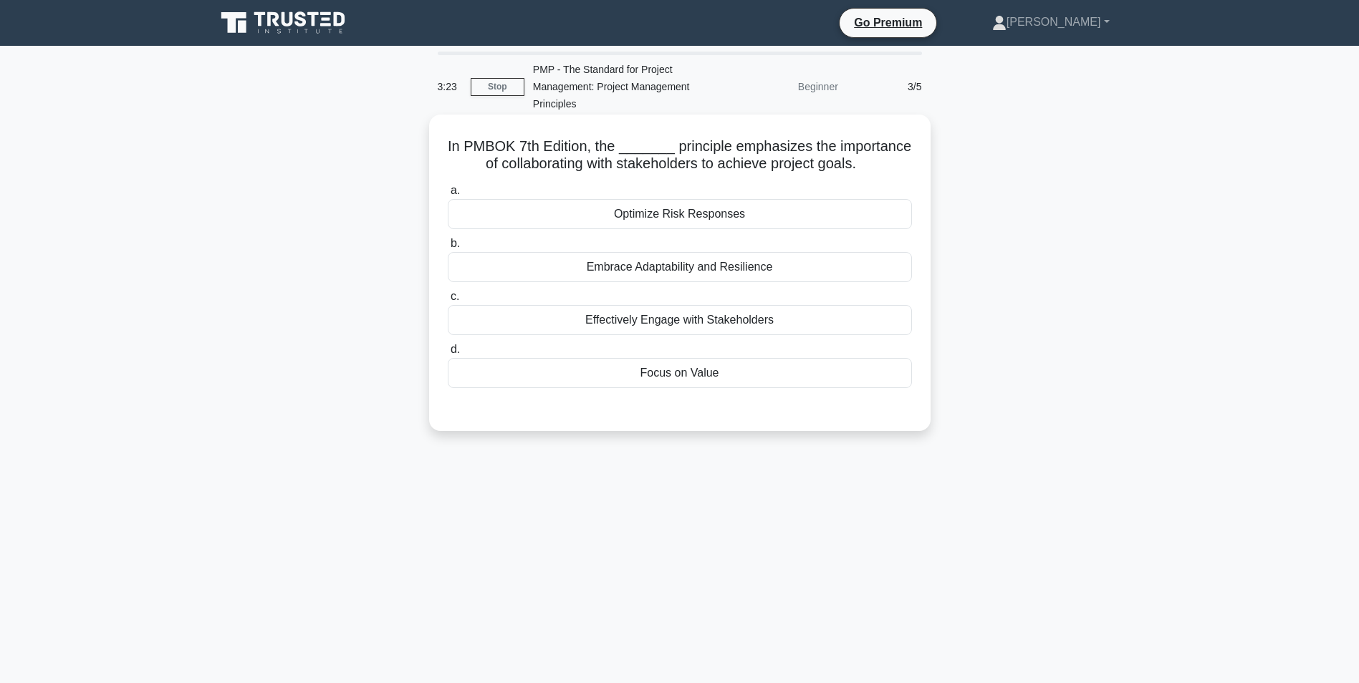
click at [639, 322] on div "Effectively Engage with Stakeholders" at bounding box center [680, 320] width 464 height 30
click at [448, 302] on input "c. Effectively Engage with Stakeholders" at bounding box center [448, 296] width 0 height 9
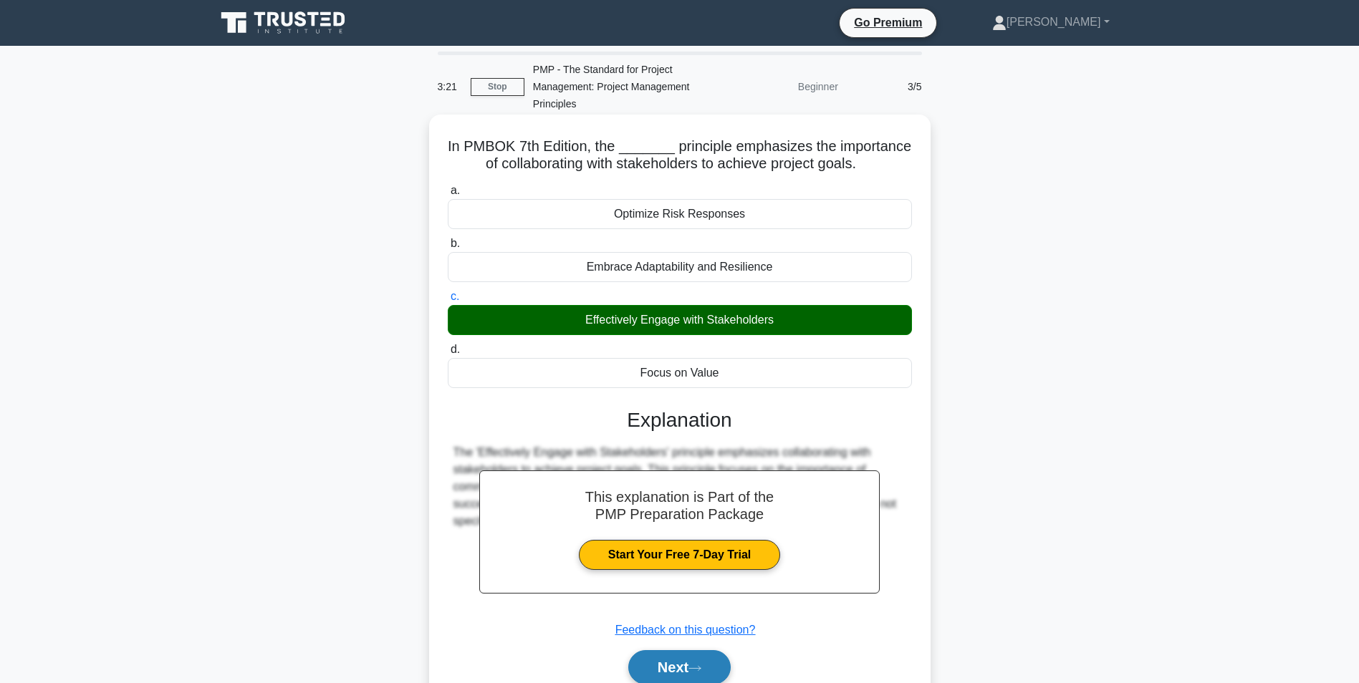
click at [704, 681] on button "Next" at bounding box center [679, 668] width 102 height 34
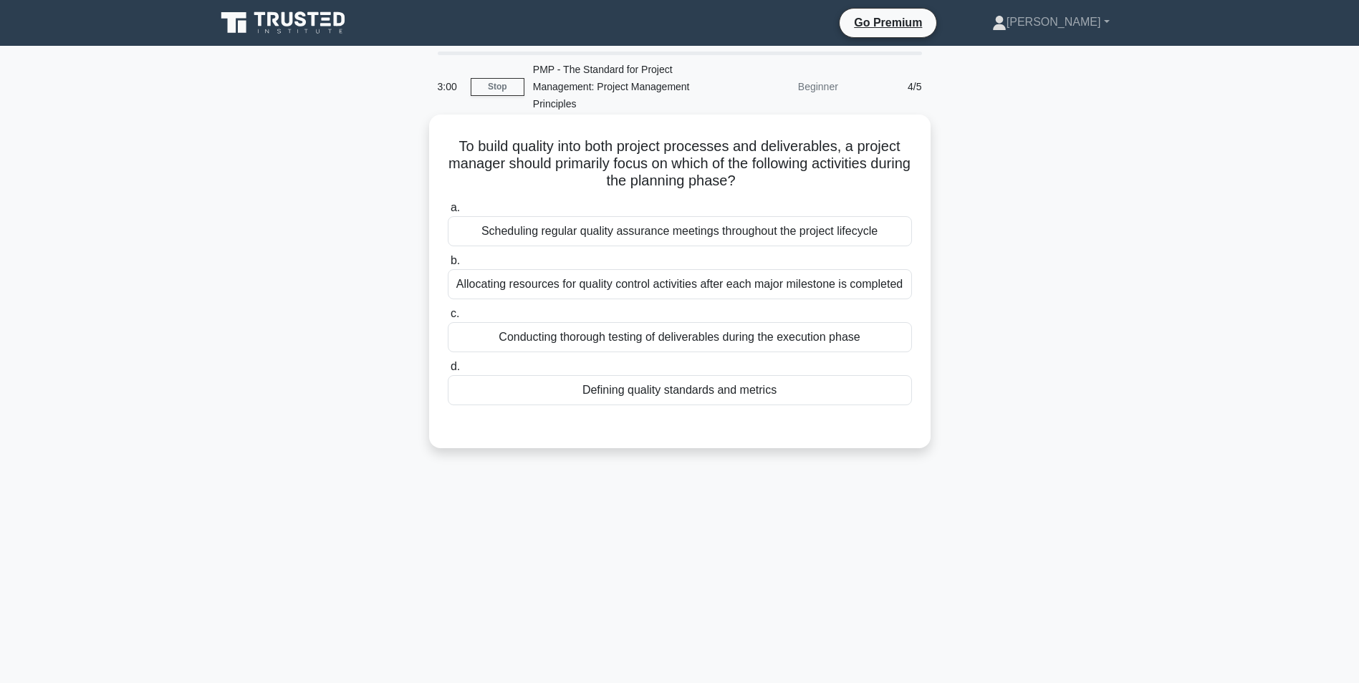
click at [694, 390] on div "Defining quality standards and metrics" at bounding box center [680, 390] width 464 height 30
click at [448, 372] on input "d. Defining quality standards and metrics" at bounding box center [448, 367] width 0 height 9
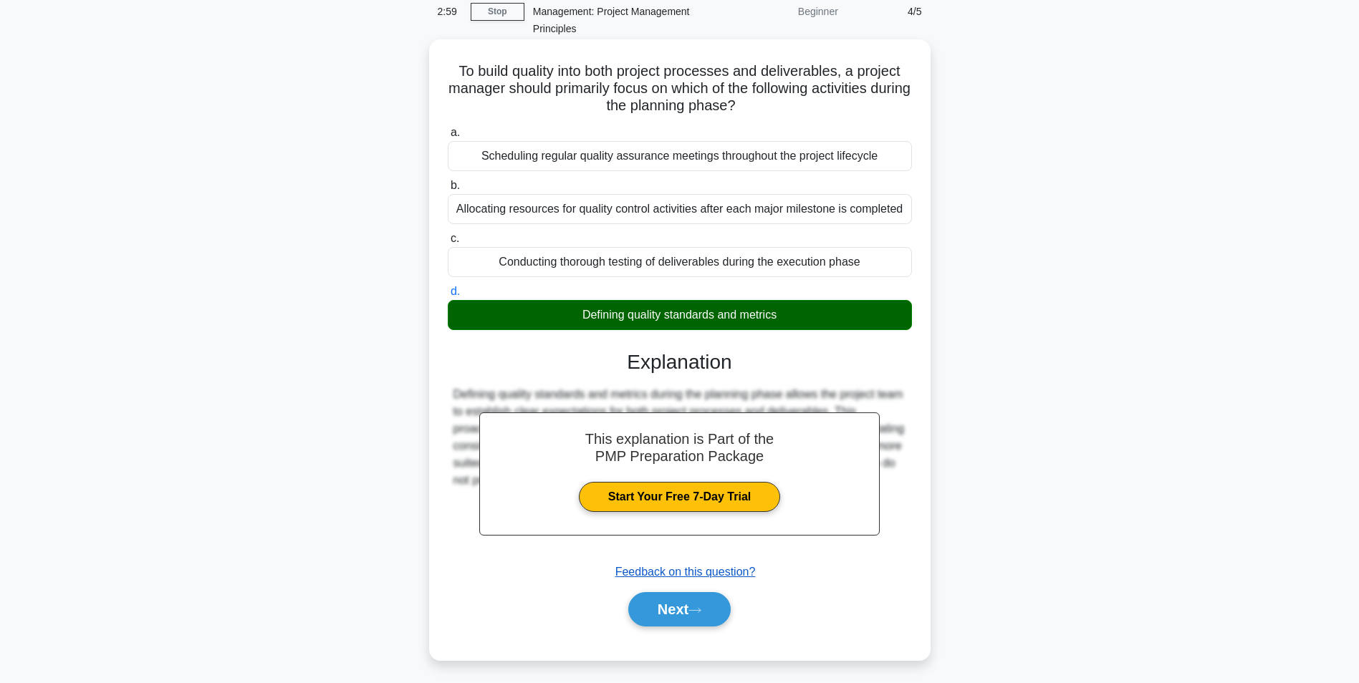
scroll to position [90, 0]
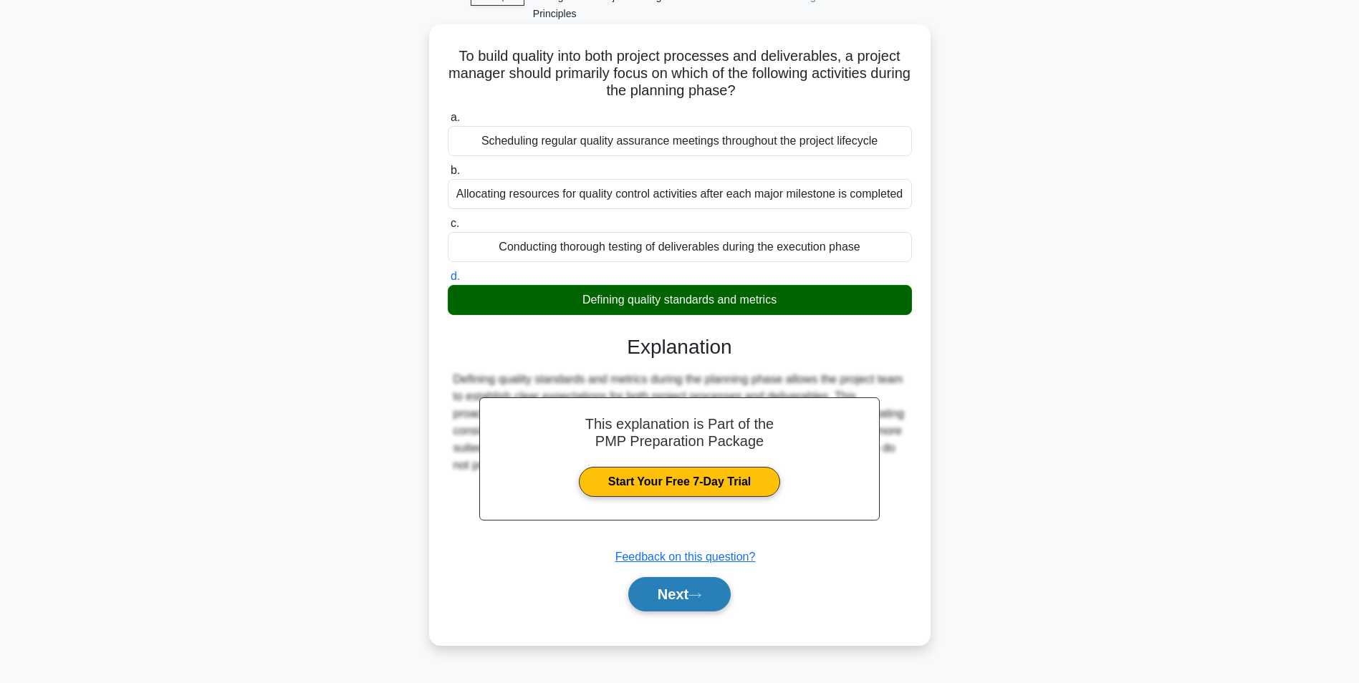
click at [709, 595] on button "Next" at bounding box center [679, 594] width 102 height 34
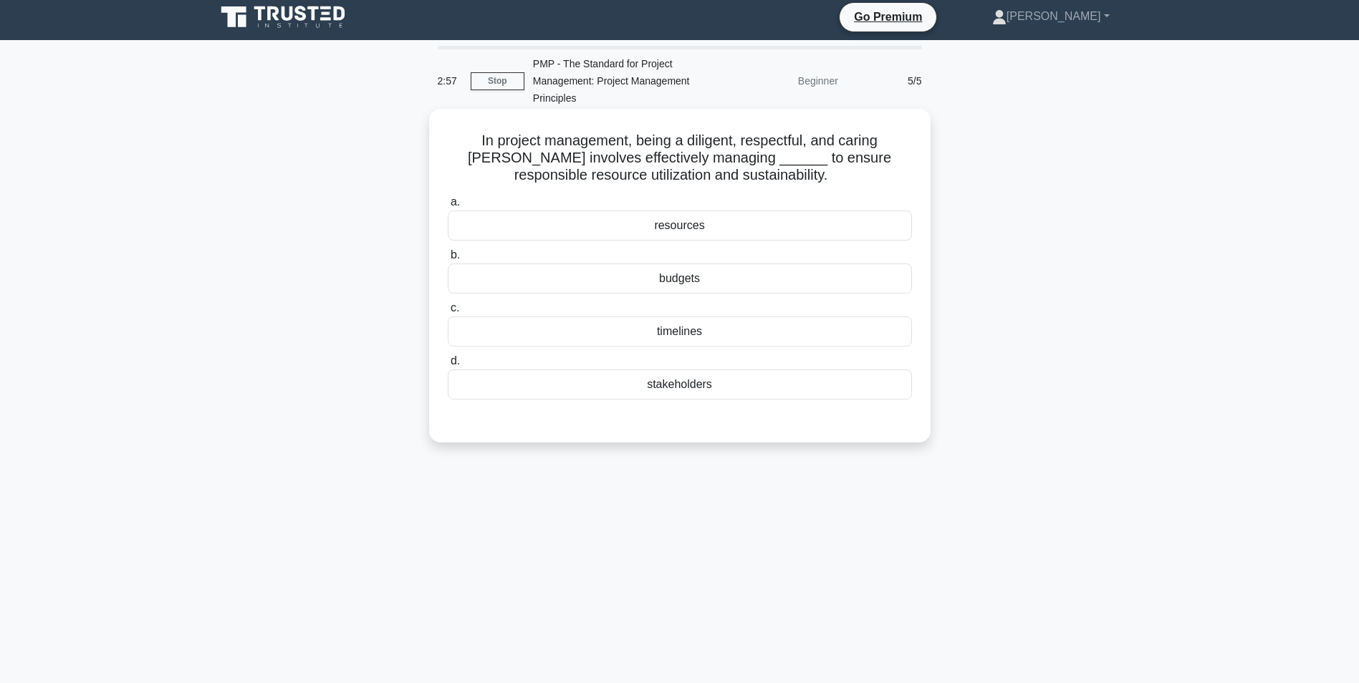
scroll to position [0, 0]
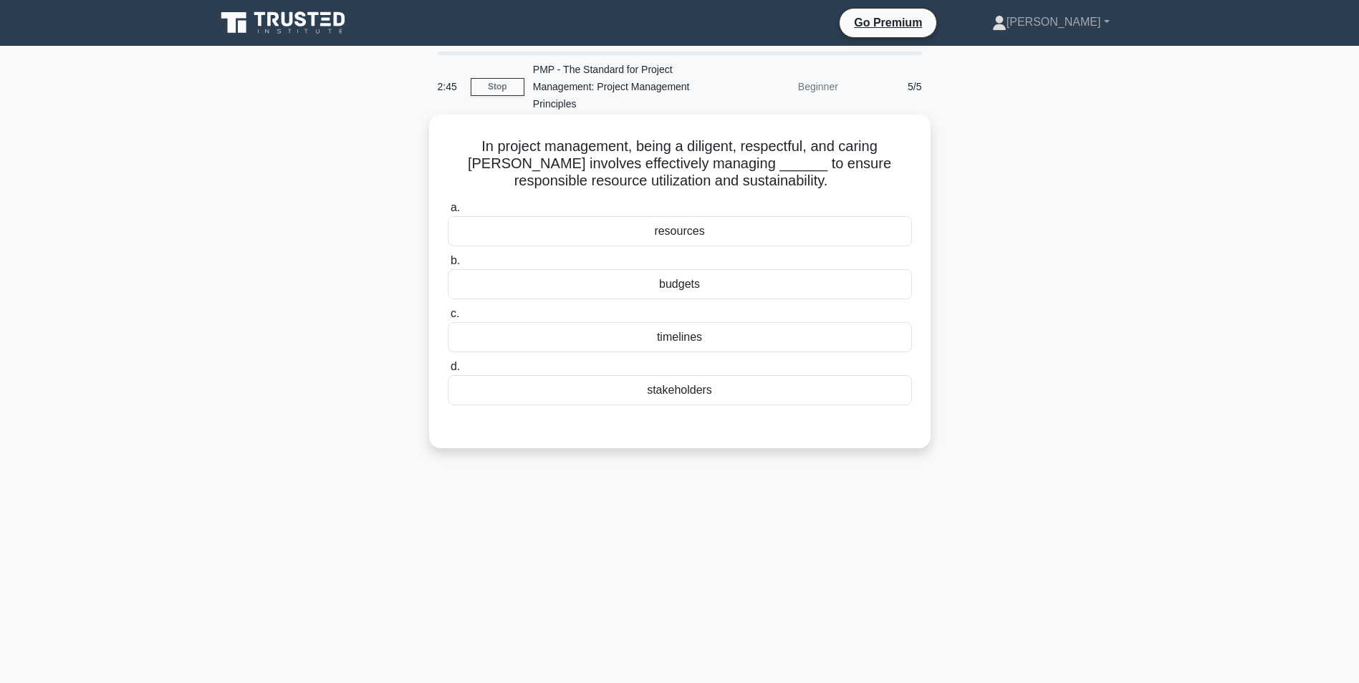
click at [690, 227] on div "resources" at bounding box center [680, 231] width 464 height 30
click at [448, 213] on input "a. resources" at bounding box center [448, 207] width 0 height 9
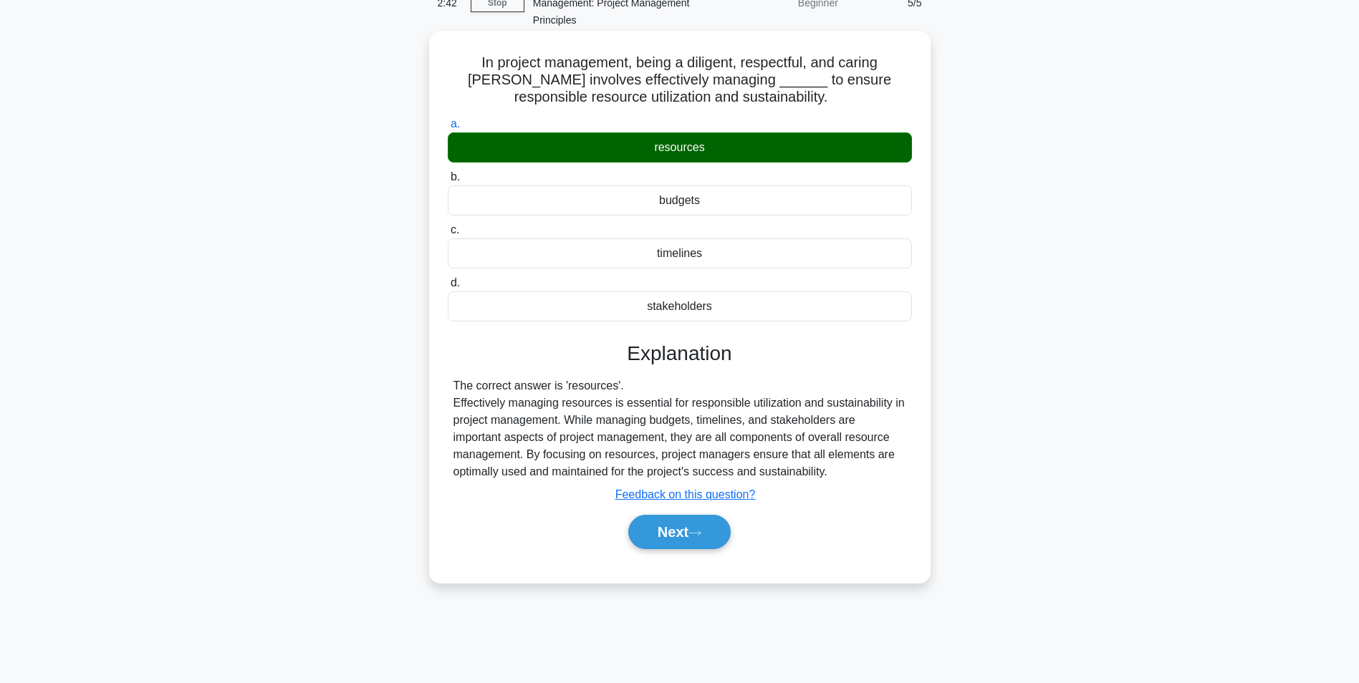
scroll to position [90, 0]
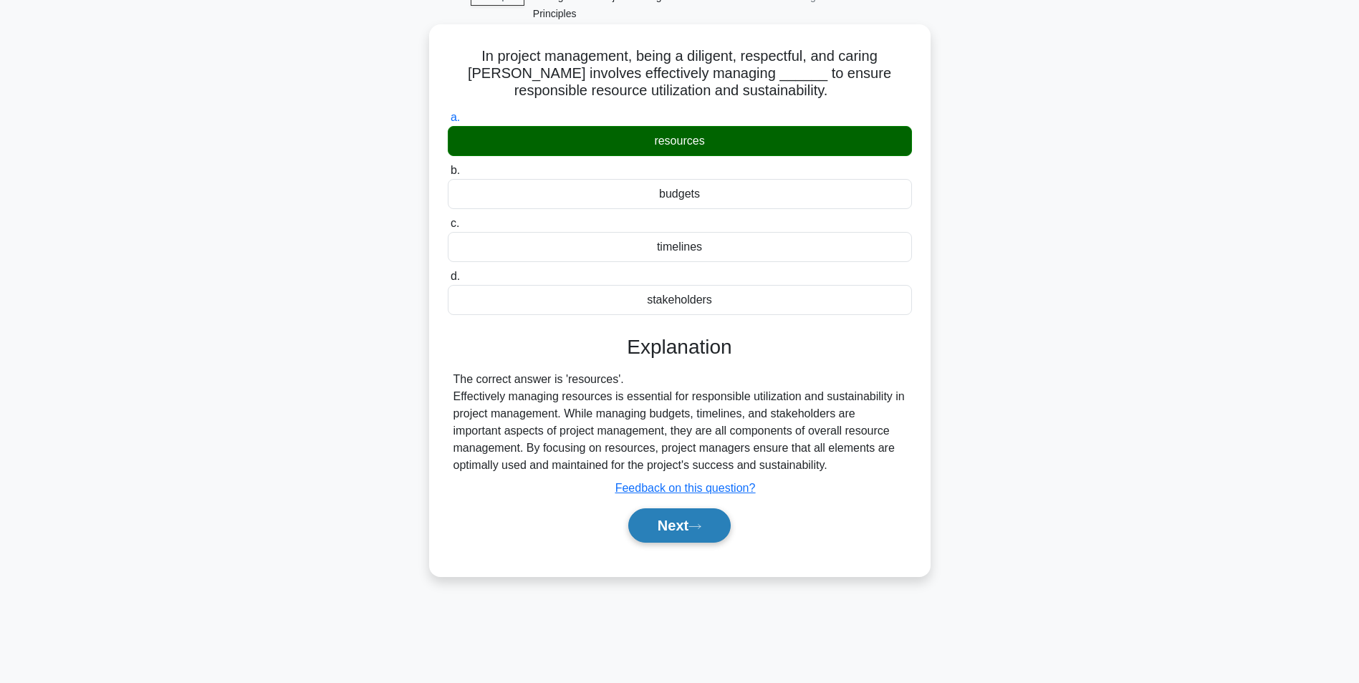
drag, startPoint x: 711, startPoint y: 527, endPoint x: 709, endPoint y: 536, distance: 8.7
click at [711, 527] on button "Next" at bounding box center [679, 526] width 102 height 34
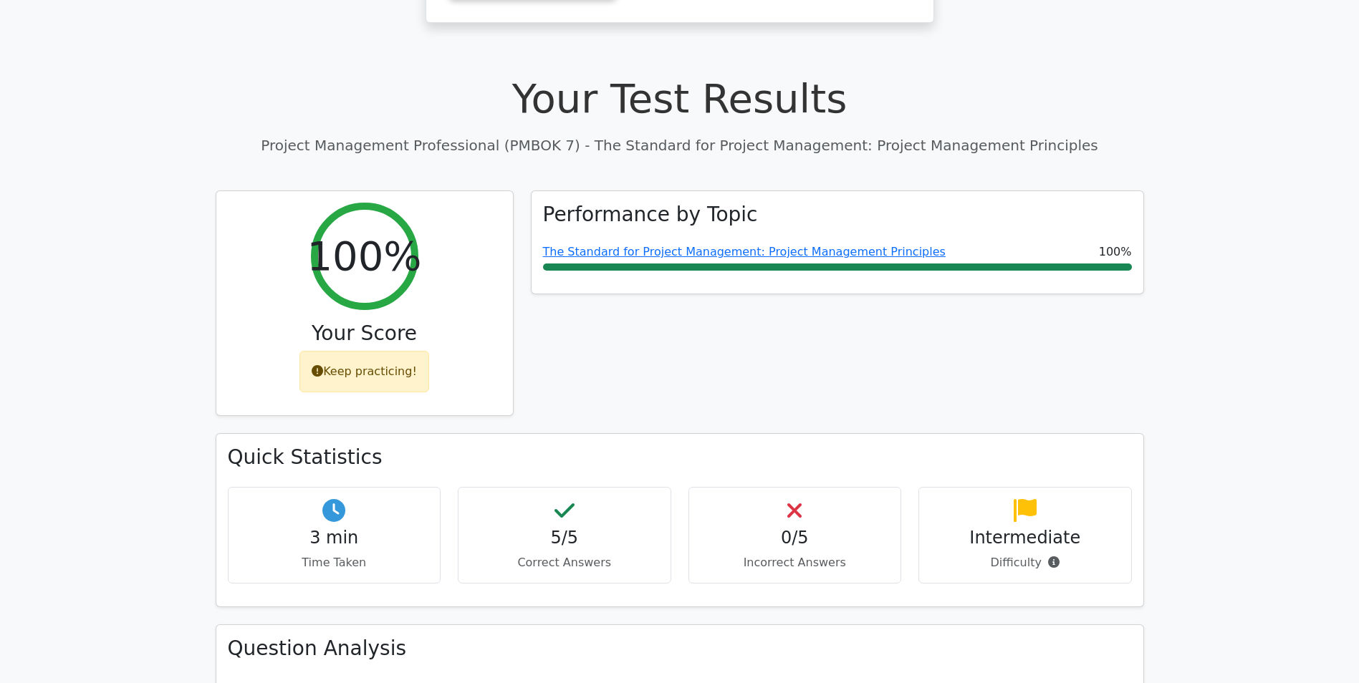
scroll to position [430, 0]
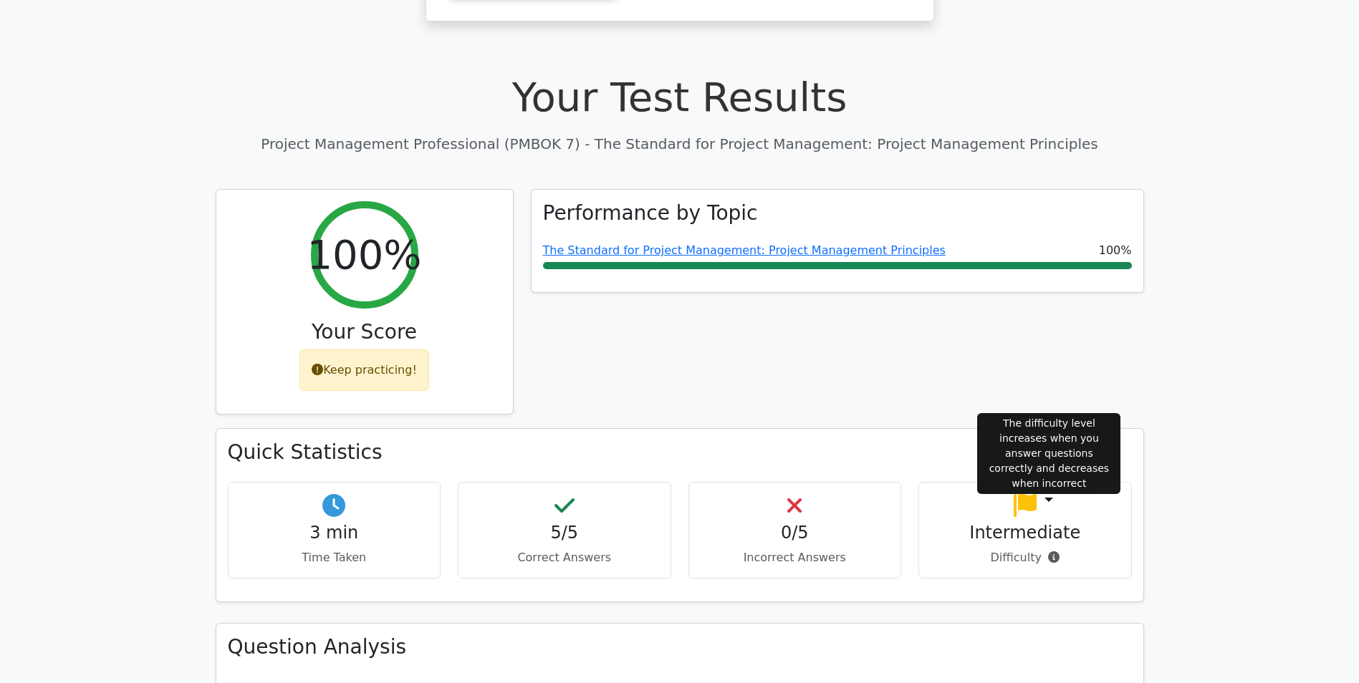
click at [1048, 552] on icon at bounding box center [1053, 557] width 11 height 11
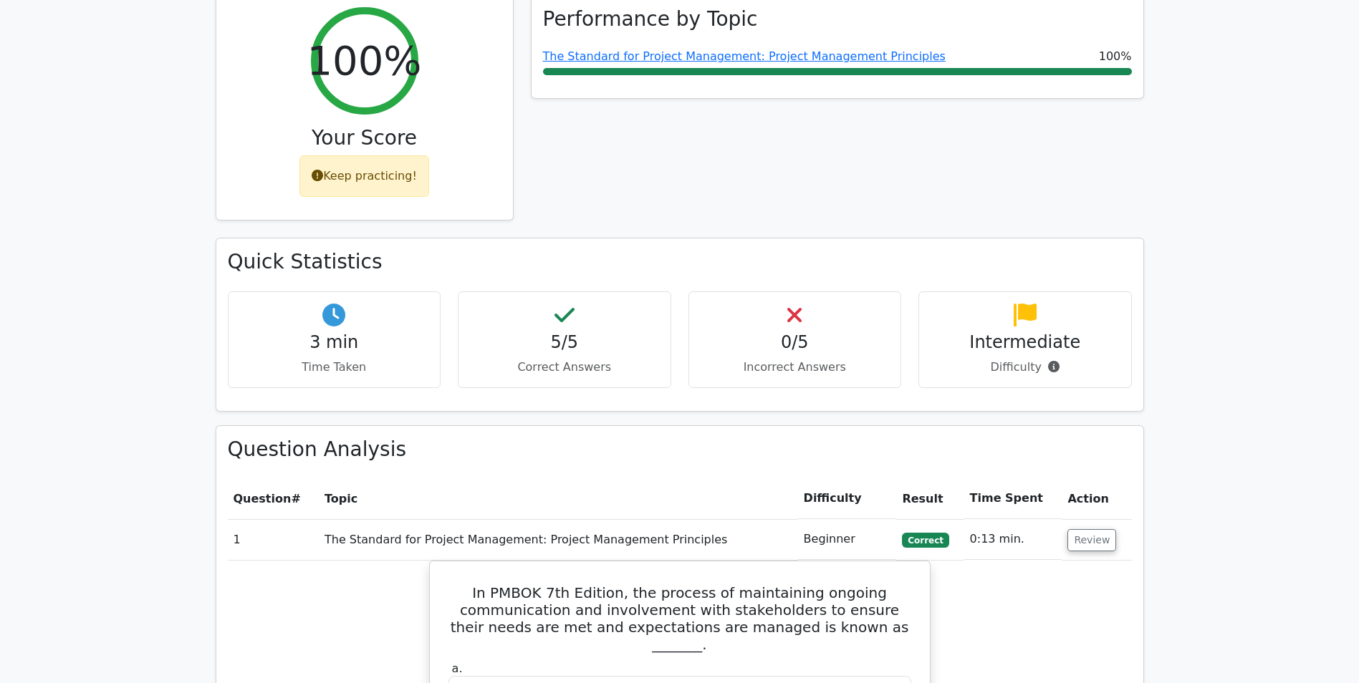
scroll to position [645, 0]
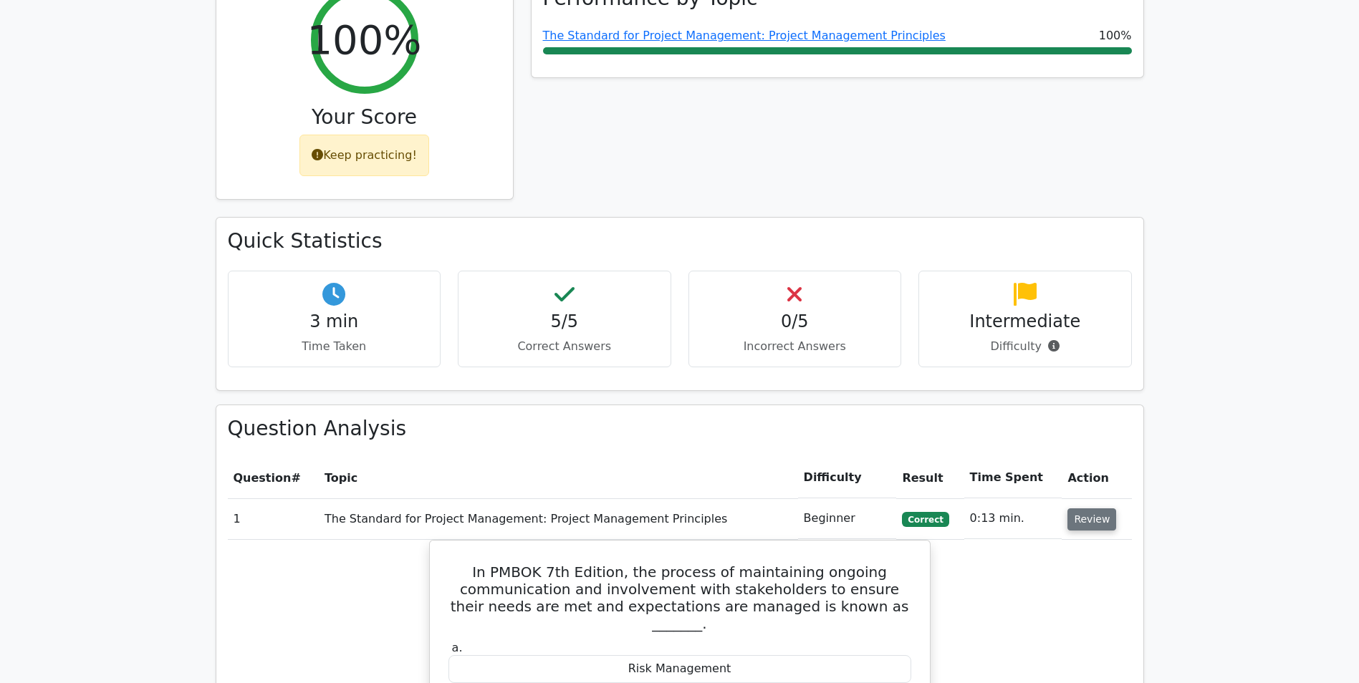
click at [1077, 509] on button "Review" at bounding box center [1092, 520] width 49 height 22
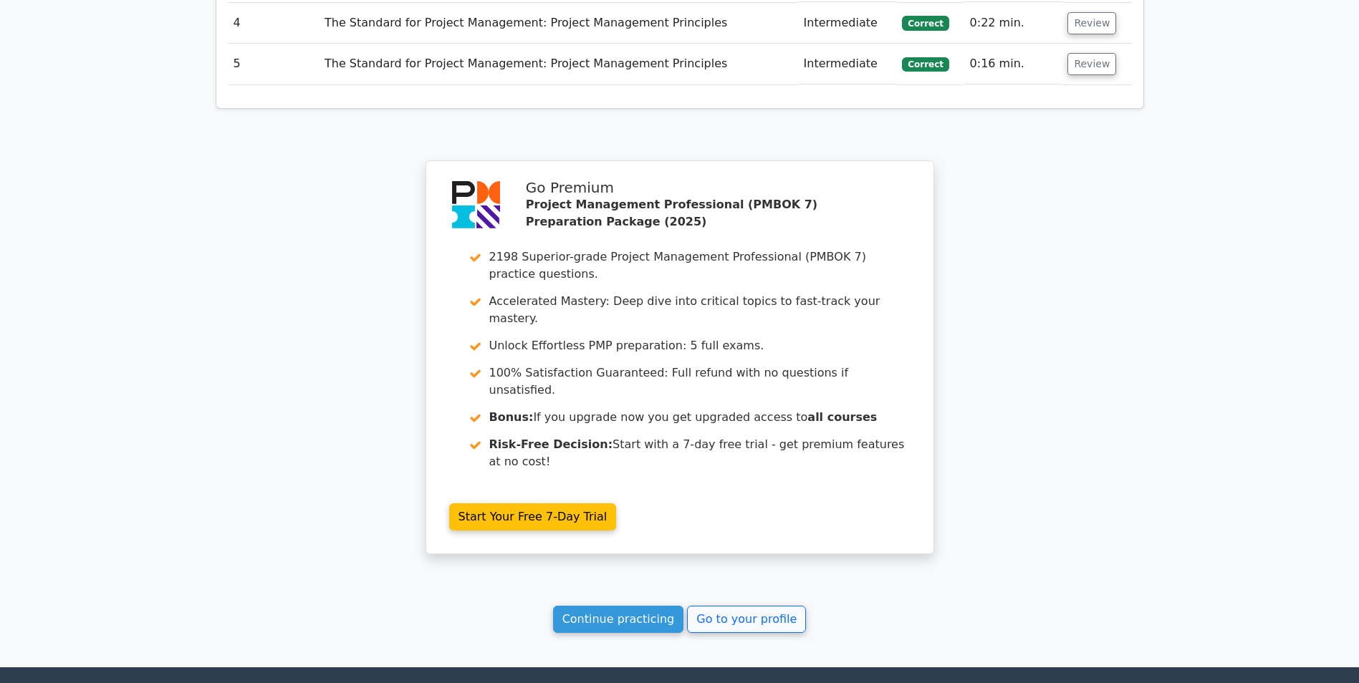
scroll to position [1318, 0]
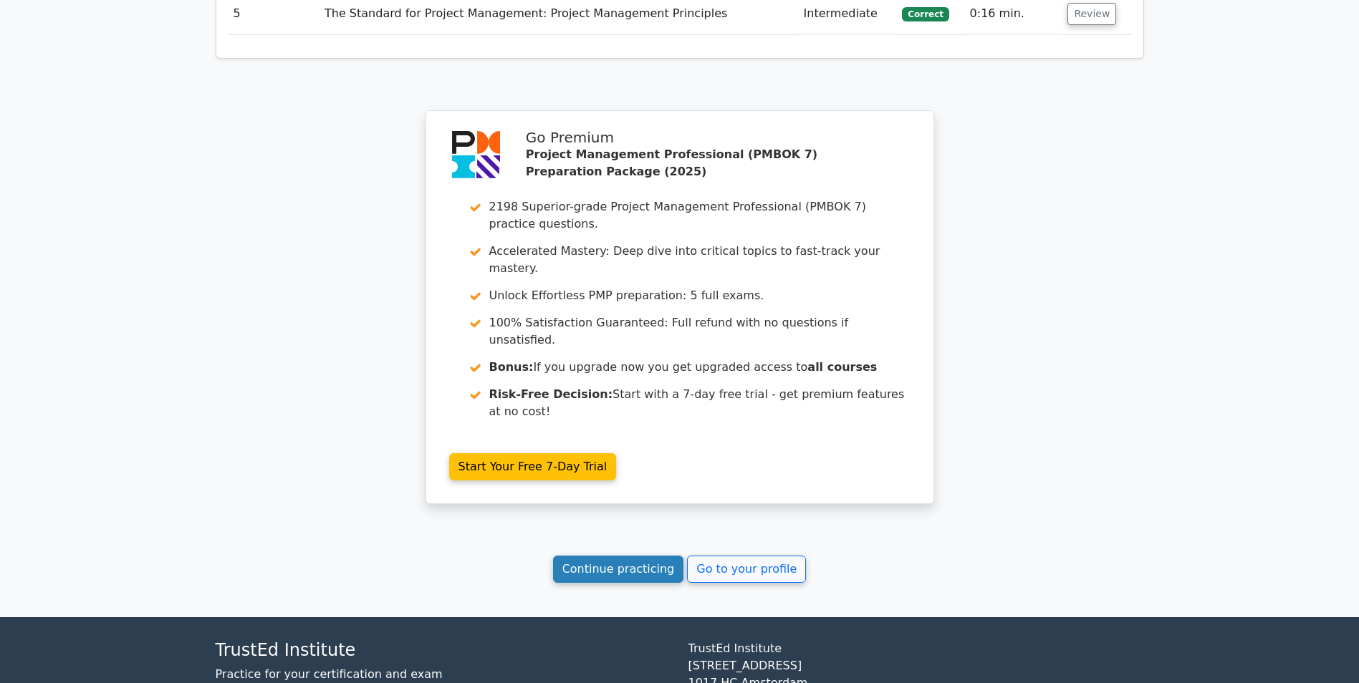
click at [658, 556] on link "Continue practicing" at bounding box center [618, 569] width 131 height 27
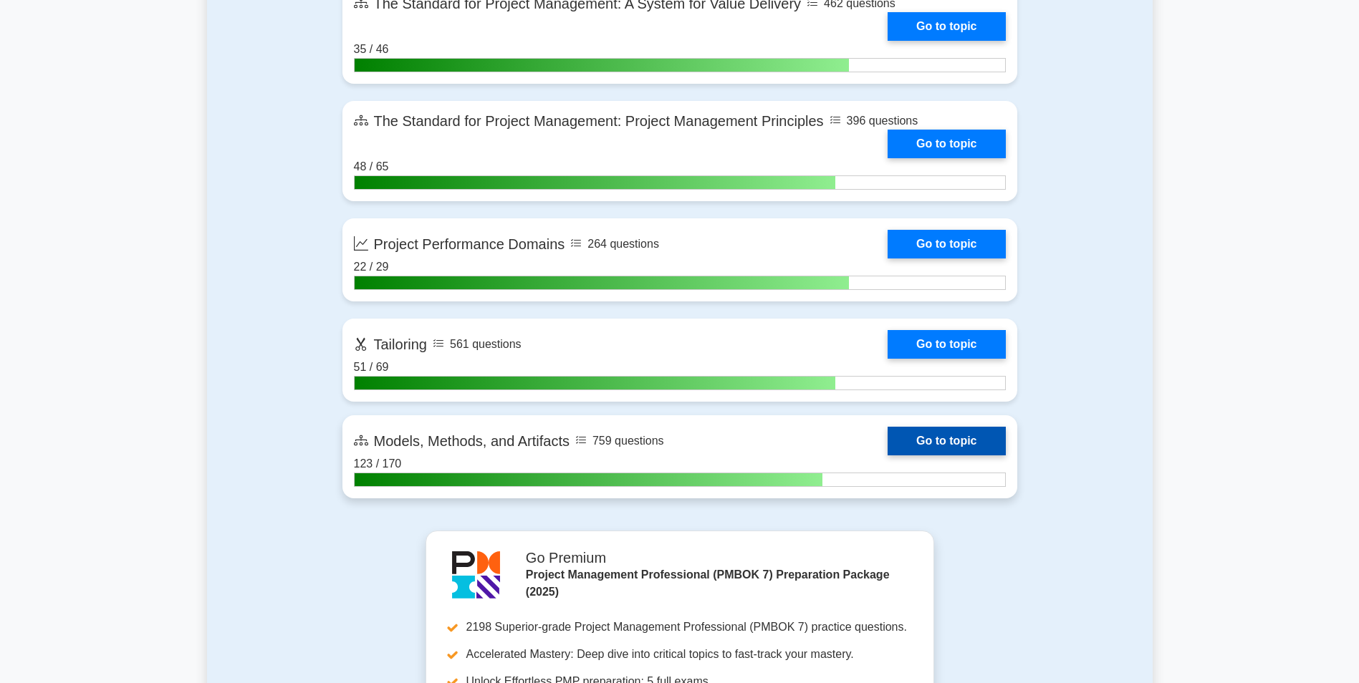
scroll to position [1003, 0]
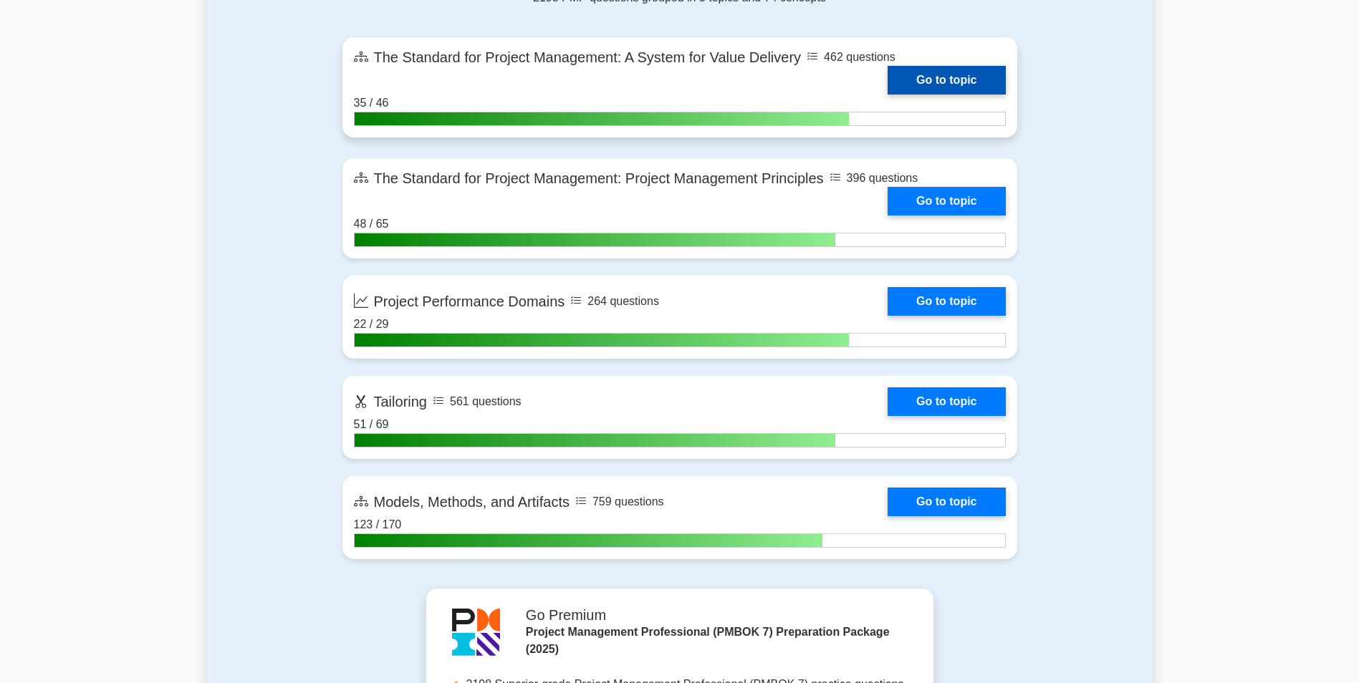
click at [931, 85] on link "Go to topic" at bounding box center [946, 80] width 117 height 29
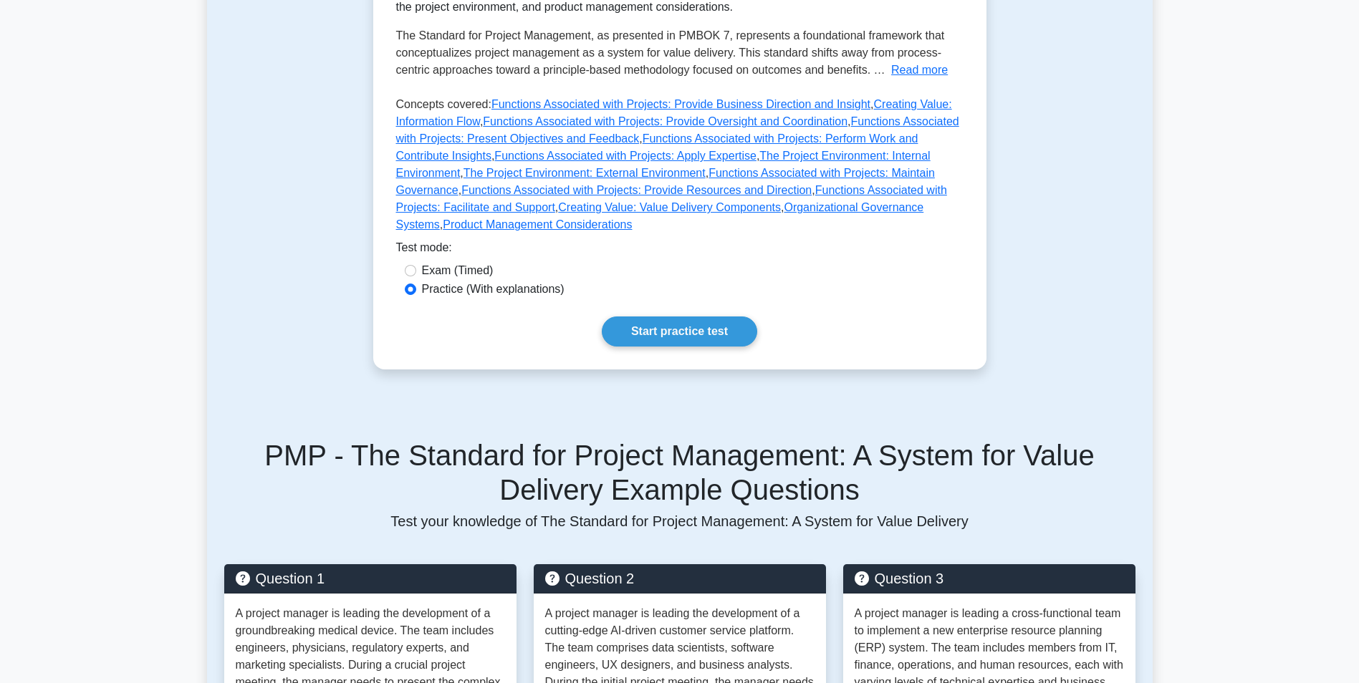
scroll to position [430, 0]
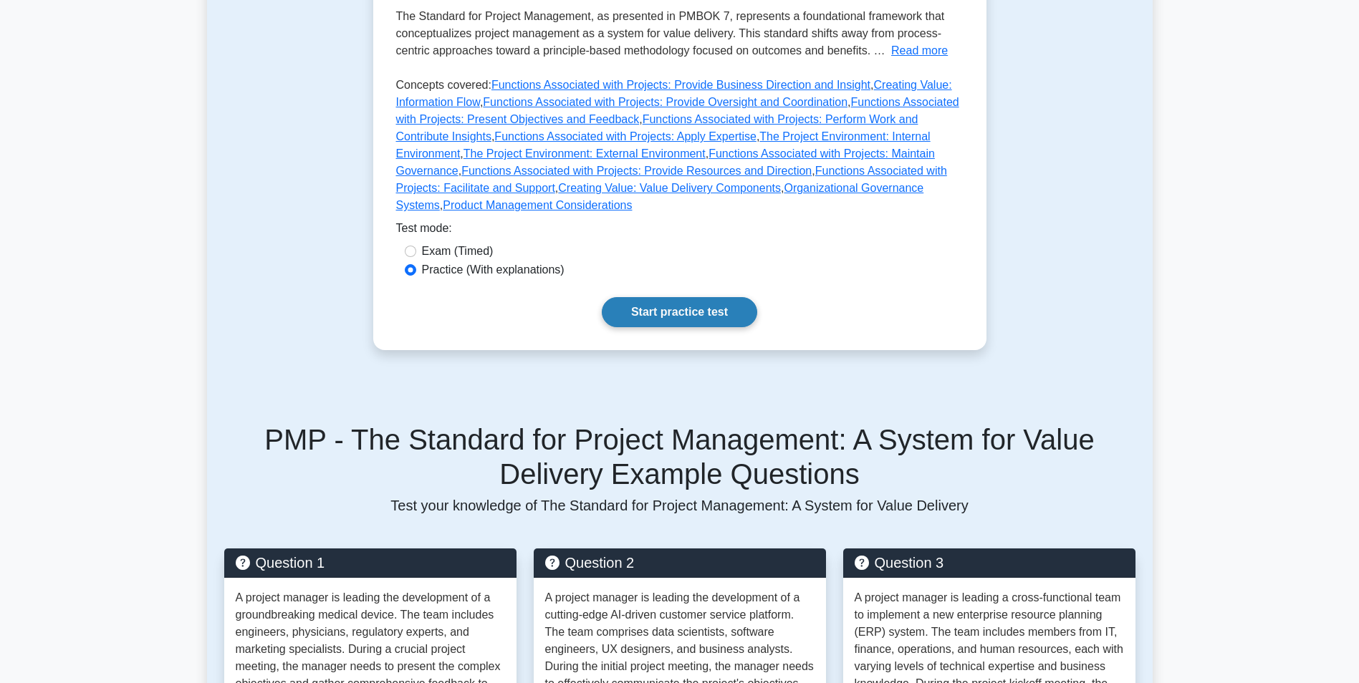
click at [653, 299] on link "Start practice test" at bounding box center [679, 312] width 155 height 30
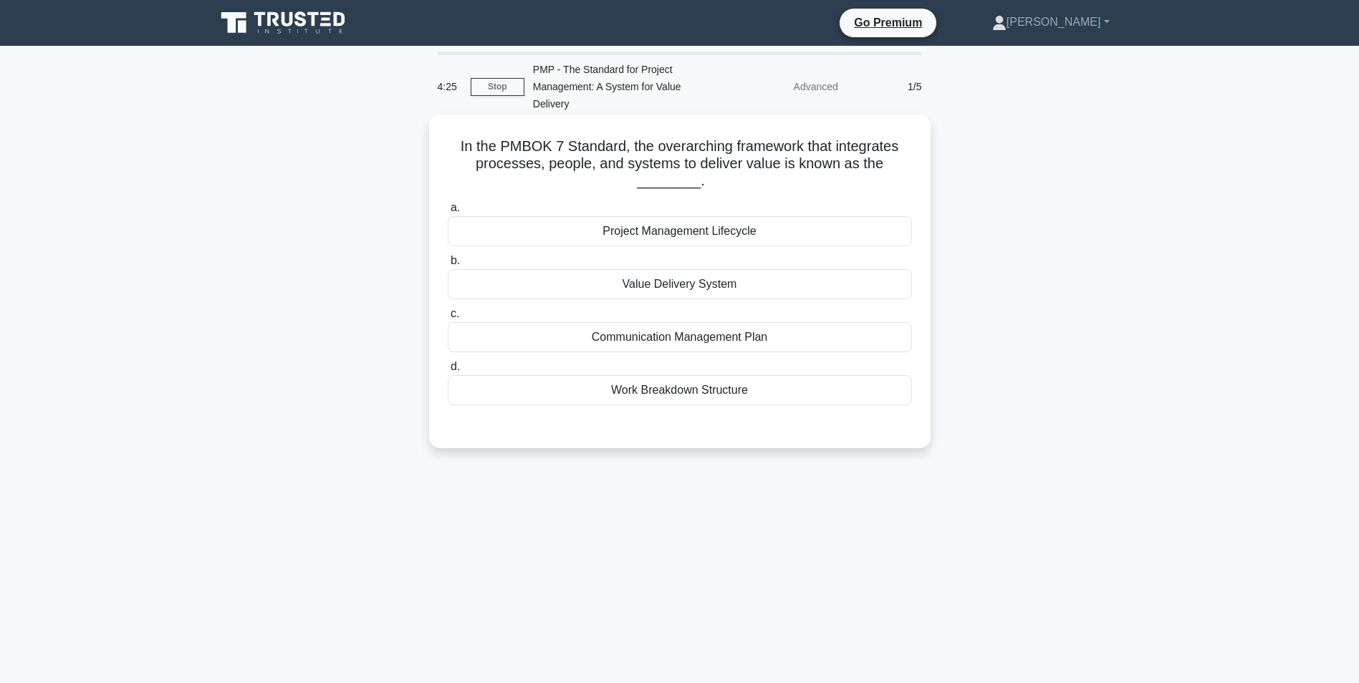
click at [705, 284] on div "Value Delivery System" at bounding box center [680, 284] width 464 height 30
click at [448, 266] on input "b. Value Delivery System" at bounding box center [448, 260] width 0 height 9
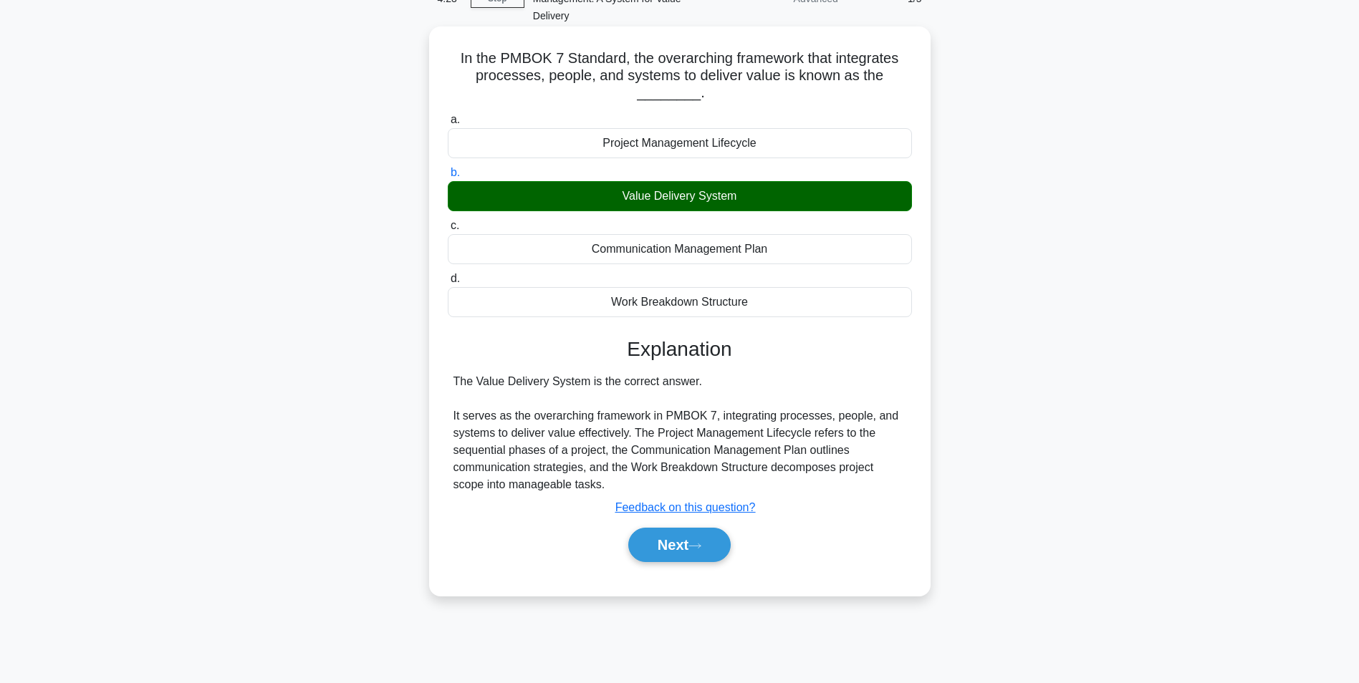
scroll to position [90, 0]
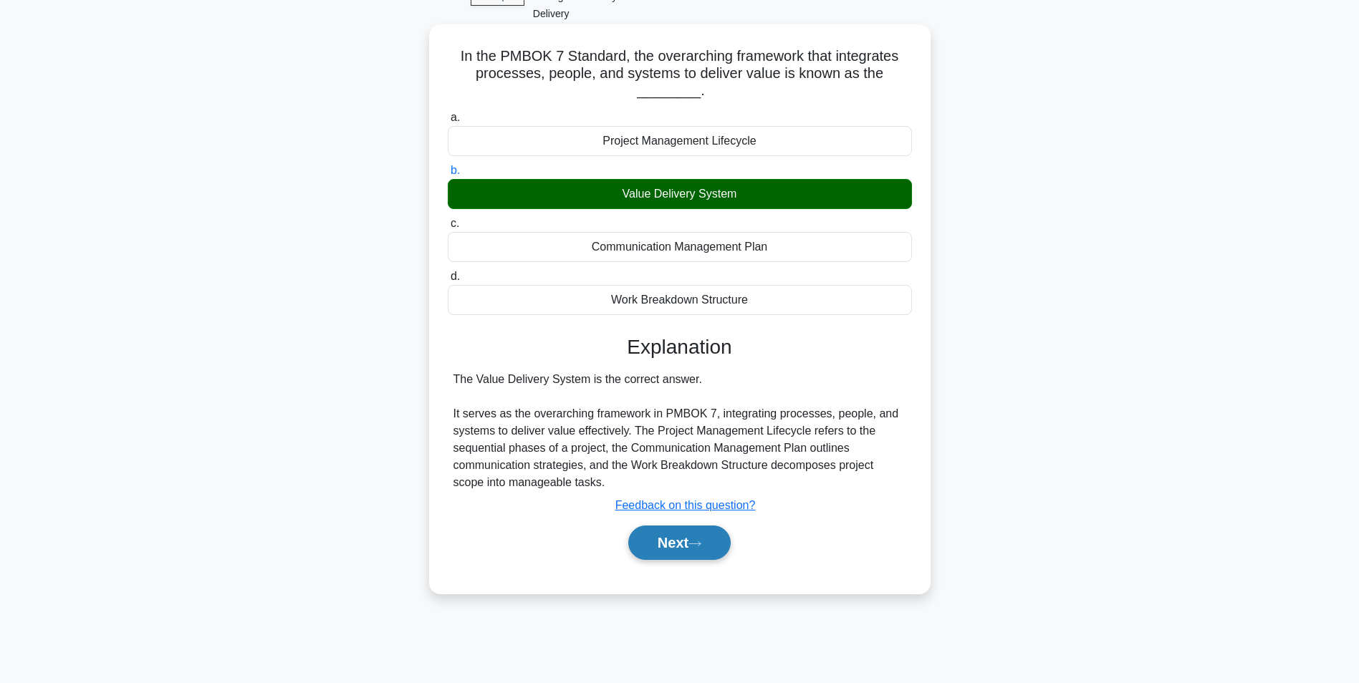
click at [689, 550] on button "Next" at bounding box center [679, 543] width 102 height 34
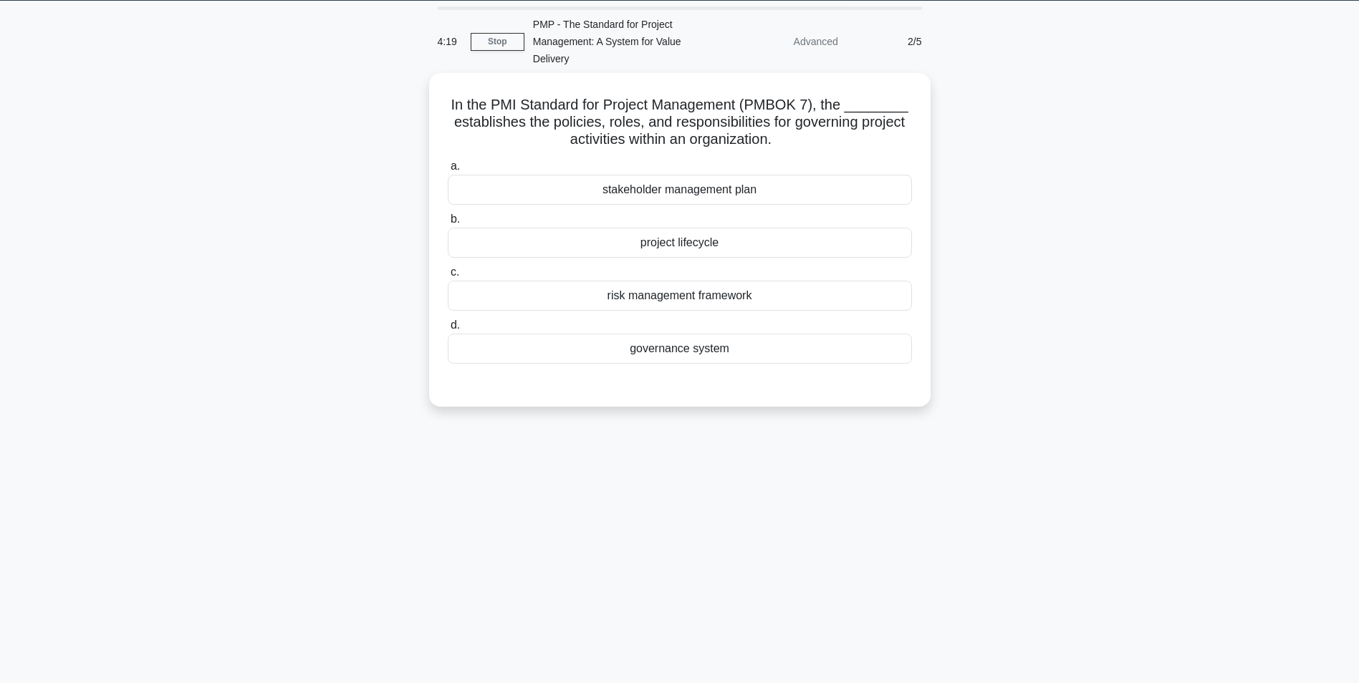
scroll to position [0, 0]
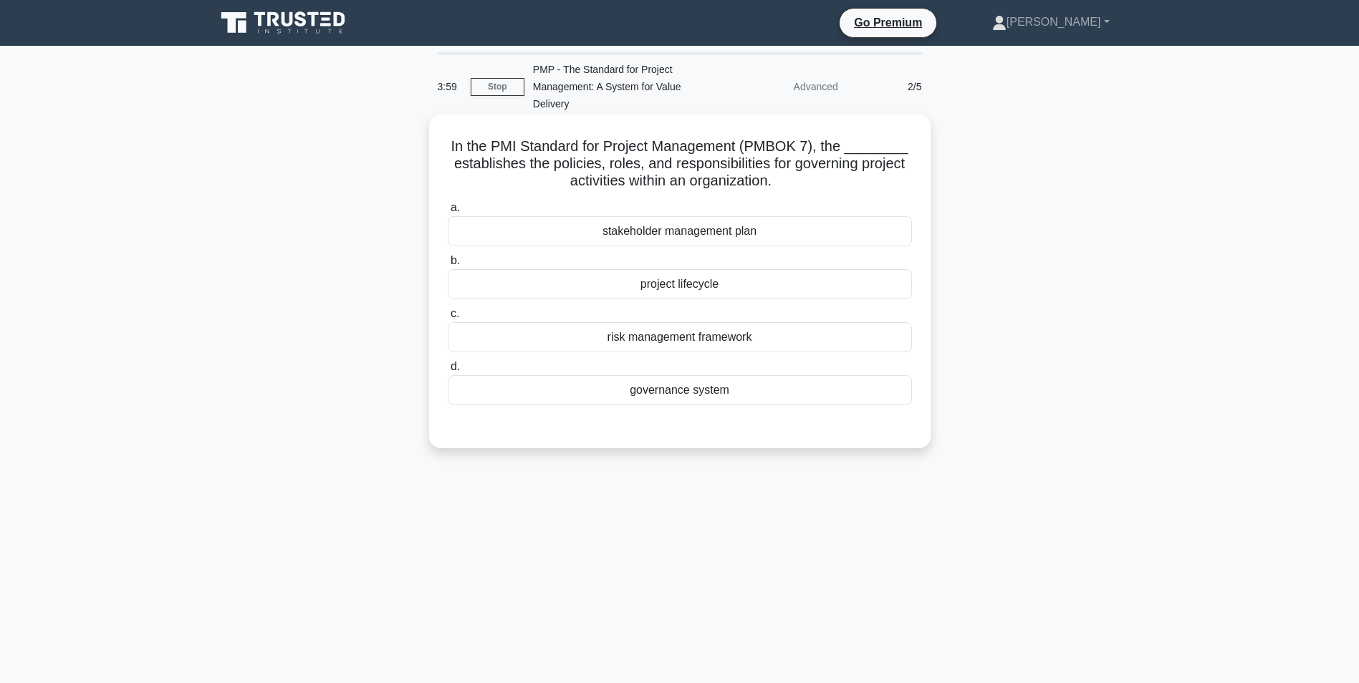
click at [706, 393] on div "governance system" at bounding box center [680, 390] width 464 height 30
click at [448, 372] on input "d. governance system" at bounding box center [448, 367] width 0 height 9
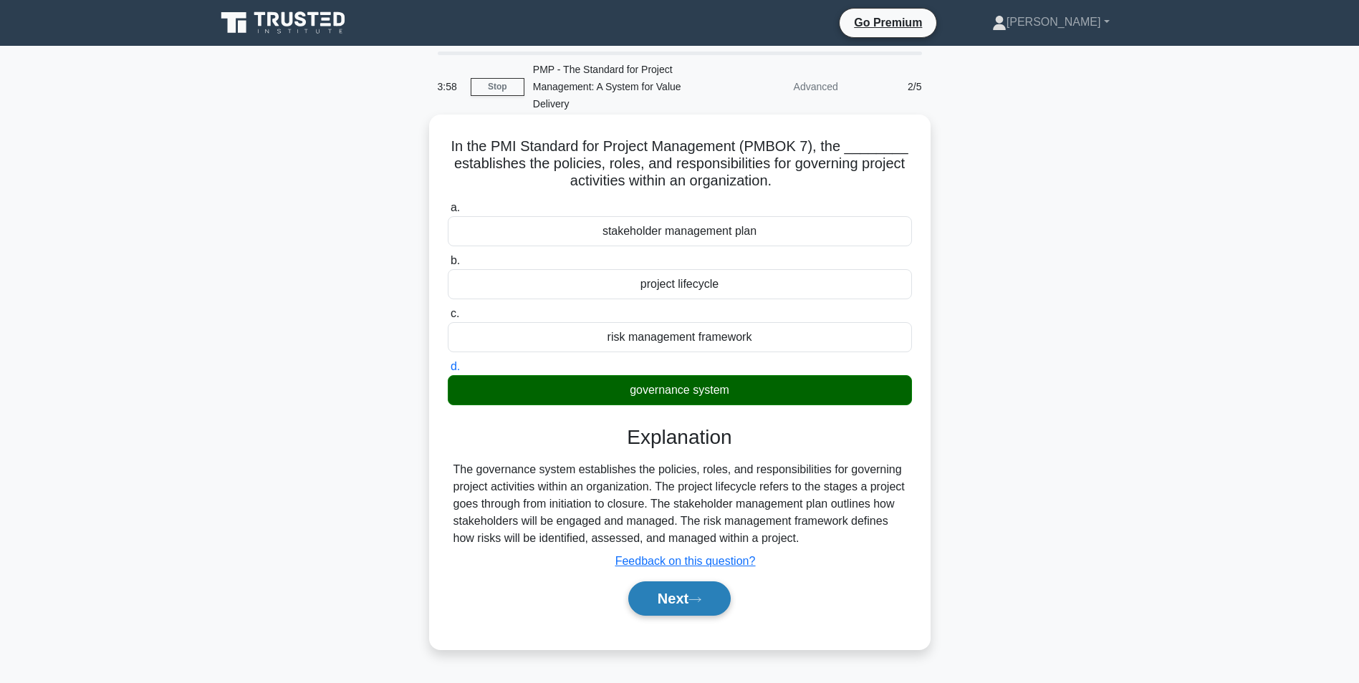
click at [701, 598] on icon at bounding box center [695, 600] width 13 height 8
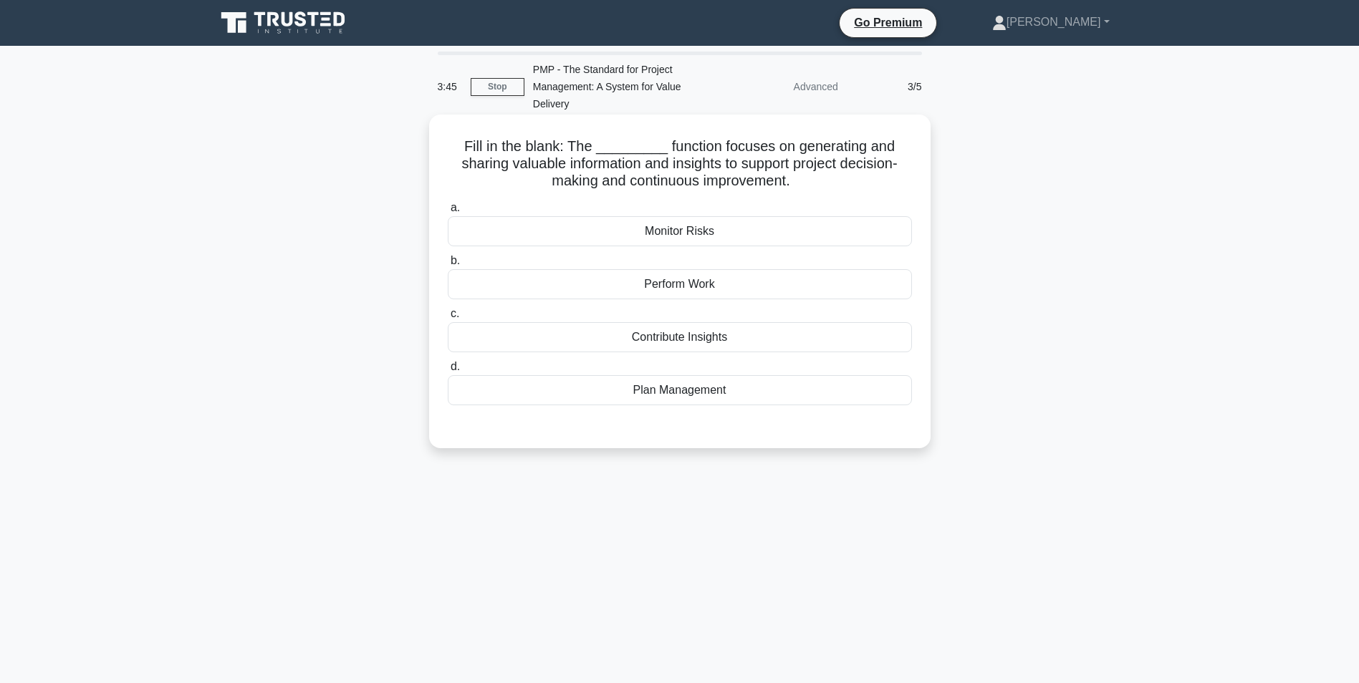
click at [678, 337] on div "Contribute Insights" at bounding box center [680, 337] width 464 height 30
click at [448, 319] on input "c. Contribute Insights" at bounding box center [448, 314] width 0 height 9
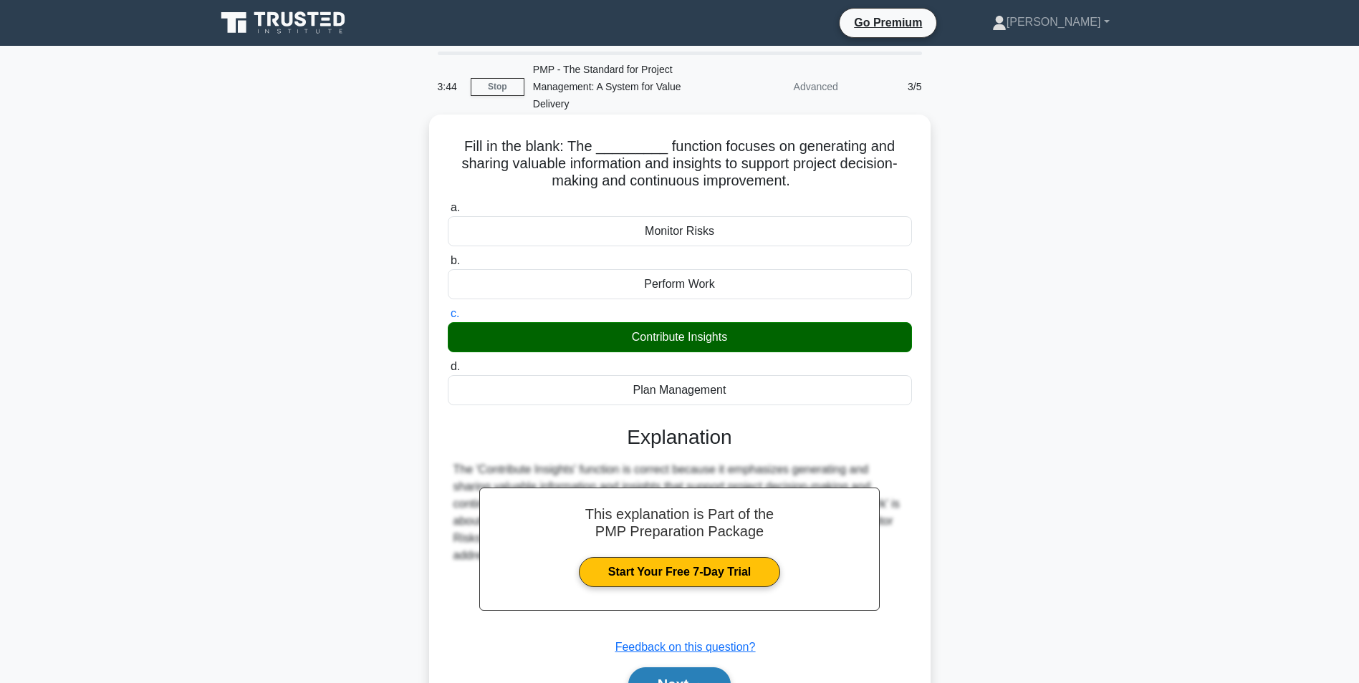
click at [711, 674] on button "Next" at bounding box center [679, 685] width 102 height 34
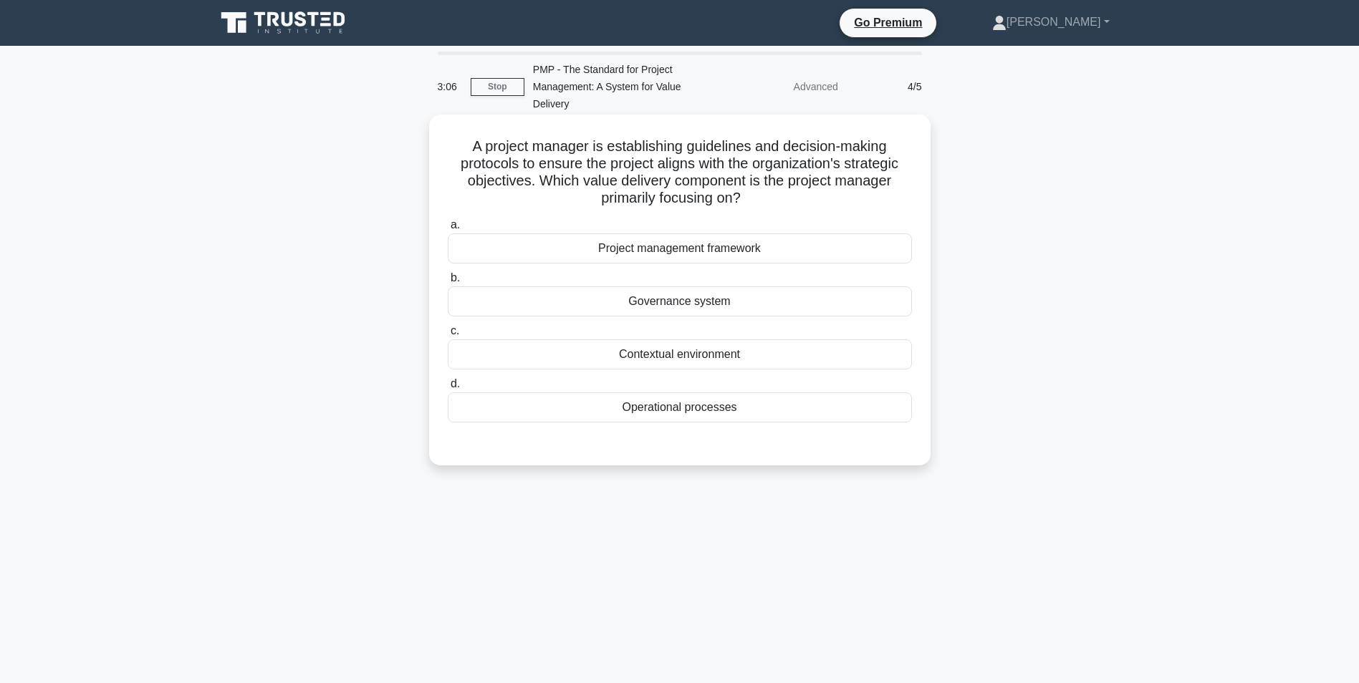
click at [724, 302] on div "Governance system" at bounding box center [680, 302] width 464 height 30
click at [448, 283] on input "b. Governance system" at bounding box center [448, 278] width 0 height 9
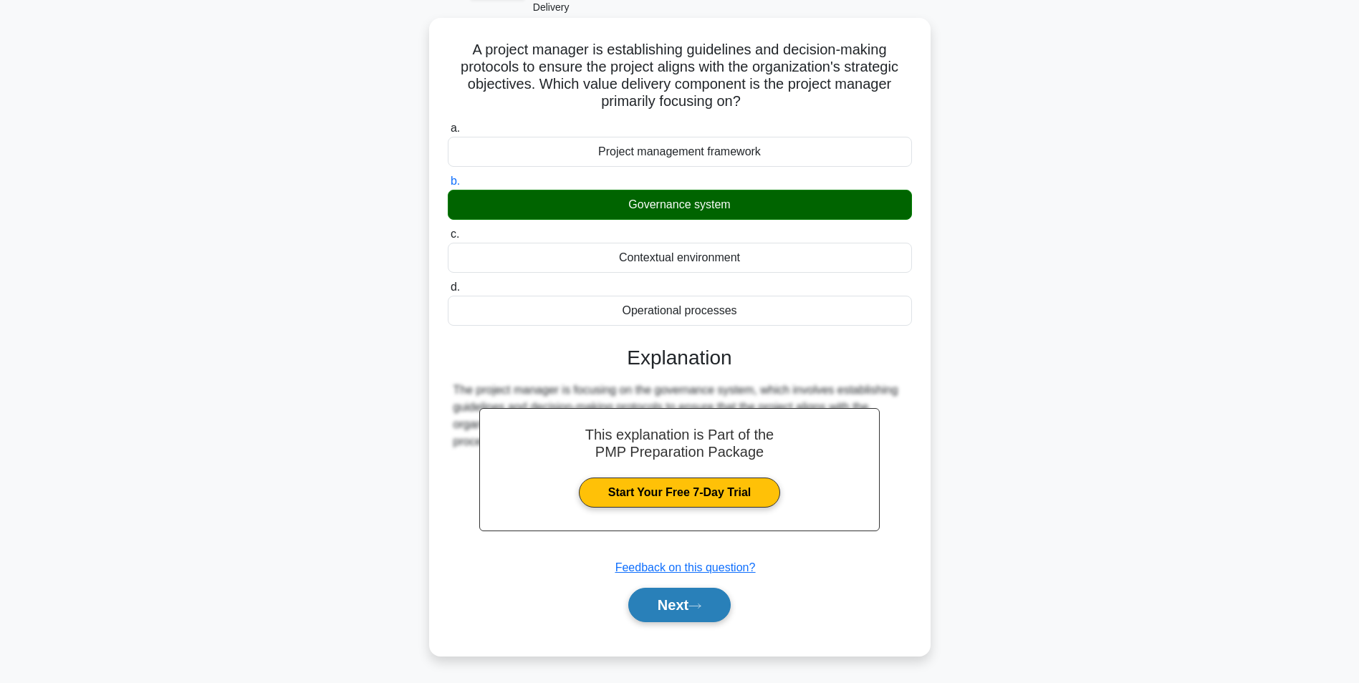
click at [687, 617] on button "Next" at bounding box center [679, 605] width 102 height 34
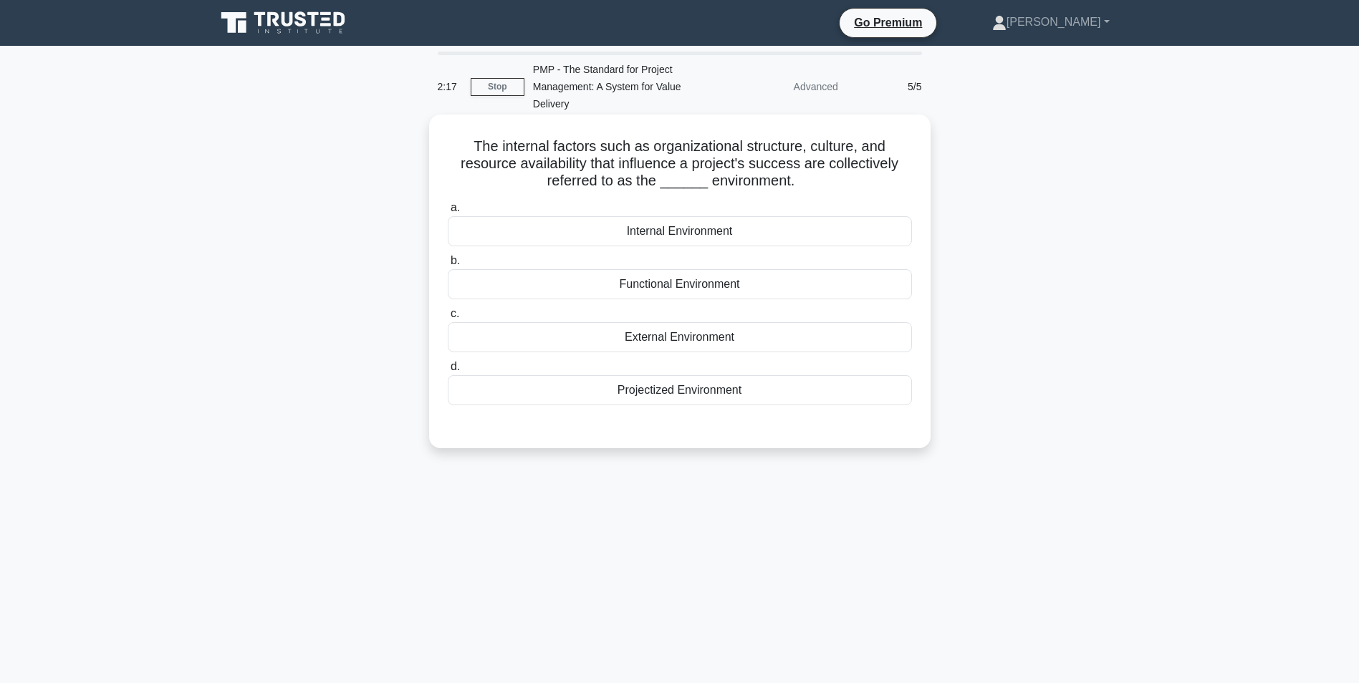
click at [715, 239] on div "Internal Environment" at bounding box center [680, 231] width 464 height 30
click at [448, 213] on input "a. Internal Environment" at bounding box center [448, 207] width 0 height 9
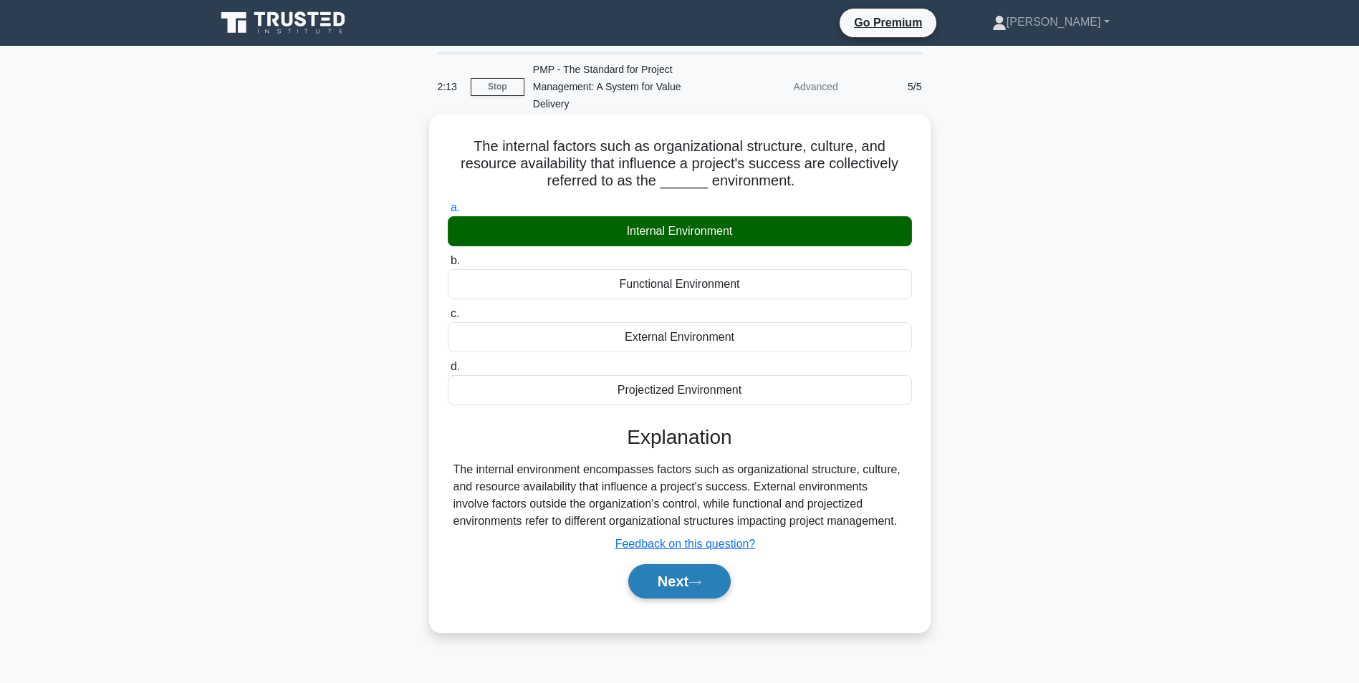
click at [699, 581] on icon at bounding box center [695, 583] width 13 height 8
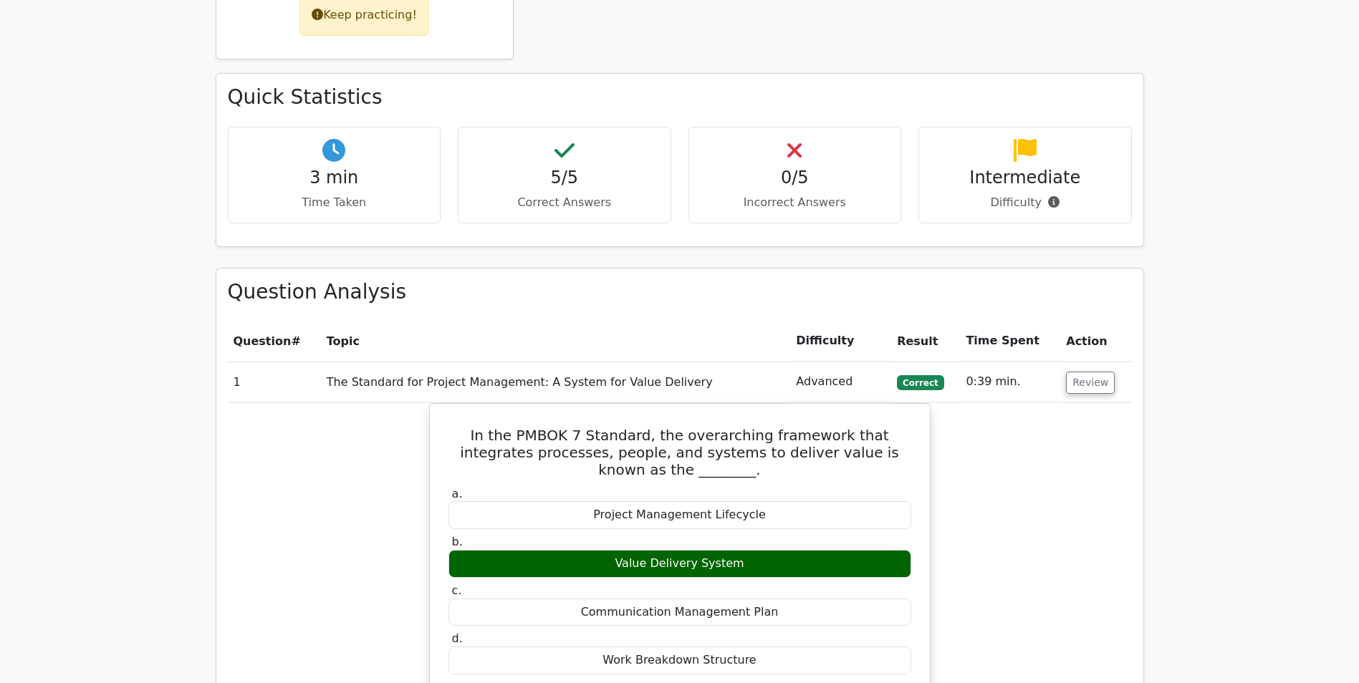
scroll to position [788, 0]
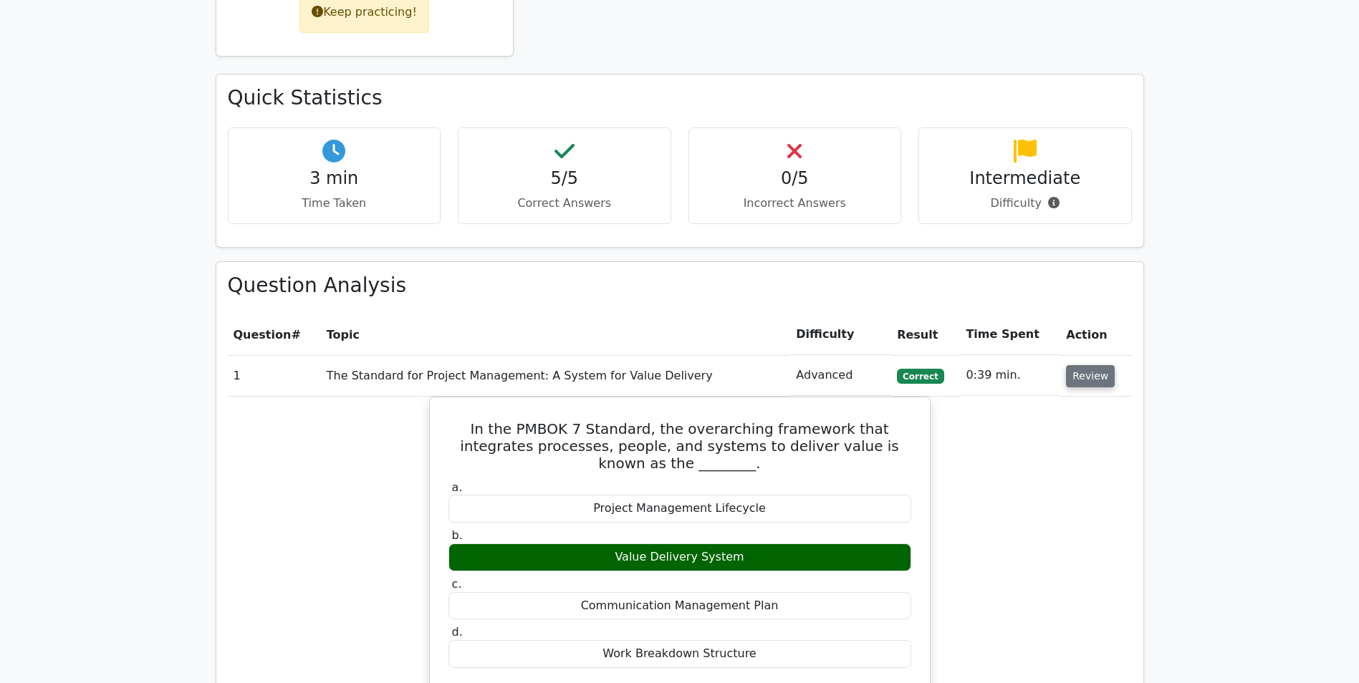
click at [1073, 365] on button "Review" at bounding box center [1090, 376] width 49 height 22
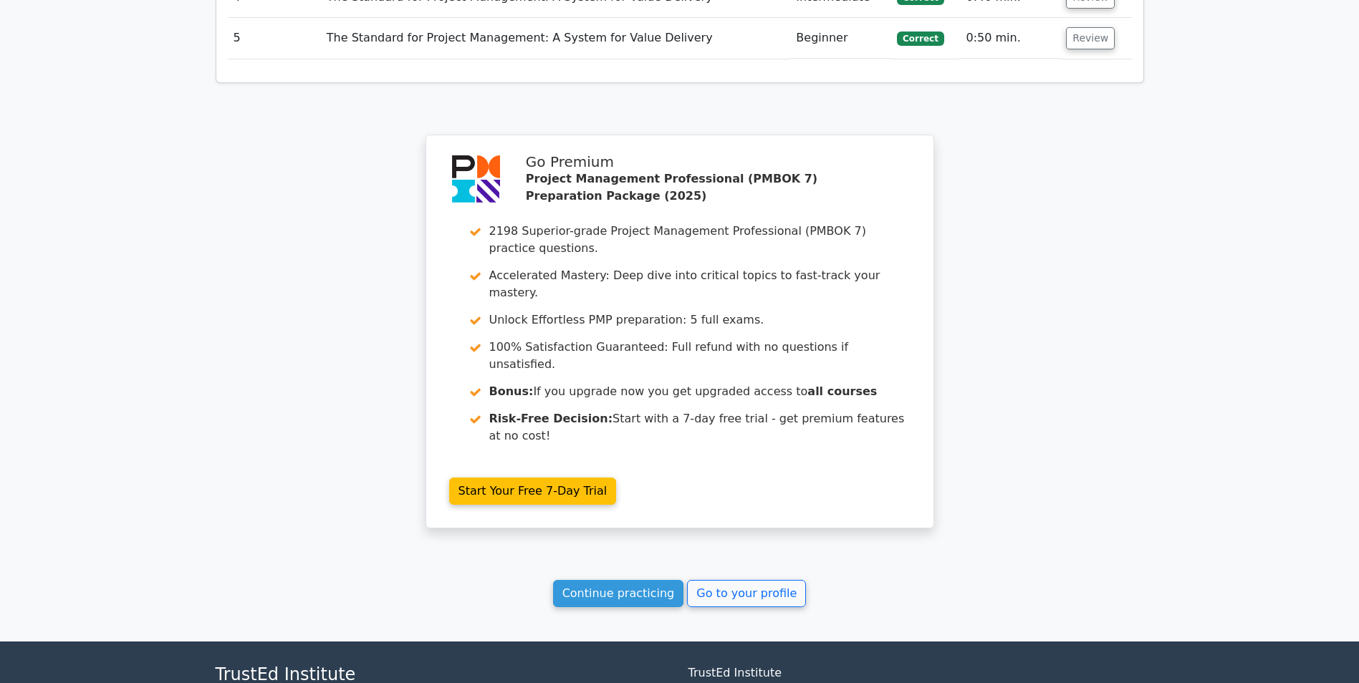
scroll to position [1318, 0]
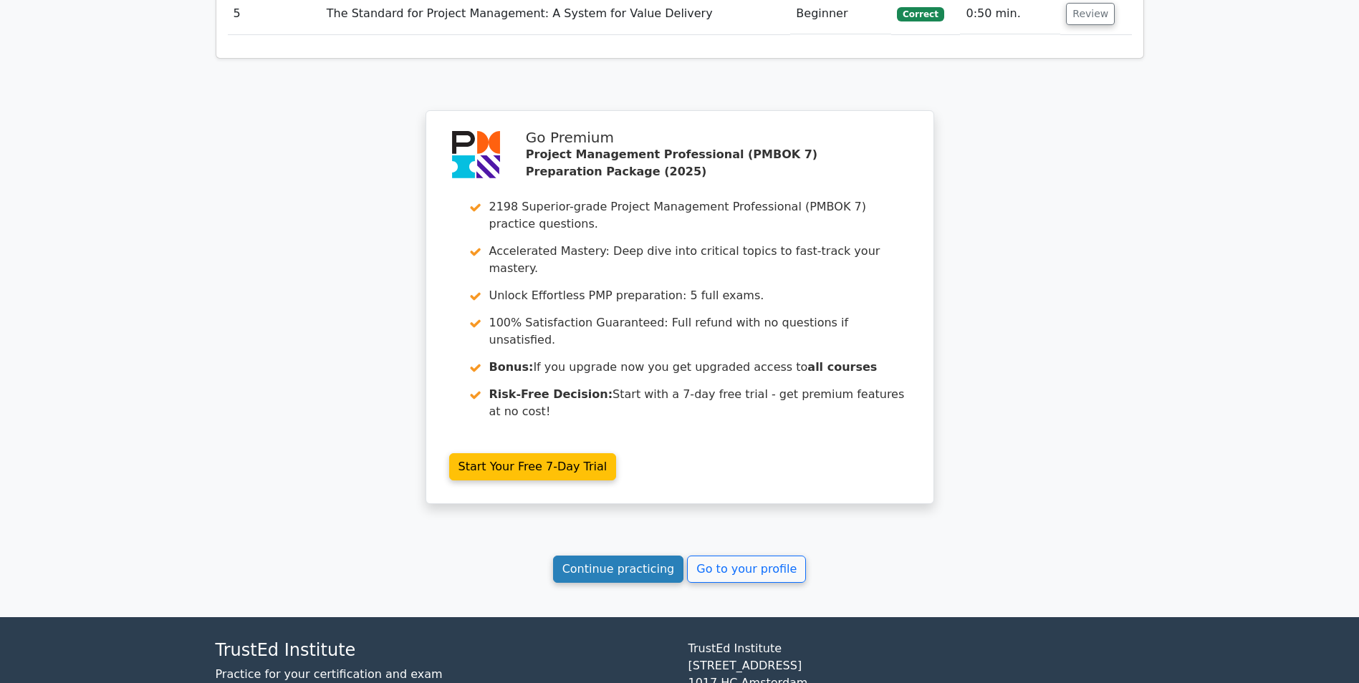
click at [651, 556] on link "Continue practicing" at bounding box center [618, 569] width 131 height 27
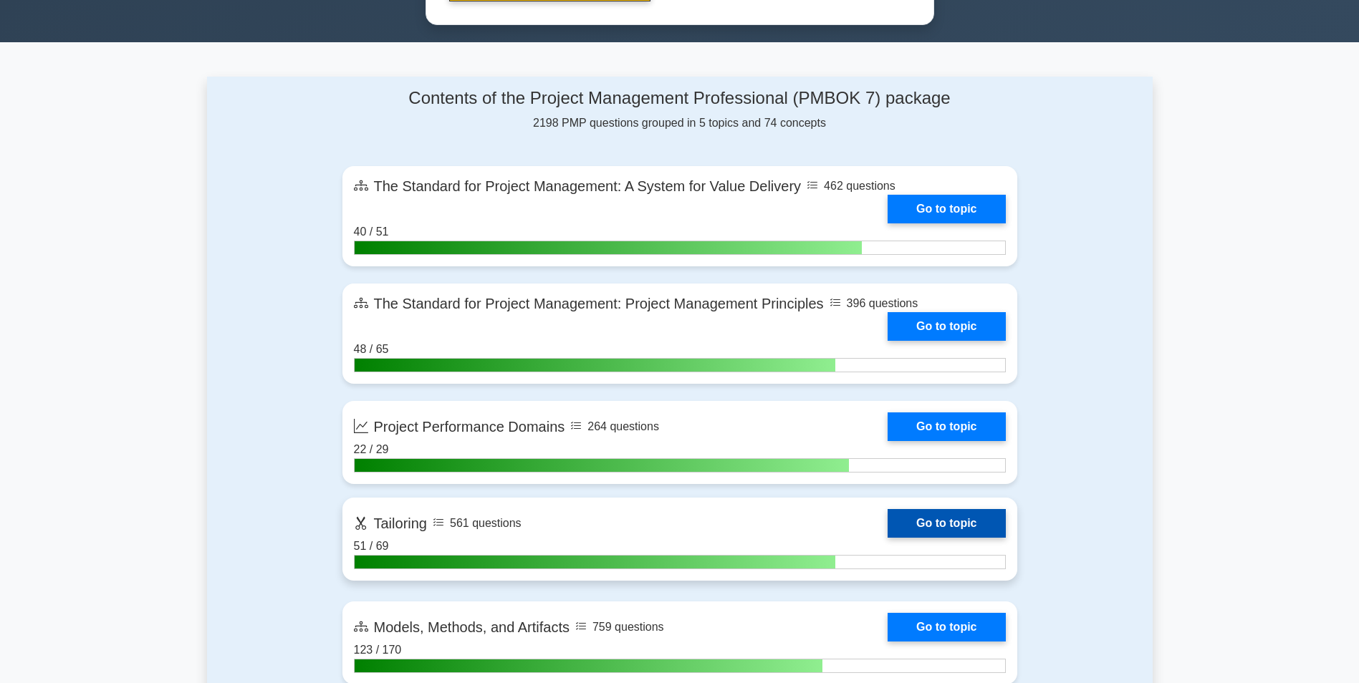
scroll to position [860, 0]
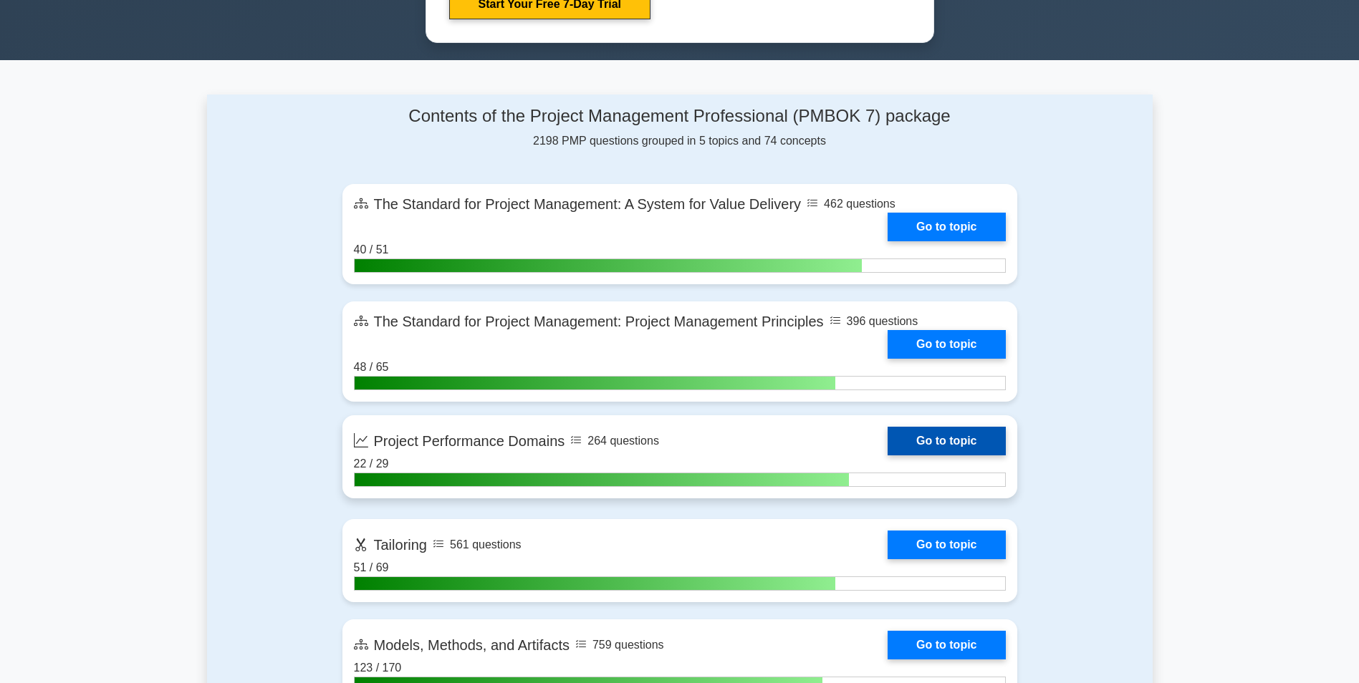
click at [953, 442] on link "Go to topic" at bounding box center [946, 441] width 117 height 29
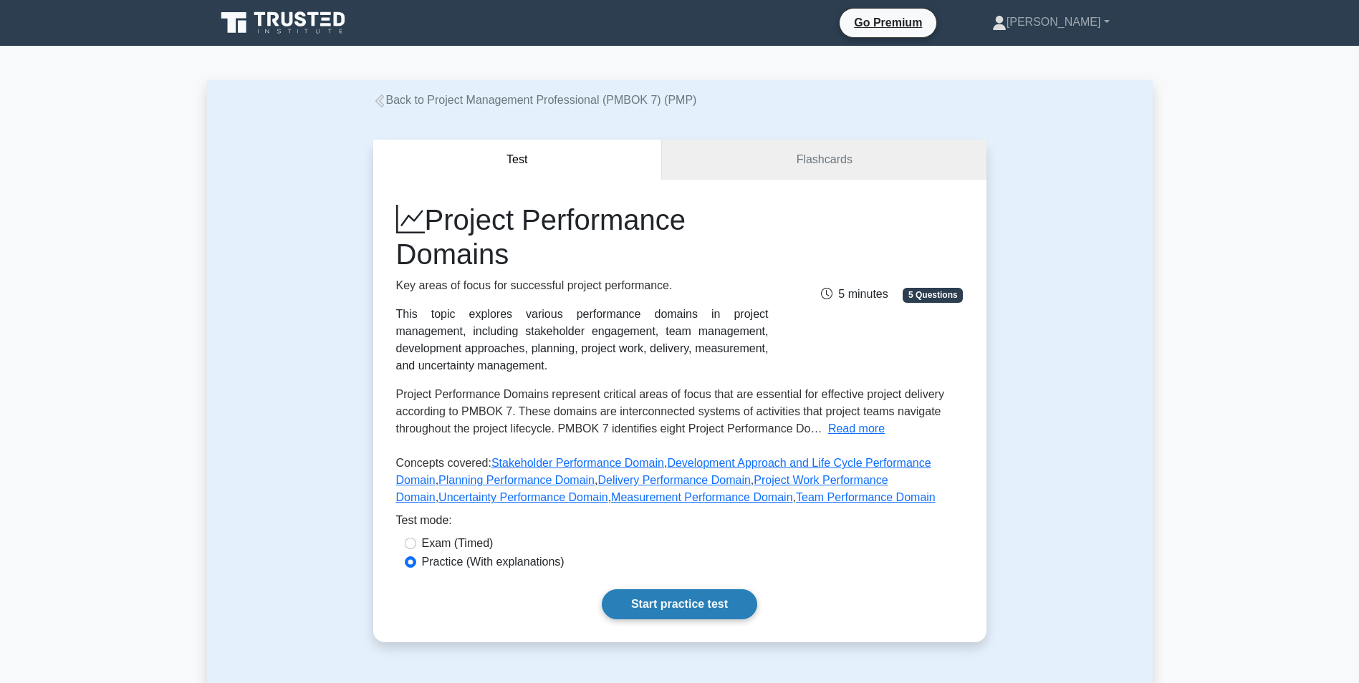
click at [666, 601] on link "Start practice test" at bounding box center [679, 605] width 155 height 30
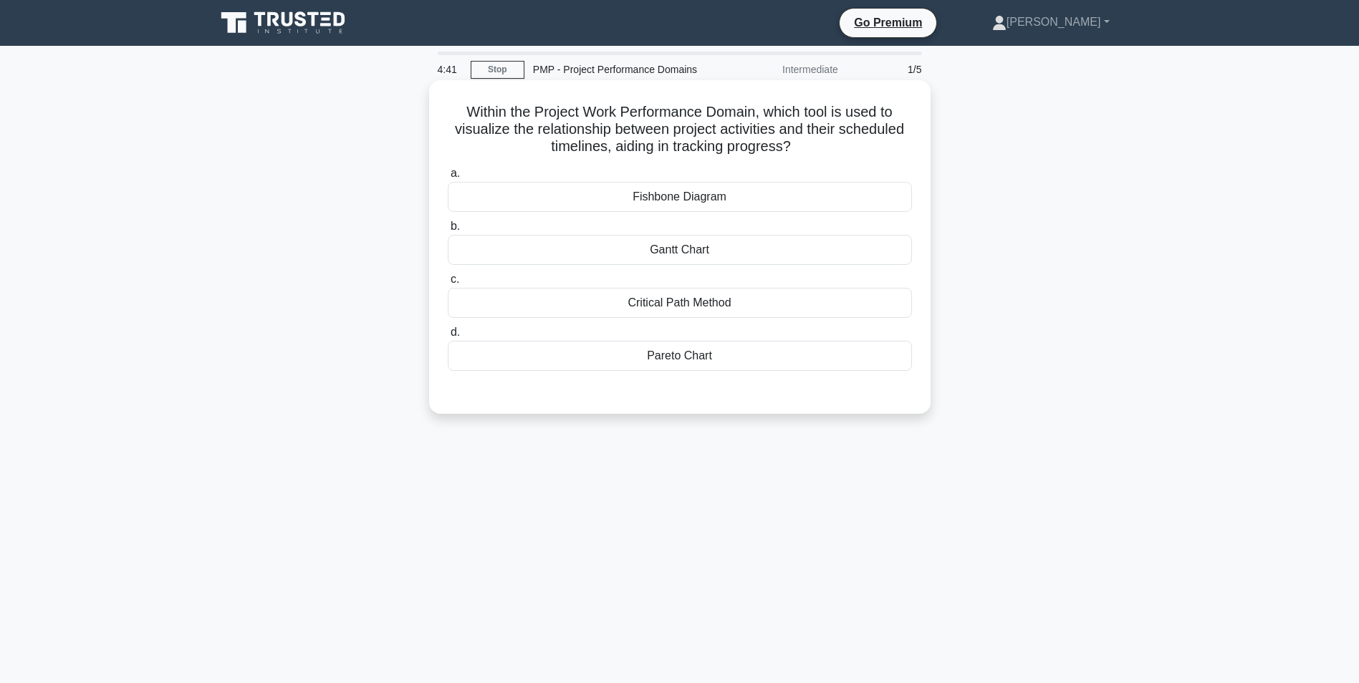
click at [700, 256] on div "Gantt Chart" at bounding box center [680, 250] width 464 height 30
click at [448, 231] on input "[PERSON_NAME] Chart" at bounding box center [448, 226] width 0 height 9
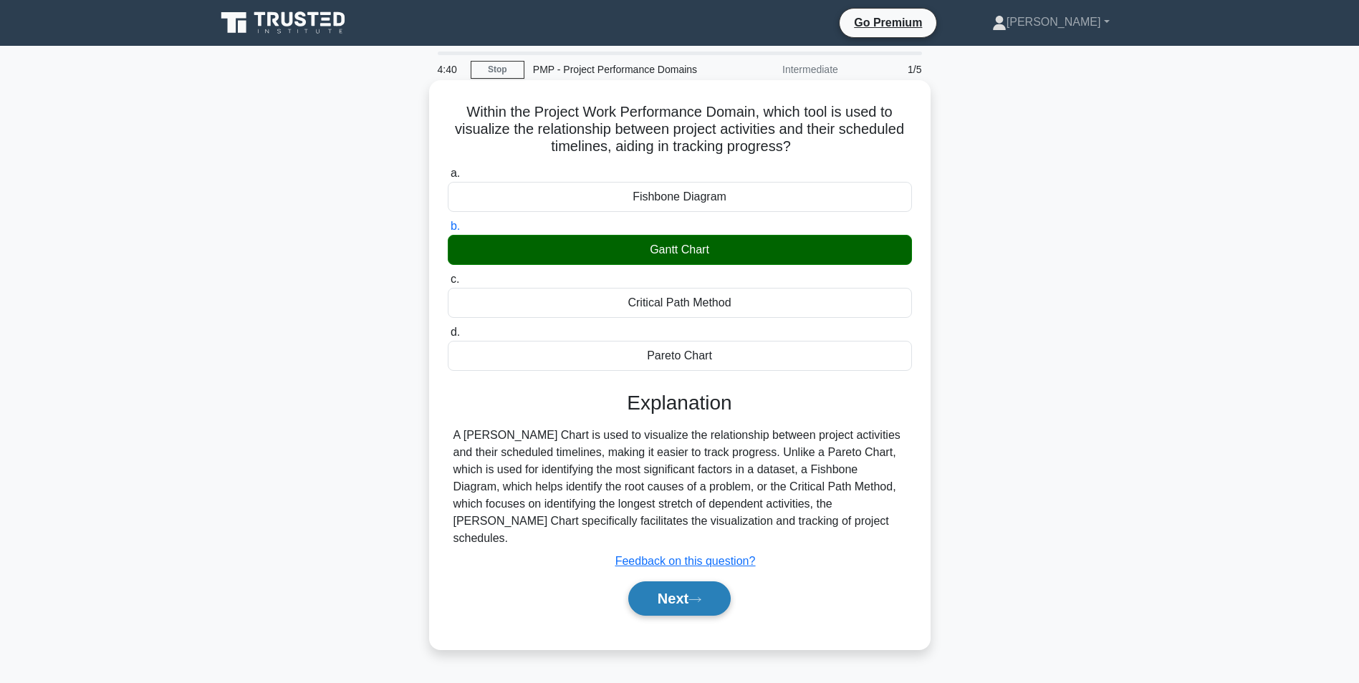
click at [720, 582] on button "Next" at bounding box center [679, 599] width 102 height 34
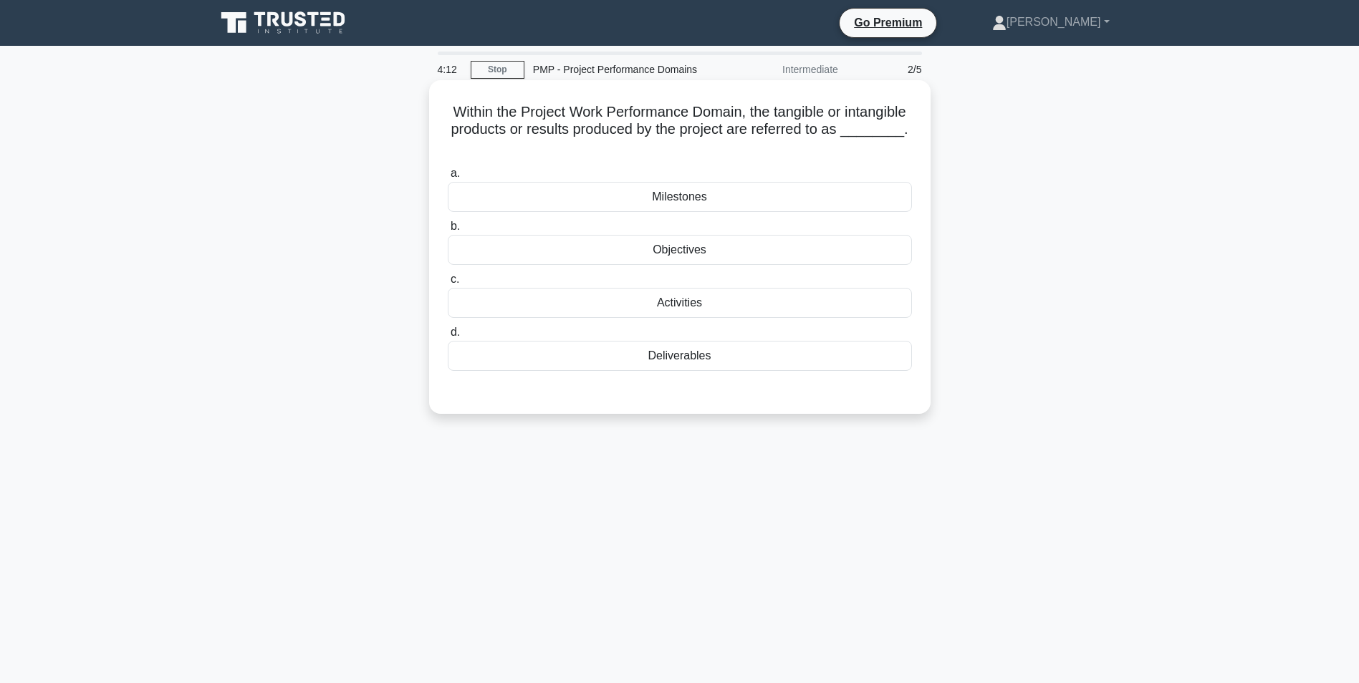
click at [738, 360] on div "Deliverables" at bounding box center [680, 356] width 464 height 30
click at [448, 337] on input "d. Deliverables" at bounding box center [448, 332] width 0 height 9
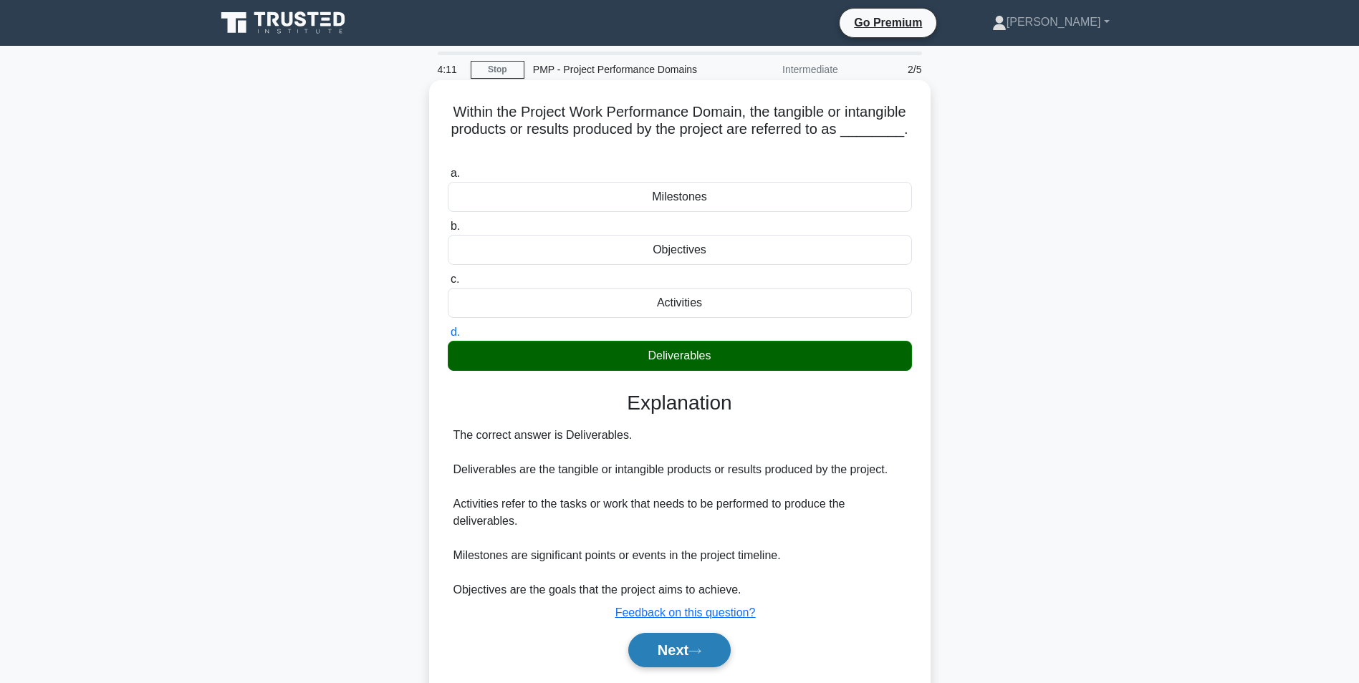
click at [710, 654] on button "Next" at bounding box center [679, 650] width 102 height 34
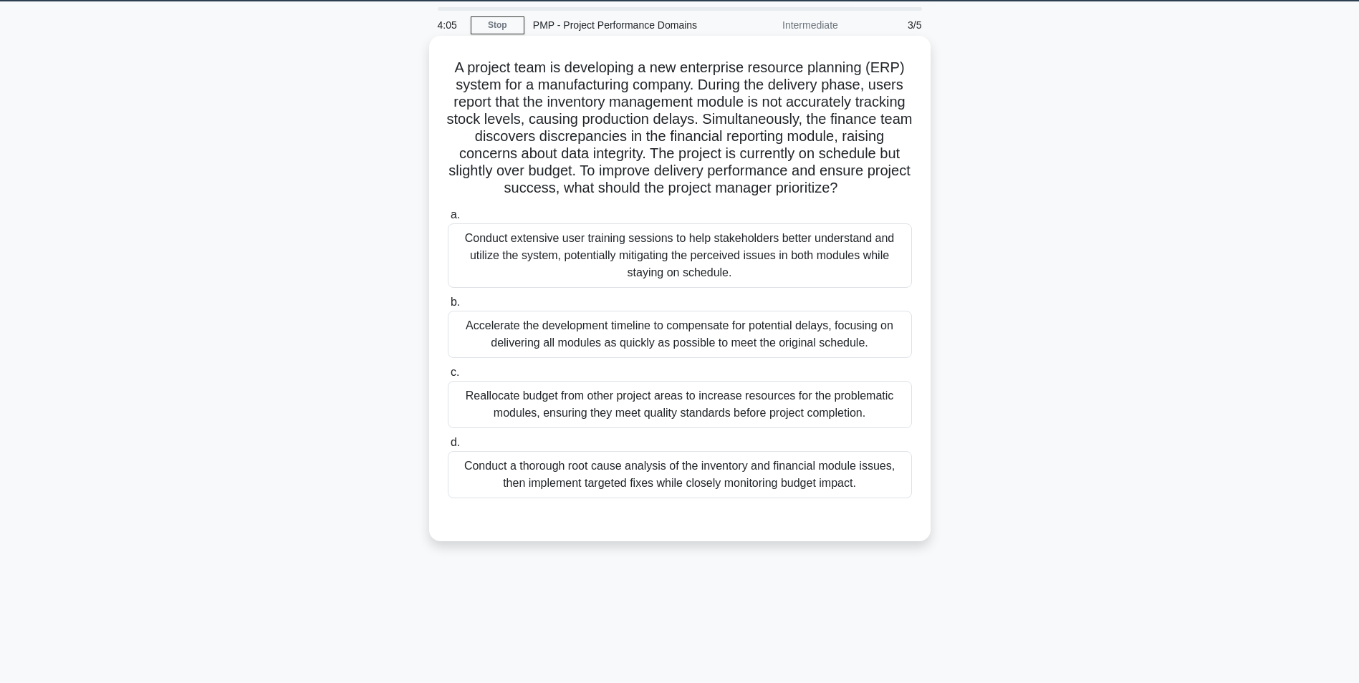
scroll to position [90, 0]
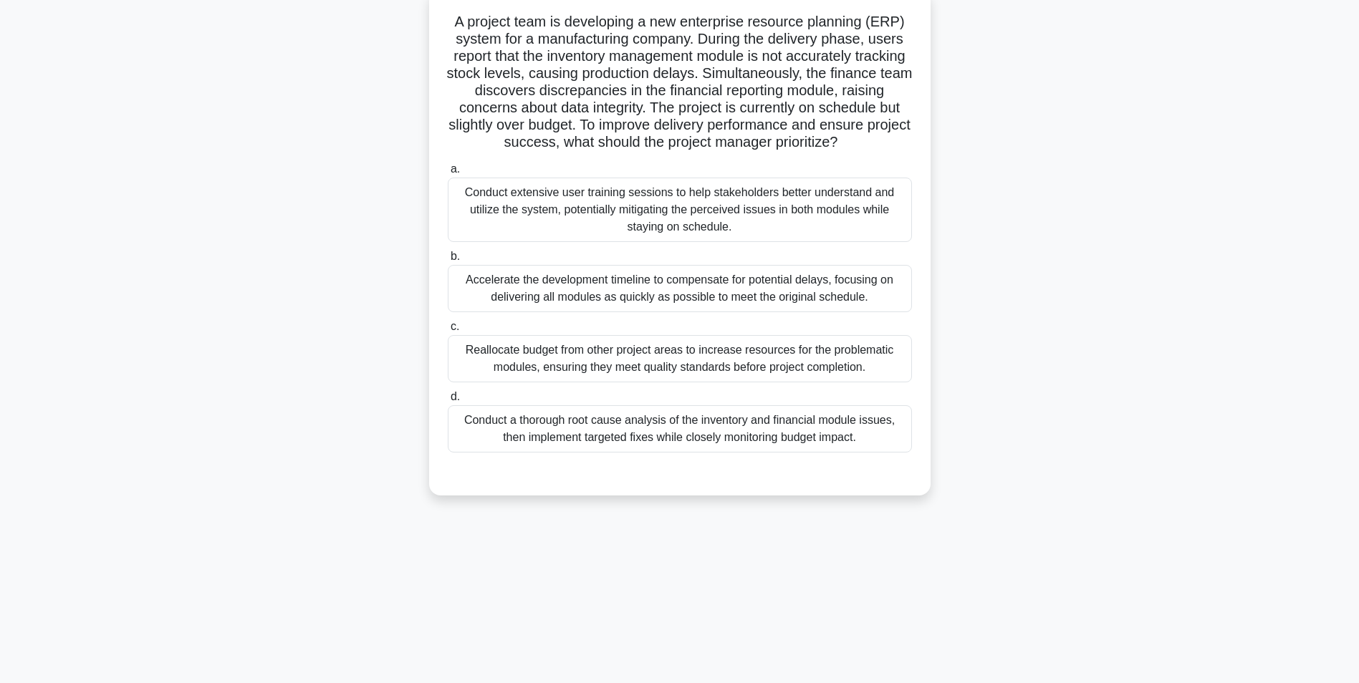
click at [641, 448] on div "Conduct a thorough root cause analysis of the inventory and financial module is…" at bounding box center [680, 429] width 464 height 47
click at [448, 402] on input "d. Conduct a thorough root cause analysis of the inventory and financial module…" at bounding box center [448, 397] width 0 height 9
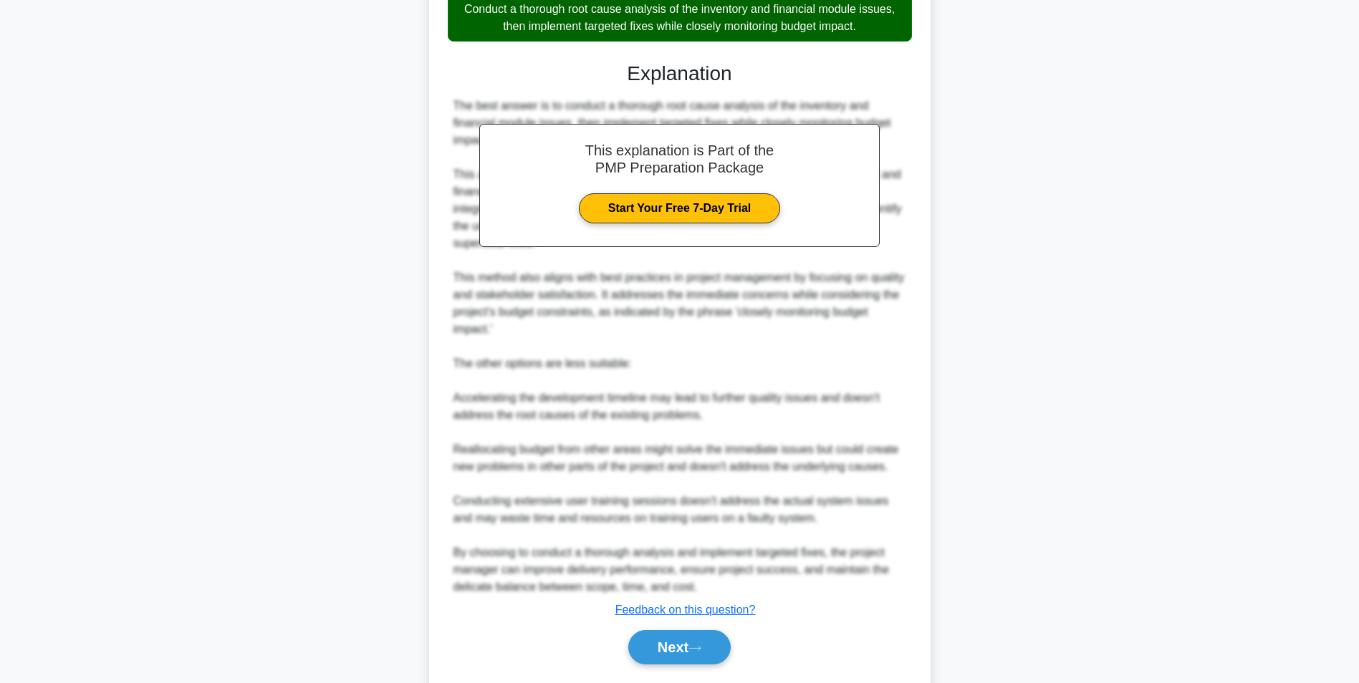
scroll to position [562, 0]
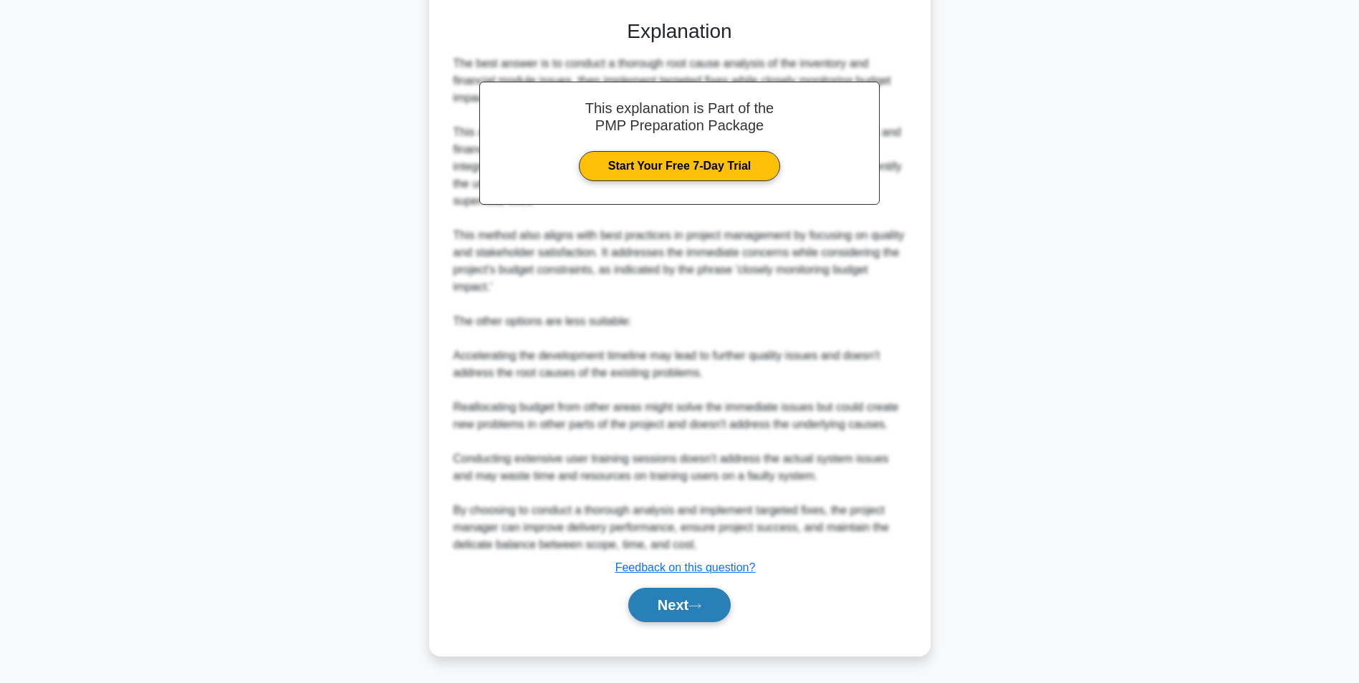
click at [674, 607] on button "Next" at bounding box center [679, 605] width 102 height 34
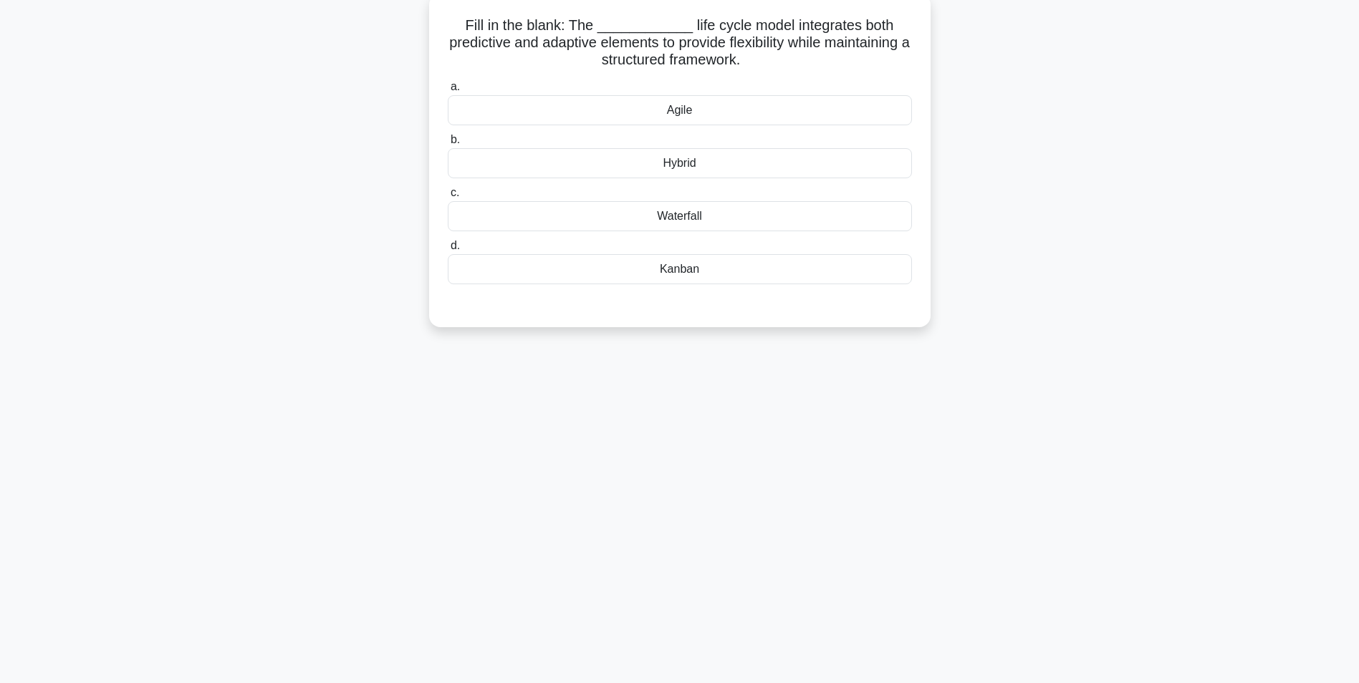
scroll to position [90, 0]
click at [688, 164] on div "Hybrid" at bounding box center [680, 160] width 464 height 30
click at [448, 141] on input "b. Hybrid" at bounding box center [448, 136] width 0 height 9
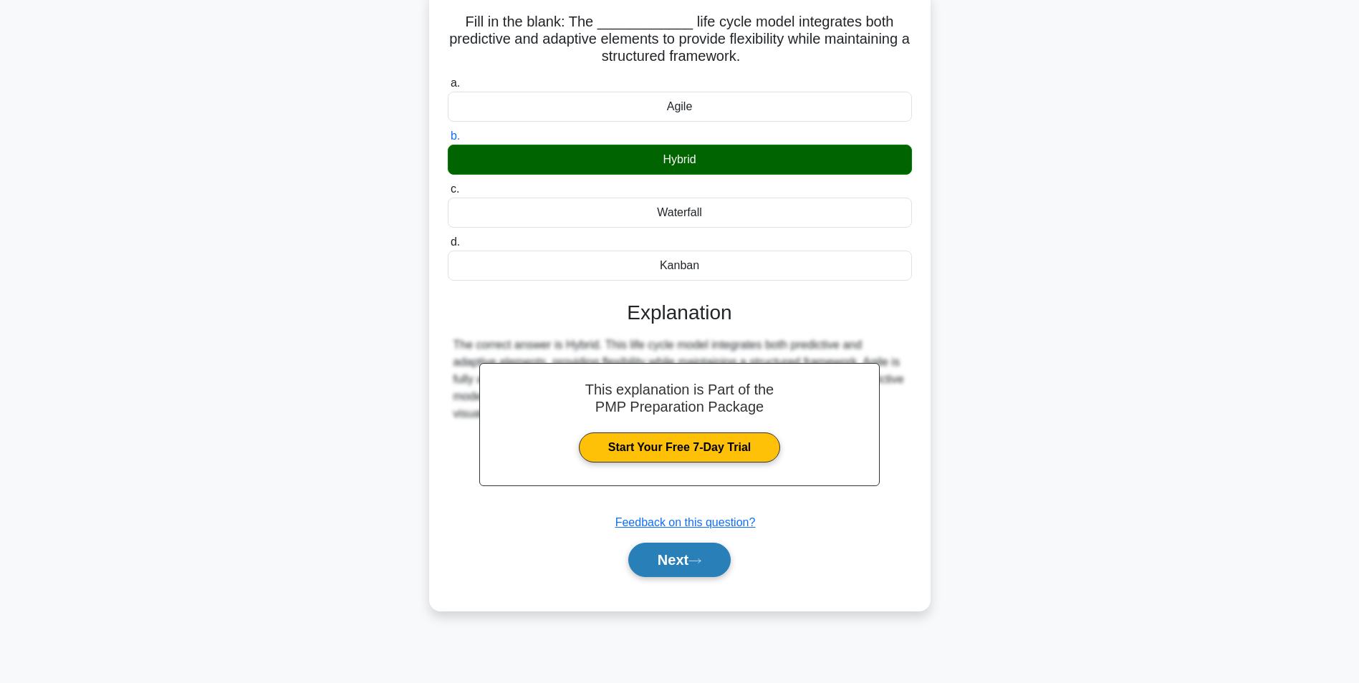
click at [721, 561] on button "Next" at bounding box center [679, 560] width 102 height 34
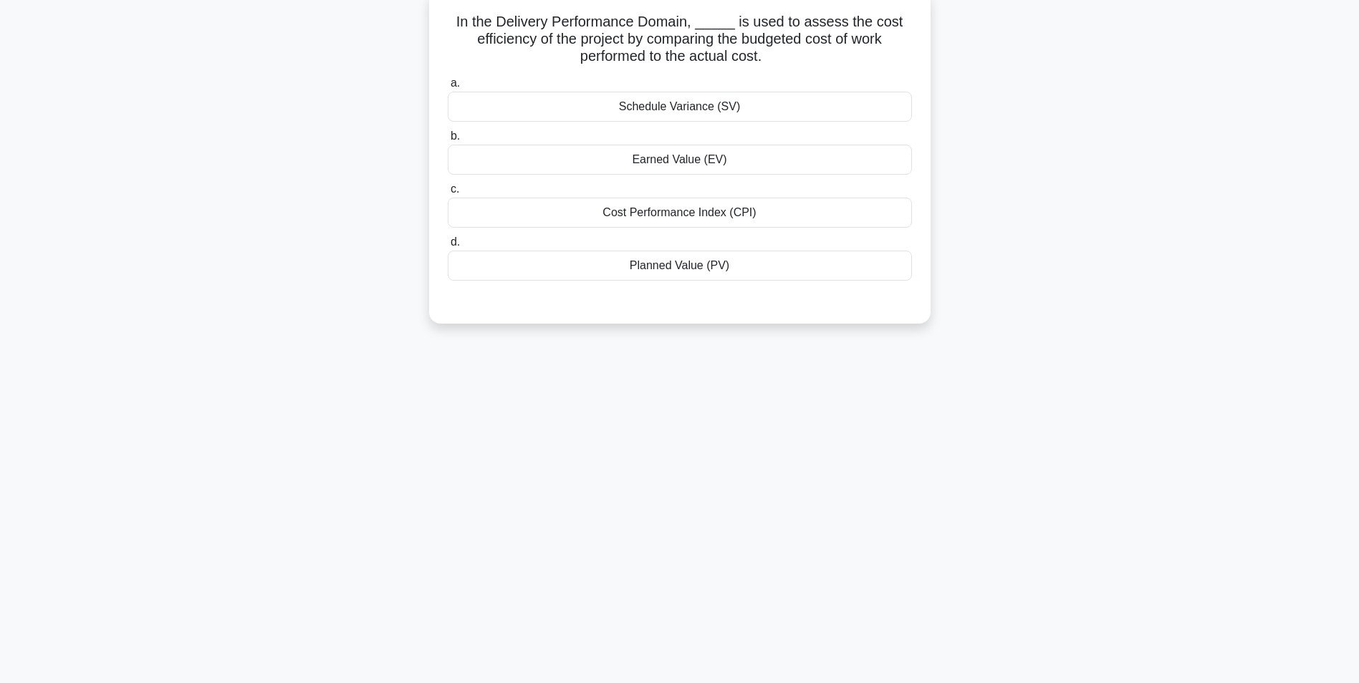
click at [706, 216] on div "Cost Performance Index (CPI)" at bounding box center [680, 213] width 464 height 30
click at [448, 194] on input "c. Cost Performance Index (CPI)" at bounding box center [448, 189] width 0 height 9
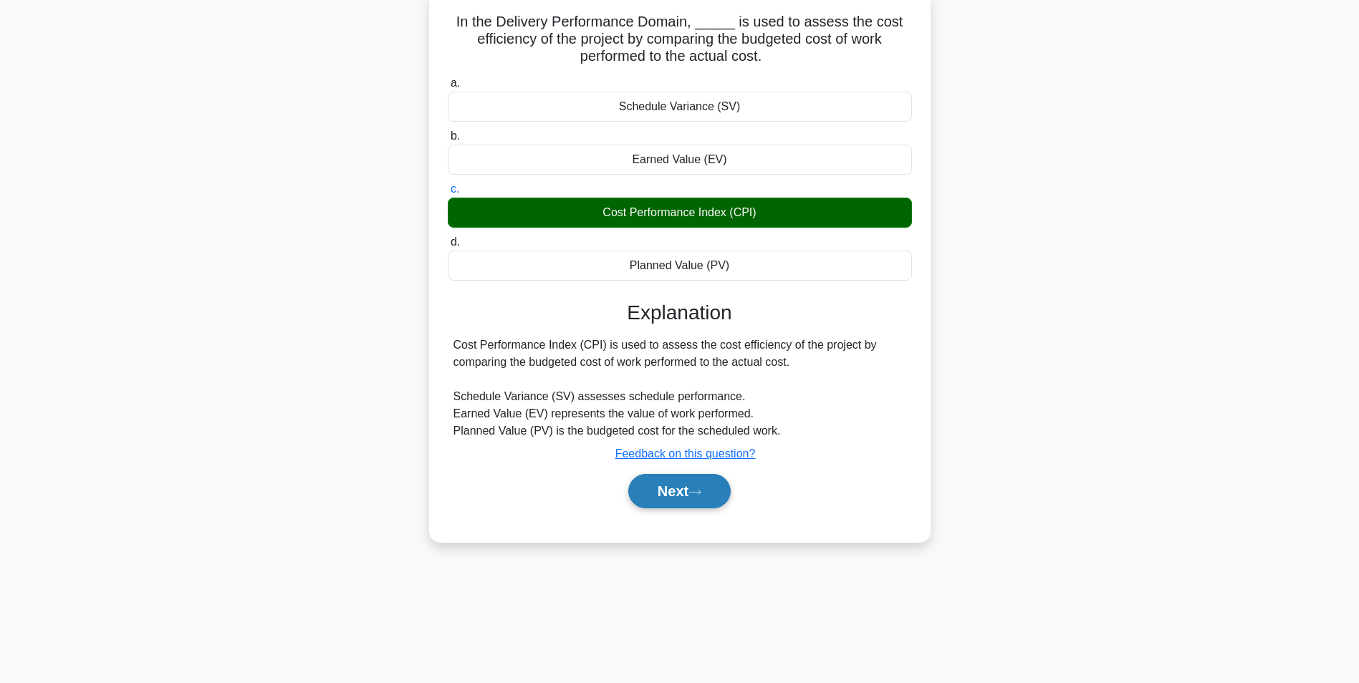
click at [701, 496] on icon at bounding box center [695, 493] width 13 height 8
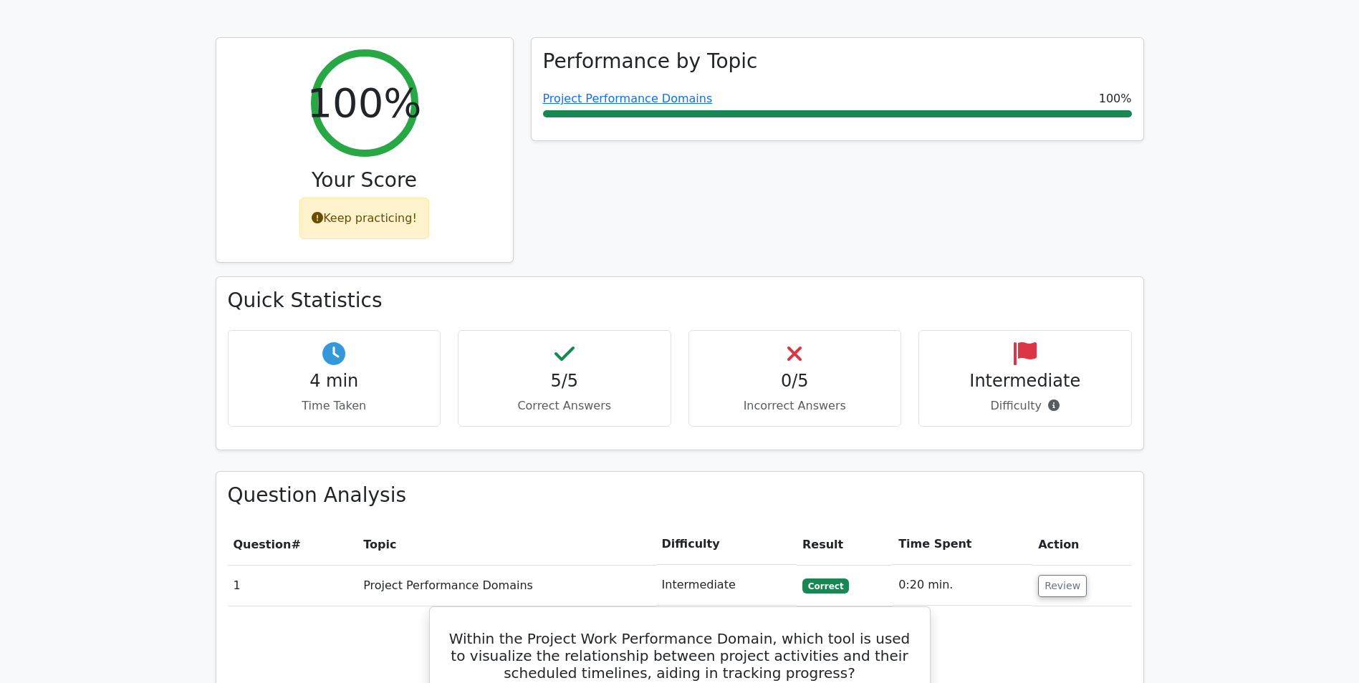
scroll to position [788, 0]
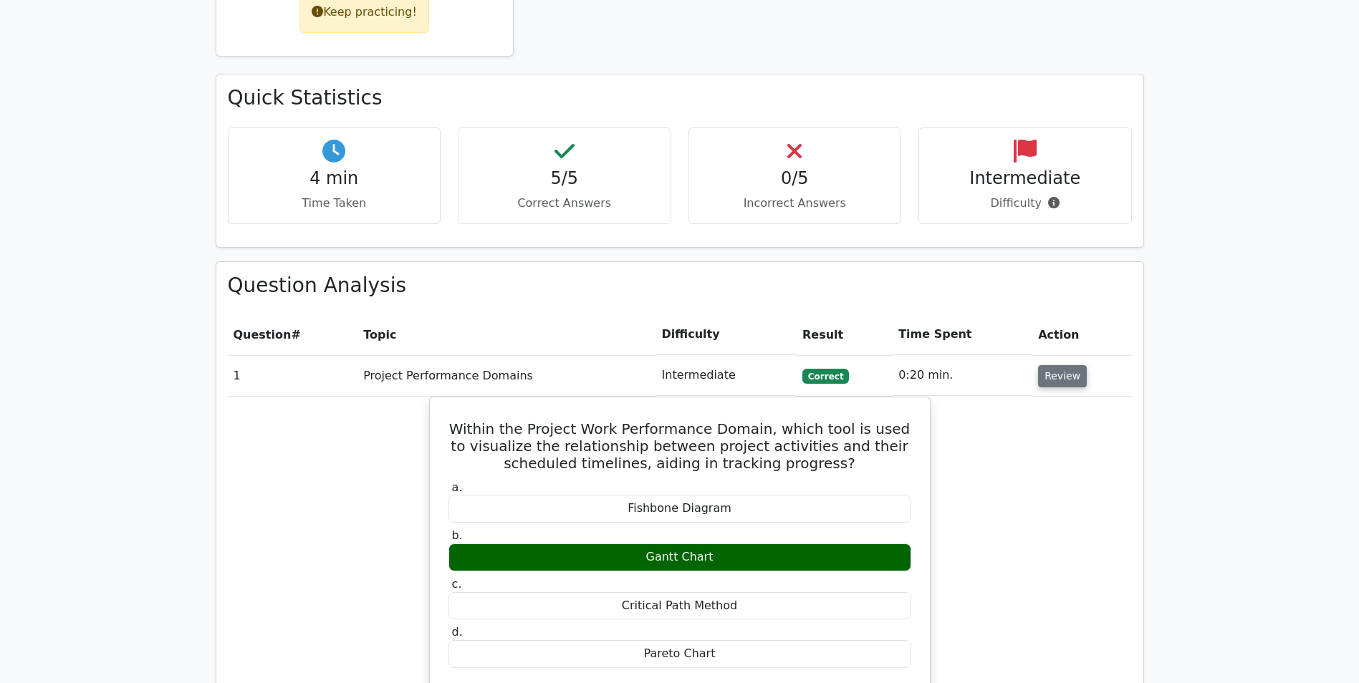
click at [1056, 365] on button "Review" at bounding box center [1062, 376] width 49 height 22
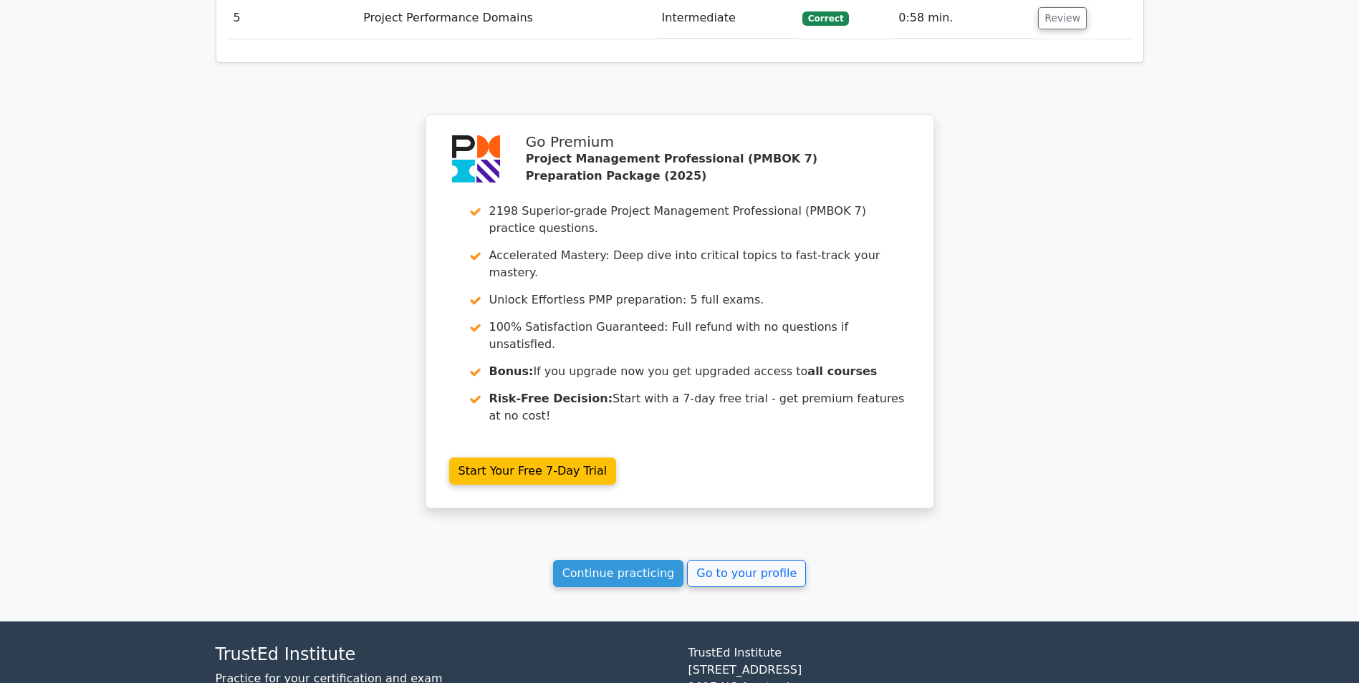
scroll to position [1318, 0]
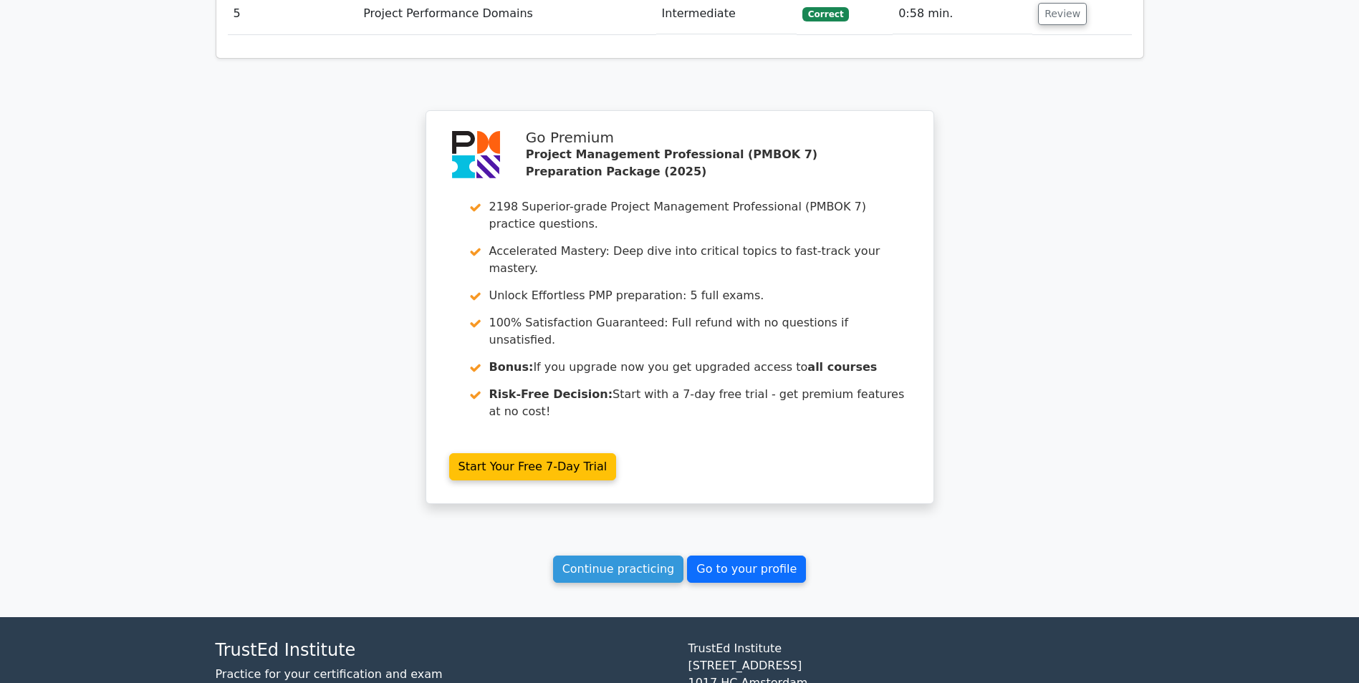
click at [753, 556] on link "Go to your profile" at bounding box center [746, 569] width 119 height 27
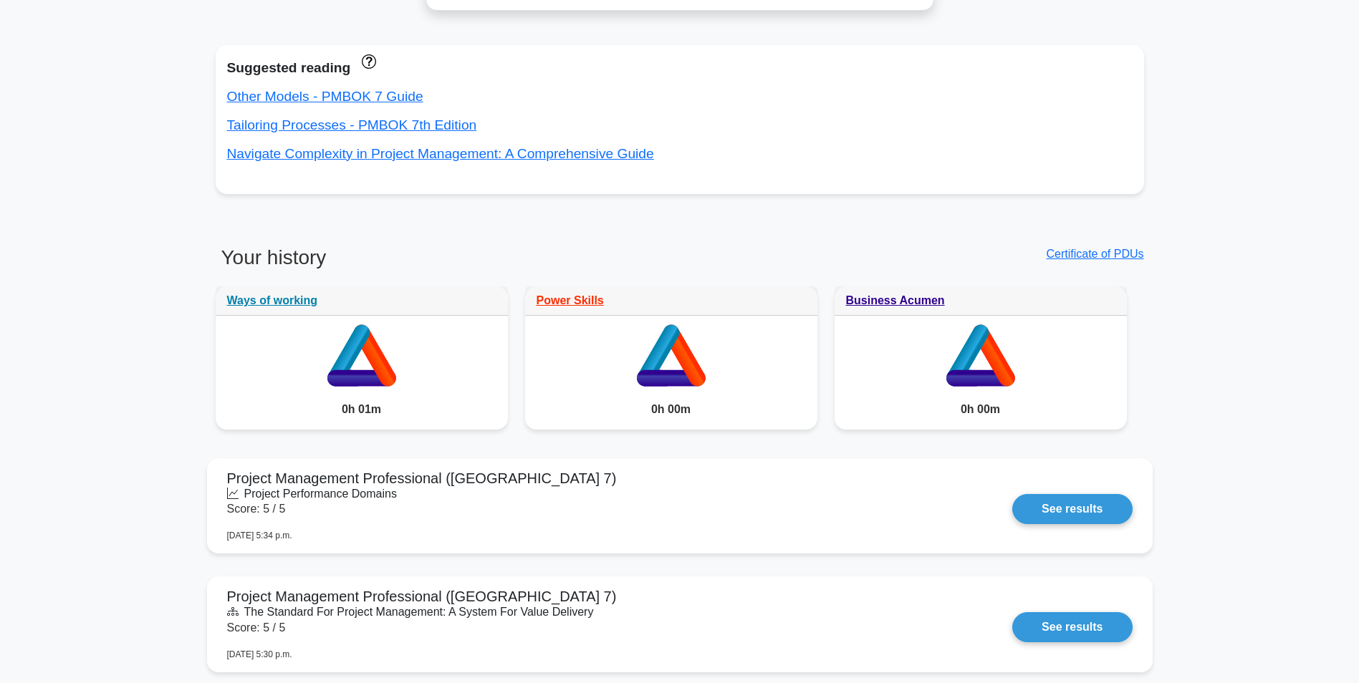
scroll to position [931, 0]
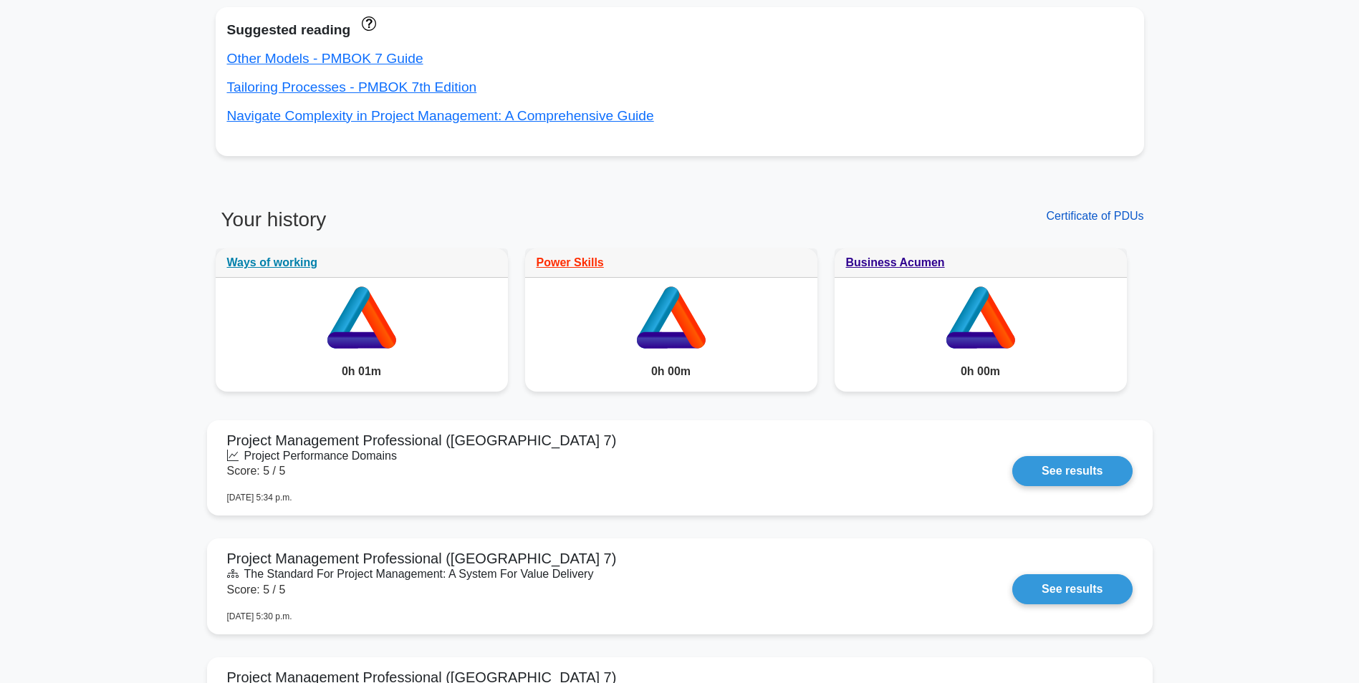
click at [1112, 216] on link "Certificate of PDUs" at bounding box center [1094, 216] width 97 height 12
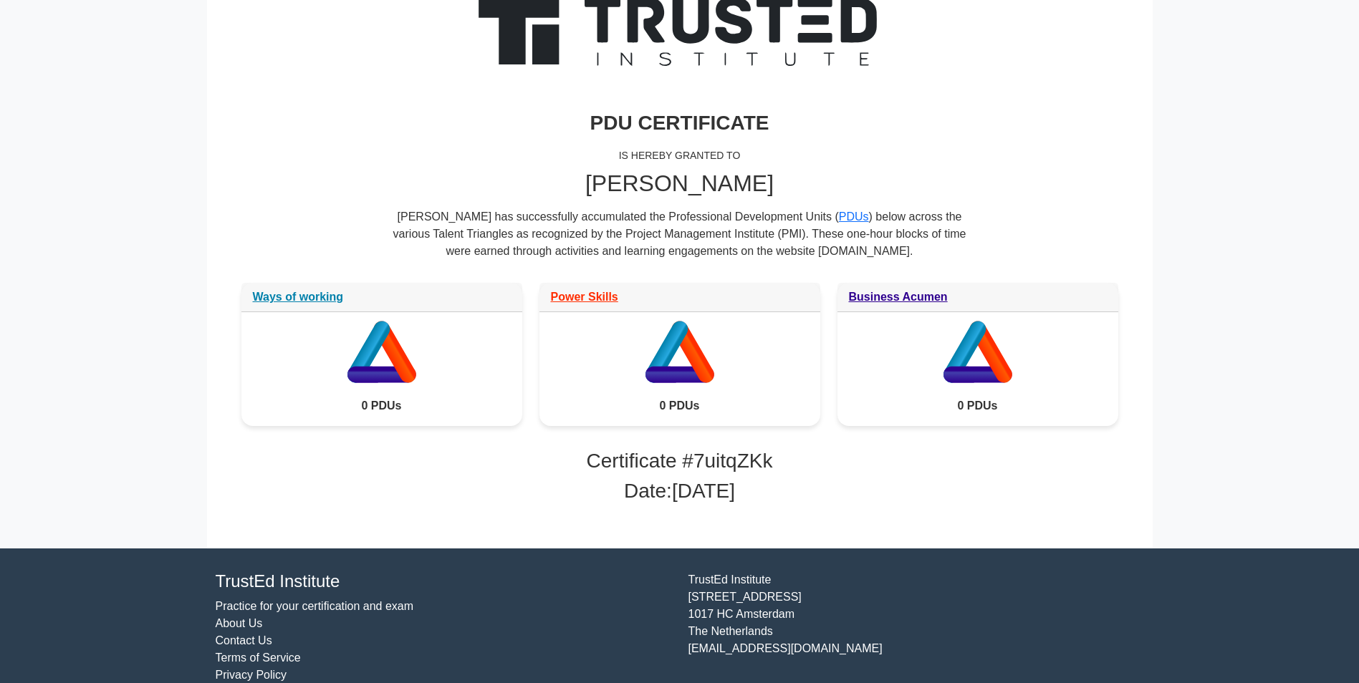
scroll to position [150, 0]
